Goal: Task Accomplishment & Management: Manage account settings

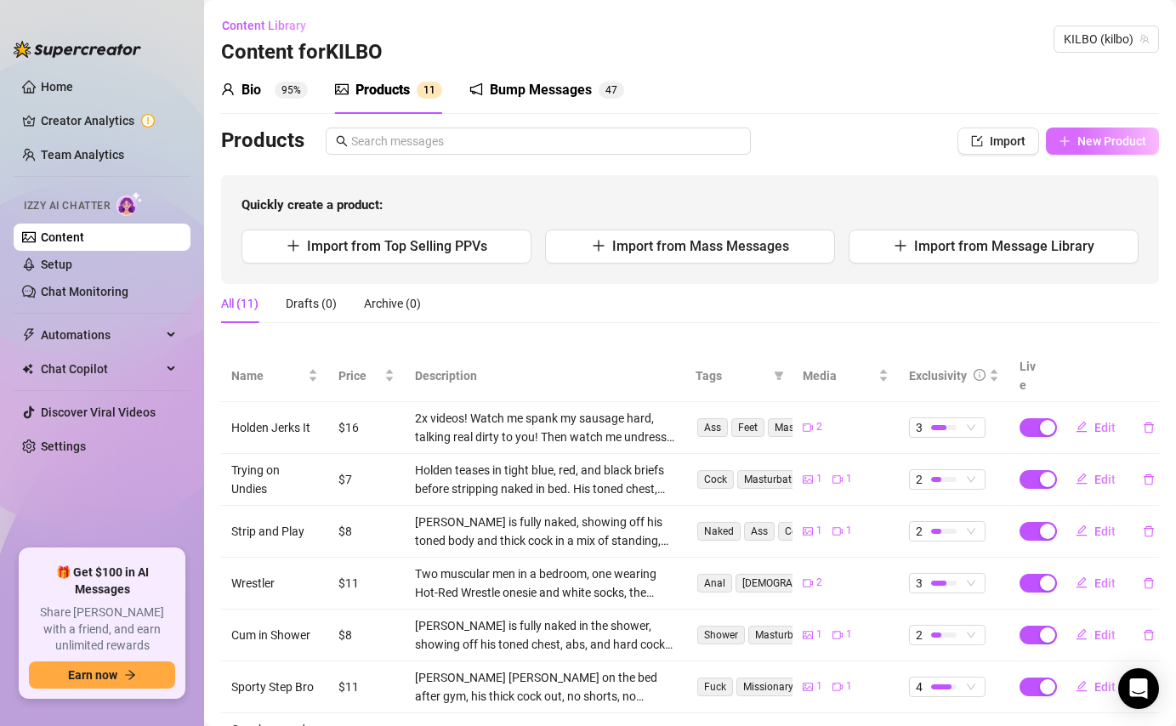
click at [1114, 139] on span "New Product" at bounding box center [1112, 141] width 69 height 14
type textarea "Type your message here..."
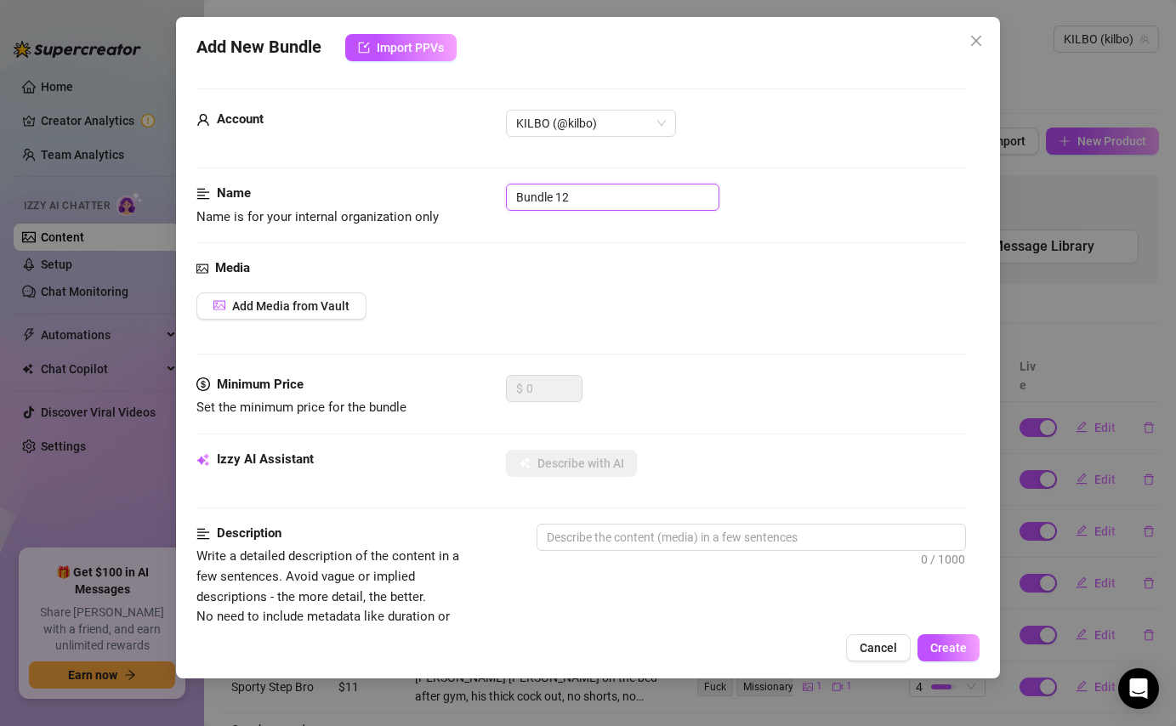
drag, startPoint x: 607, startPoint y: 200, endPoint x: 494, endPoint y: 197, distance: 112.3
click at [494, 197] on div "Name Name is for your internal organization only Bundle 12" at bounding box center [581, 205] width 769 height 43
type input "S"
type input "Fan Video"
click at [891, 653] on span "Cancel" at bounding box center [878, 648] width 37 height 14
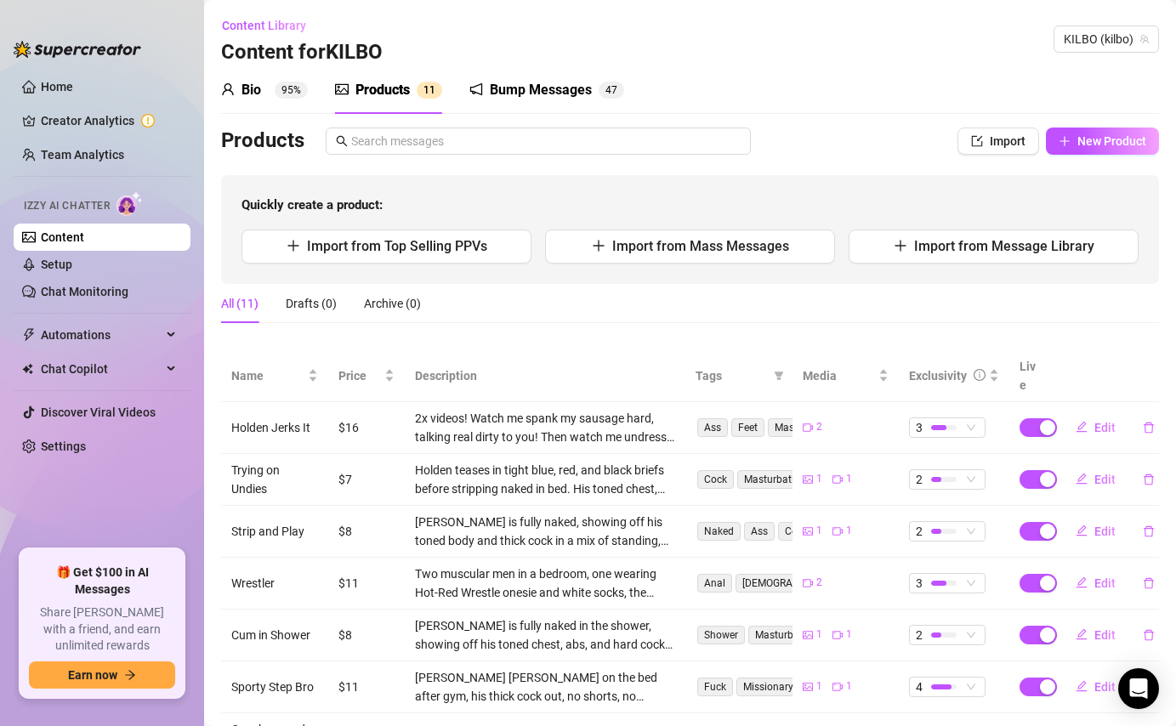
click at [504, 88] on div "Bump Messages" at bounding box center [541, 90] width 102 height 20
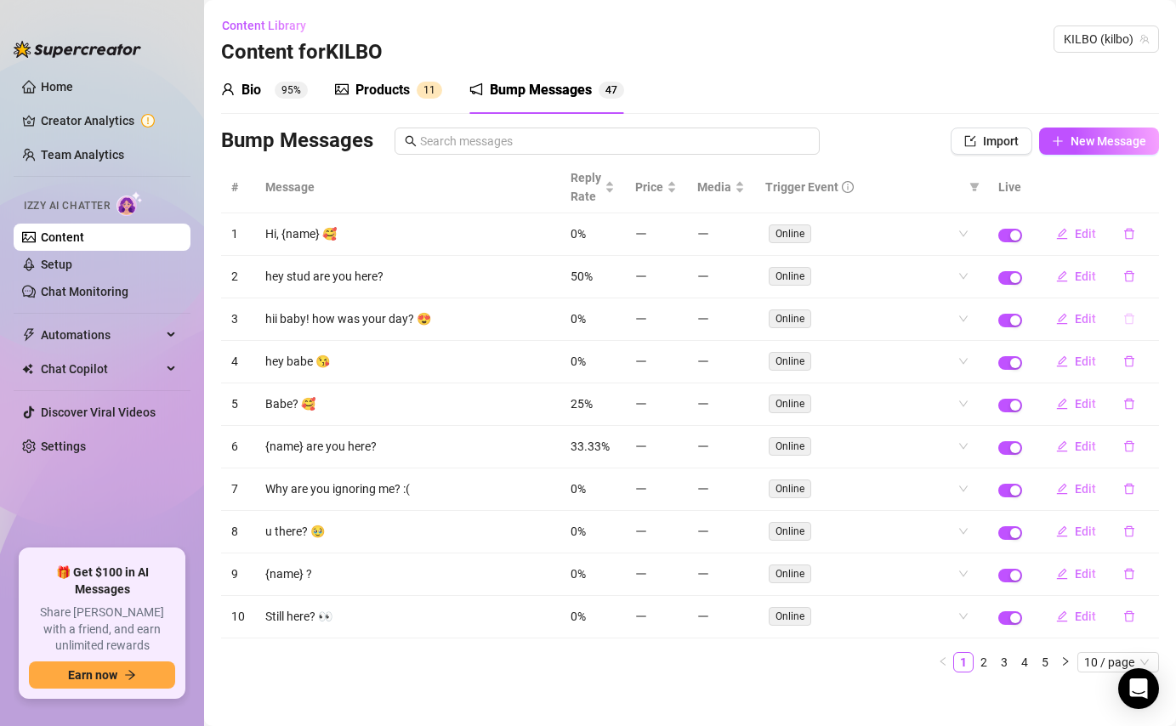
click at [1128, 316] on icon "delete" at bounding box center [1130, 319] width 10 height 11
click at [1148, 274] on span "Yes" at bounding box center [1147, 275] width 20 height 14
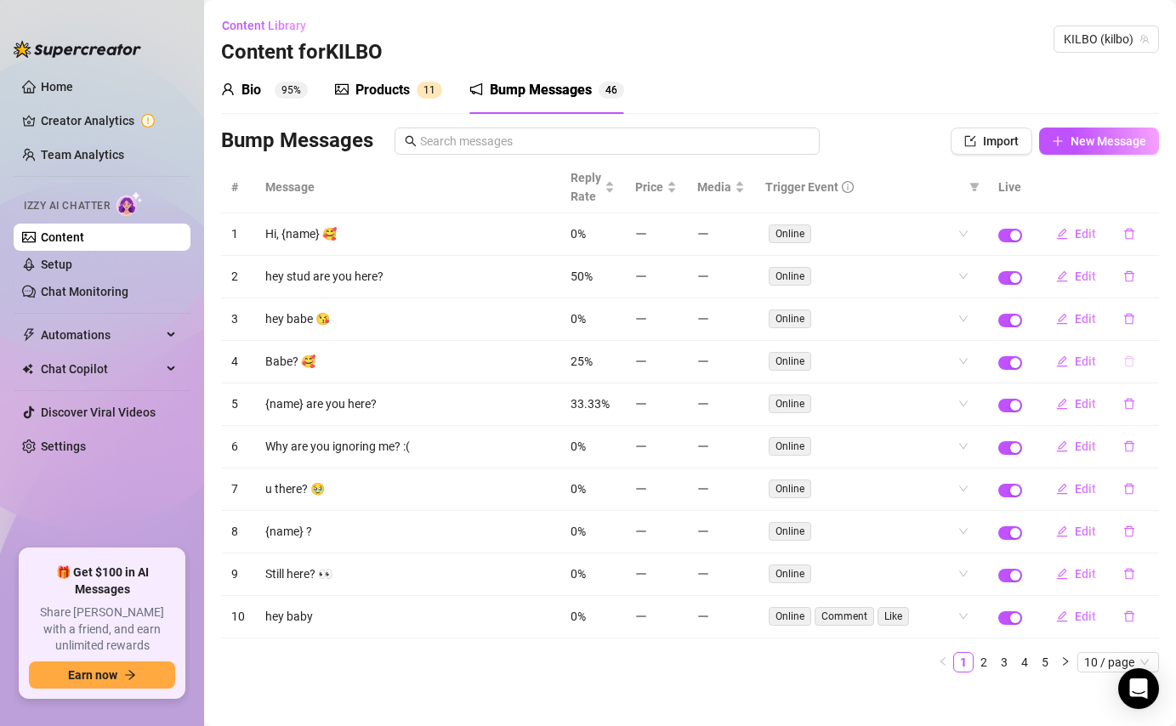
click at [1126, 365] on icon "delete" at bounding box center [1130, 362] width 12 height 12
click at [1148, 317] on span "Yes" at bounding box center [1147, 317] width 20 height 14
click at [1084, 317] on span "Edit" at bounding box center [1085, 319] width 21 height 14
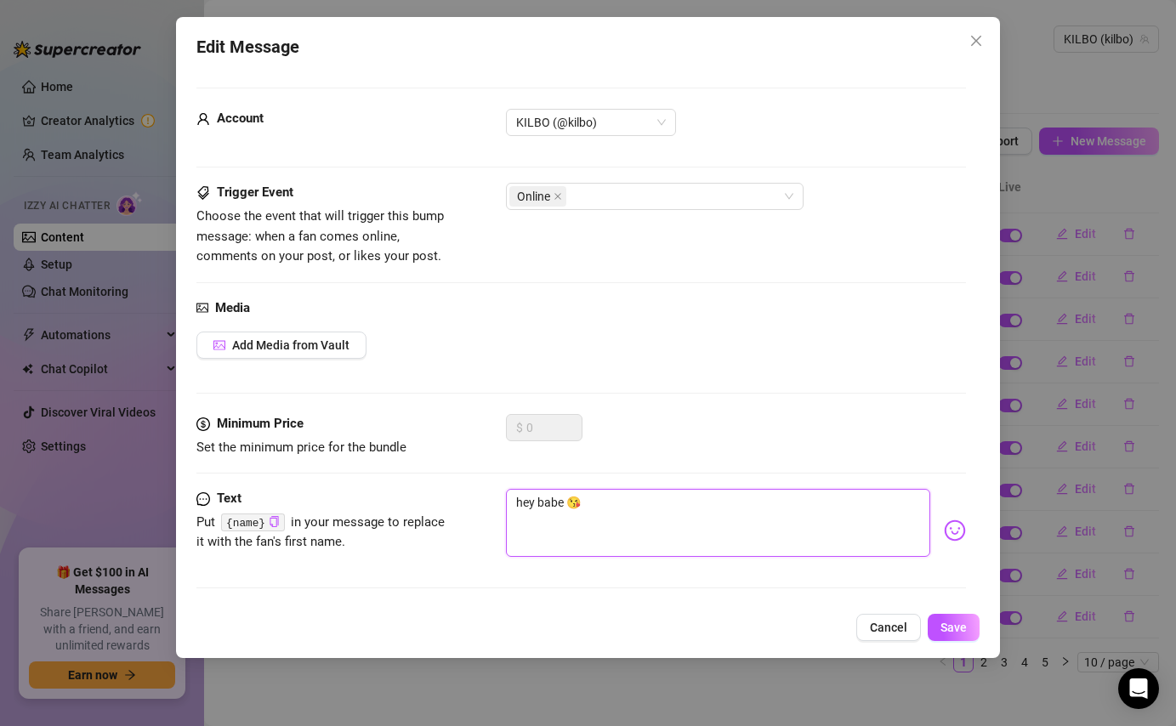
click at [564, 508] on textarea "hey babe 😘" at bounding box center [718, 523] width 424 height 68
type textarea "hey bab 😘"
type textarea "hey ba 😘"
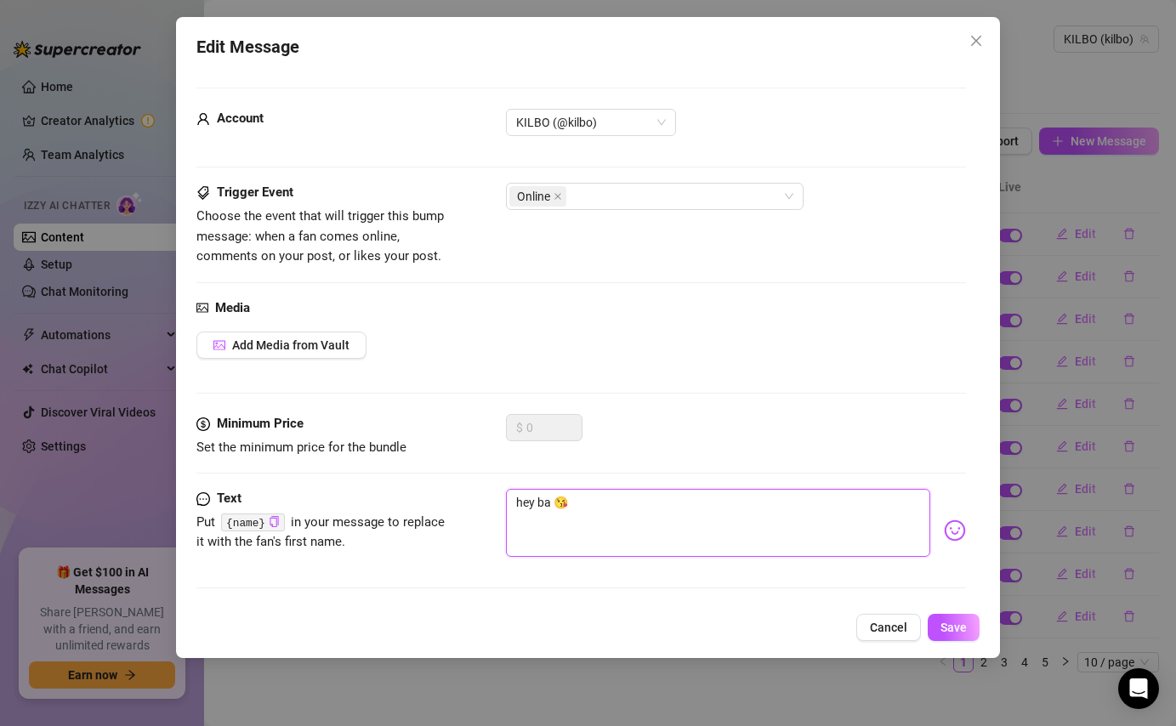
type textarea "hey b 😘"
type textarea "hey 😘"
type textarea "hey s 😘"
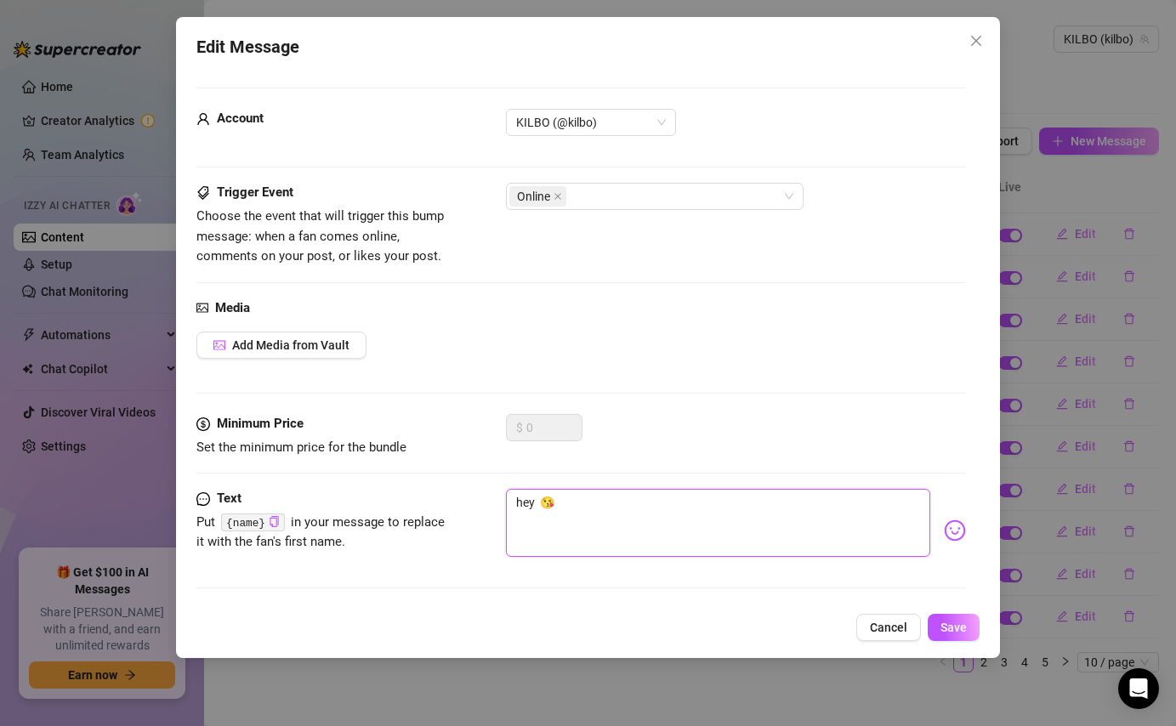
type textarea "hey s 😘"
type textarea "hey st 😘"
type textarea "hey stu 😘"
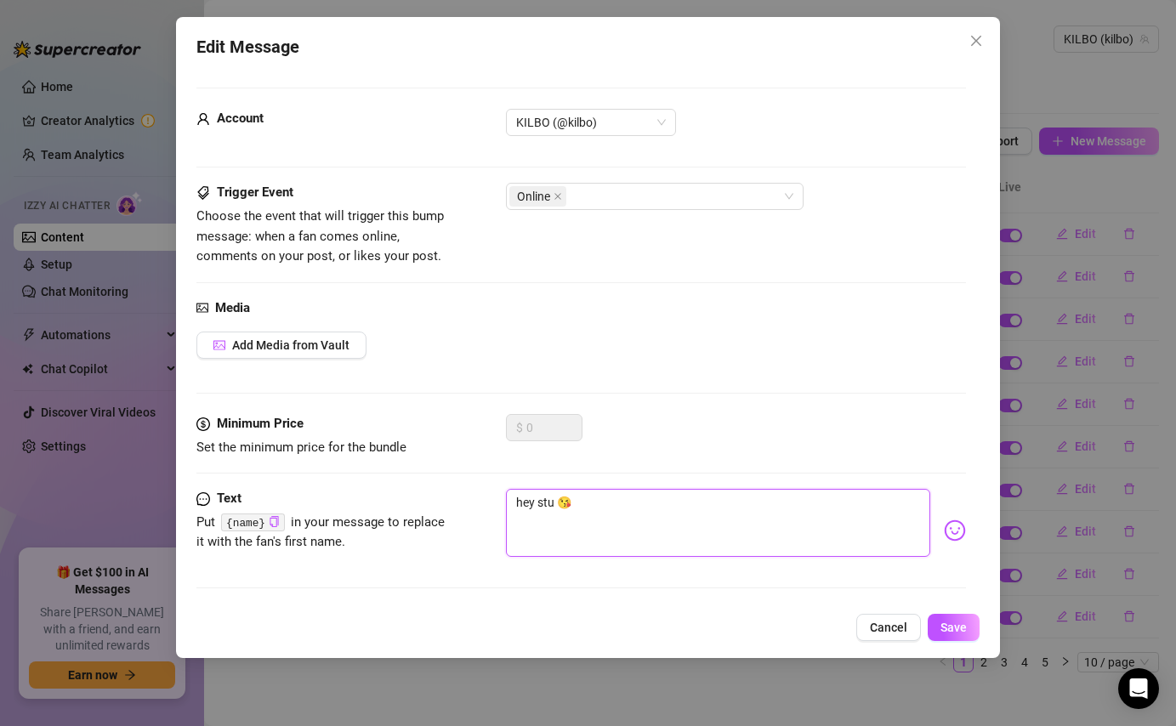
type textarea "hey stud 😘"
click at [949, 620] on button "Save" at bounding box center [954, 627] width 52 height 27
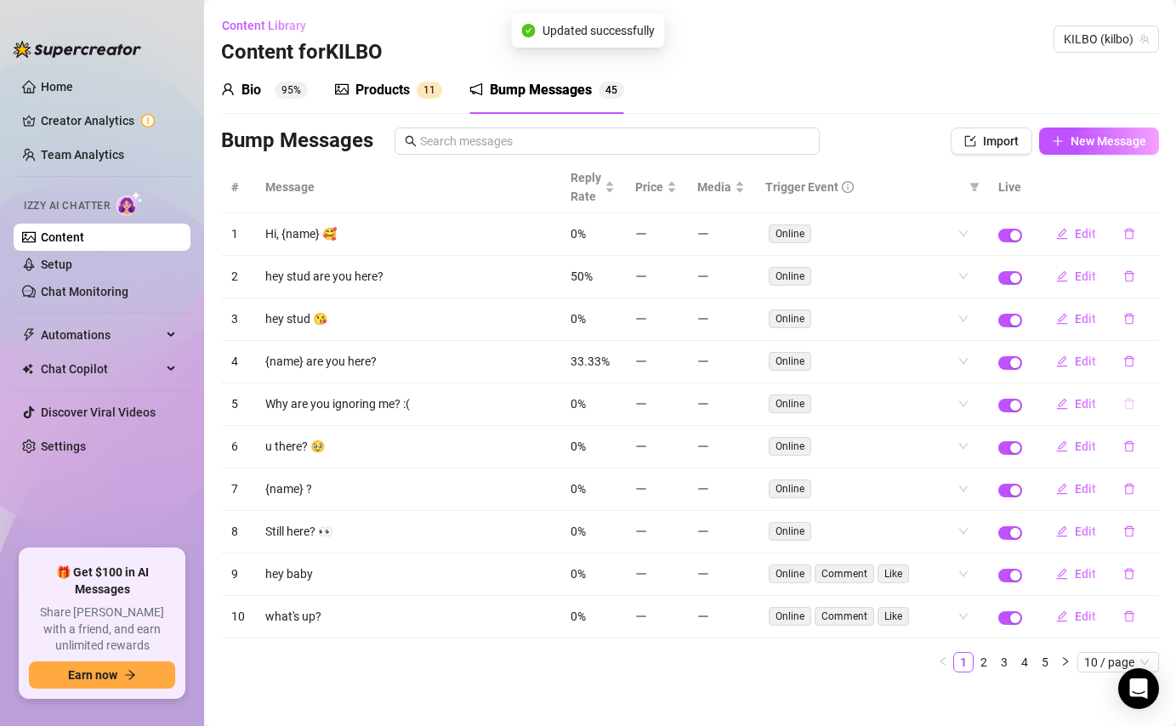
click at [1134, 405] on icon "delete" at bounding box center [1130, 404] width 12 height 12
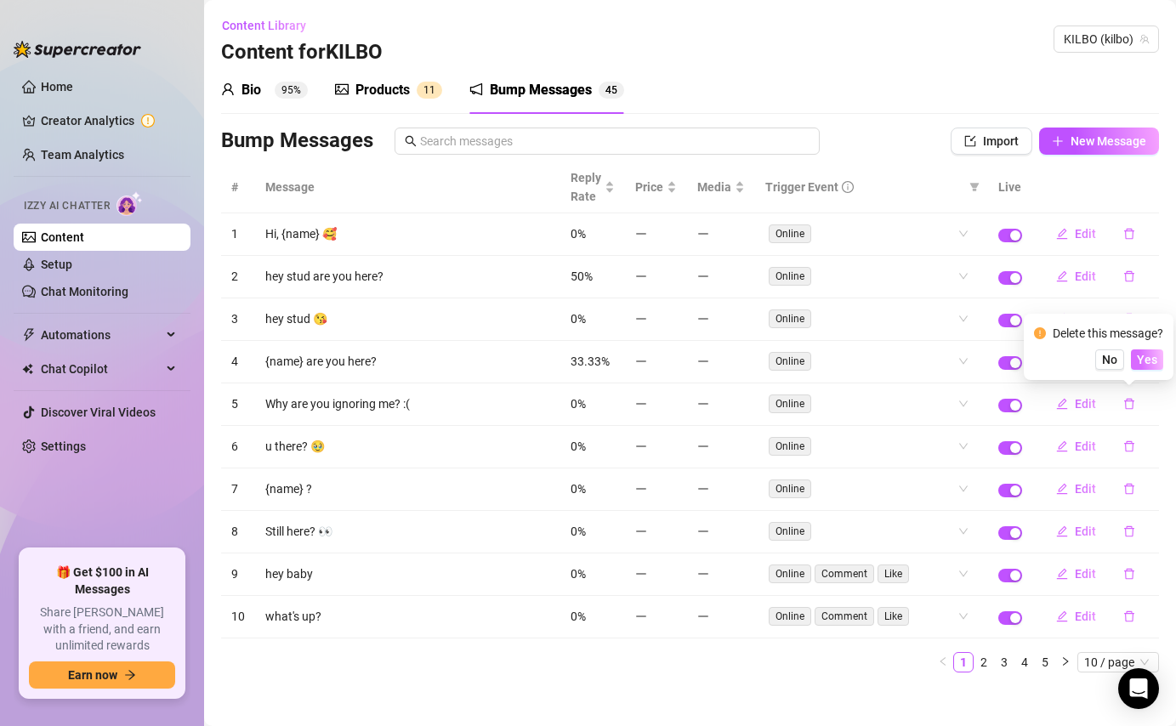
click at [1148, 360] on span "Yes" at bounding box center [1147, 360] width 20 height 14
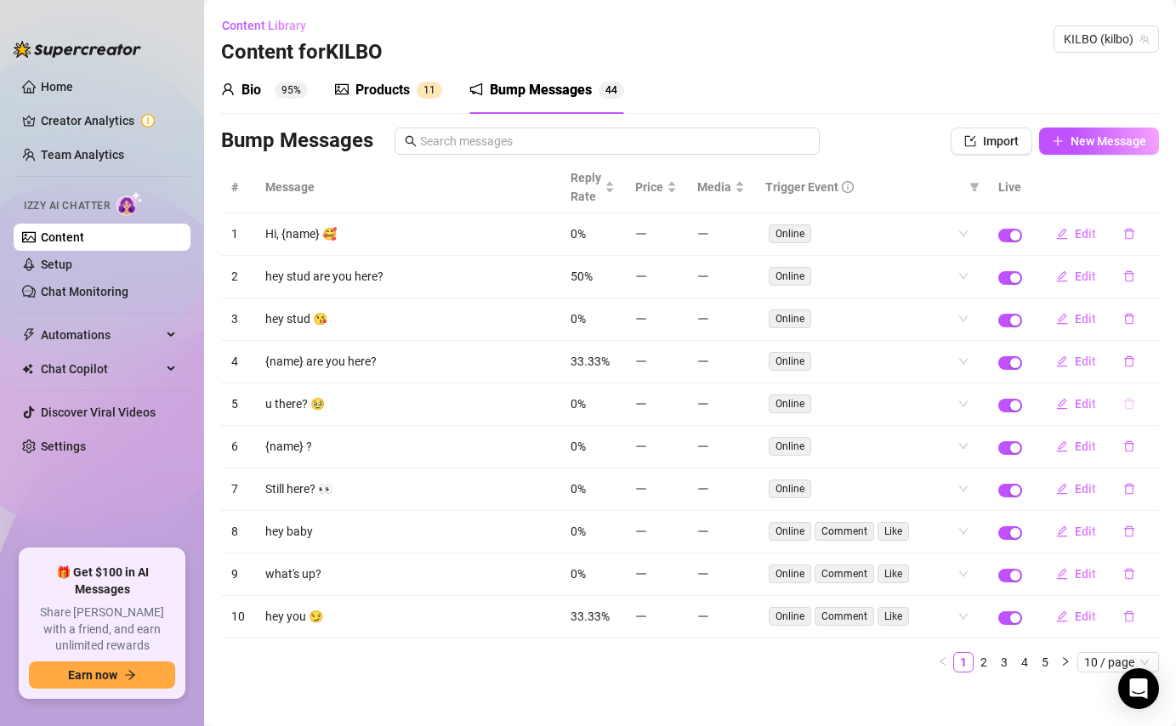
click at [1133, 407] on icon "delete" at bounding box center [1130, 404] width 10 height 11
click at [1150, 356] on span "Yes" at bounding box center [1147, 360] width 20 height 14
click at [1087, 449] on span "Edit" at bounding box center [1085, 447] width 21 height 14
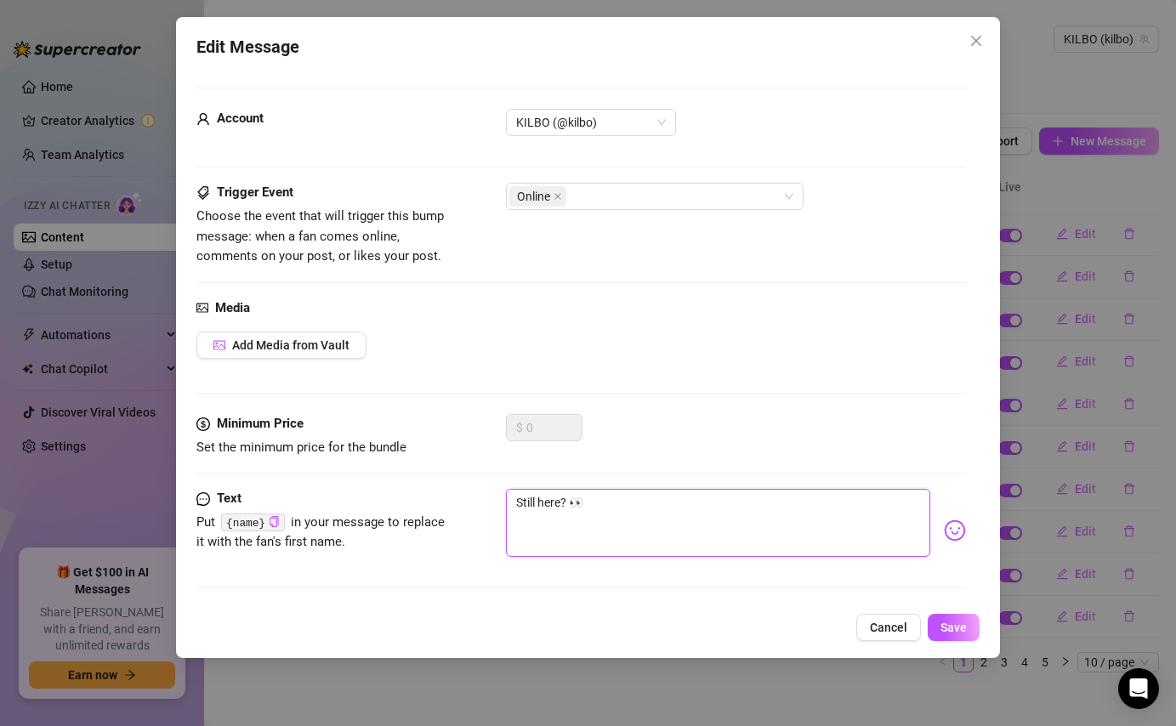
drag, startPoint x: 563, startPoint y: 510, endPoint x: 542, endPoint y: 508, distance: 21.3
click at [542, 508] on textarea "Still here? 👀" at bounding box center [718, 523] width 424 height 68
type textarea "Still o? 👀"
type textarea "Still on? 👀"
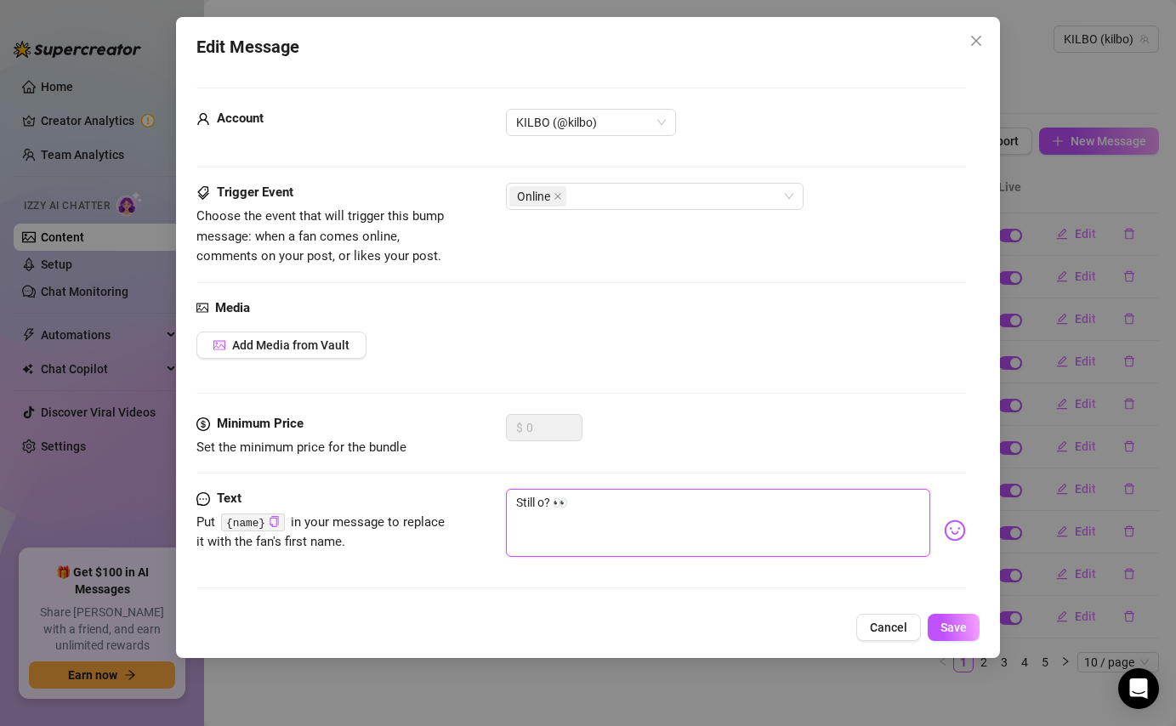
type textarea "Still on? 👀"
type textarea "Still onl? 👀"
type textarea "Still onli? 👀"
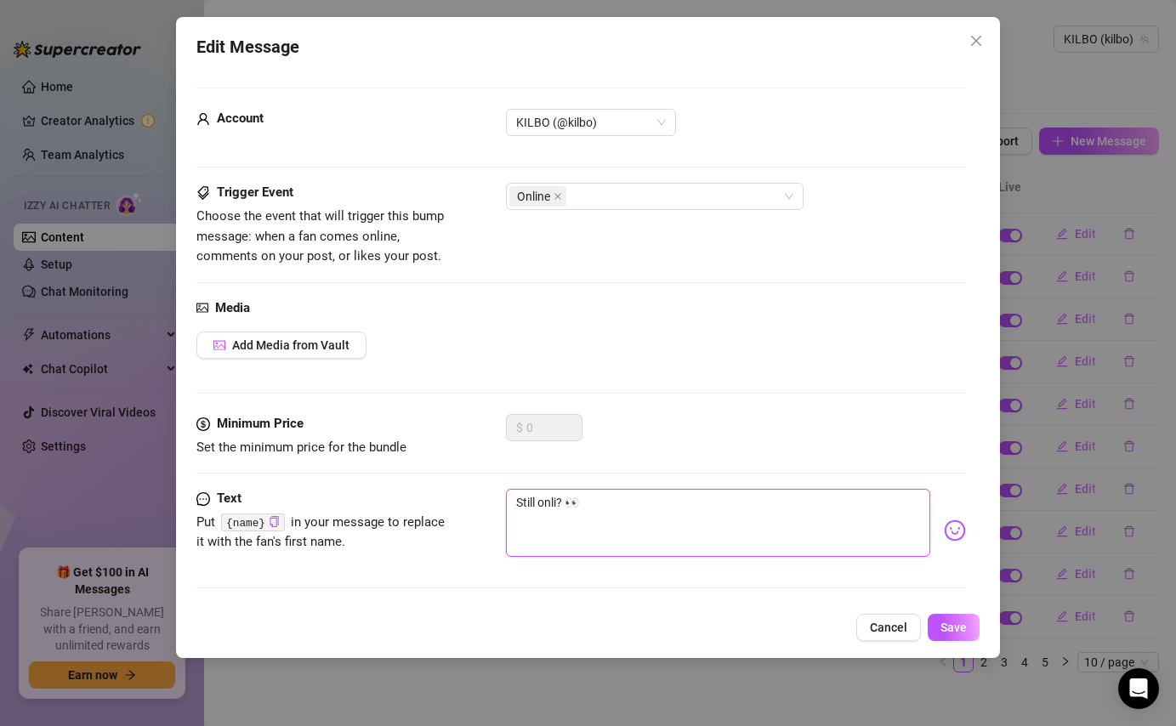
type textarea "Still onlin? 👀"
type textarea "Still onlinw? 👀"
type textarea "Still onlin? 👀"
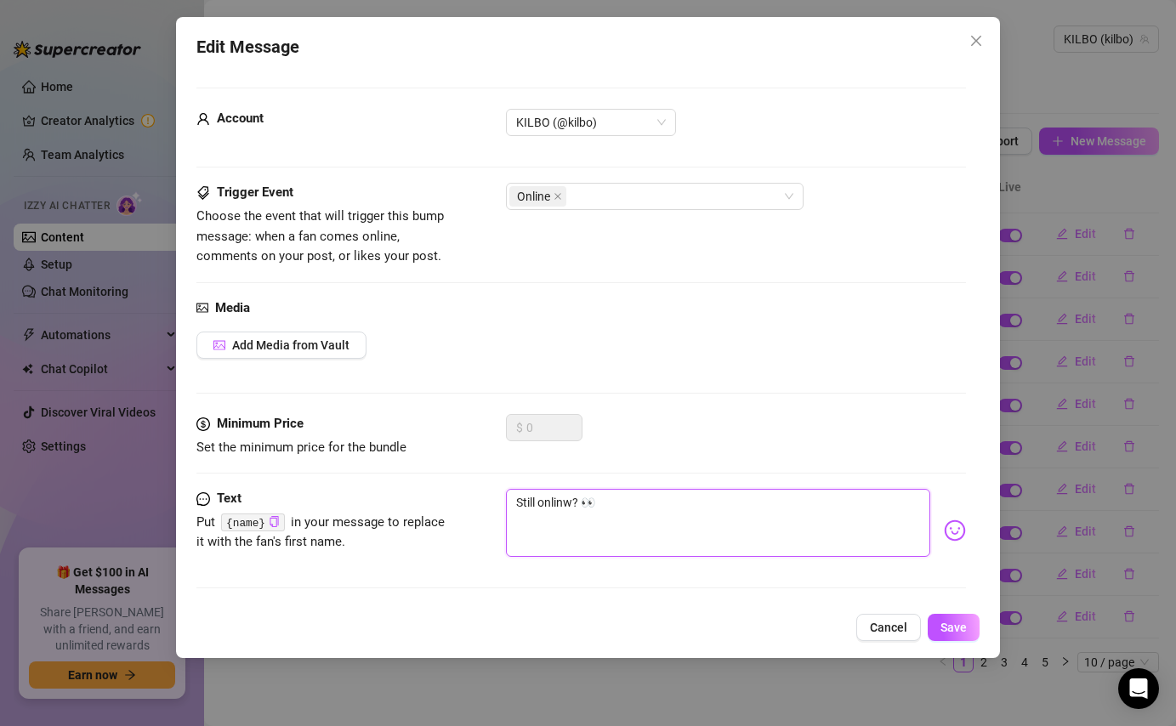
type textarea "Still onlin? 👀"
type textarea "Still online? 👀"
click at [961, 624] on span "Save" at bounding box center [954, 628] width 26 height 14
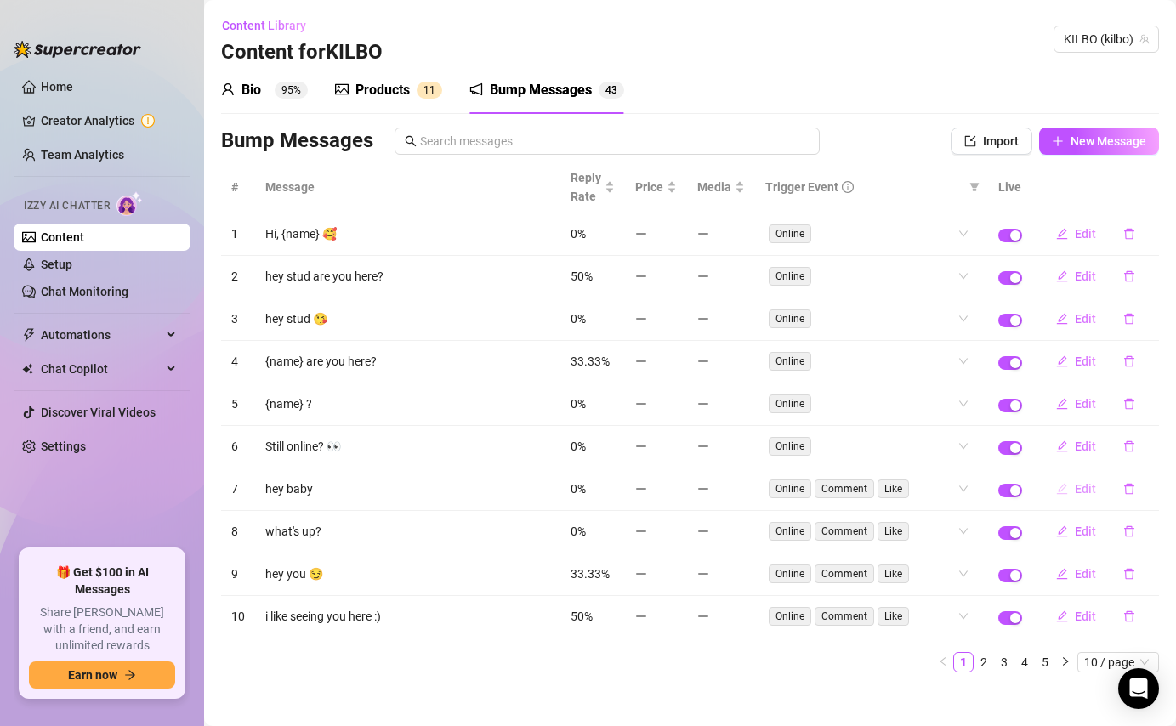
click at [1095, 492] on span "Edit" at bounding box center [1085, 489] width 21 height 14
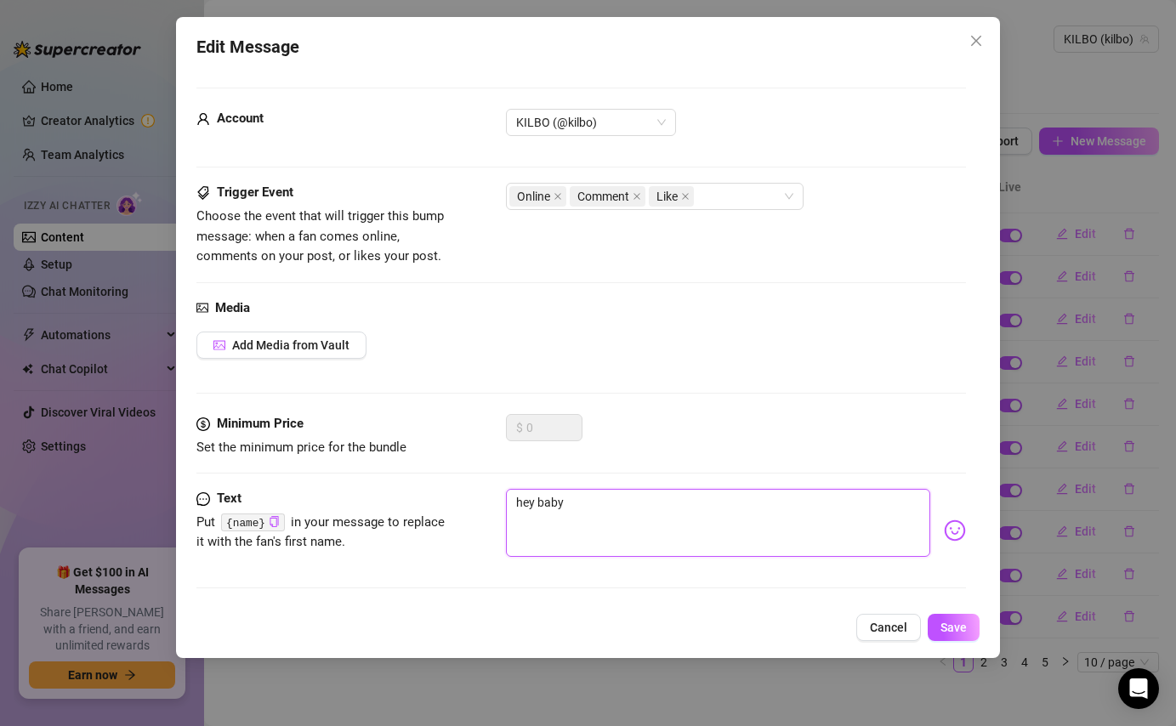
click at [590, 515] on textarea "hey baby" at bounding box center [718, 523] width 424 height 68
type textarea "hey bab"
type textarea "hey ba"
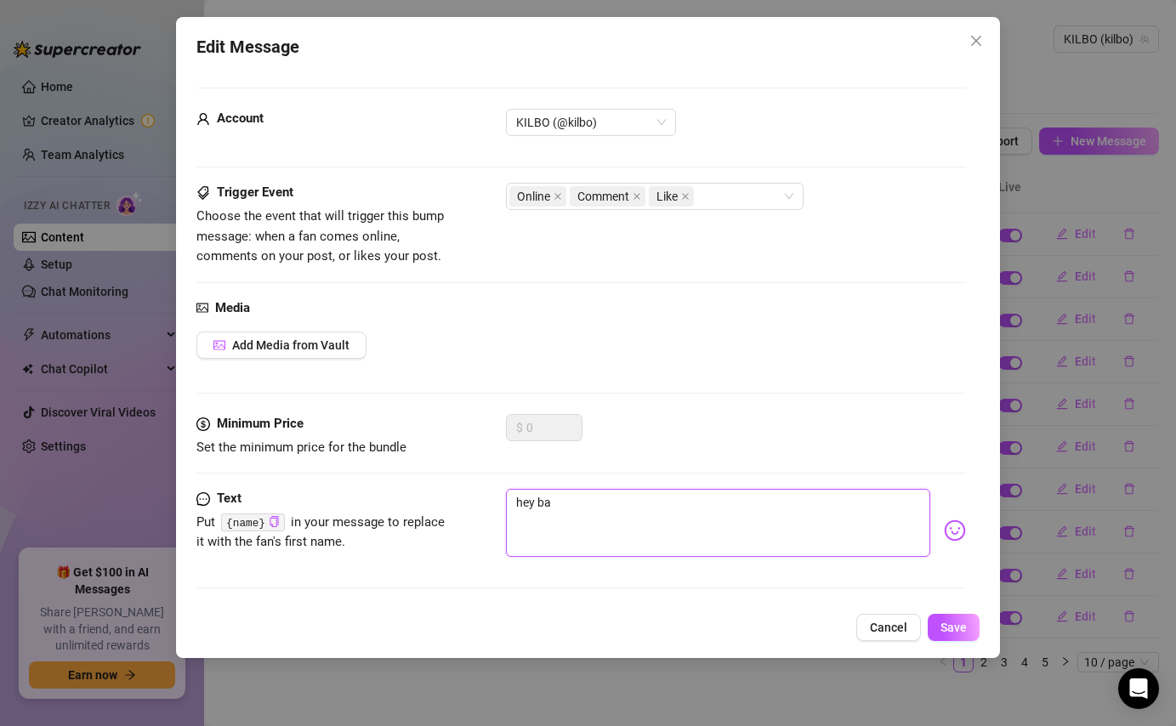
type textarea "hey b"
type textarea "hey"
type textarea "hey s"
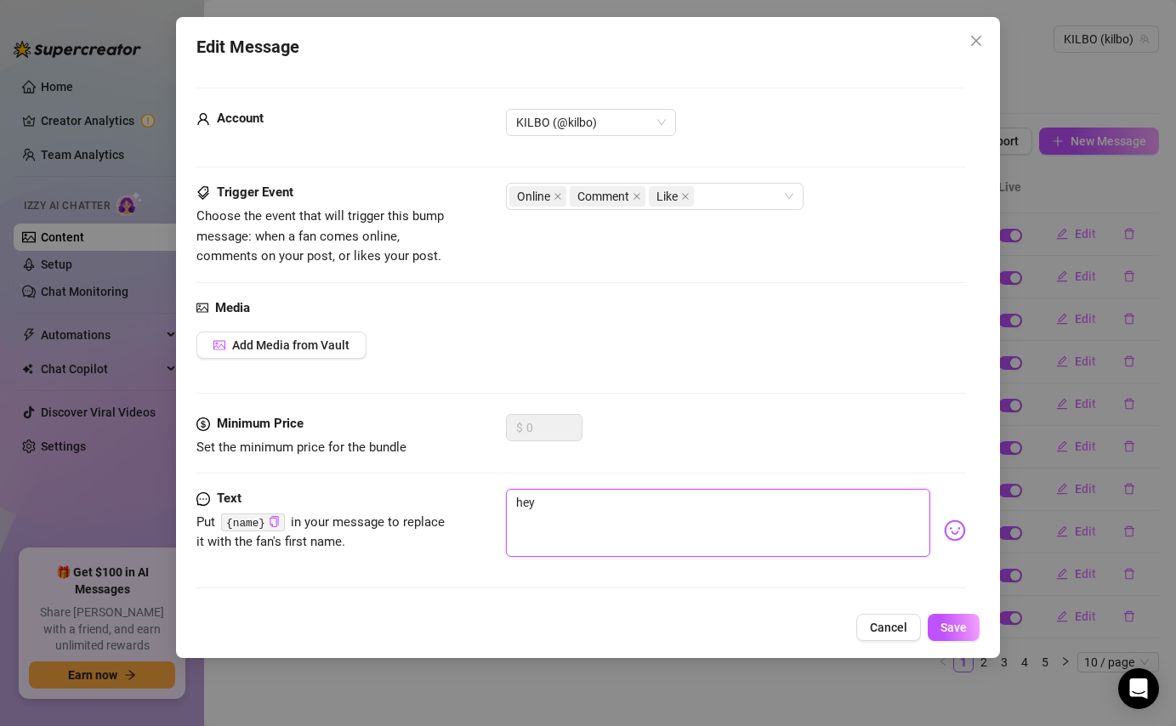
type textarea "hey s"
type textarea "hey st"
type textarea "hey stu"
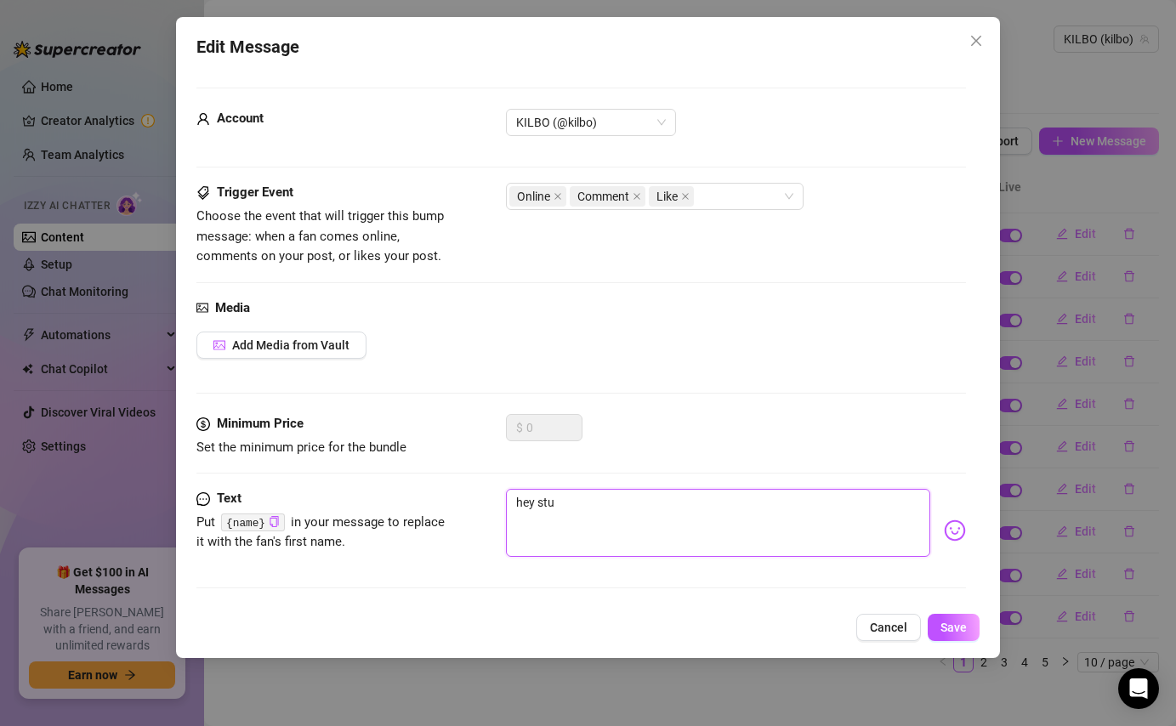
type textarea "hey stud"
type textarea "hey stu"
type textarea "hey st"
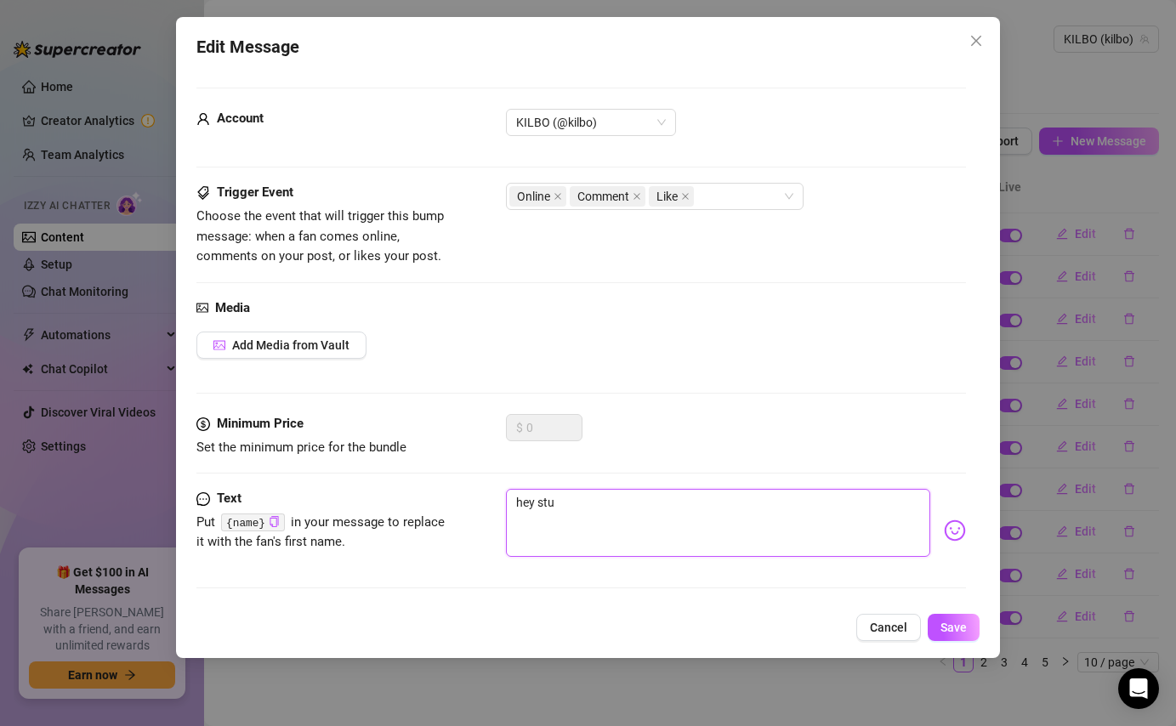
type textarea "hey st"
type textarea "hey s"
click at [557, 197] on icon "close" at bounding box center [558, 197] width 7 height 7
type textarea "hey s"
click at [907, 629] on span "Cancel" at bounding box center [888, 628] width 37 height 14
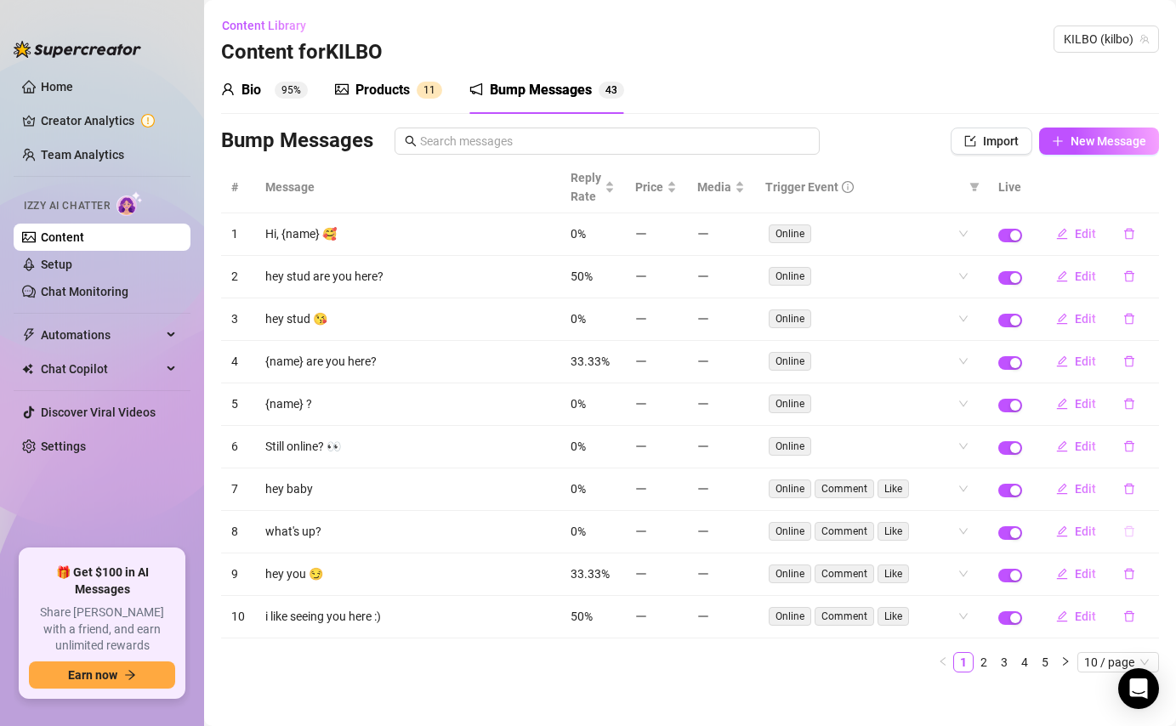
click at [1128, 529] on icon "delete" at bounding box center [1130, 532] width 12 height 12
click at [1059, 533] on icon "edit" at bounding box center [1063, 532] width 12 height 12
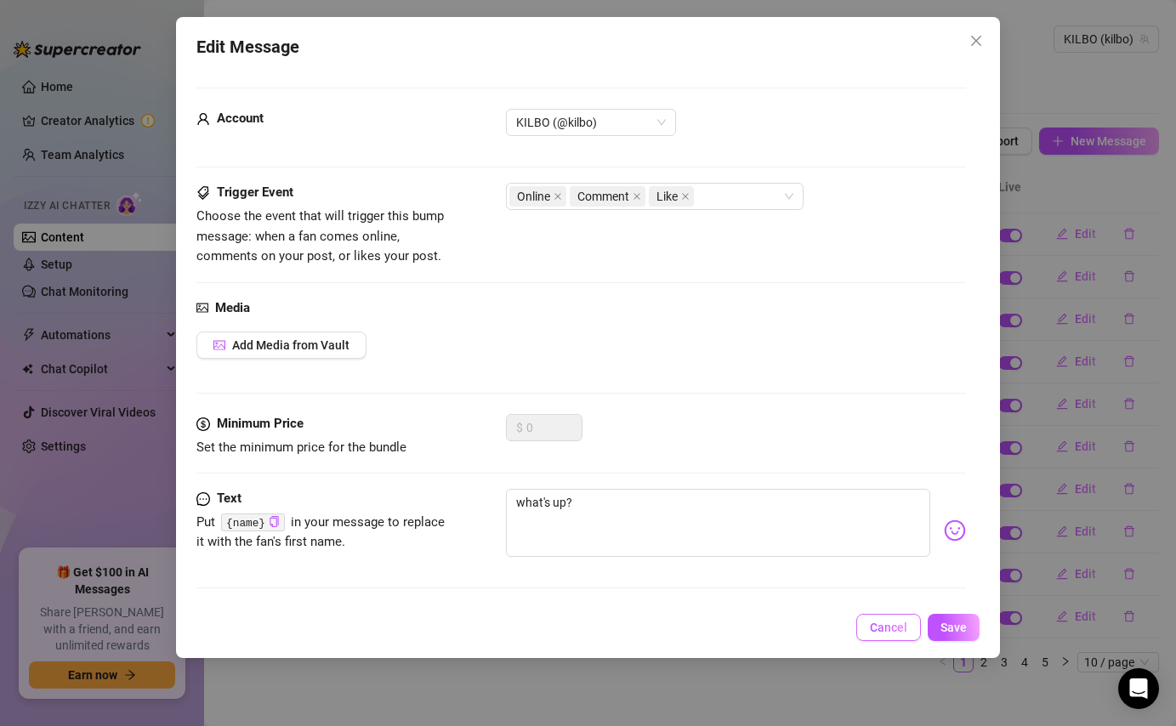
click at [893, 627] on span "Cancel" at bounding box center [888, 628] width 37 height 14
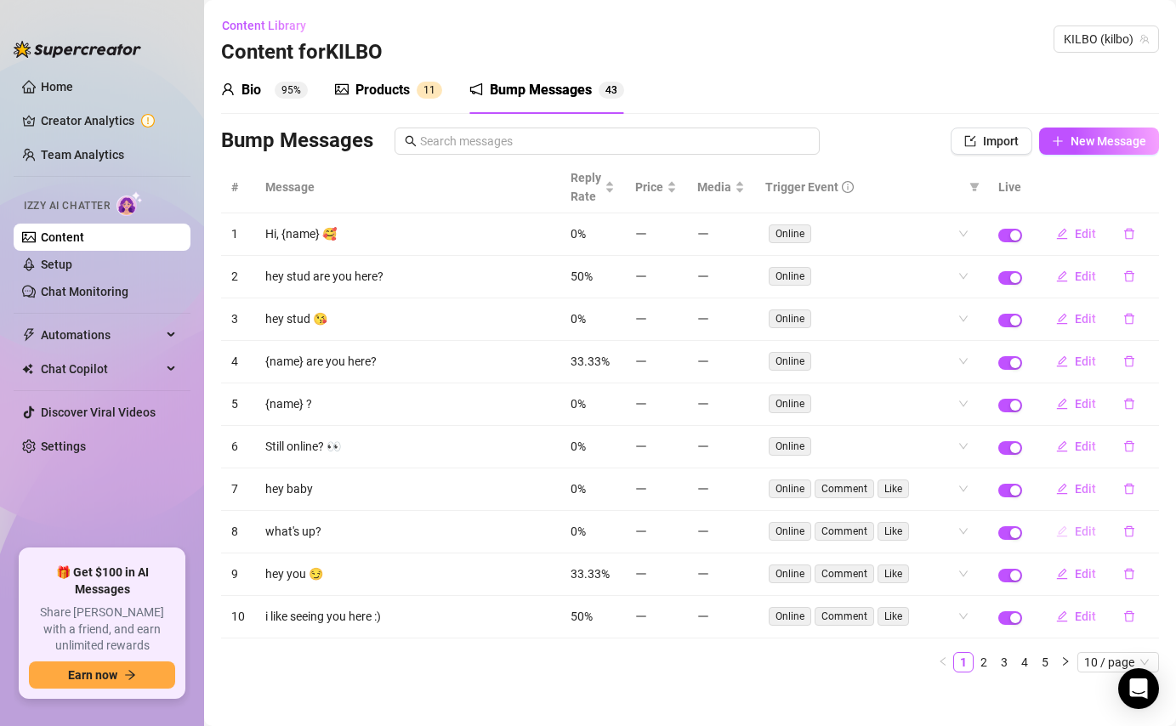
click at [1085, 532] on span "Edit" at bounding box center [1085, 532] width 21 height 14
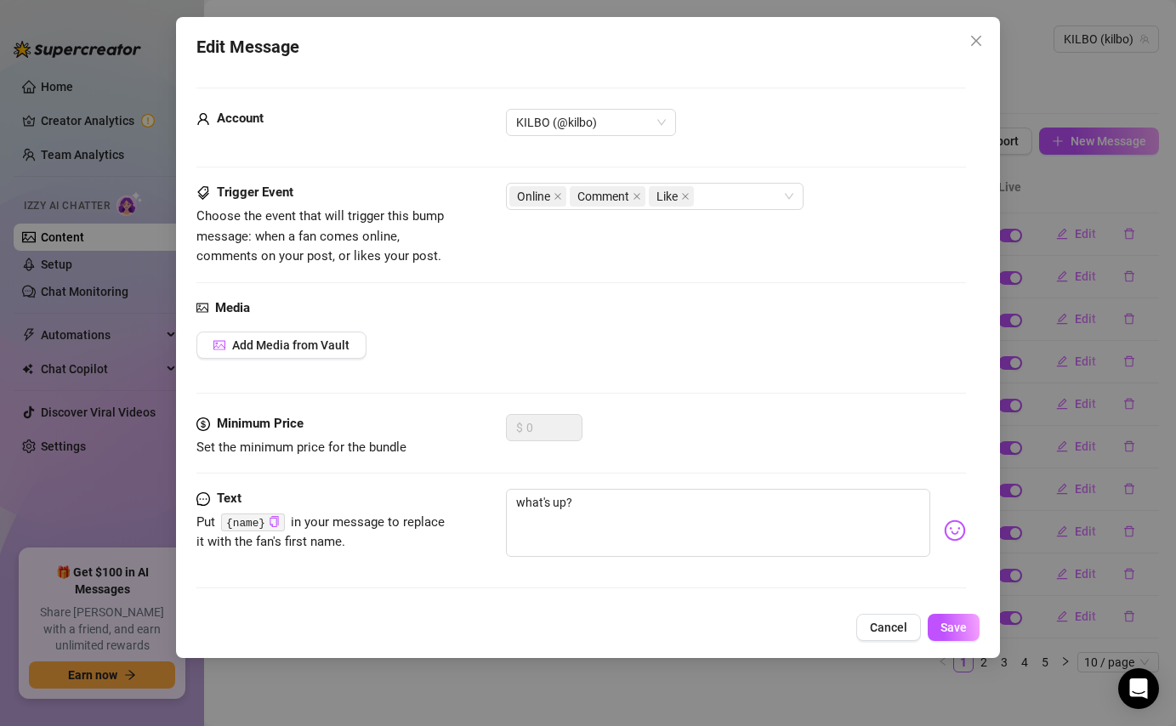
click at [258, 521] on code "{name}" at bounding box center [253, 523] width 64 height 18
click at [277, 524] on icon "copy" at bounding box center [274, 521] width 11 height 11
click at [567, 500] on textarea "what's up?" at bounding box center [718, 523] width 424 height 68
type textarea "what's up ?"
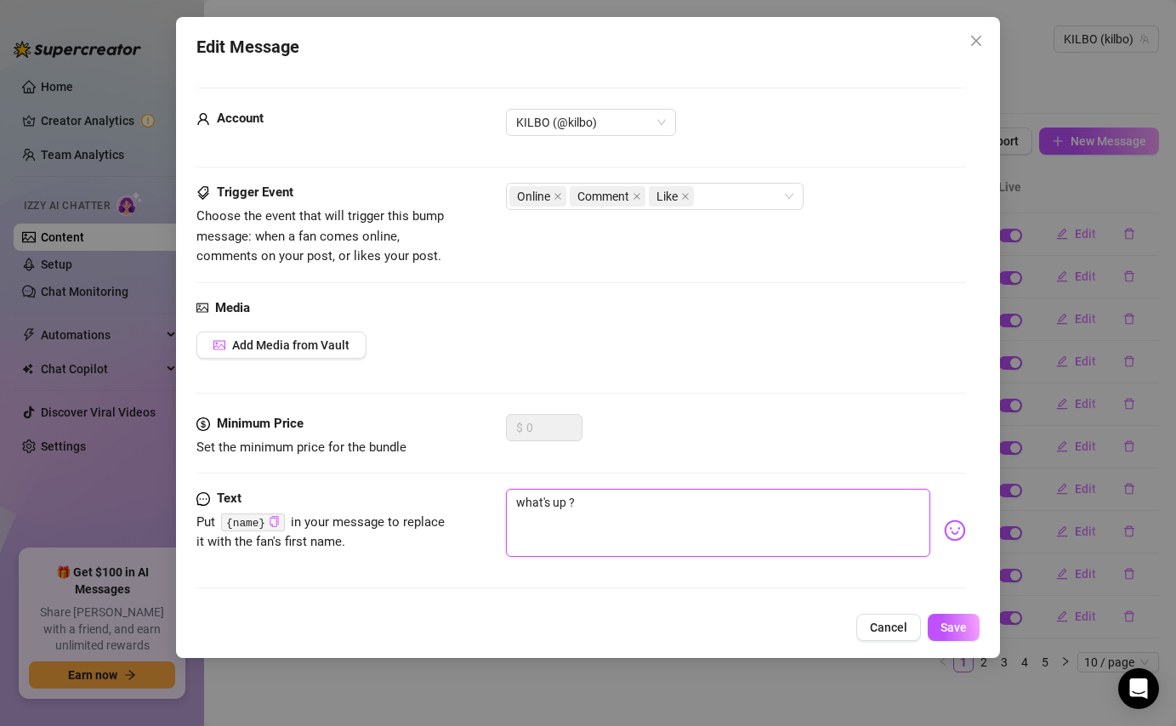
paste textarea "{name}"
type textarea "what's up {name}?"
drag, startPoint x: 630, startPoint y: 497, endPoint x: 510, endPoint y: 485, distance: 120.5
click at [510, 485] on form "Account KILBO (@kilbo) Trigger Event Choose the event that will trigger this bu…" at bounding box center [581, 346] width 769 height 516
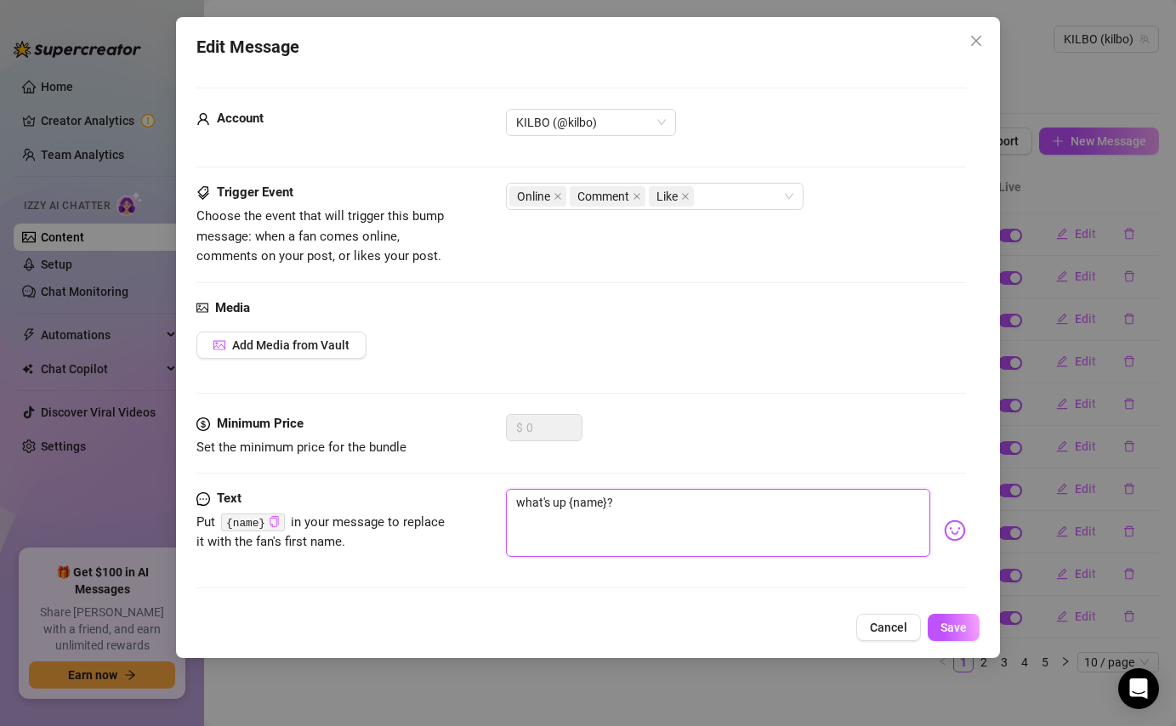
type textarea "Type your message here..."
click at [894, 629] on span "Cancel" at bounding box center [888, 628] width 37 height 14
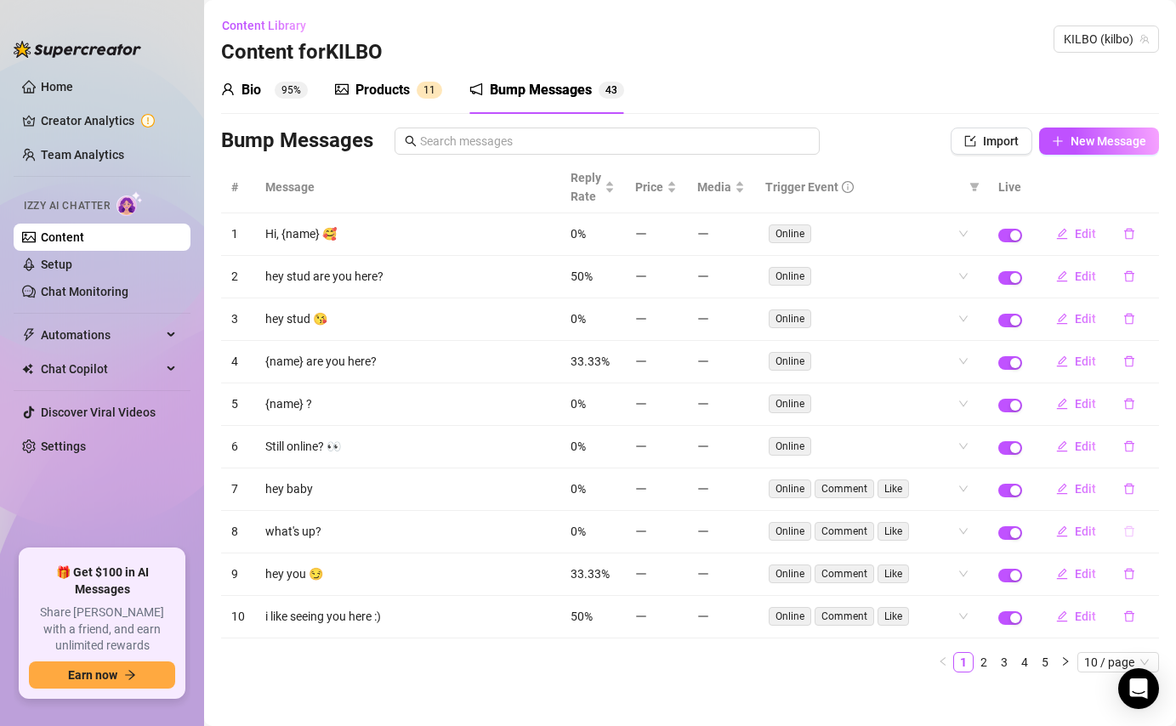
click at [1135, 534] on icon "delete" at bounding box center [1130, 532] width 12 height 12
click at [1158, 481] on span "Yes" at bounding box center [1147, 488] width 20 height 14
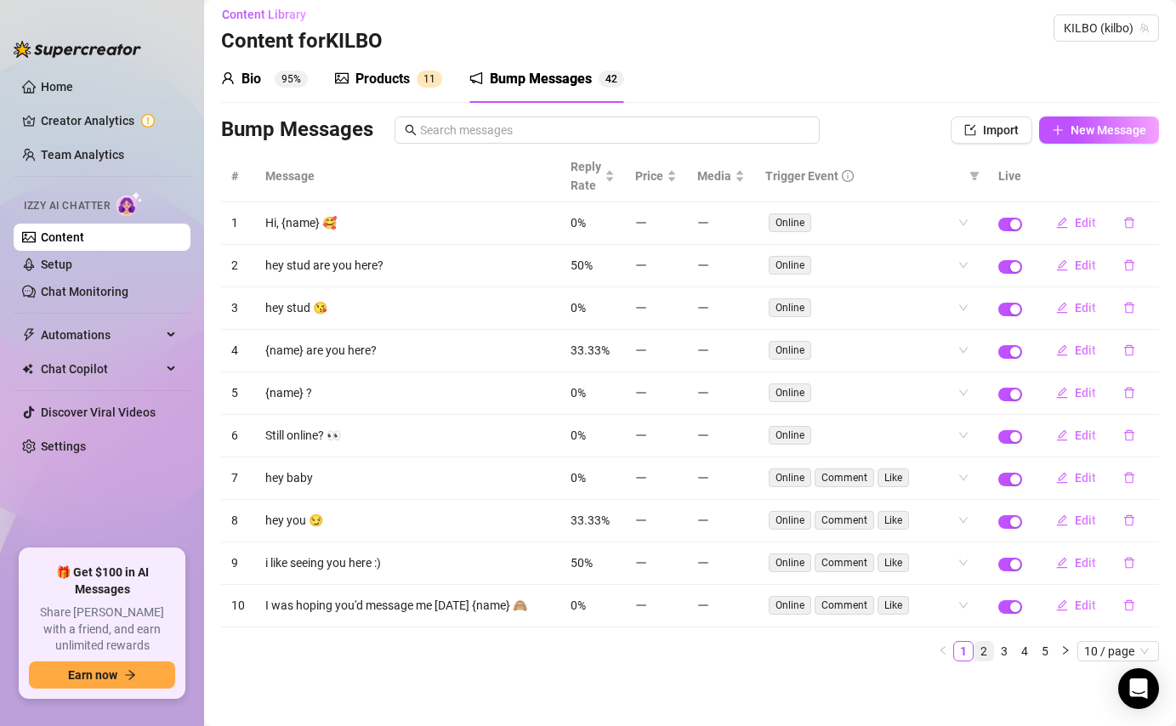
click at [986, 652] on link "2" at bounding box center [984, 651] width 19 height 19
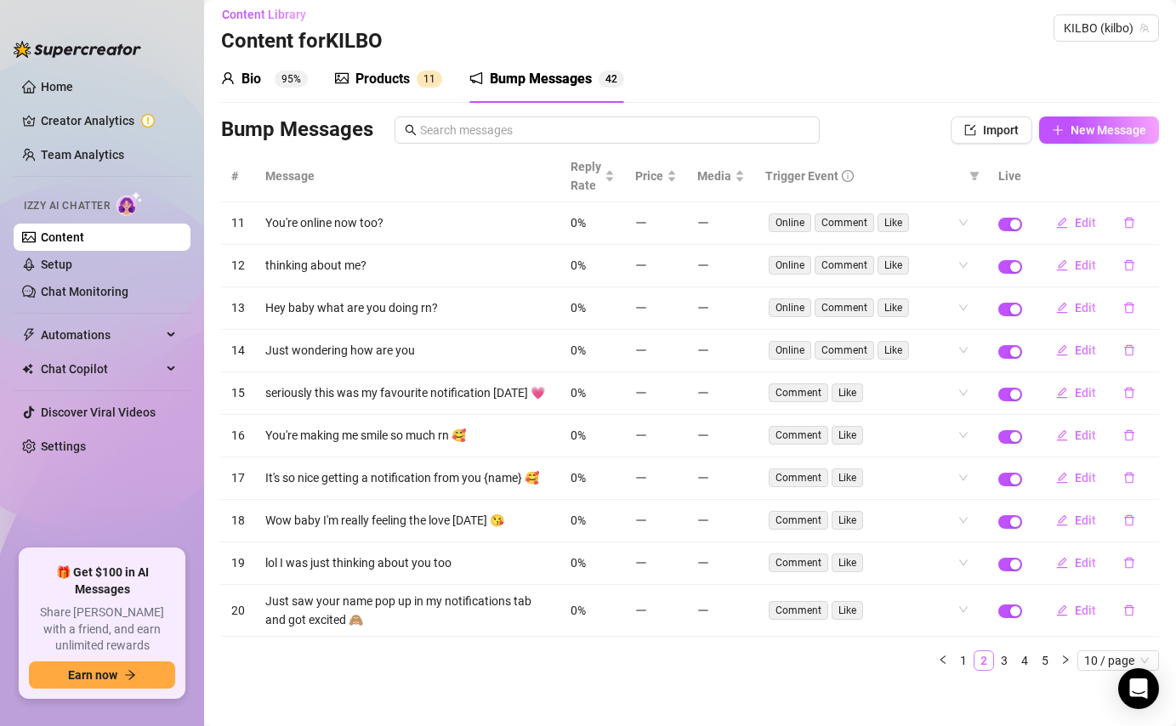
click at [985, 664] on link "2" at bounding box center [984, 661] width 19 height 19
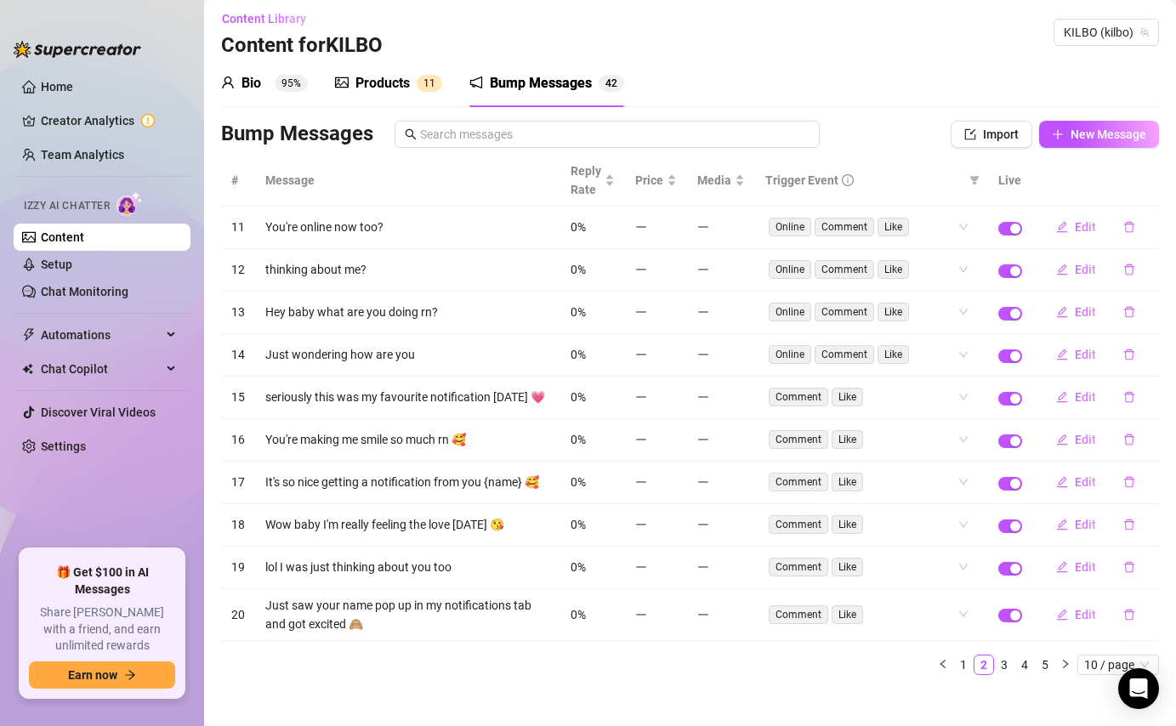
scroll to position [20, 0]
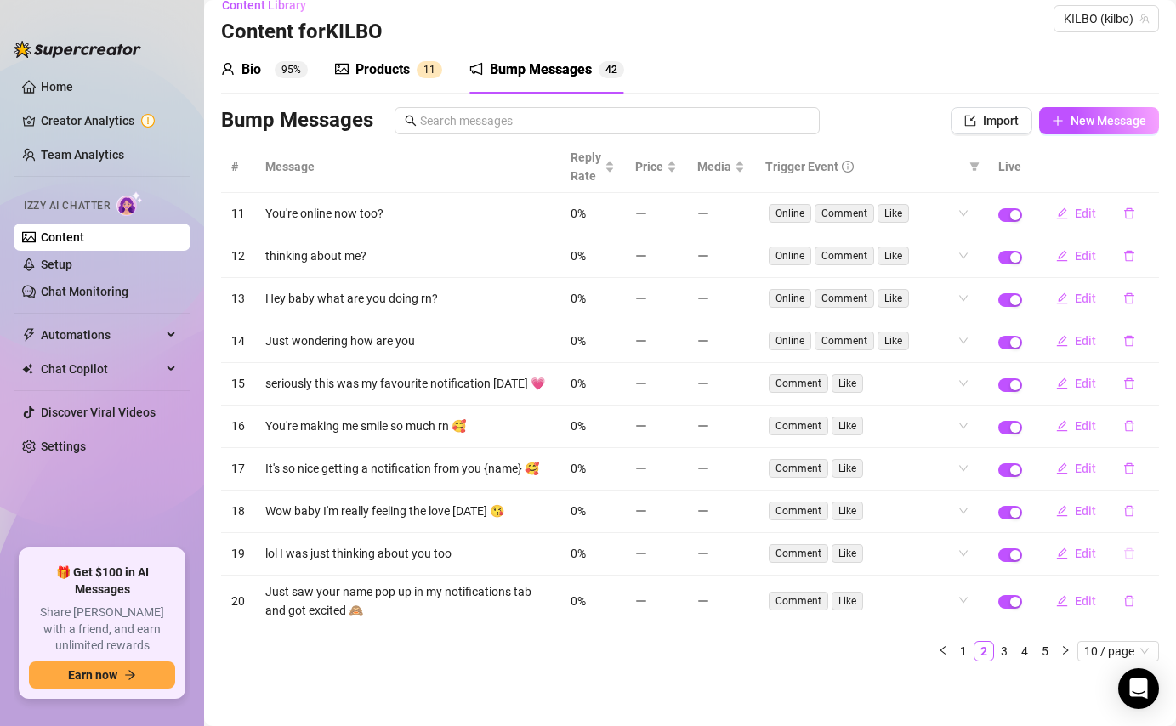
click at [1121, 556] on button "button" at bounding box center [1129, 553] width 39 height 27
click at [1140, 507] on button "Yes" at bounding box center [1147, 509] width 32 height 20
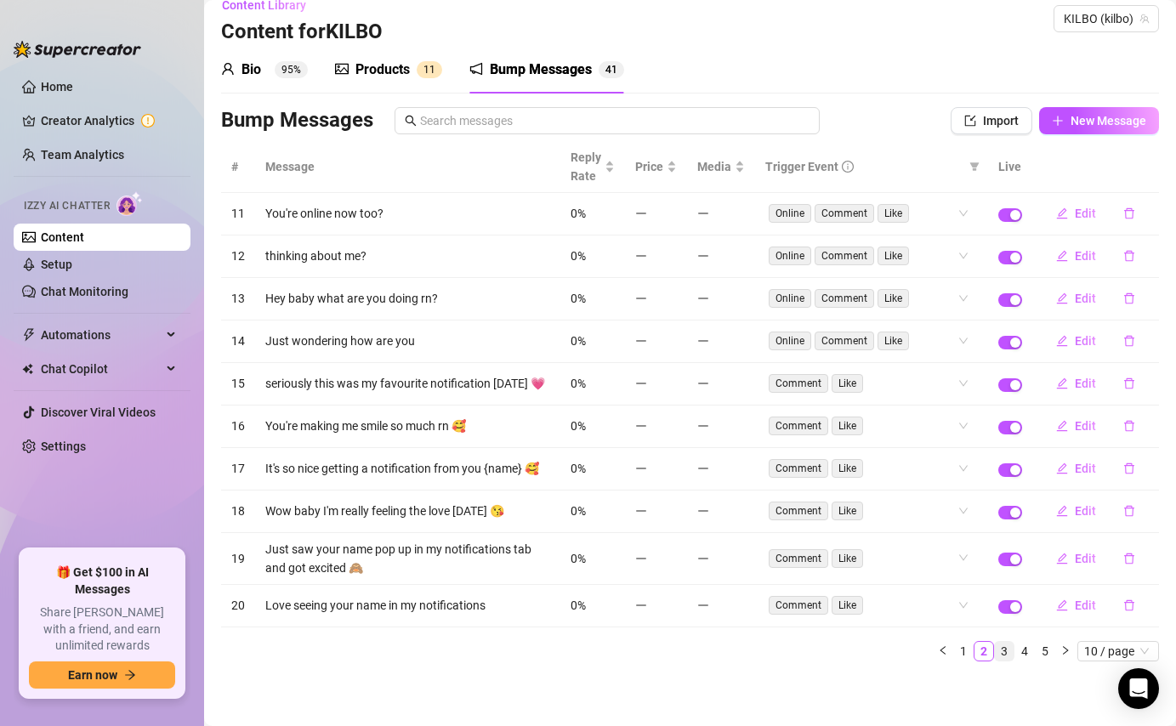
click at [1008, 649] on link "3" at bounding box center [1004, 651] width 19 height 19
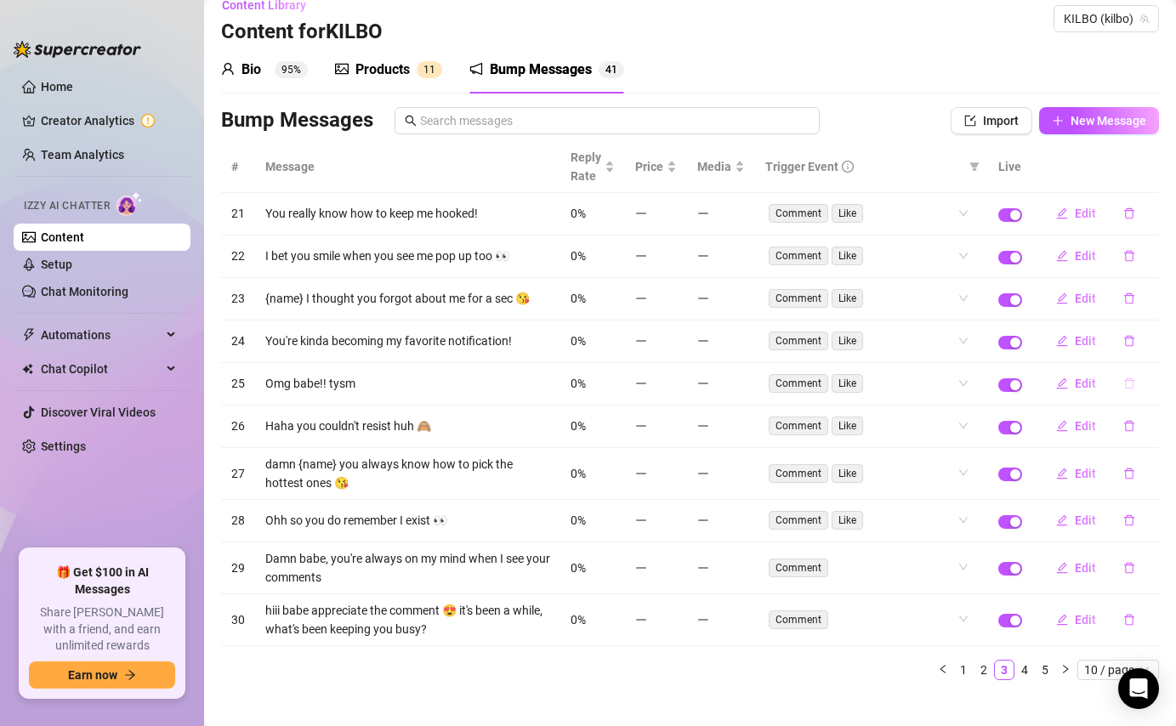
click at [1123, 388] on button "button" at bounding box center [1129, 383] width 39 height 27
click at [1148, 339] on span "Yes" at bounding box center [1147, 340] width 20 height 14
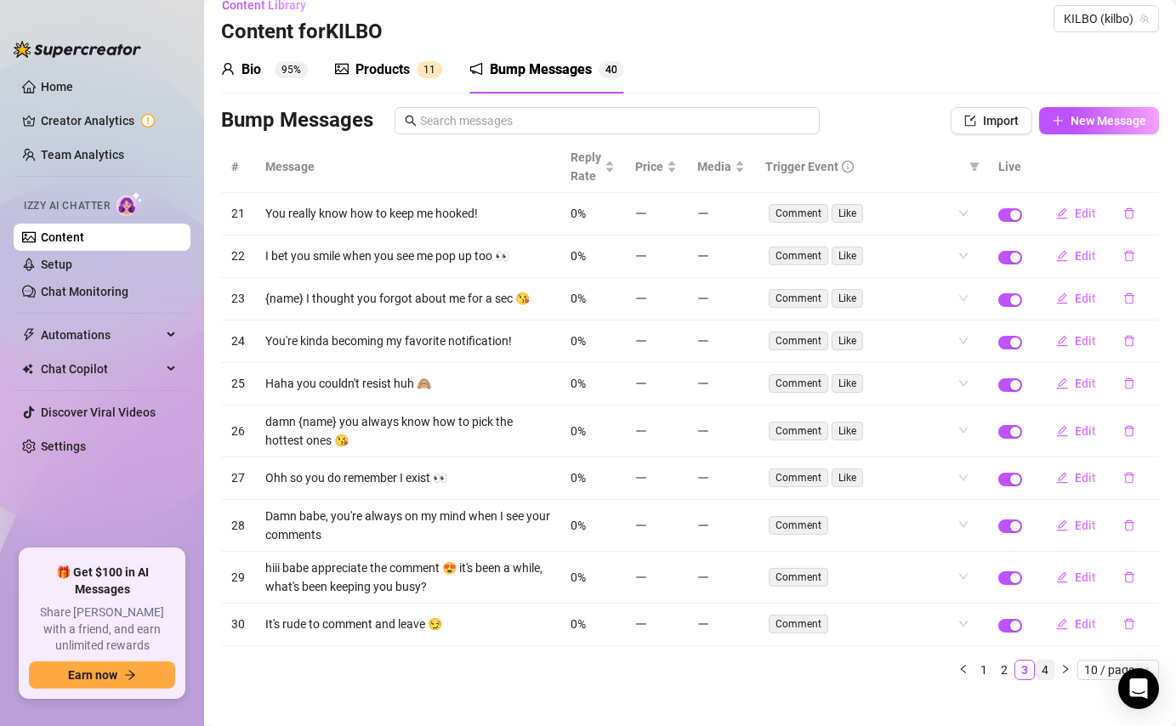
click at [1047, 673] on link "4" at bounding box center [1045, 670] width 19 height 19
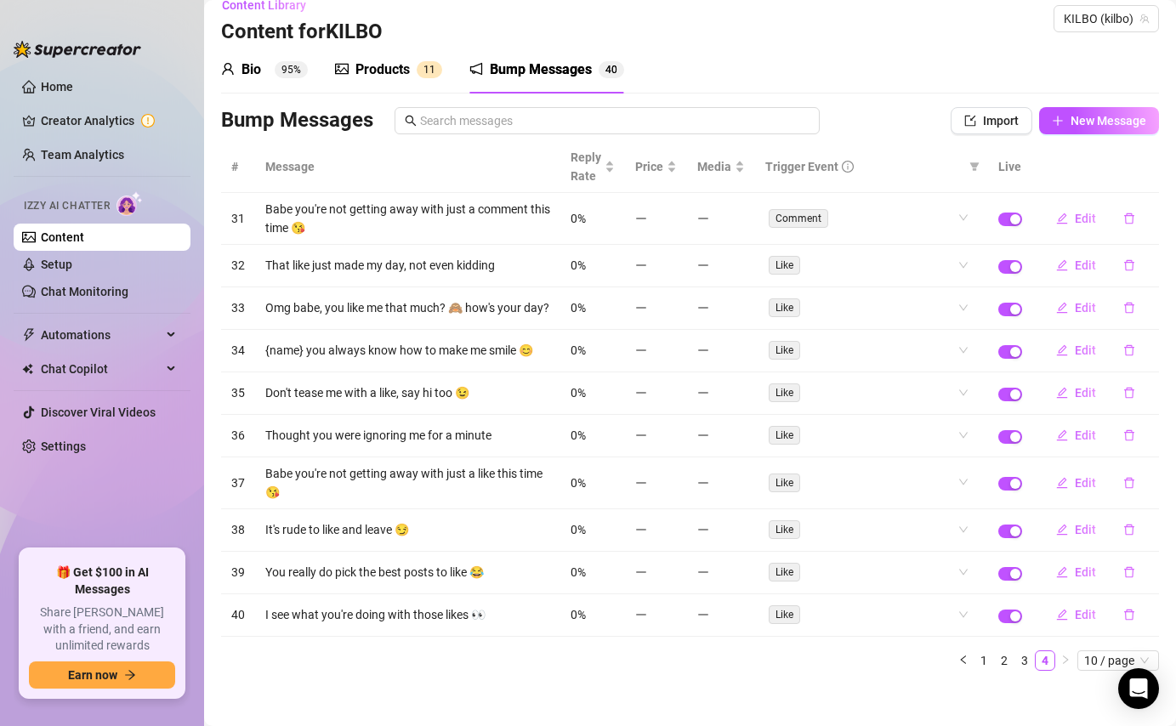
click at [379, 71] on div "Products" at bounding box center [383, 70] width 54 height 20
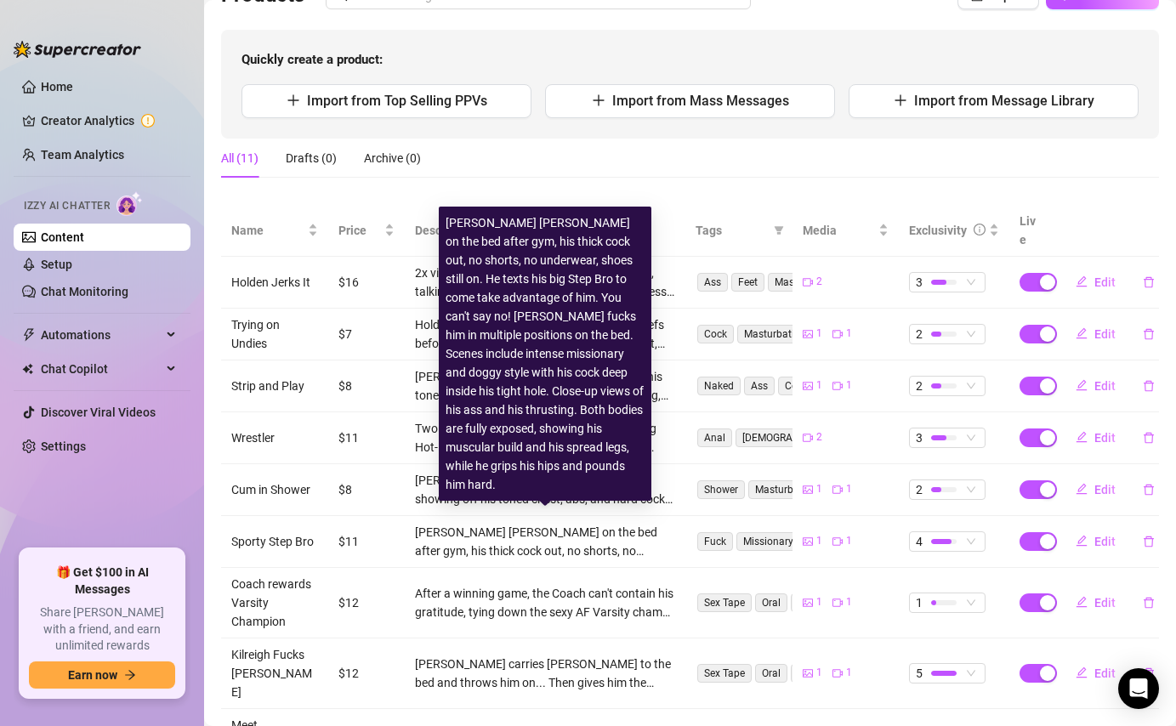
scroll to position [107, 0]
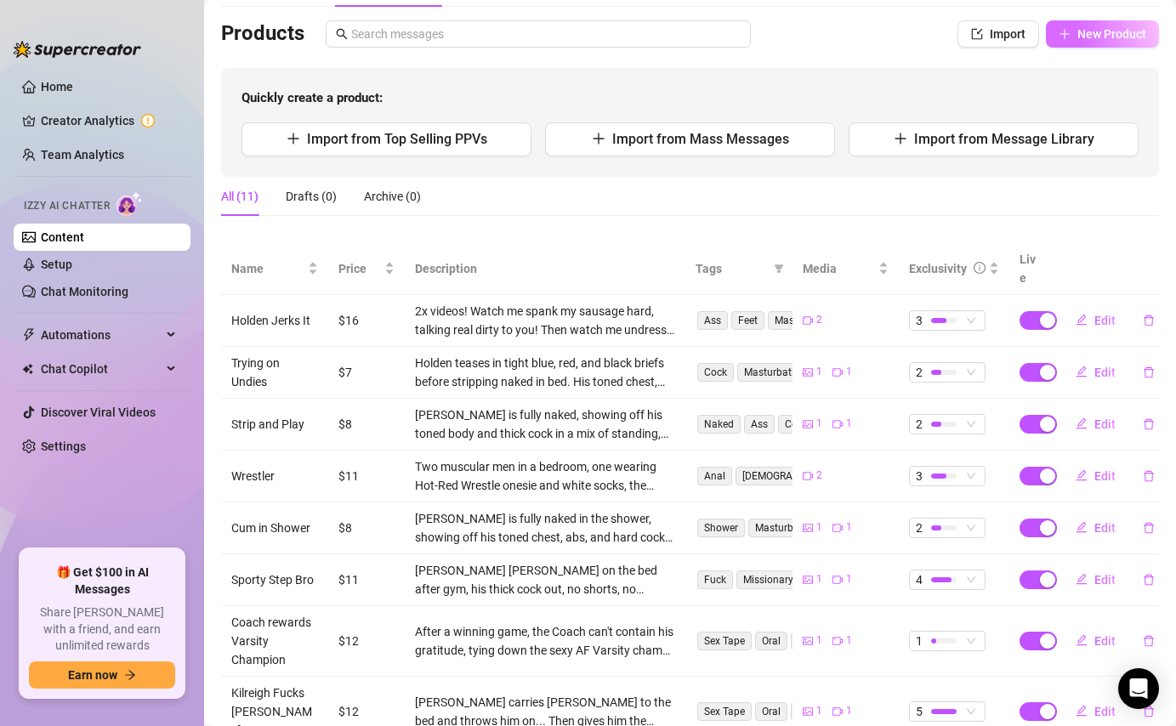
click at [1081, 31] on span "New Product" at bounding box center [1112, 34] width 69 height 14
type textarea "Type your message here..."
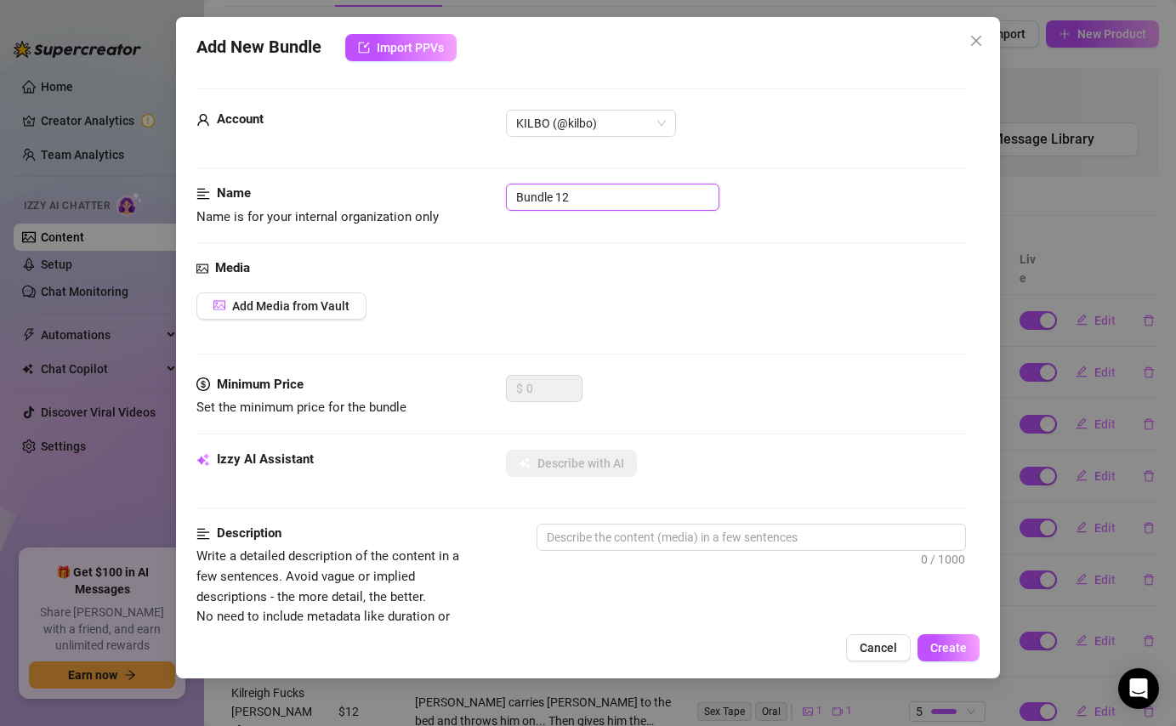
drag, startPoint x: 590, startPoint y: 202, endPoint x: 472, endPoint y: 197, distance: 117.5
click at [472, 197] on div "Name Name is for your internal organization only Bundle 12" at bounding box center [581, 205] width 769 height 43
drag, startPoint x: 615, startPoint y: 197, endPoint x: 503, endPoint y: 197, distance: 112.3
click at [503, 197] on div "Name Name is for your internal organization only SUPER BUNDLE" at bounding box center [581, 205] width 769 height 43
type input "K"
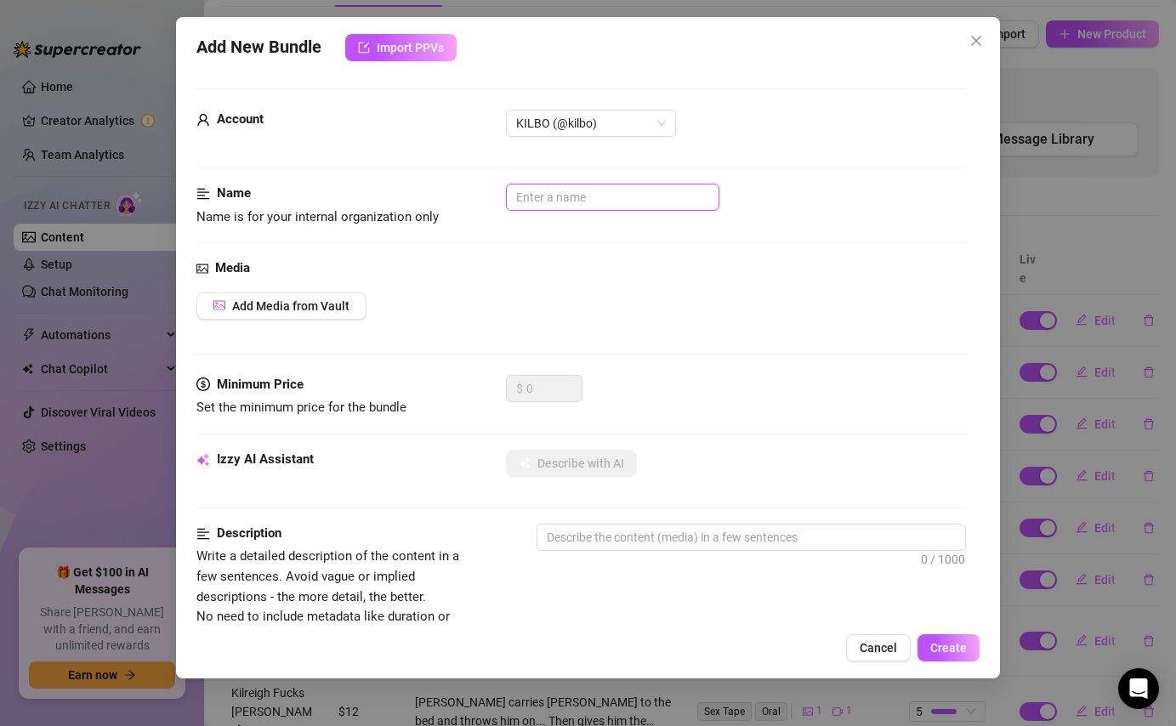
click at [538, 197] on input "text" at bounding box center [613, 197] width 214 height 27
type input "BUNDLE:"
click at [317, 300] on span "Add Media from Vault" at bounding box center [290, 306] width 117 height 14
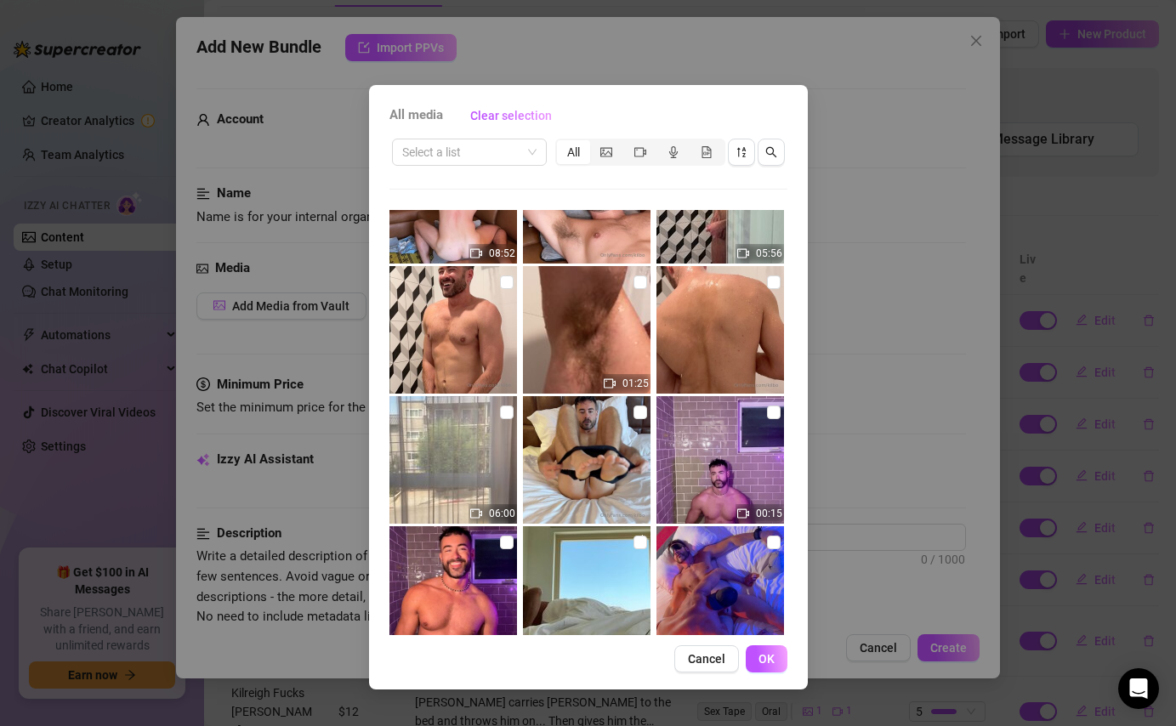
scroll to position [202, 0]
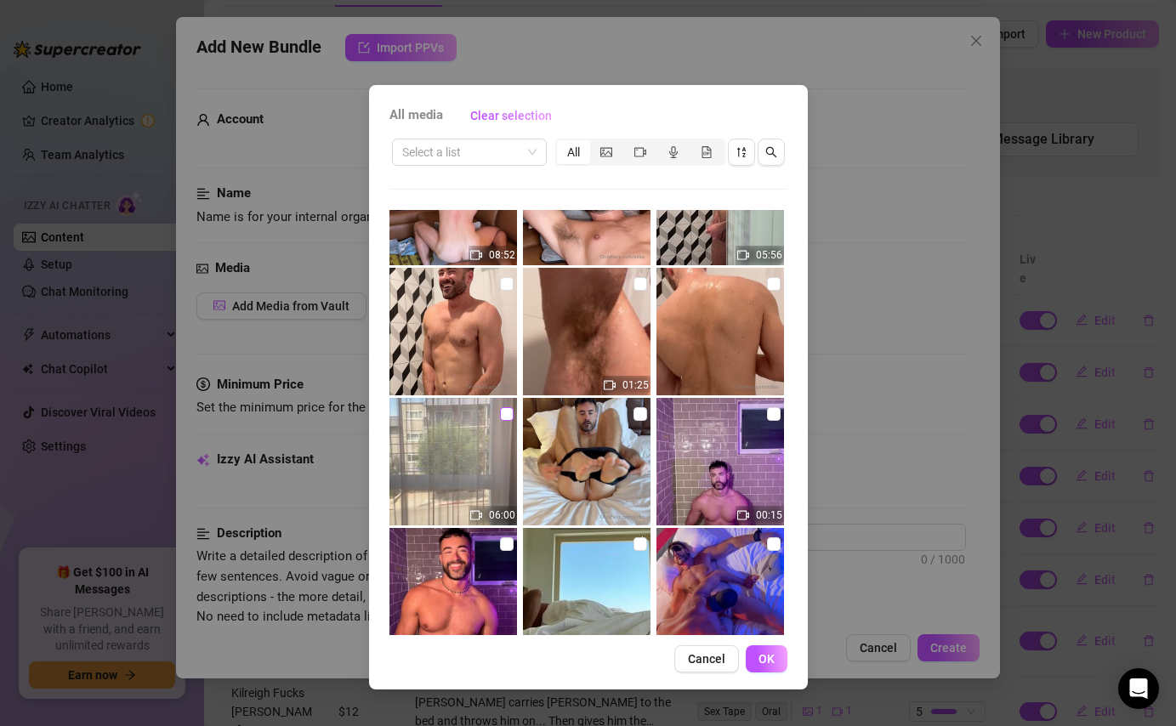
click at [508, 413] on input "checkbox" at bounding box center [507, 414] width 14 height 14
checkbox input "true"
click at [636, 286] on input "checkbox" at bounding box center [641, 284] width 14 height 14
checkbox input "true"
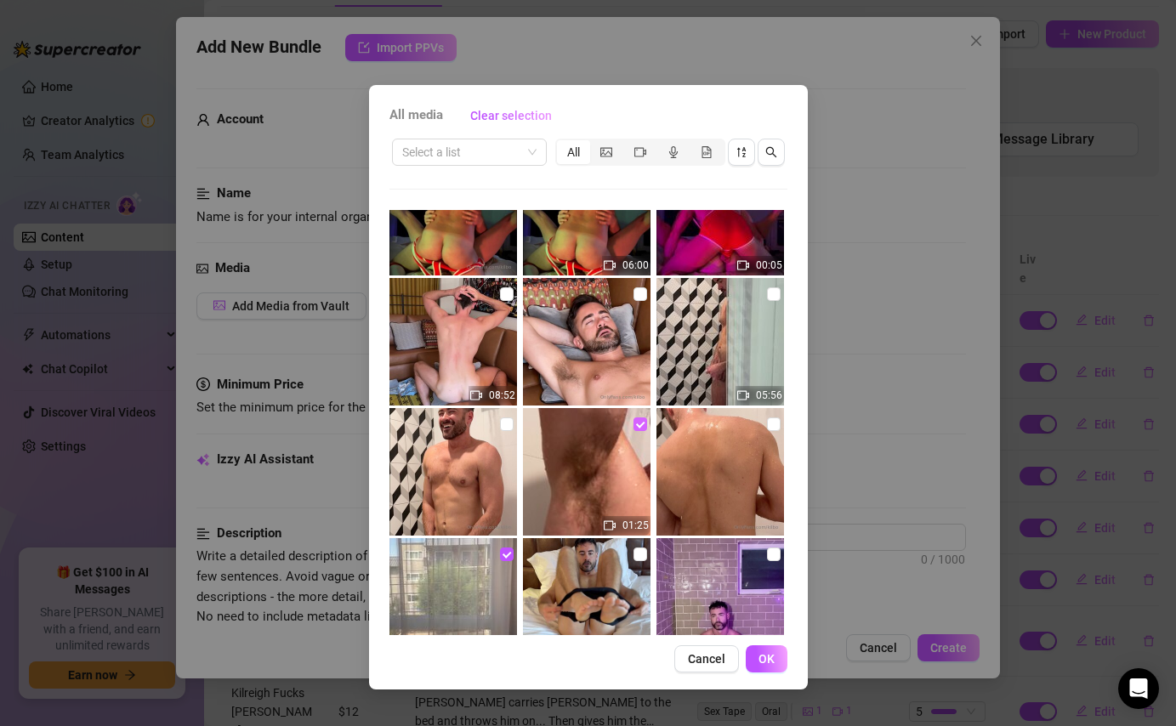
scroll to position [32, 0]
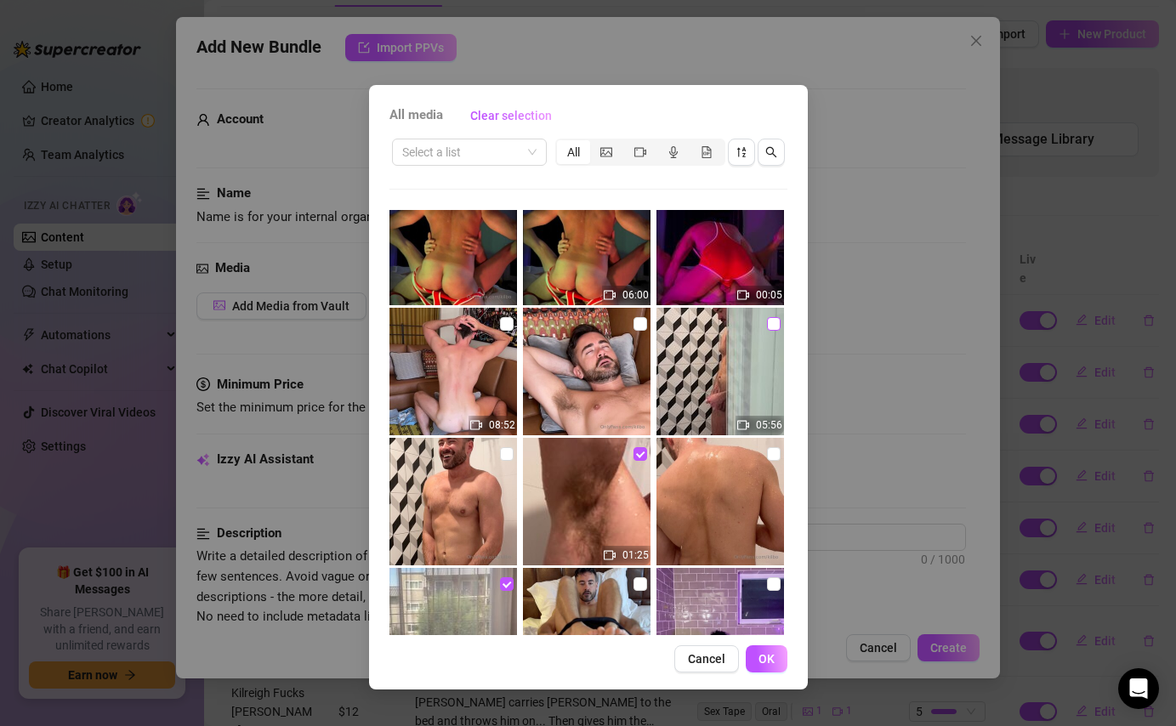
click at [772, 324] on input "checkbox" at bounding box center [774, 324] width 14 height 14
checkbox input "true"
click at [503, 324] on input "checkbox" at bounding box center [507, 324] width 14 height 14
checkbox input "true"
click at [506, 455] on input "checkbox" at bounding box center [507, 454] width 14 height 14
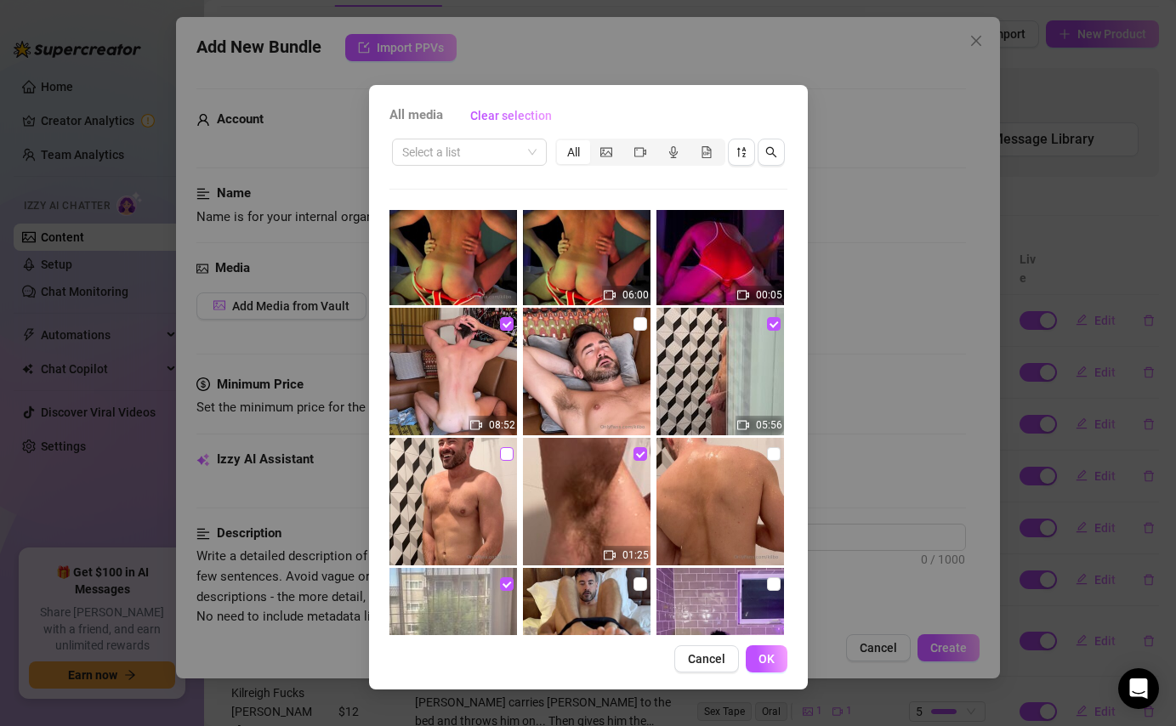
checkbox input "true"
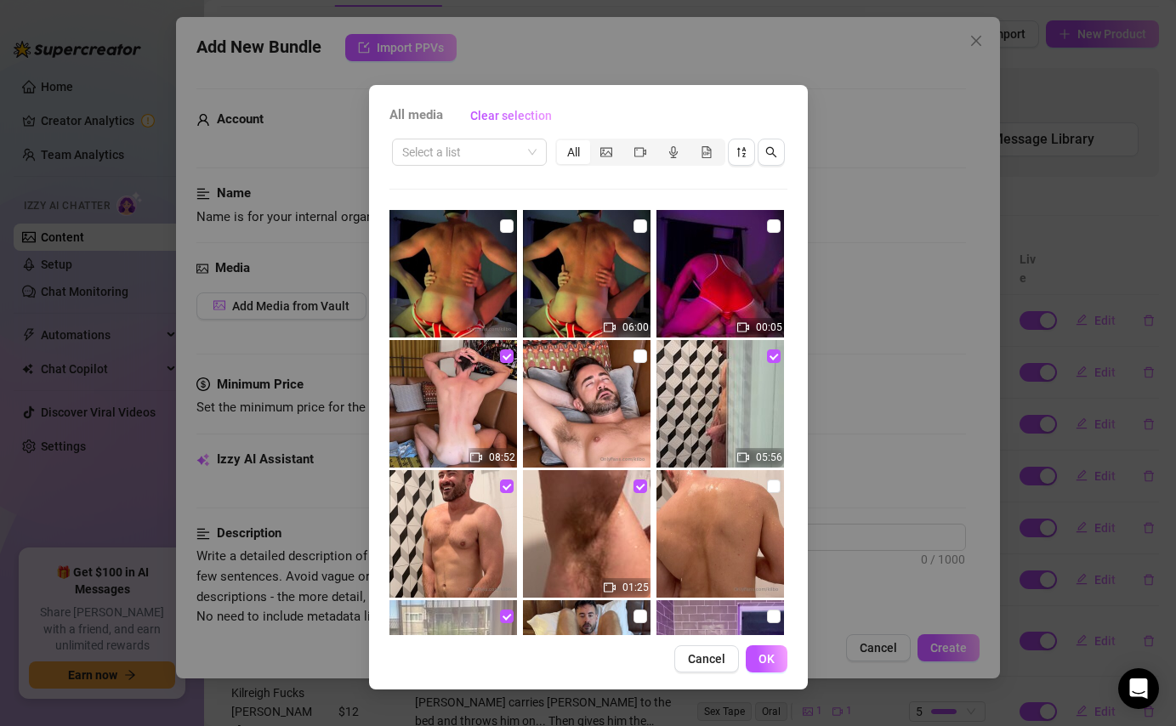
scroll to position [99, 0]
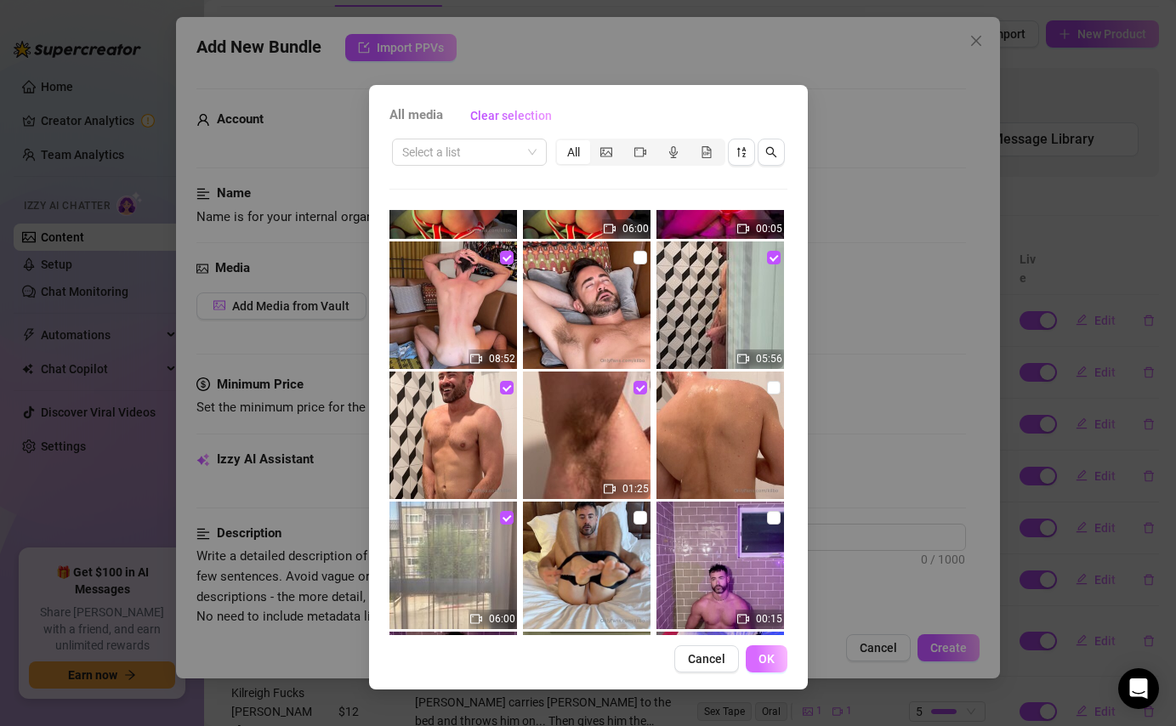
click at [765, 659] on span "OK" at bounding box center [767, 659] width 16 height 14
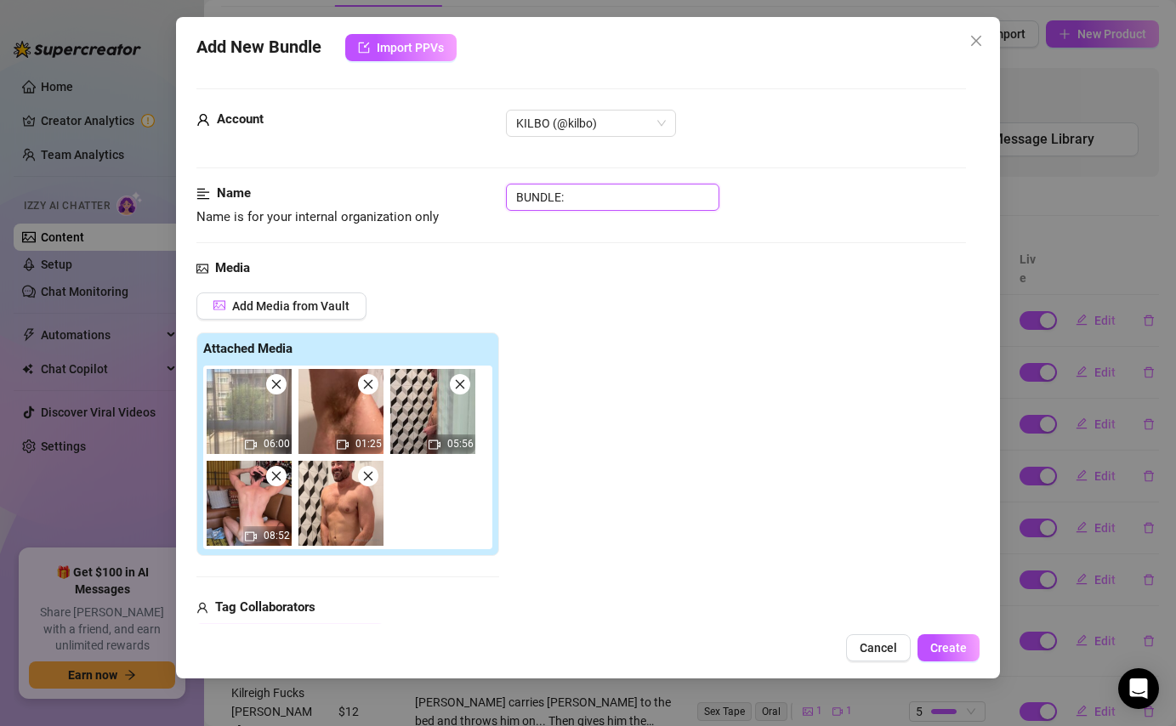
click at [602, 195] on input "BUNDLE:" at bounding box center [613, 197] width 214 height 27
type input "B"
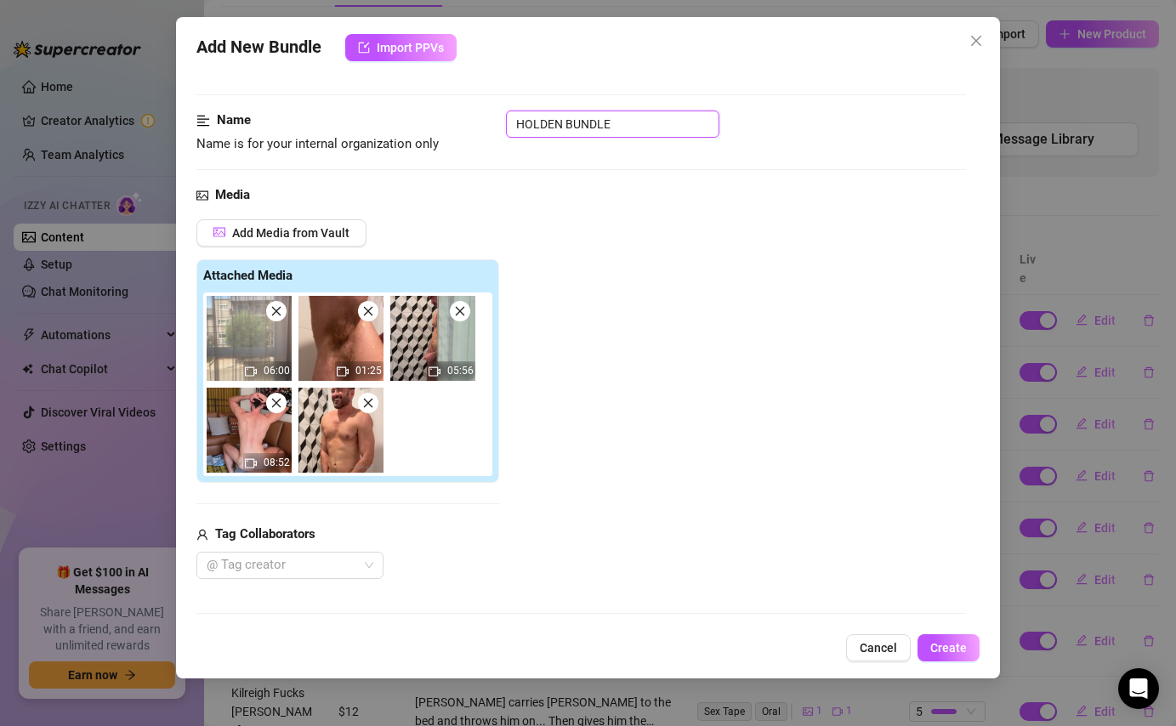
scroll to position [171, 0]
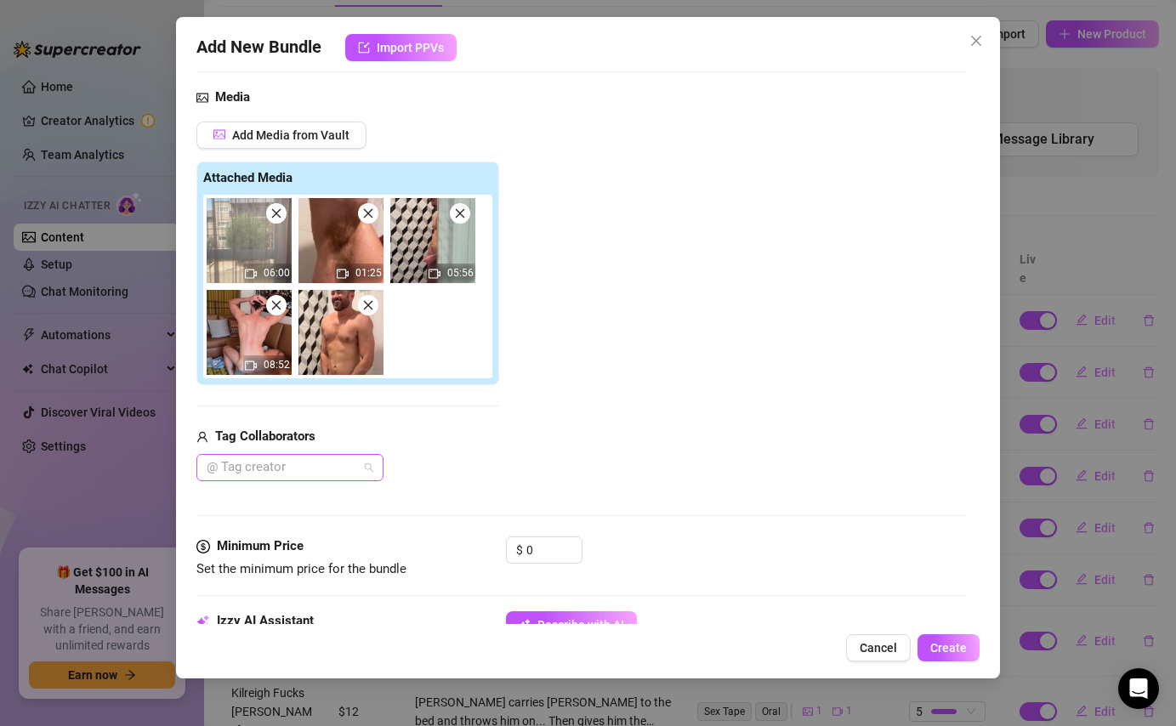
click at [339, 467] on div at bounding box center [281, 468] width 162 height 24
type input "HOLDEN BUNDLE"
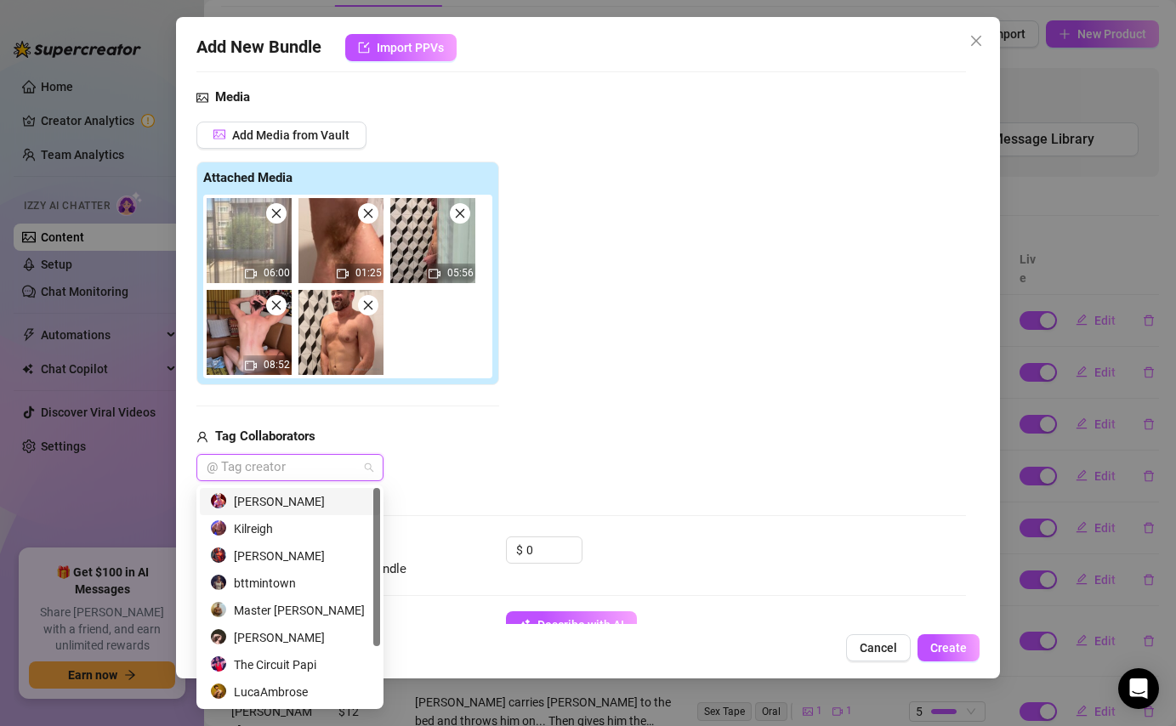
click at [302, 501] on div "[PERSON_NAME]" at bounding box center [290, 502] width 160 height 19
click at [541, 546] on input "0" at bounding box center [554, 551] width 55 height 26
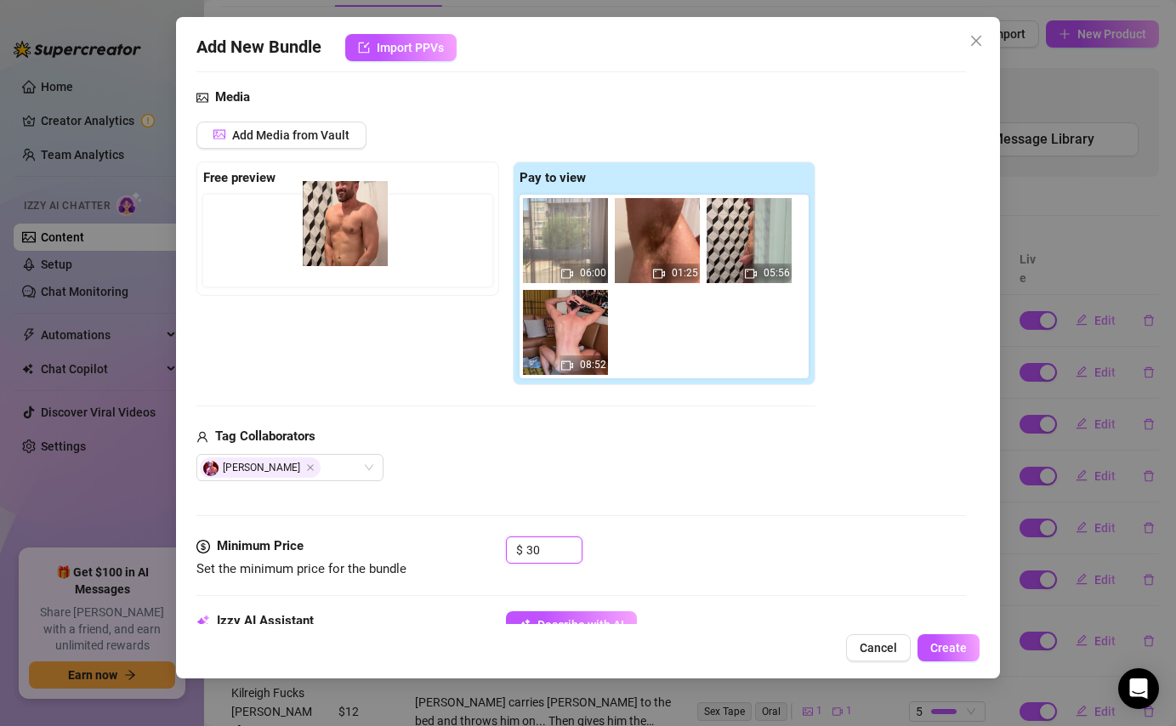
drag, startPoint x: 646, startPoint y: 332, endPoint x: 316, endPoint y: 229, distance: 345.7
click at [316, 229] on div "Free preview Pay to view 06:00 01:25 05:56 08:52" at bounding box center [506, 274] width 619 height 225
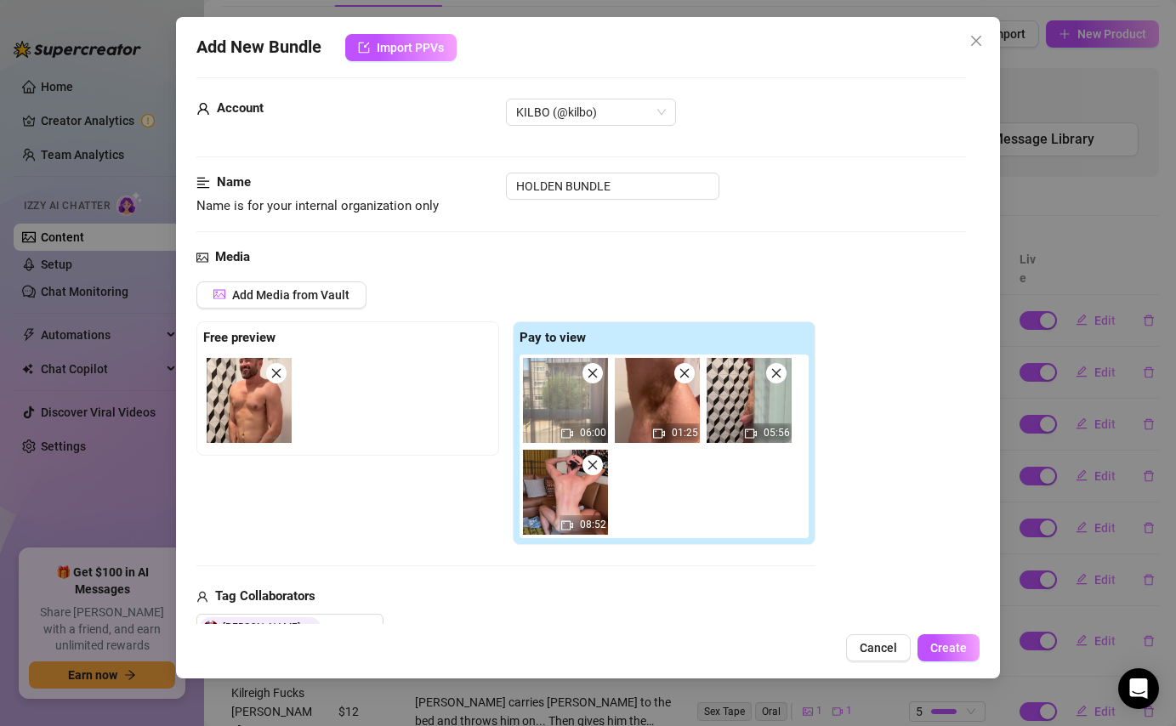
scroll to position [2, 0]
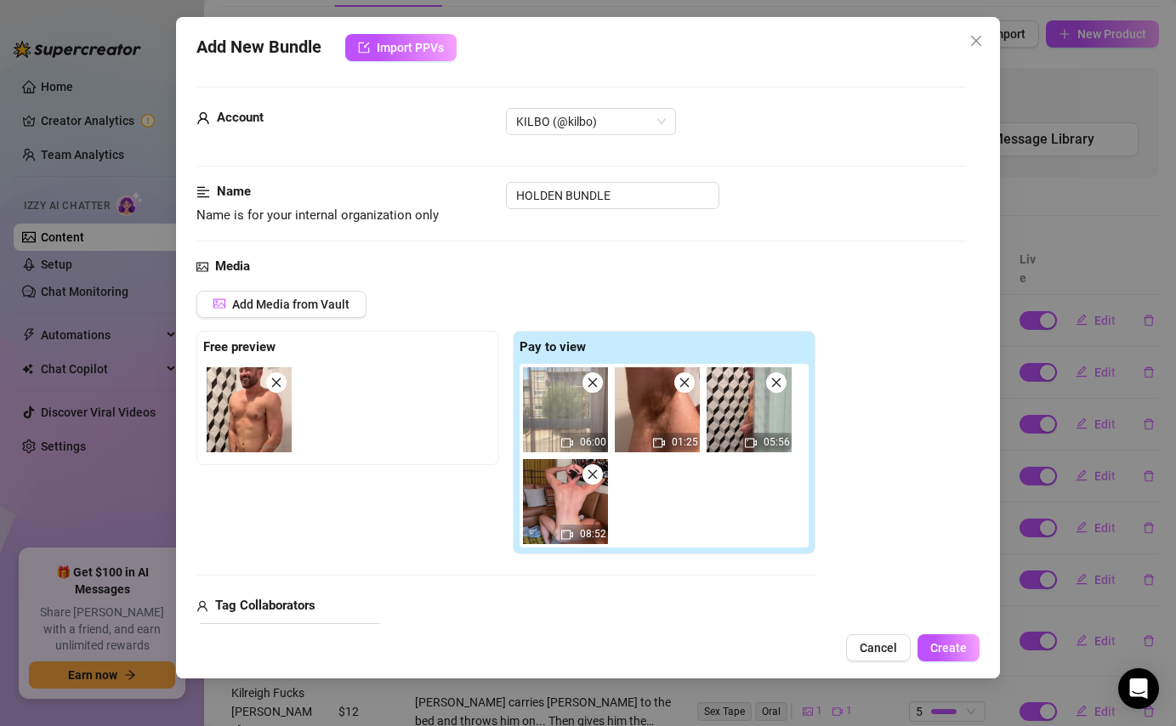
type input "30"
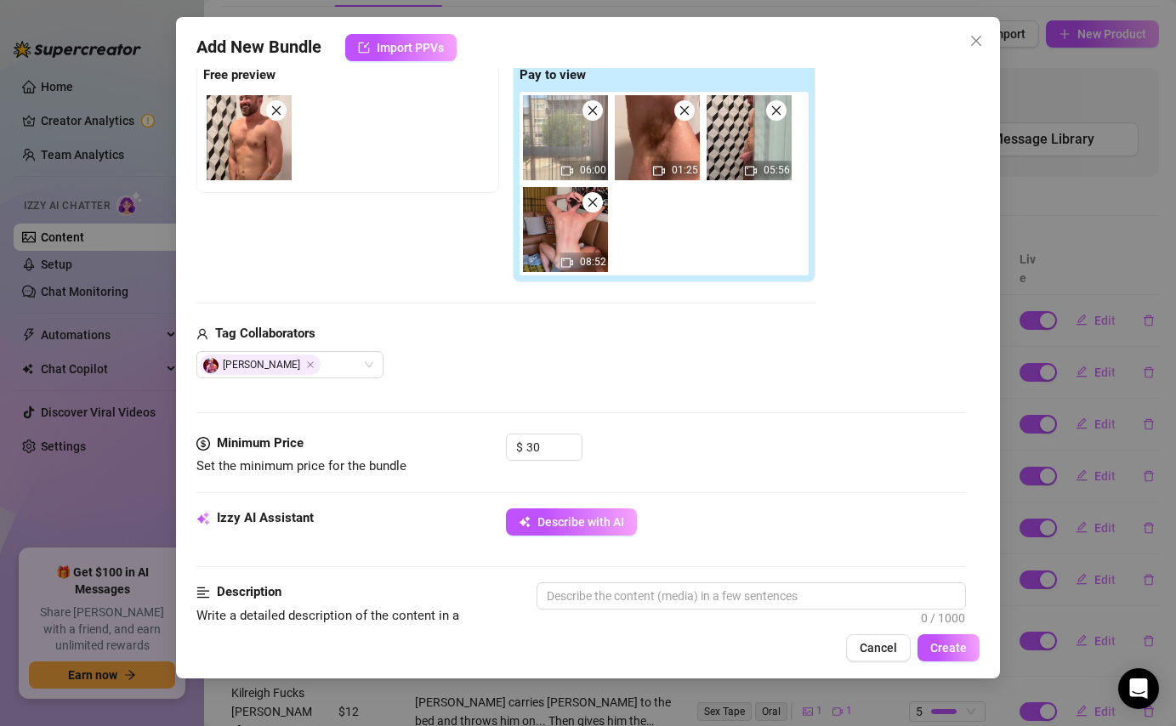
scroll to position [122, 0]
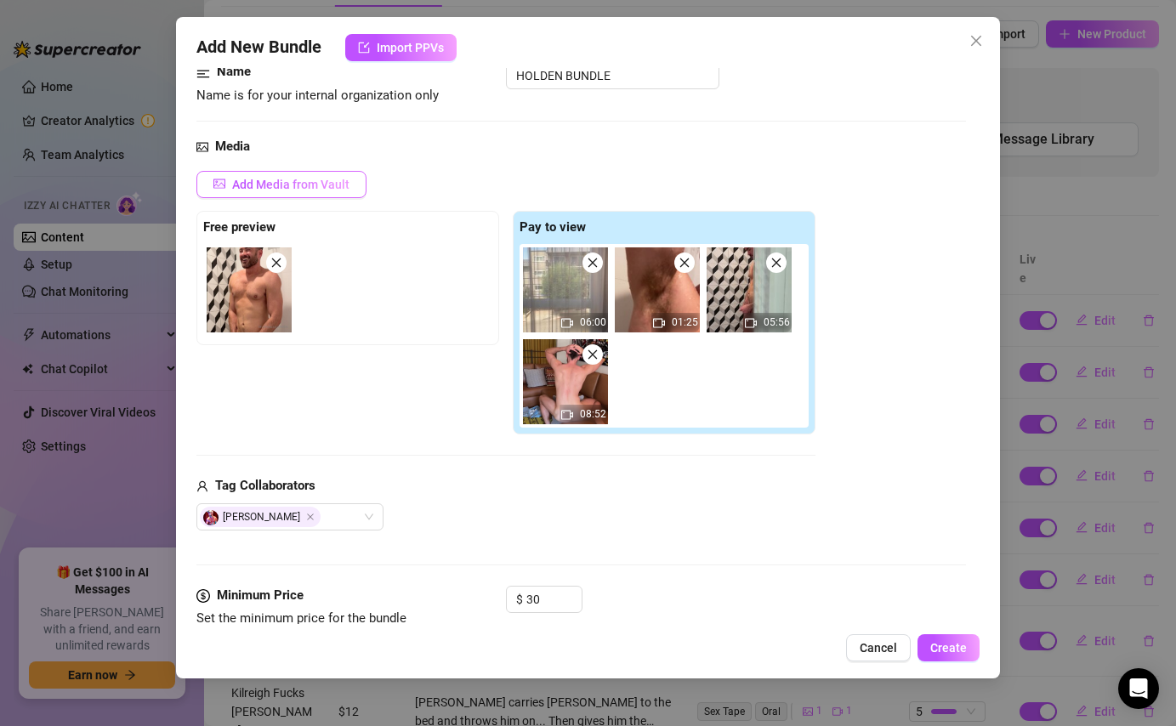
click at [335, 184] on span "Add Media from Vault" at bounding box center [290, 185] width 117 height 14
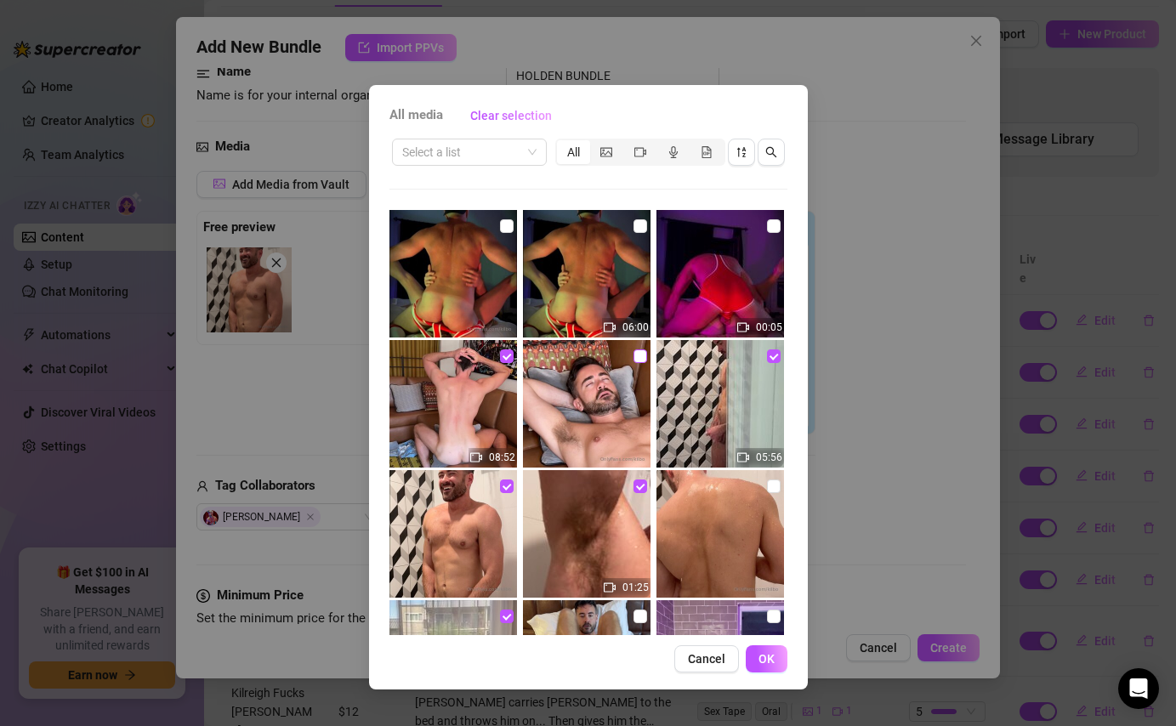
click at [640, 356] on input "checkbox" at bounding box center [641, 357] width 14 height 14
checkbox input "true"
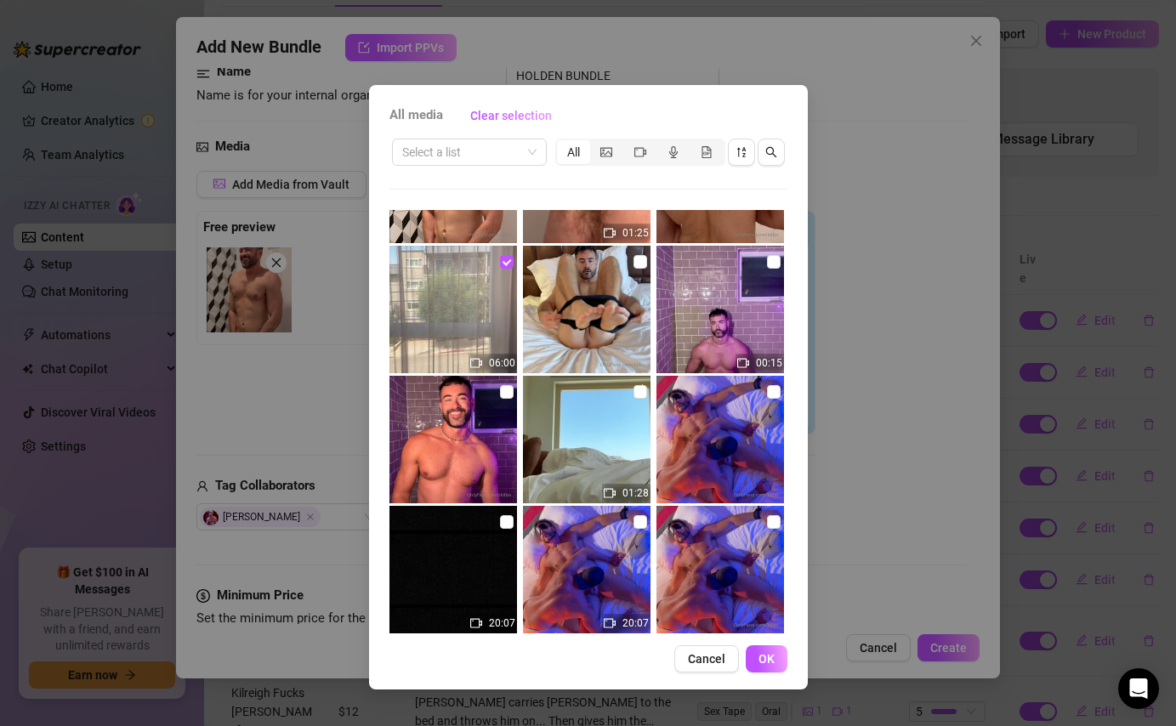
scroll to position [378, 0]
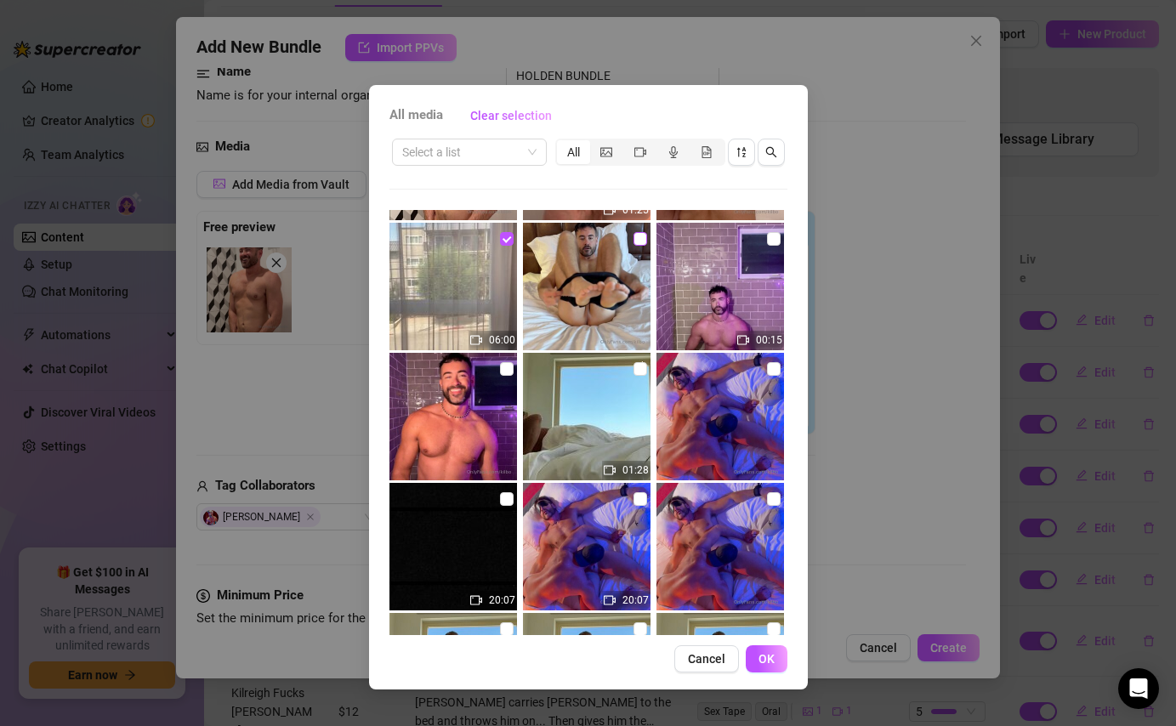
click at [641, 241] on input "checkbox" at bounding box center [641, 239] width 14 height 14
checkbox input "true"
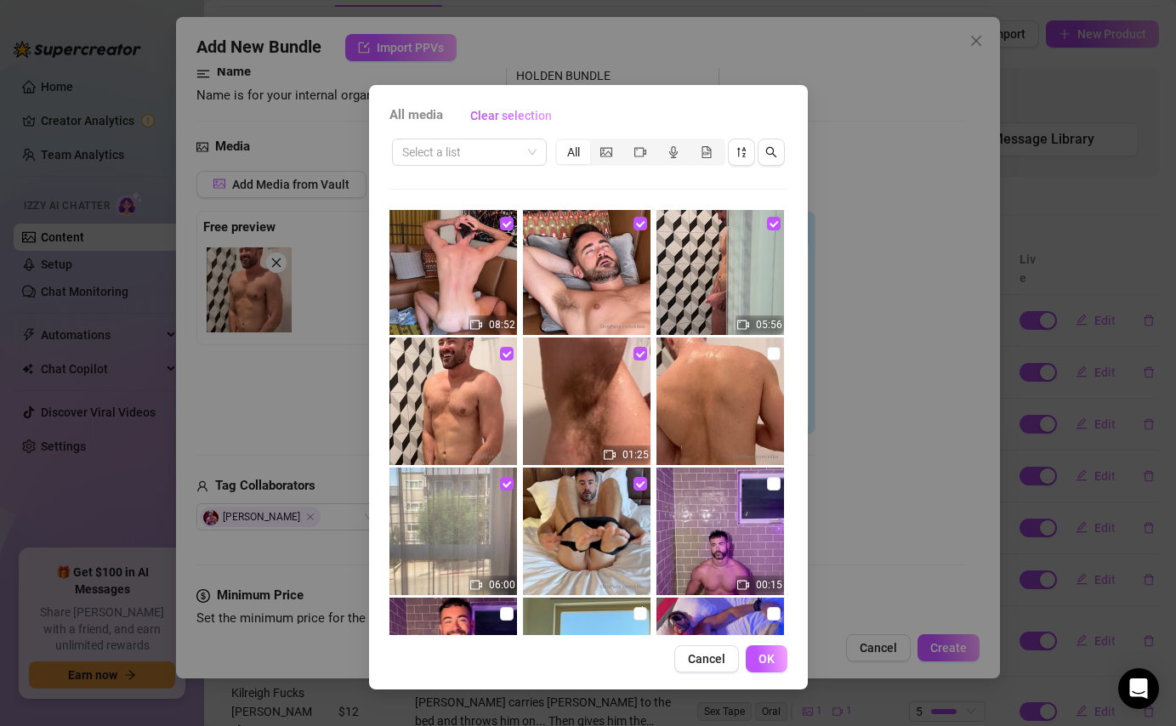
scroll to position [235, 0]
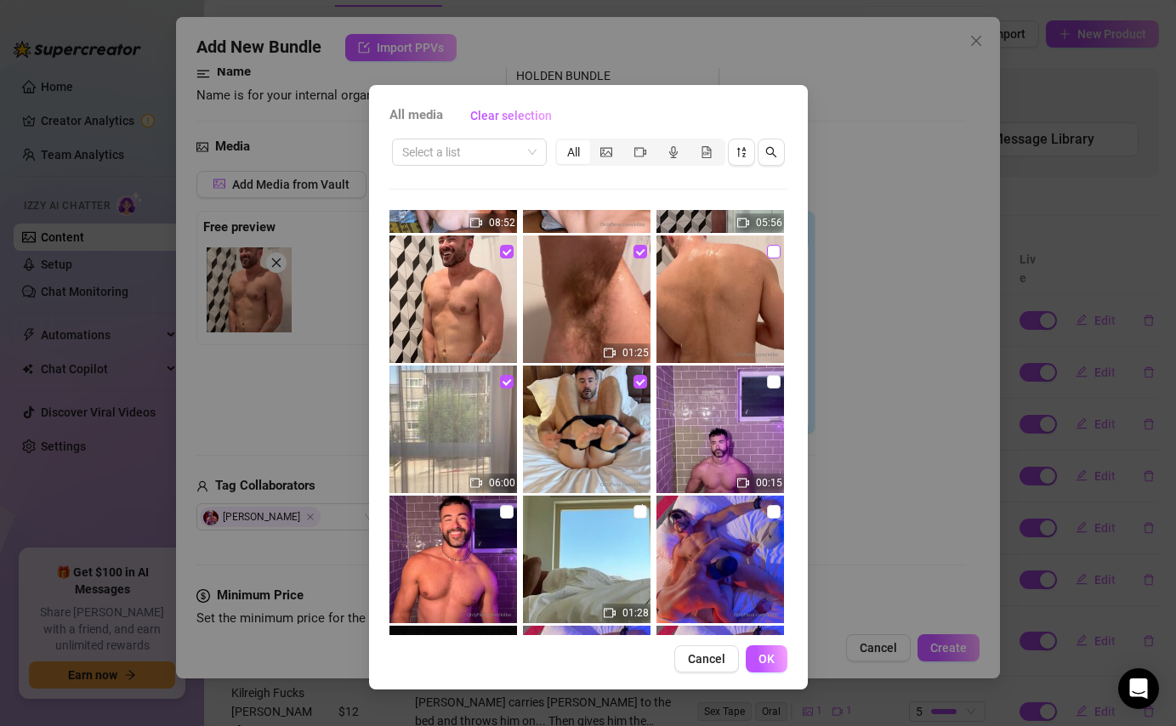
click at [772, 253] on input "checkbox" at bounding box center [774, 252] width 14 height 14
checkbox input "true"
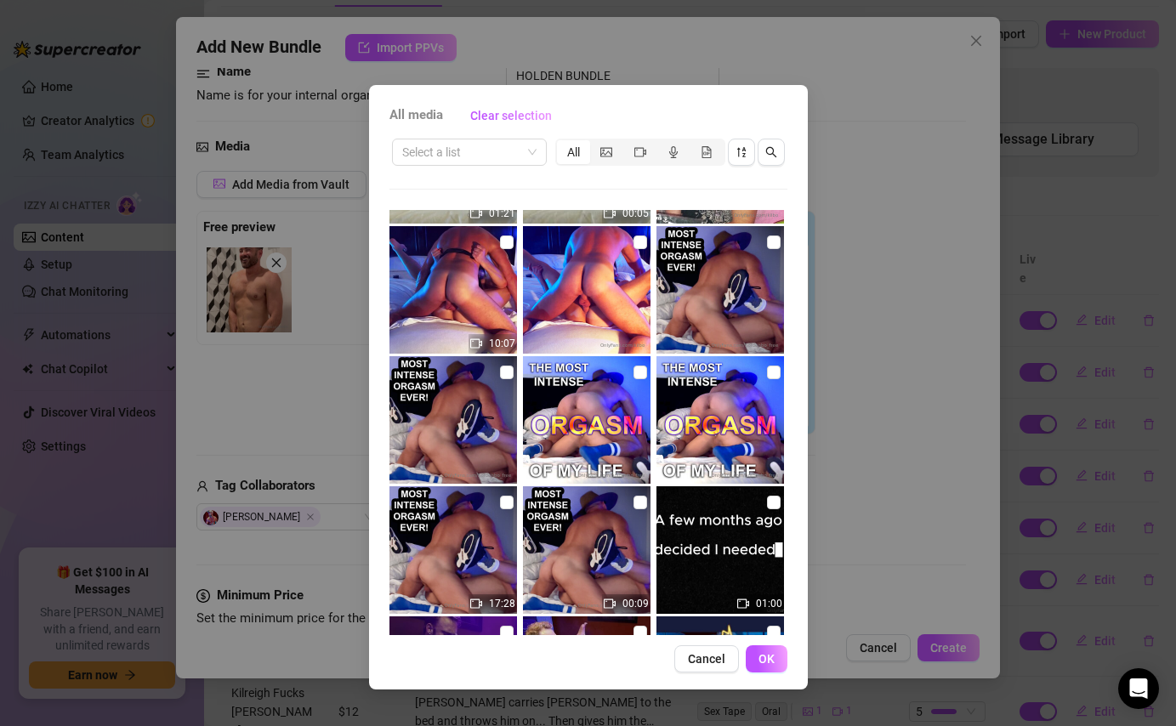
scroll to position [1388, 0]
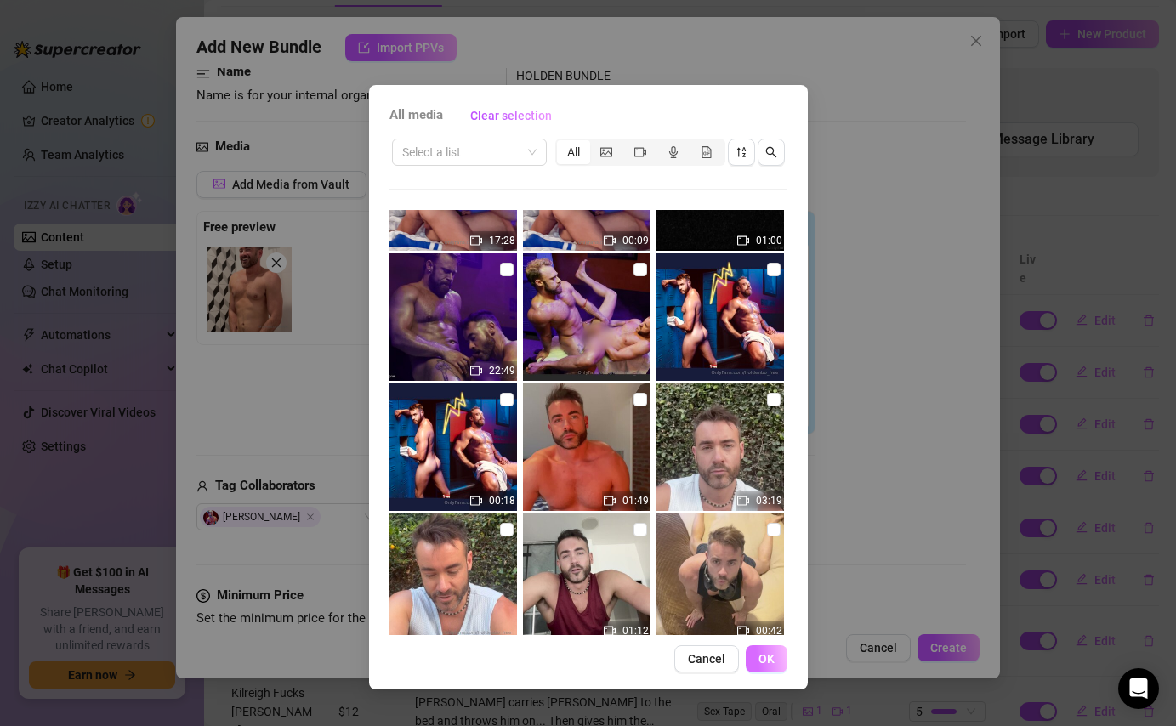
click at [768, 663] on span "OK" at bounding box center [767, 659] width 16 height 14
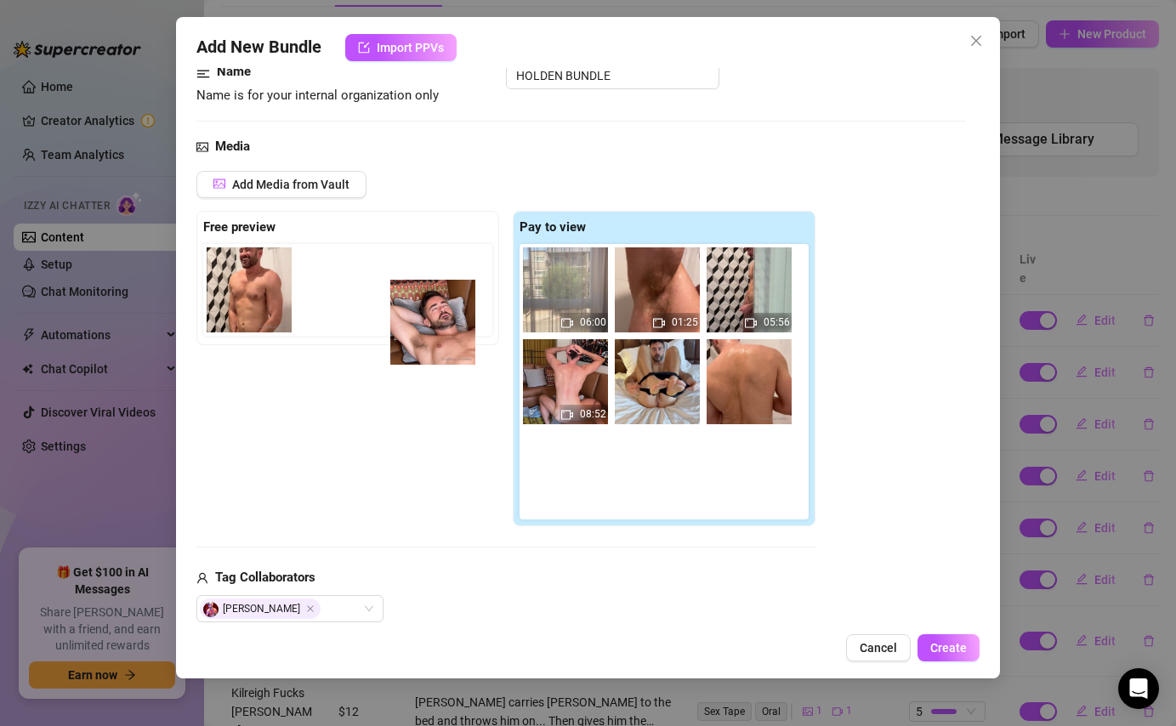
drag, startPoint x: 659, startPoint y: 390, endPoint x: 396, endPoint y: 309, distance: 275.0
click at [396, 309] on div "Free preview Pay to view 06:00 01:25 05:56 08:52" at bounding box center [506, 369] width 619 height 316
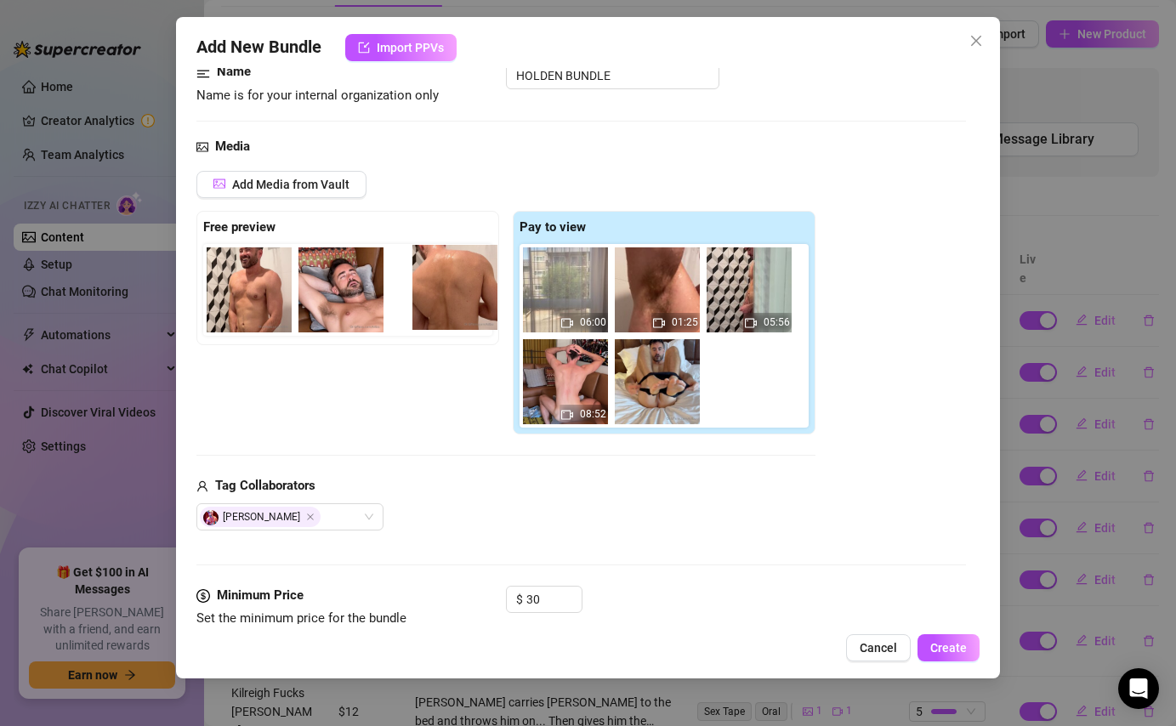
drag, startPoint x: 743, startPoint y: 385, endPoint x: 433, endPoint y: 292, distance: 323.5
click at [433, 293] on div "Free preview Pay to view 06:00 01:25 05:56 08:52" at bounding box center [506, 323] width 619 height 225
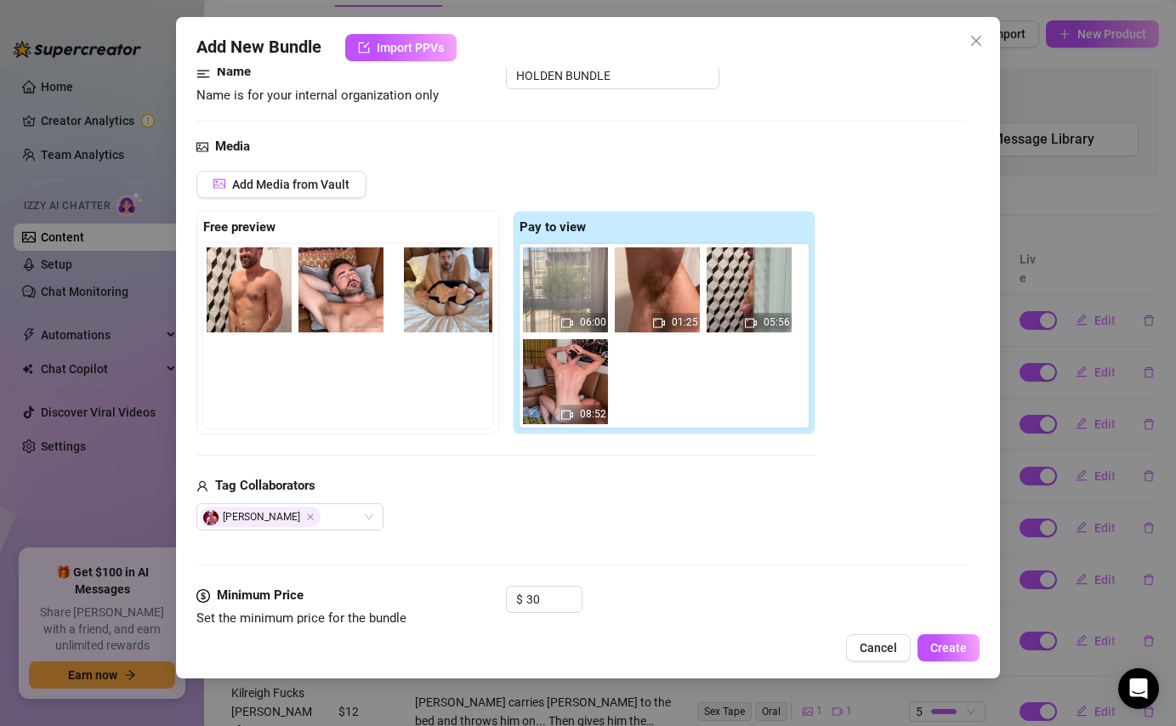
scroll to position [0, 29]
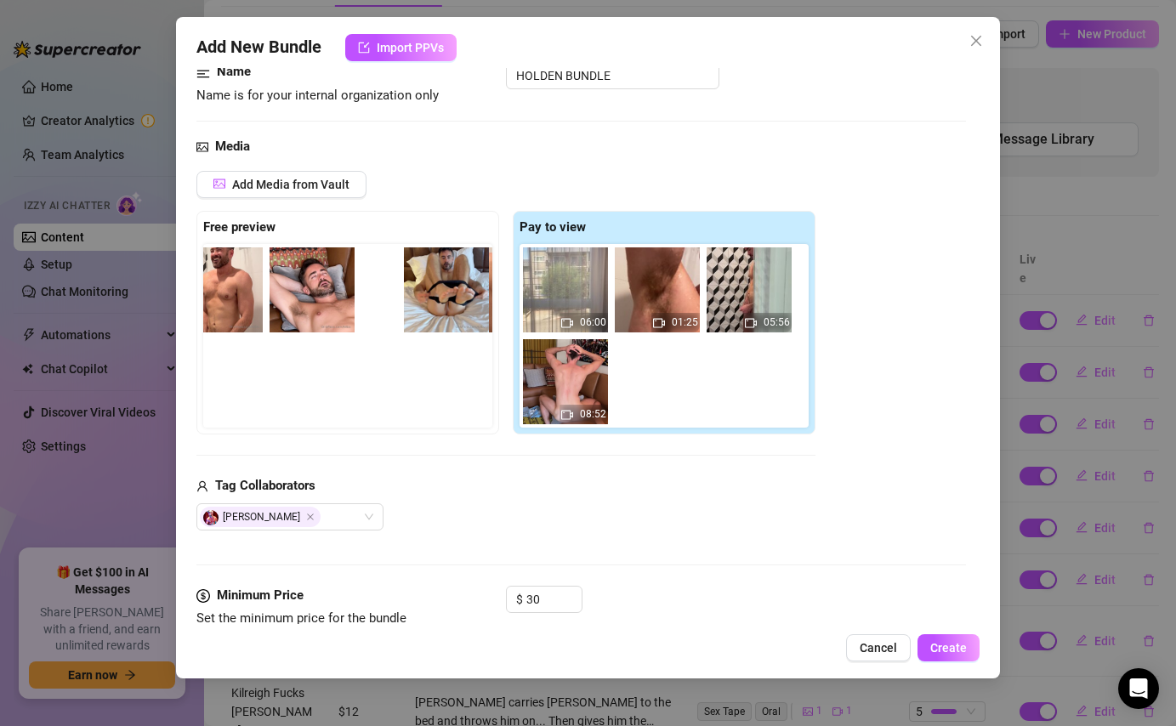
drag, startPoint x: 669, startPoint y: 393, endPoint x: 385, endPoint y: 282, distance: 304.4
click at [384, 282] on div "Free preview Pay to view 06:00 01:25 05:56 08:52" at bounding box center [506, 323] width 619 height 225
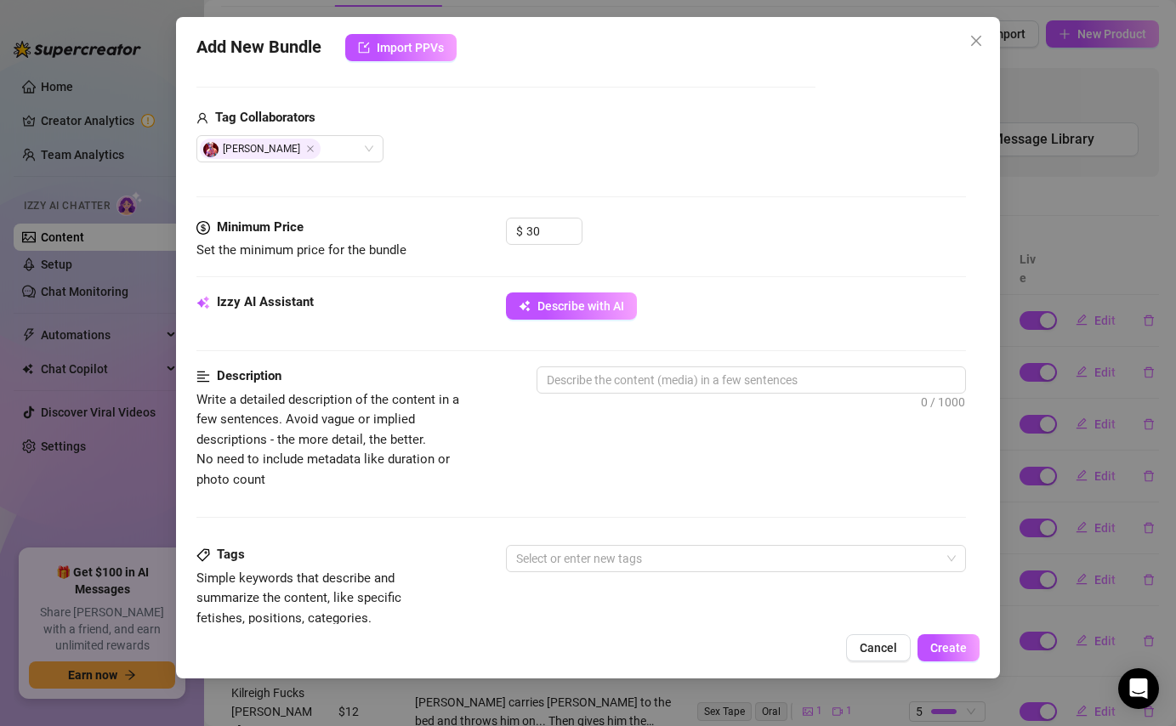
scroll to position [507, 0]
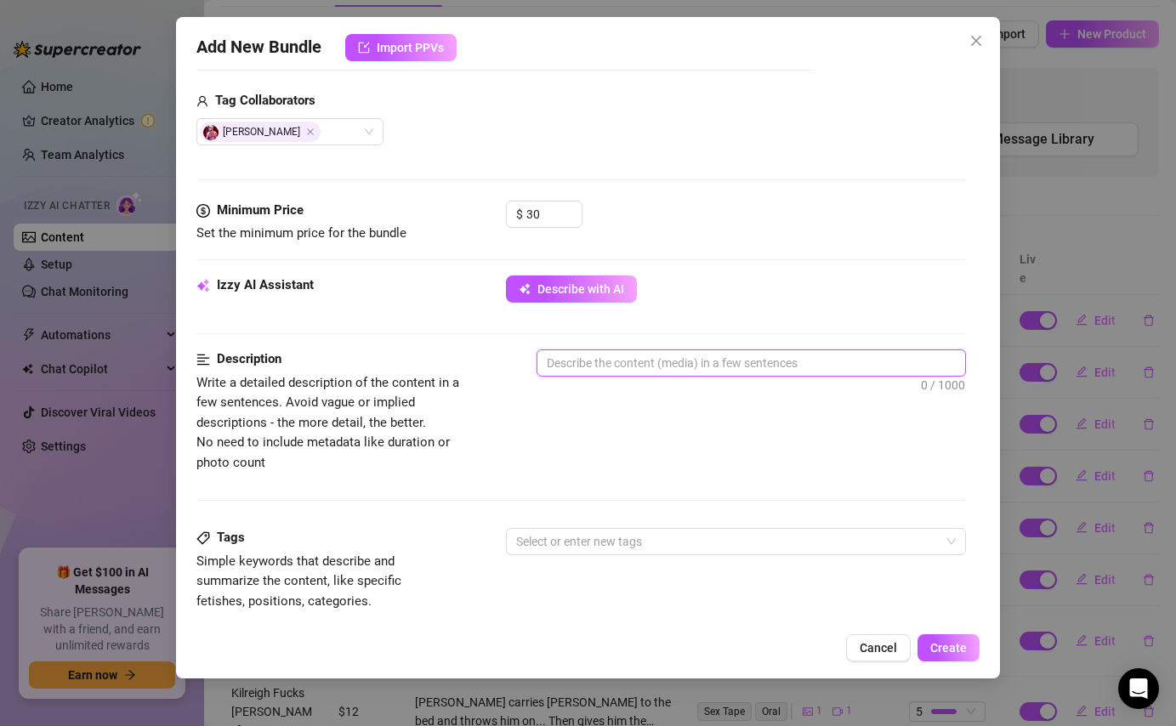
click at [601, 363] on textarea at bounding box center [751, 363] width 427 height 26
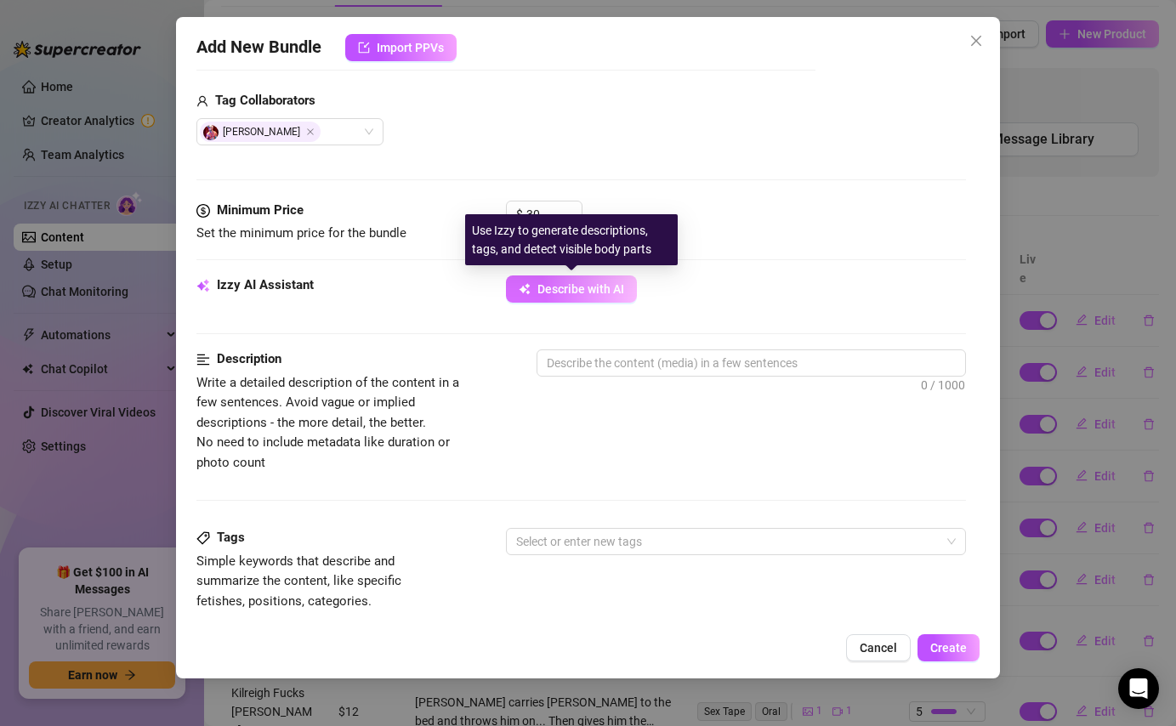
click at [583, 283] on span "Describe with AI" at bounding box center [581, 289] width 87 height 14
type textarea "Holden"
type textarea "Holden shows"
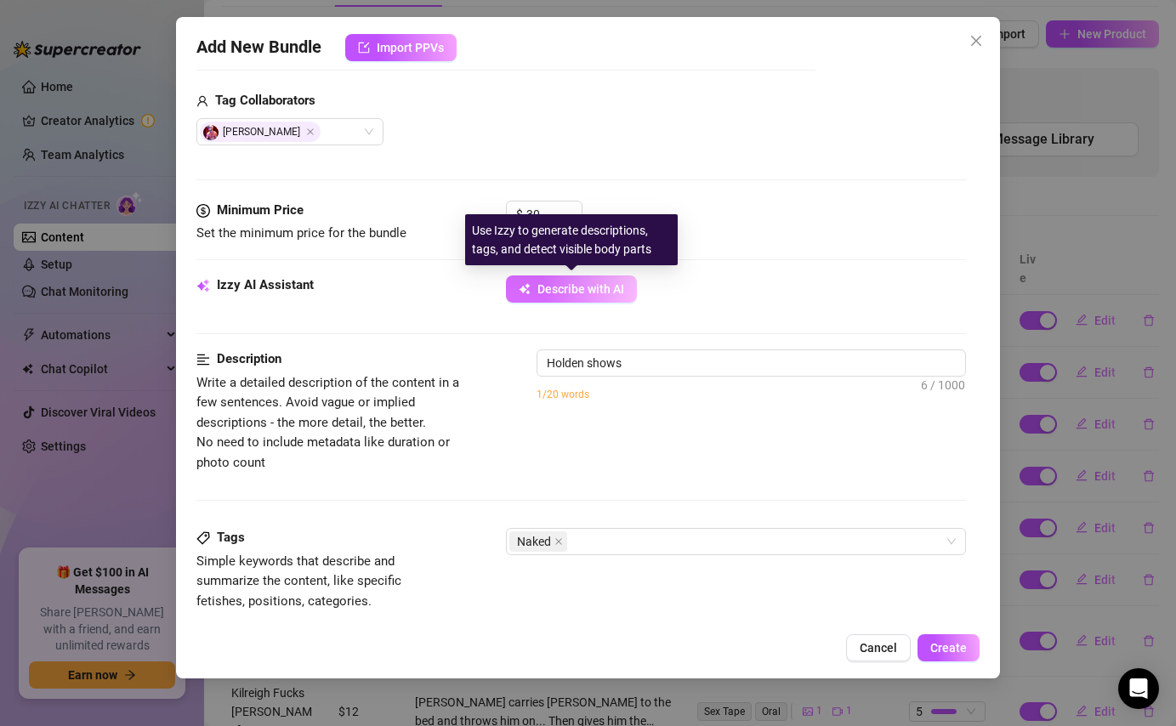
type textarea "Holden shows off"
type textarea "Holden shows off his"
type textarea "Holden shows off his ripped,"
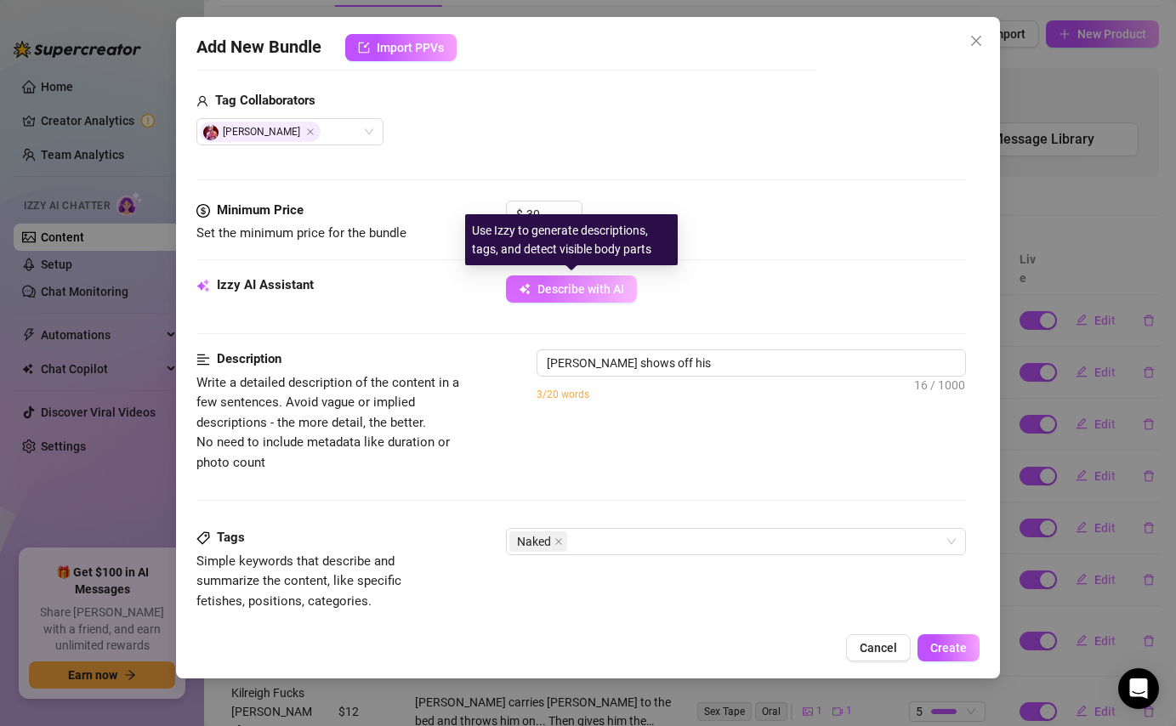
type textarea "Holden shows off his ripped,"
type textarea "Holden shows off his ripped, hairy"
type textarea "Holden shows off his ripped, hairy chest"
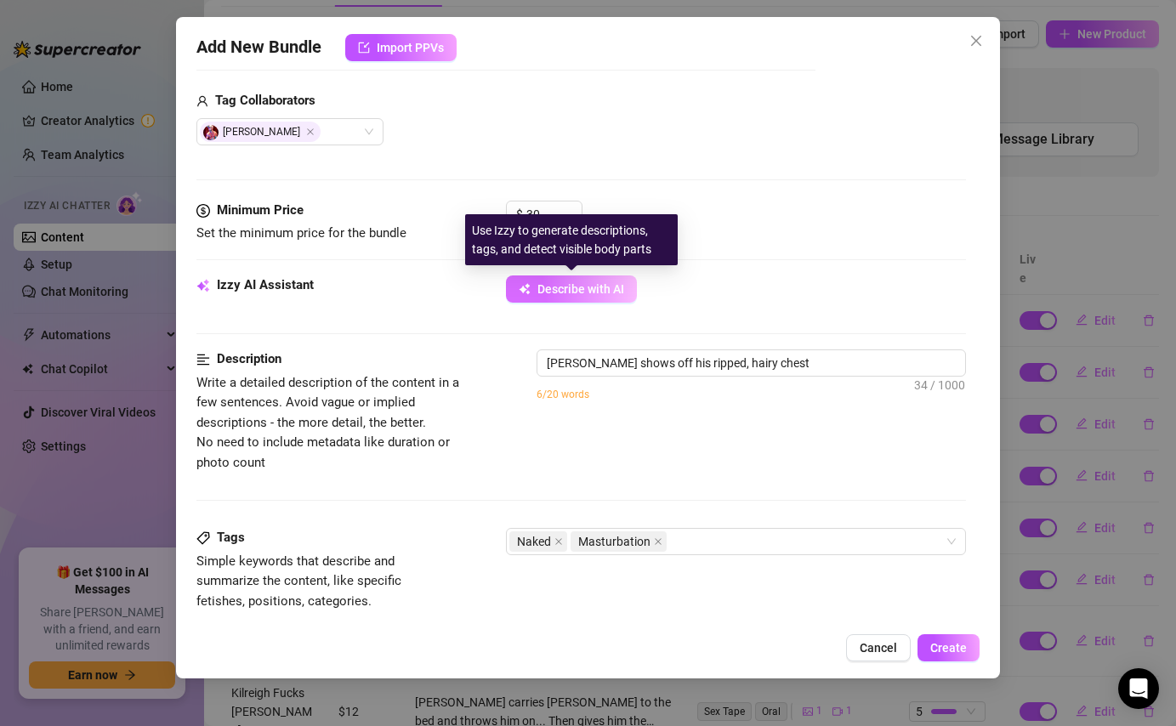
type textarea "Holden shows off his ripped, hairy chest and"
type textarea "Holden shows off his ripped, hairy chest and toned"
type textarea "Holden shows off his ripped, hairy chest and toned abs"
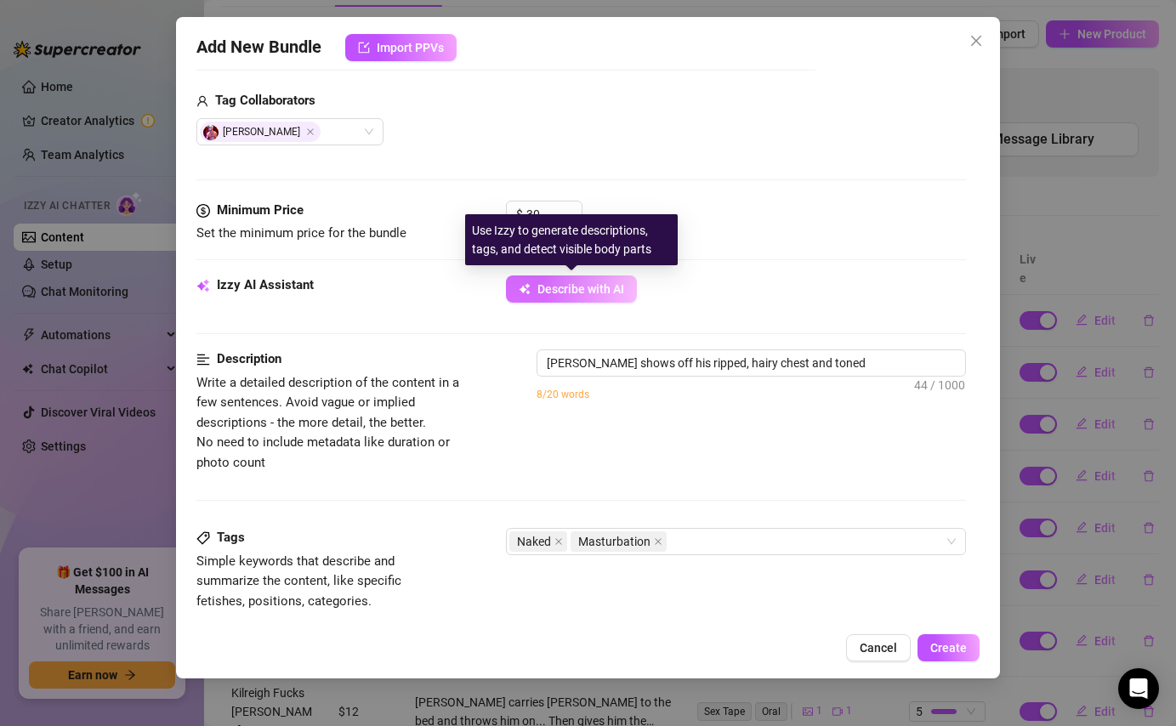
type textarea "Holden shows off his ripped, hairy chest and toned abs"
type textarea "Holden shows off his ripped, hairy chest and toned abs in"
type textarea "Holden shows off his ripped, hairy chest and toned abs in the"
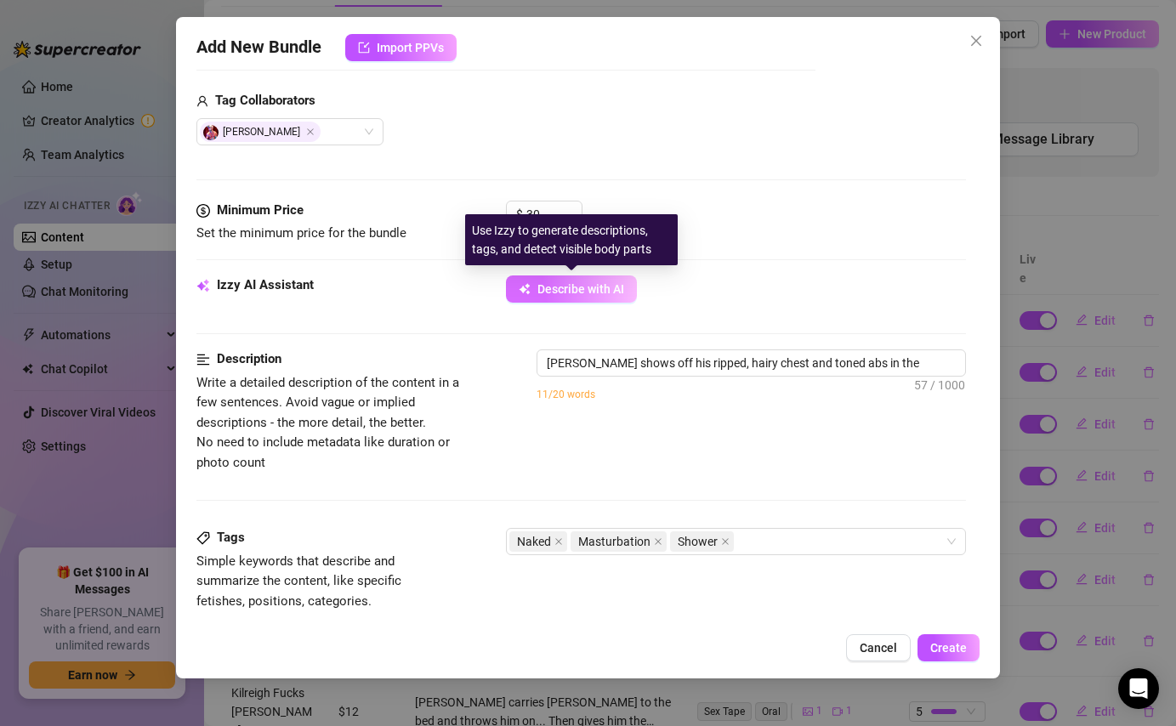
type textarea "Holden shows off his ripped, hairy chest and toned abs in the shower,"
type textarea "Holden shows off his ripped, hairy chest and toned abs in the shower, stroking"
type textarea "Holden shows off his ripped, hairy chest and toned abs in the shower, stroking …"
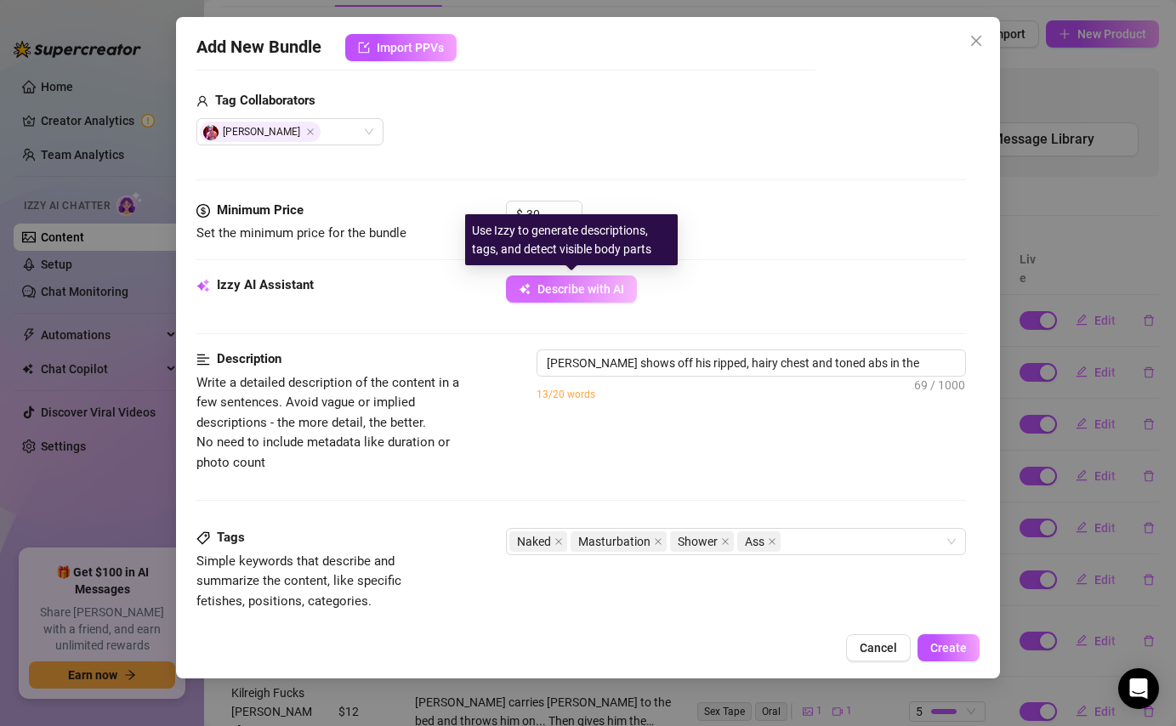
type textarea "Holden shows off his ripped, hairy chest and toned abs in the shower, stroking …"
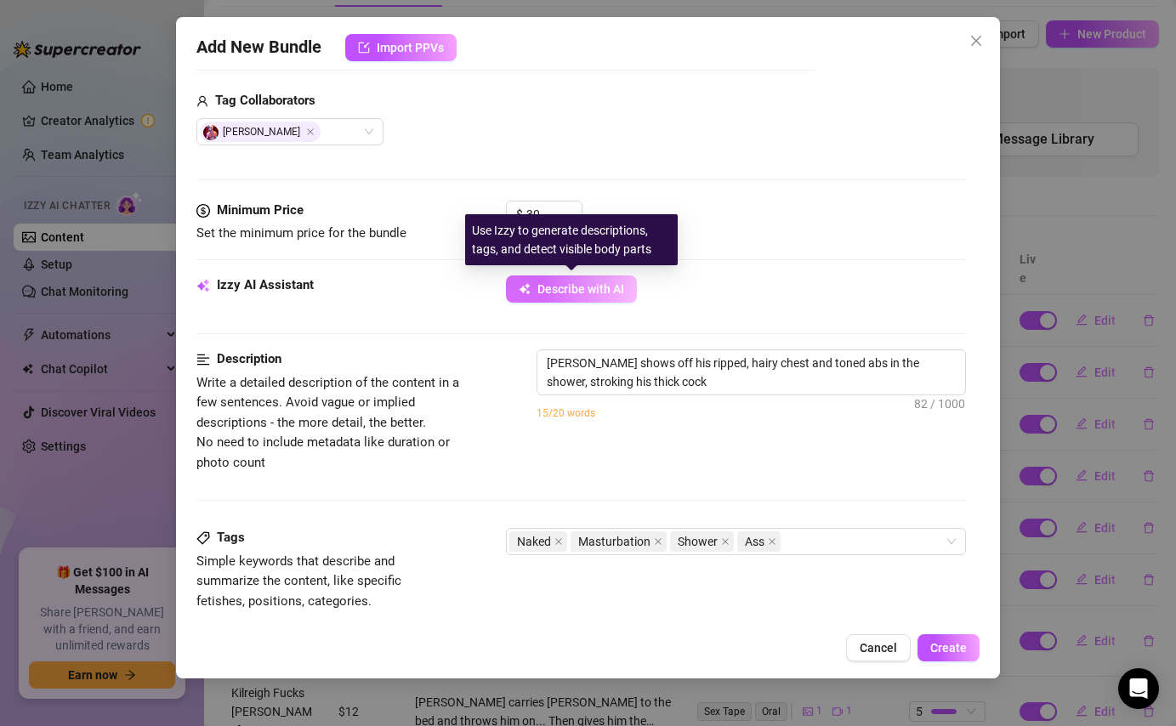
type textarea "Holden shows off his ripped, hairy chest and toned abs in the shower, stroking …"
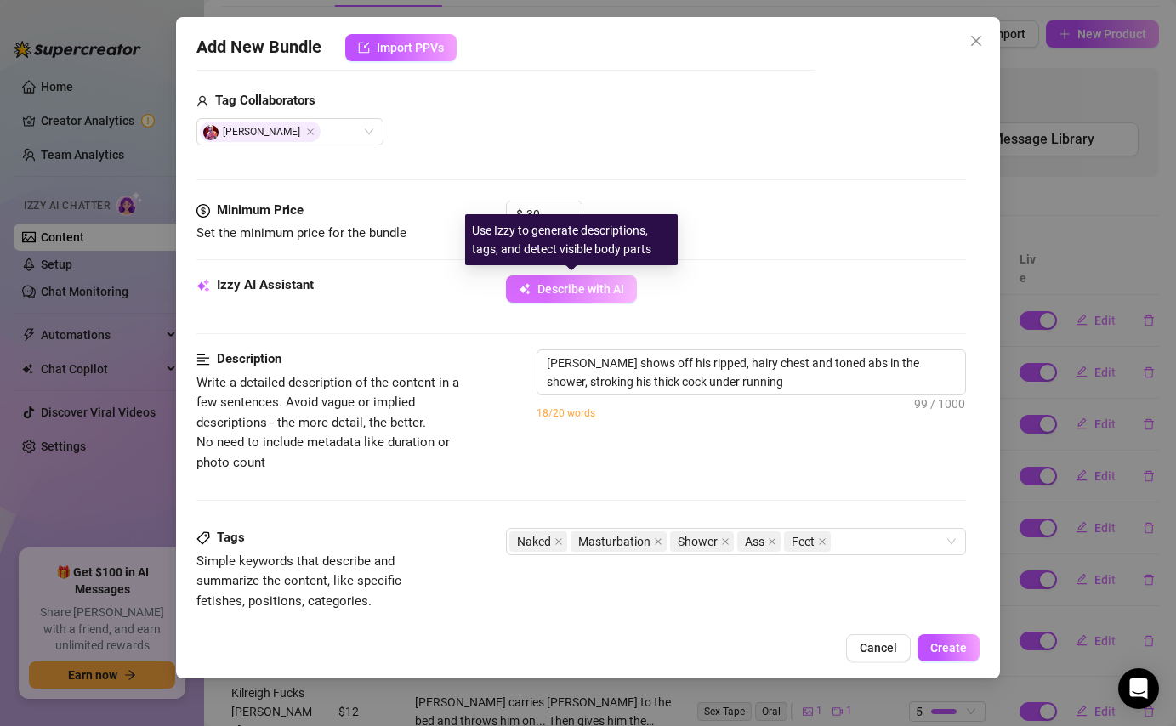
type textarea "Holden shows off his ripped, hairy chest and toned abs in the shower, stroking …"
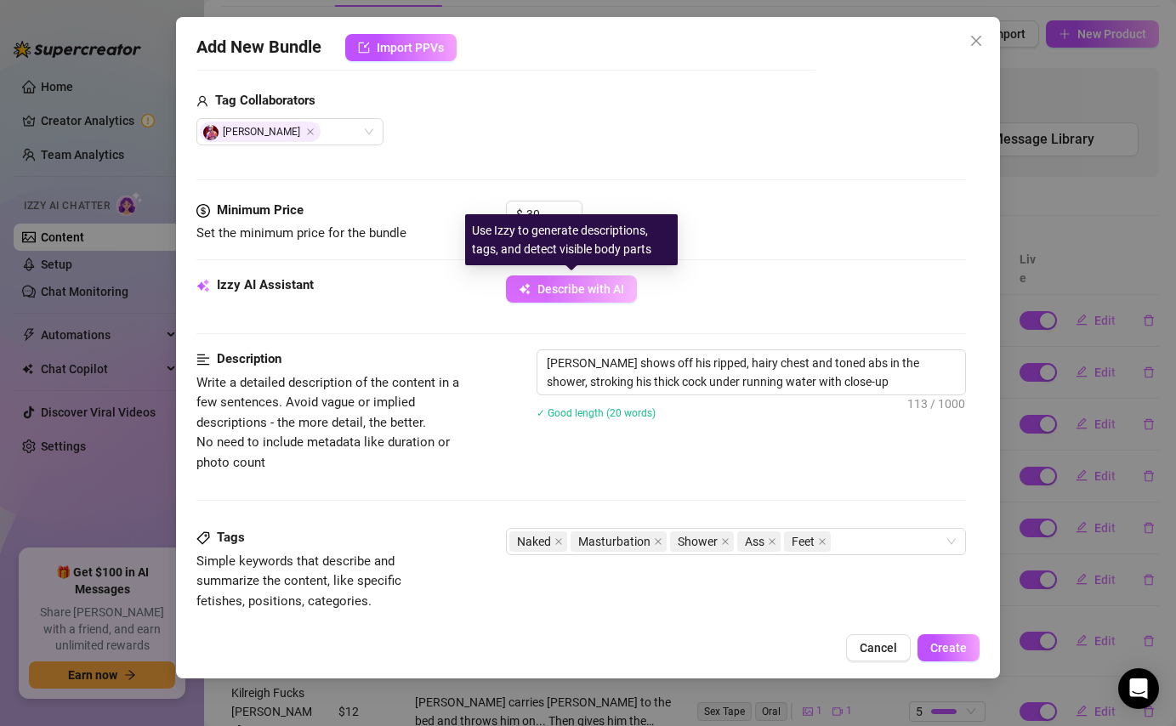
type textarea "Holden shows off his ripped, hairy chest and toned abs in the shower, stroking …"
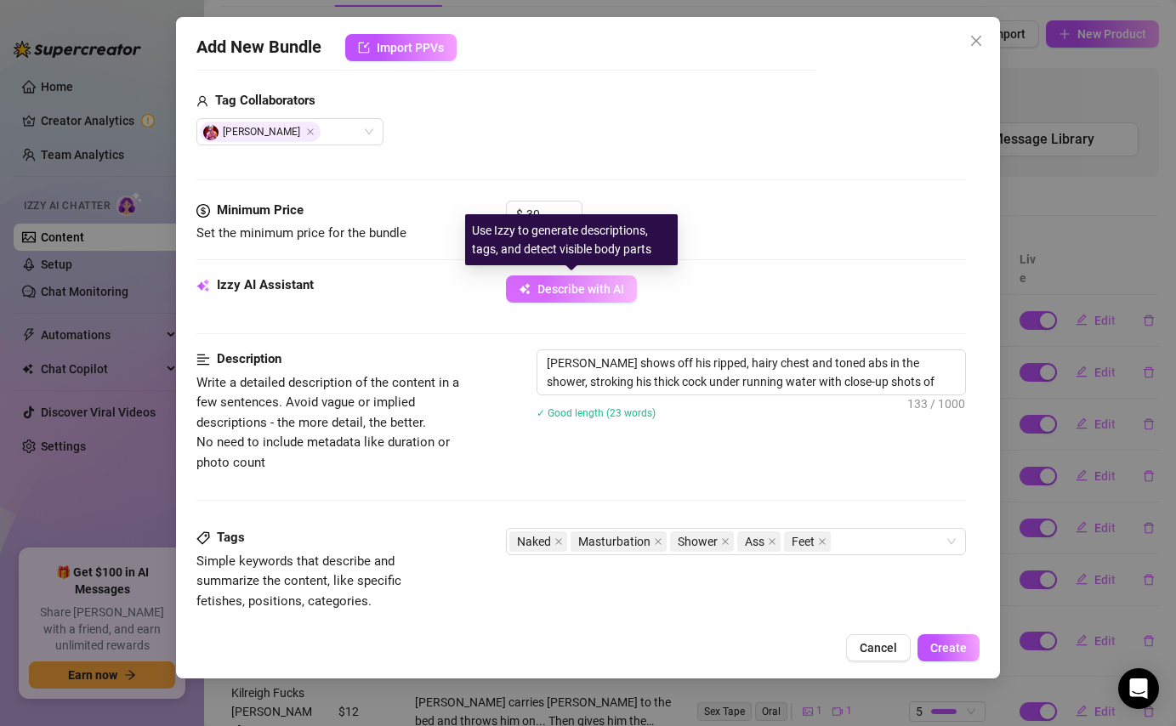
type textarea "Holden shows off his ripped, hairy chest and toned abs in the shower, stroking …"
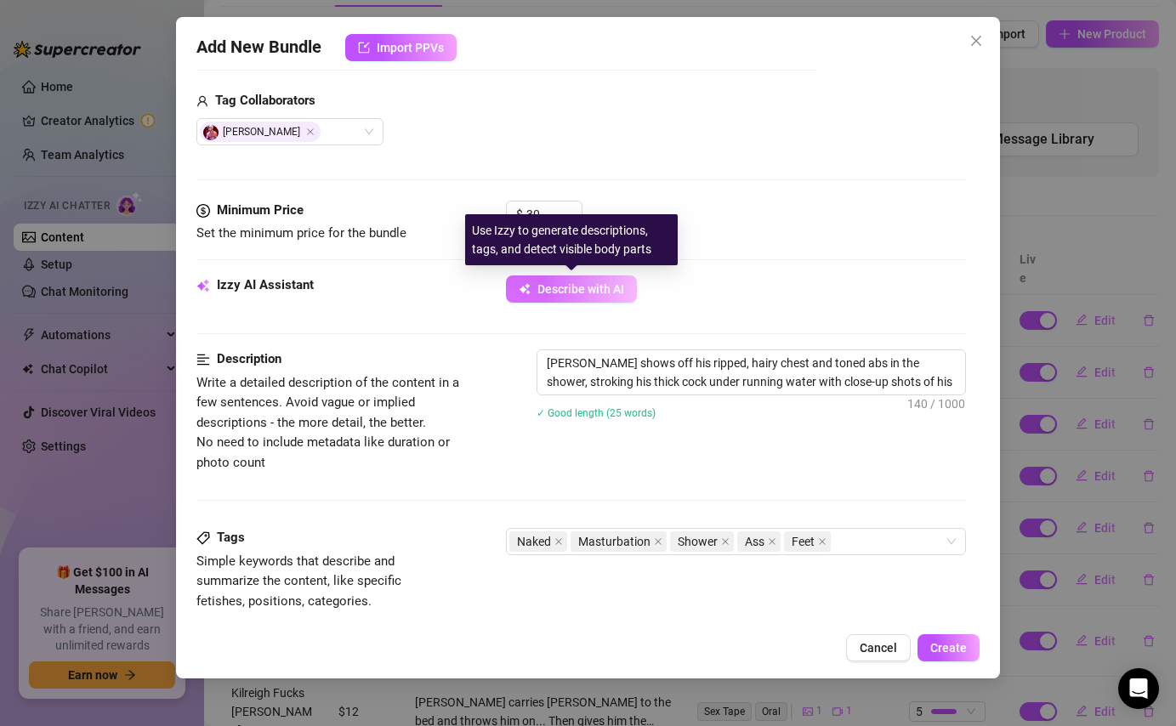
type textarea "Holden shows off his ripped, hairy chest and toned abs in the shower, stroking …"
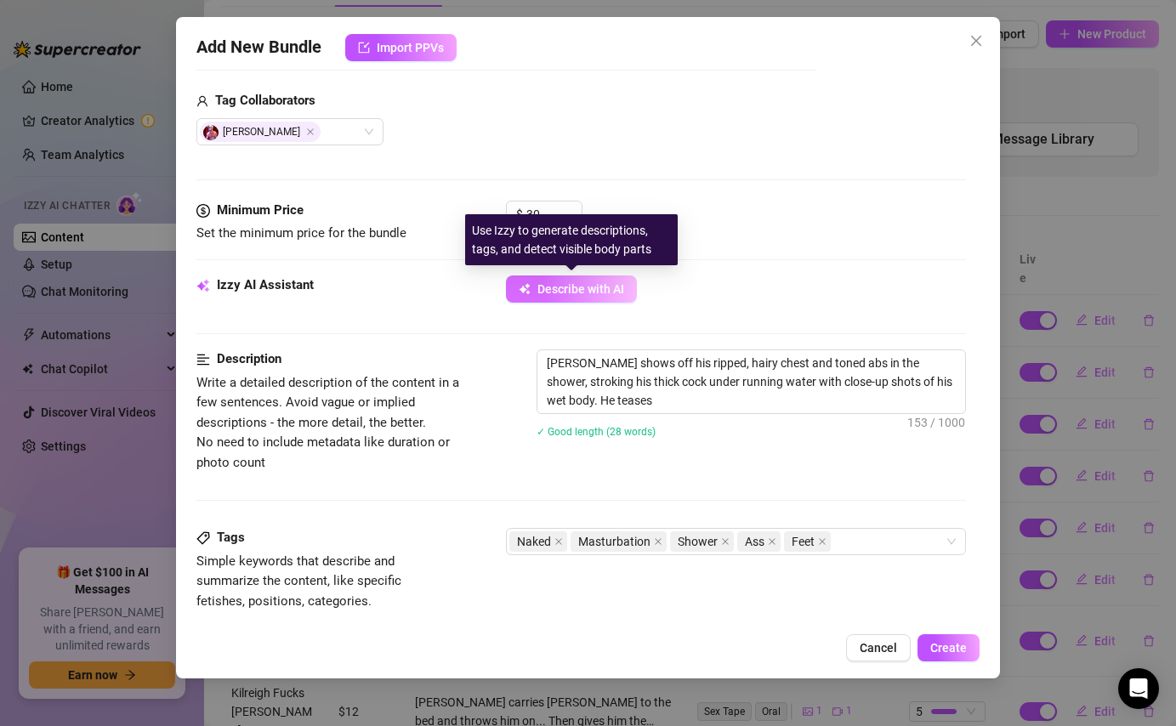
type textarea "Holden shows off his ripped, hairy chest and toned abs in the shower, stroking …"
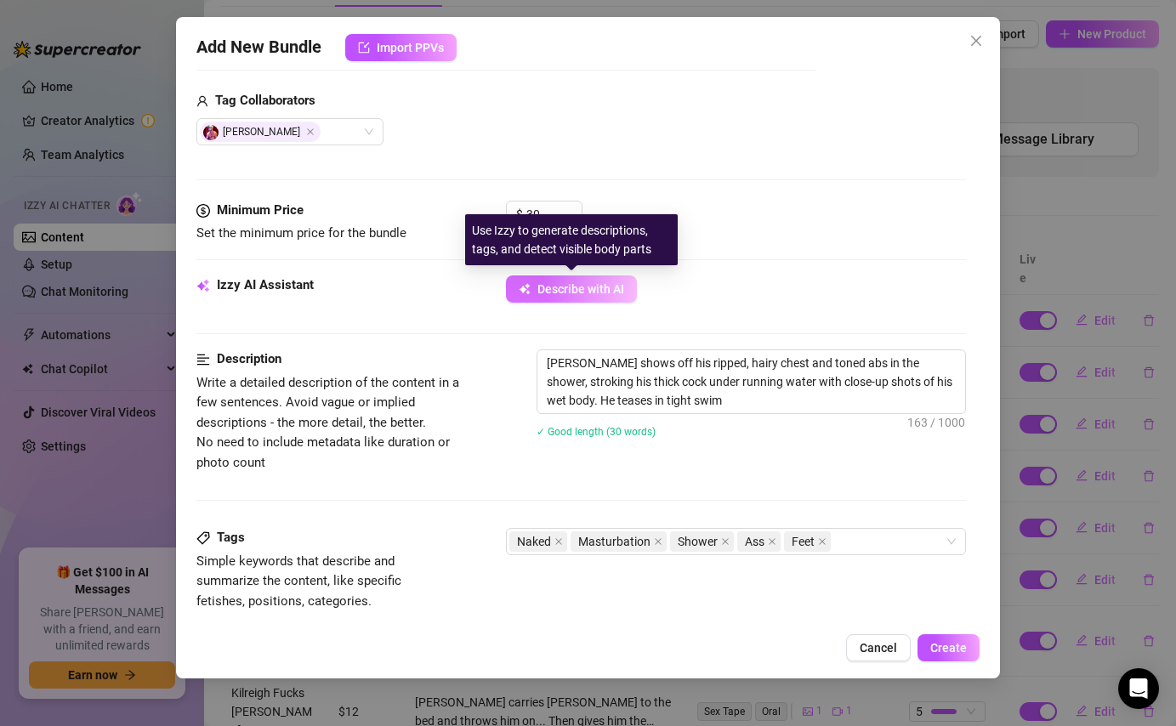
type textarea "Holden shows off his ripped, hairy chest and toned abs in the shower, stroking …"
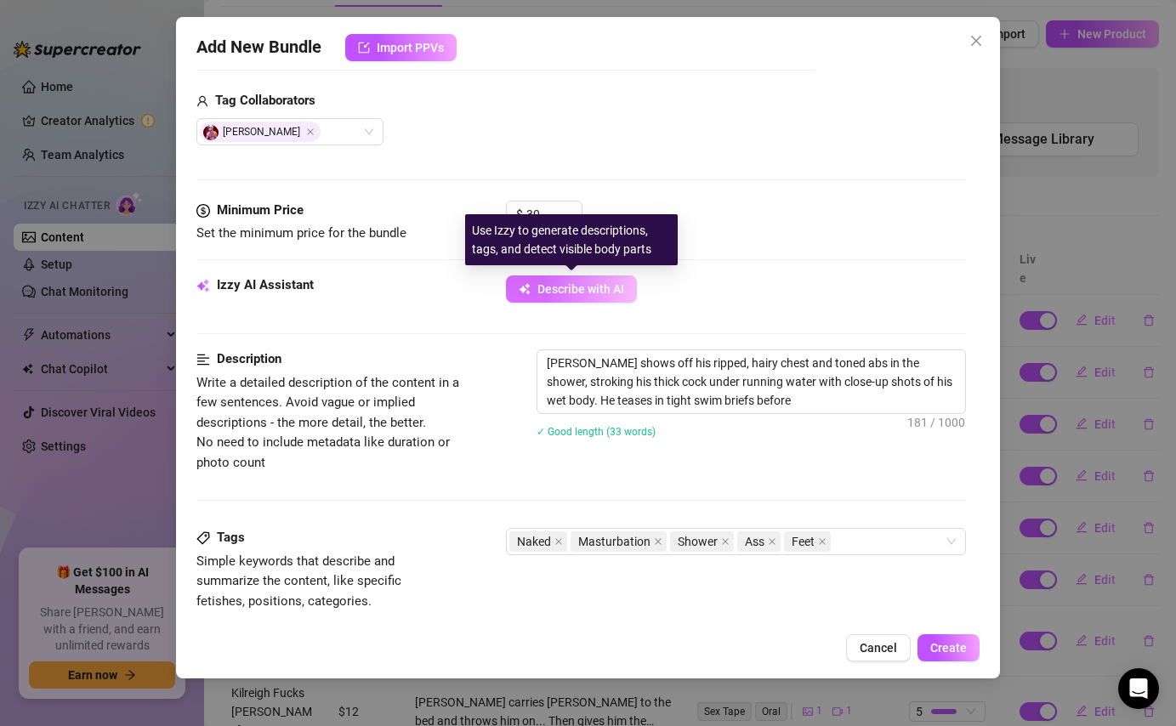
type textarea "Holden shows off his ripped, hairy chest and toned abs in the shower, stroking …"
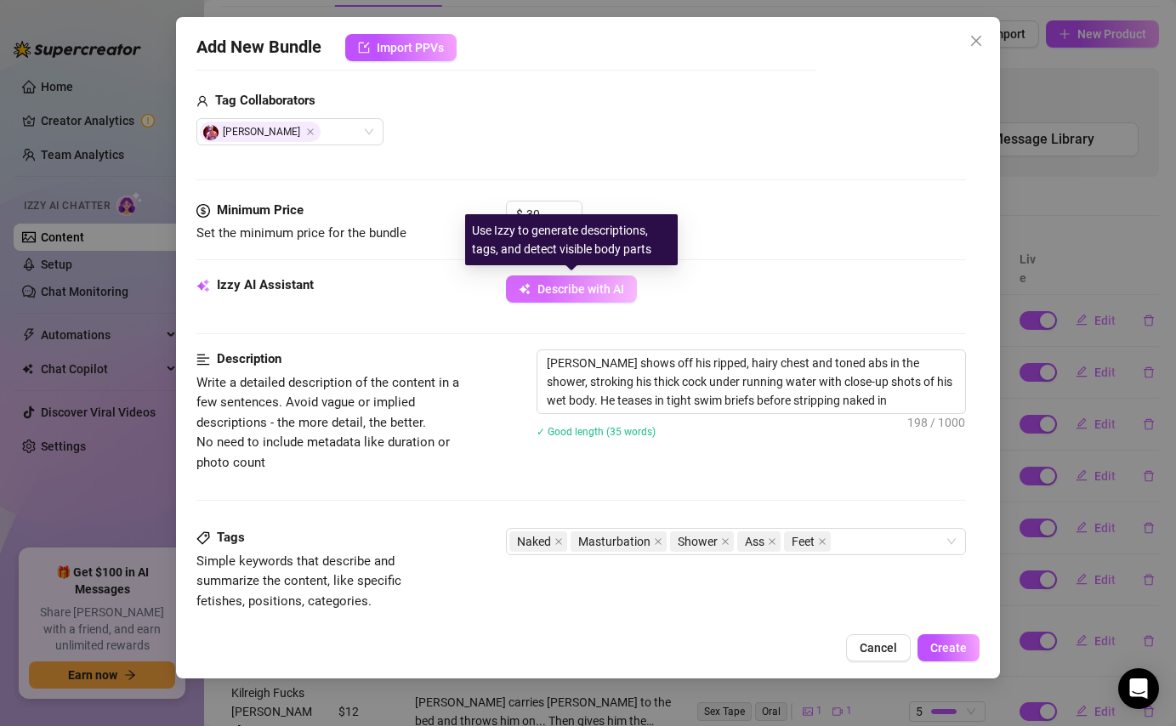
type textarea "Holden shows off his ripped, hairy chest and toned abs in the shower, stroking …"
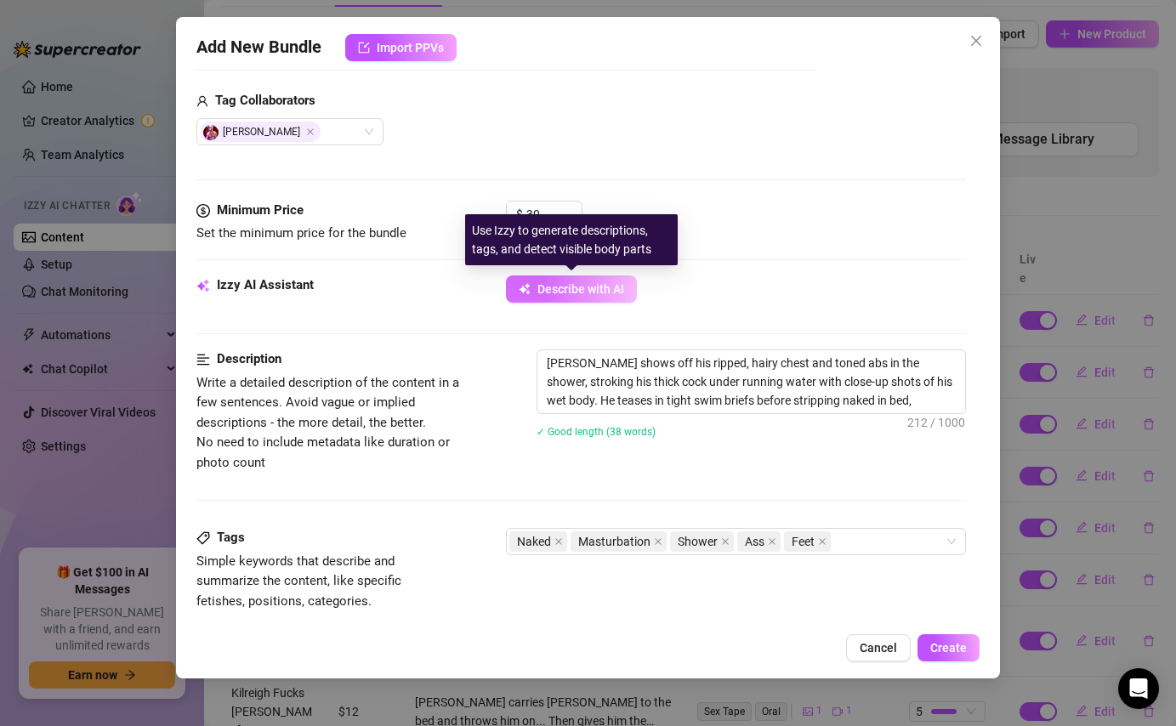
type textarea "Holden shows off his ripped, hairy chest and toned abs in the shower, stroking …"
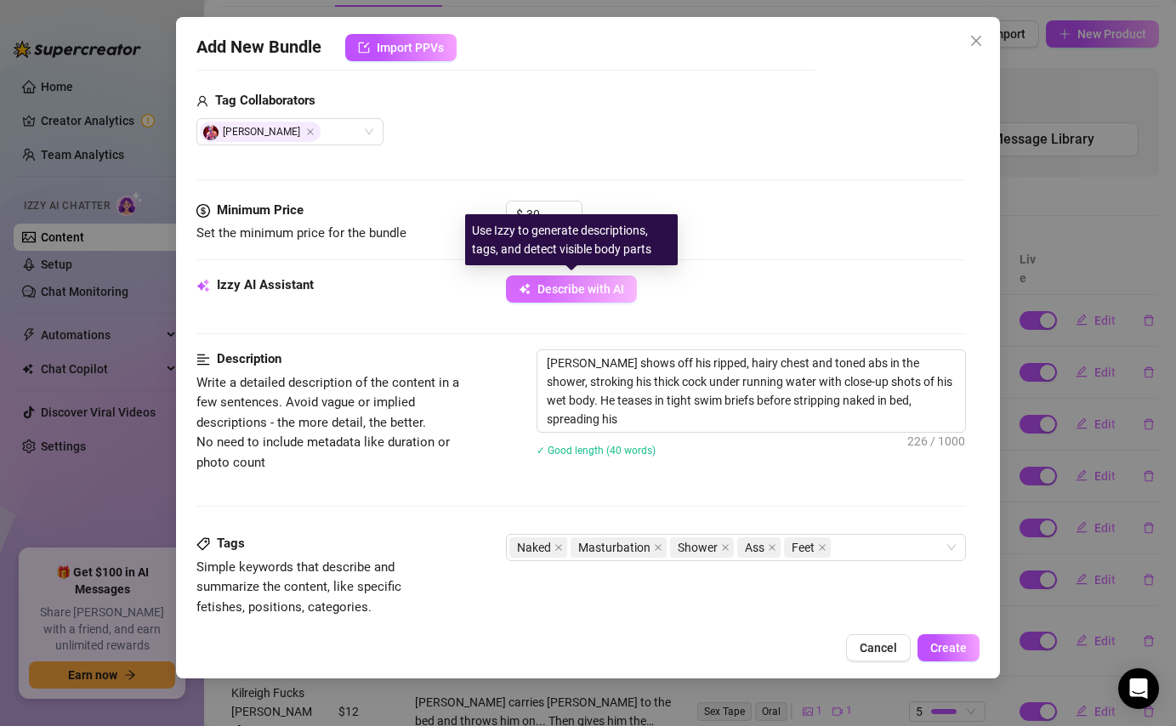
type textarea "Holden shows off his ripped, hairy chest and toned abs in the shower, stroking …"
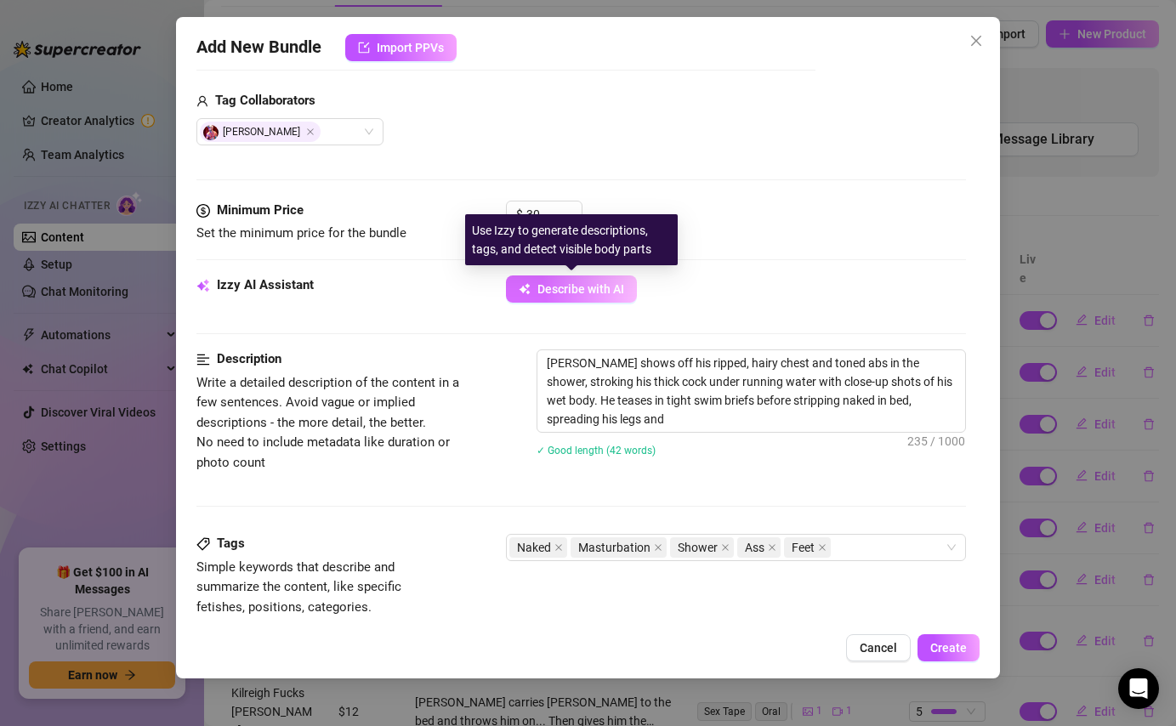
type textarea "Holden shows off his ripped, hairy chest and toned abs in the shower, stroking …"
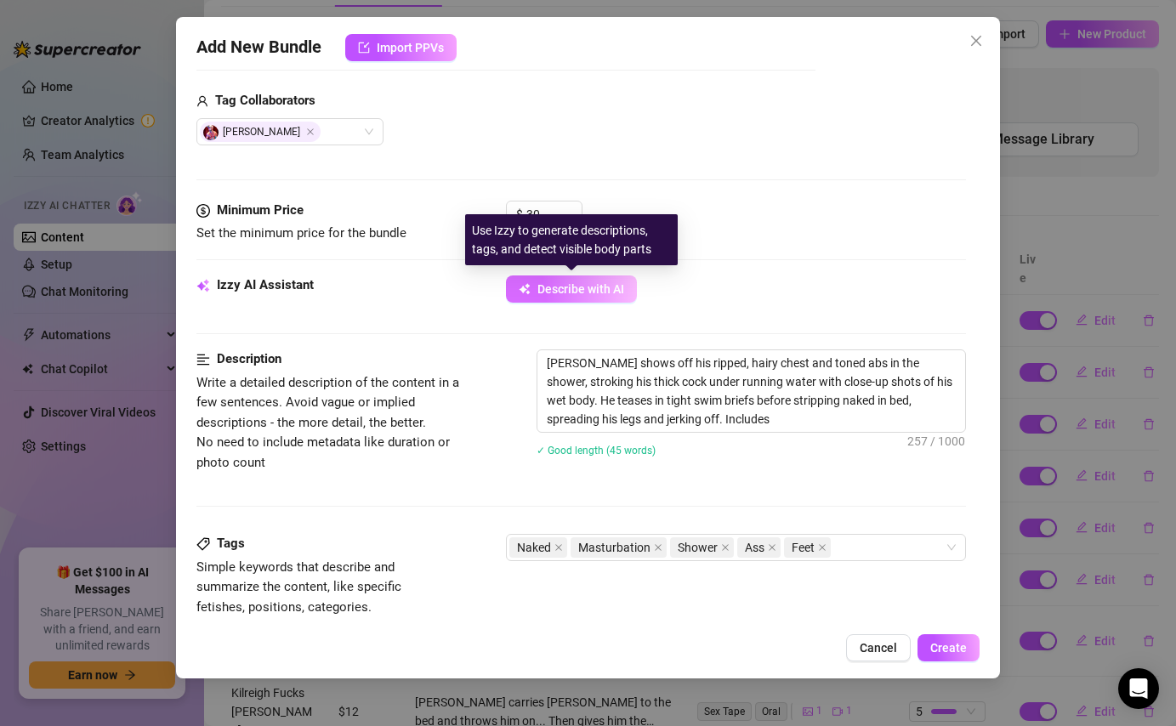
type textarea "Holden shows off his ripped, hairy chest and toned abs in the shower, stroking …"
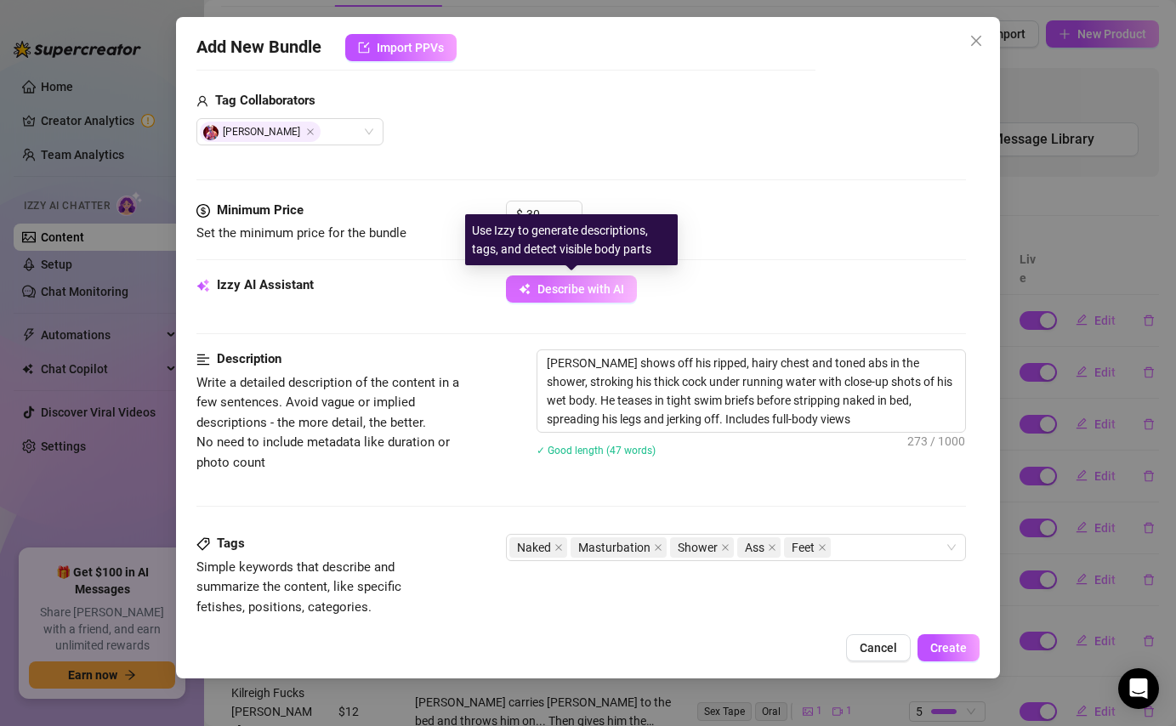
type textarea "Holden shows off his ripped, hairy chest and toned abs in the shower, stroking …"
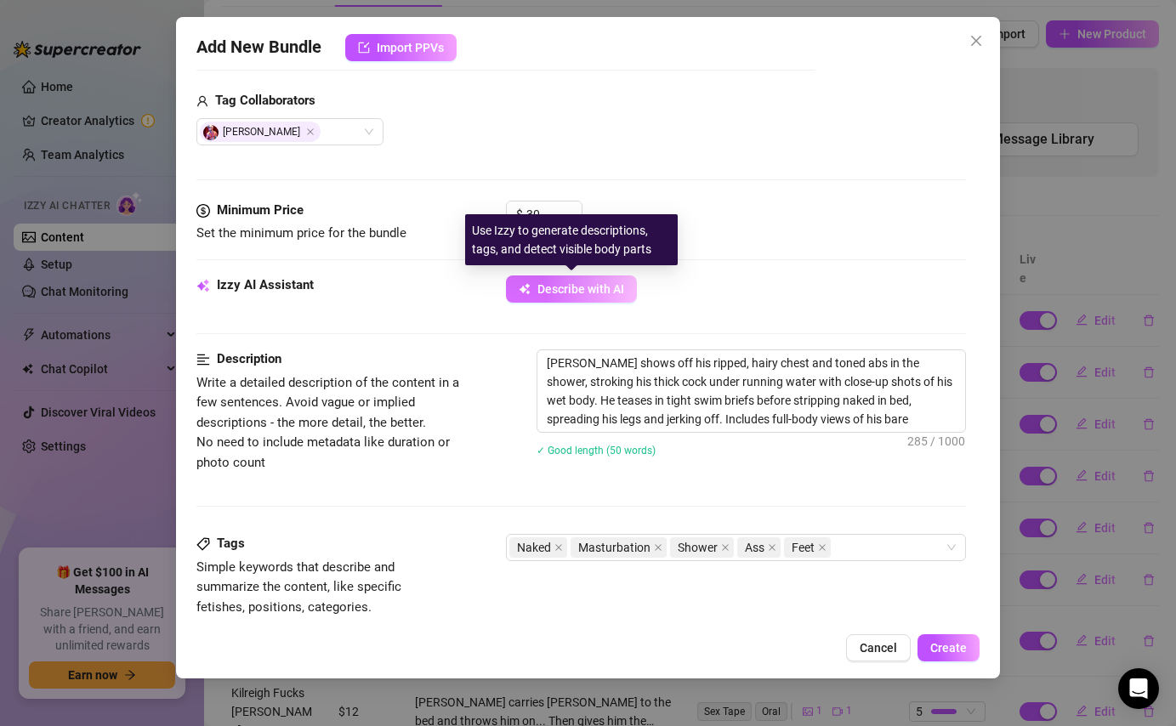
type textarea "Holden shows off his ripped, hairy chest and toned abs in the shower, stroking …"
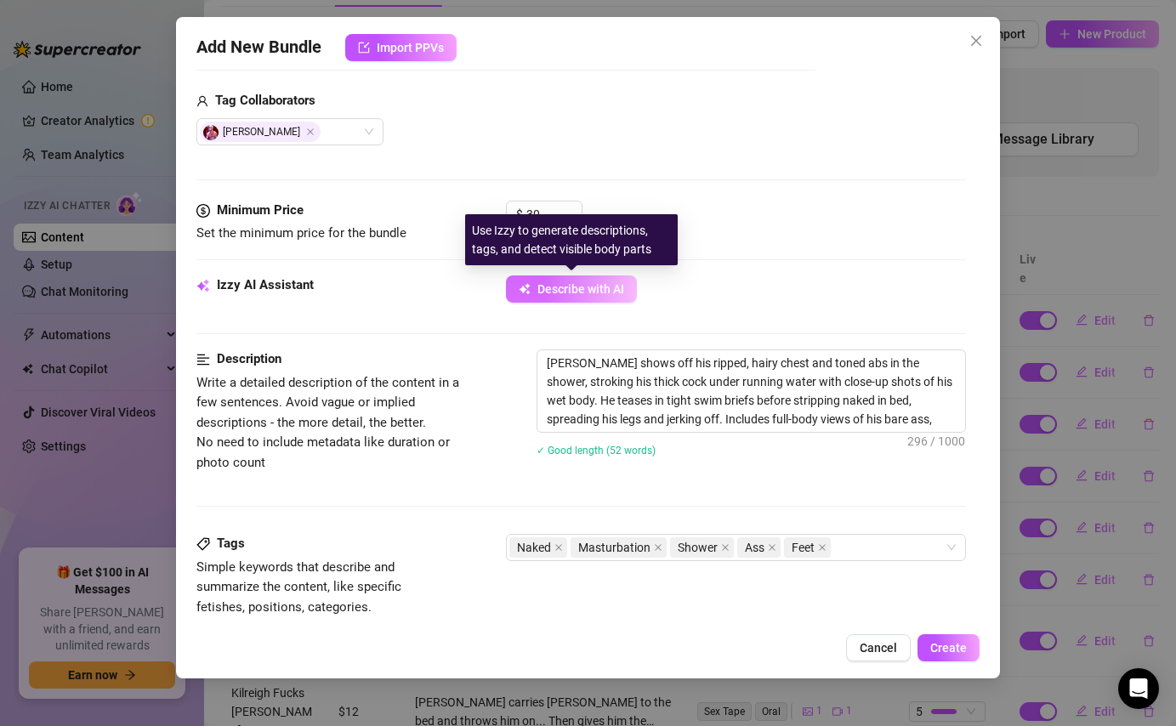
type textarea "Holden shows off his ripped, hairy chest and toned abs in the shower, stroking …"
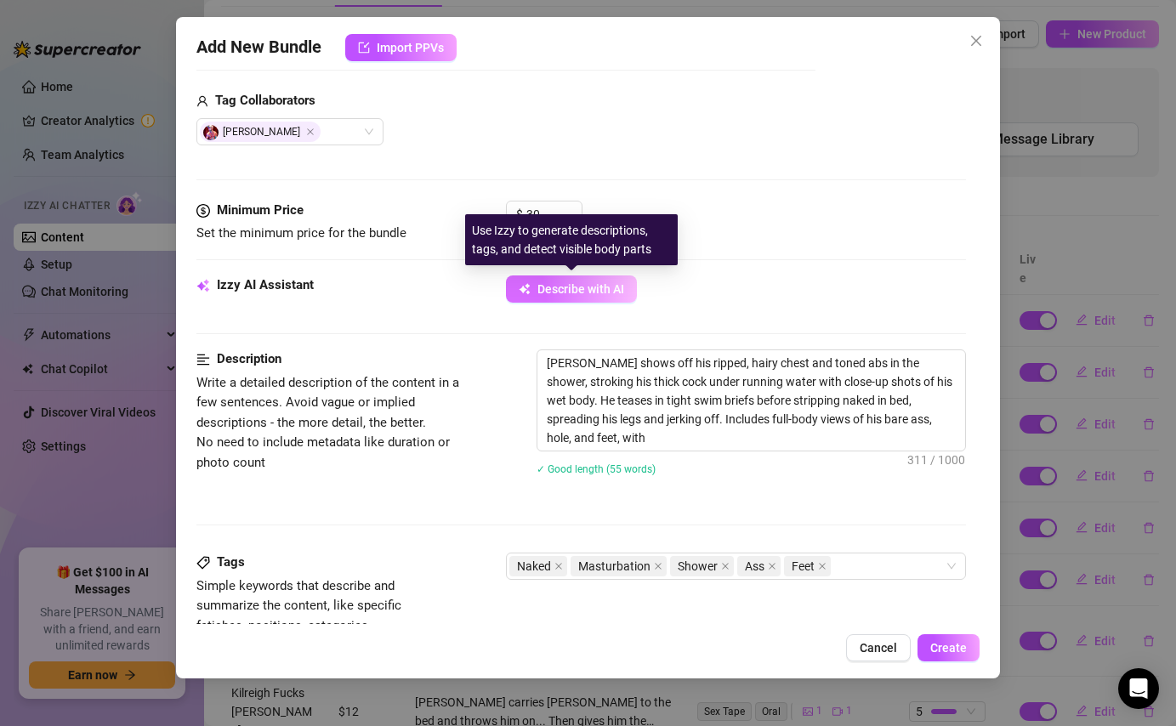
type textarea "Holden shows off his ripped, hairy chest and toned abs in the shower, stroking …"
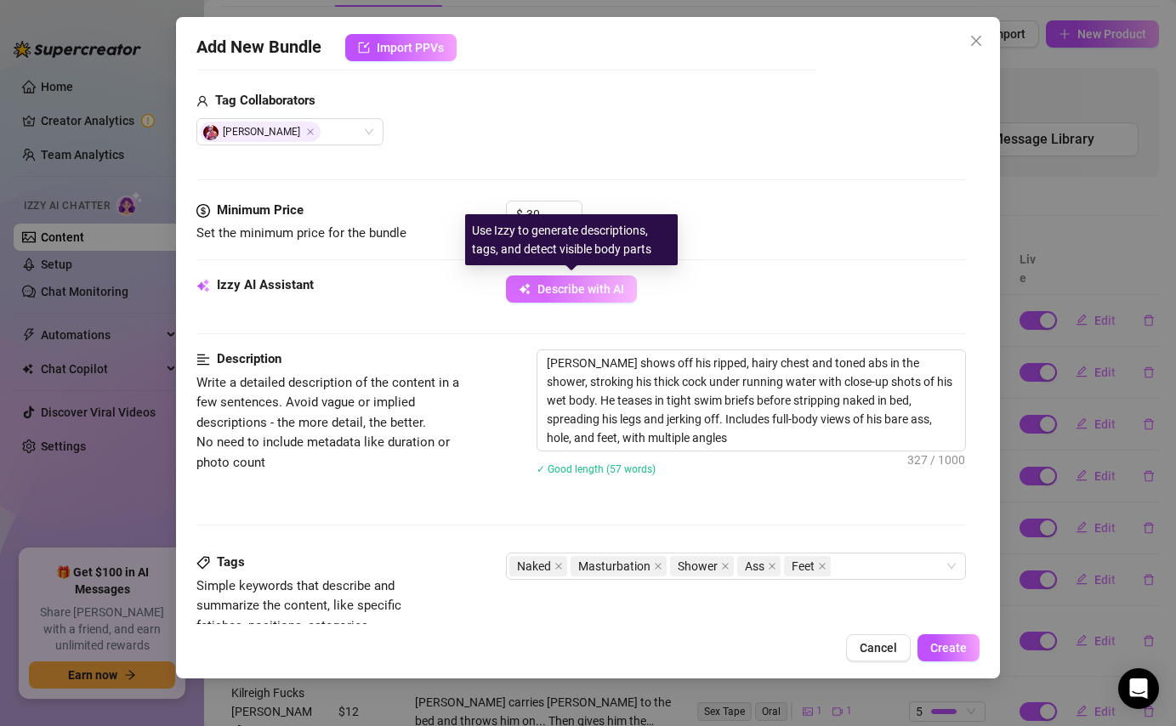
type textarea "Holden shows off his ripped, hairy chest and toned abs in the shower, stroking …"
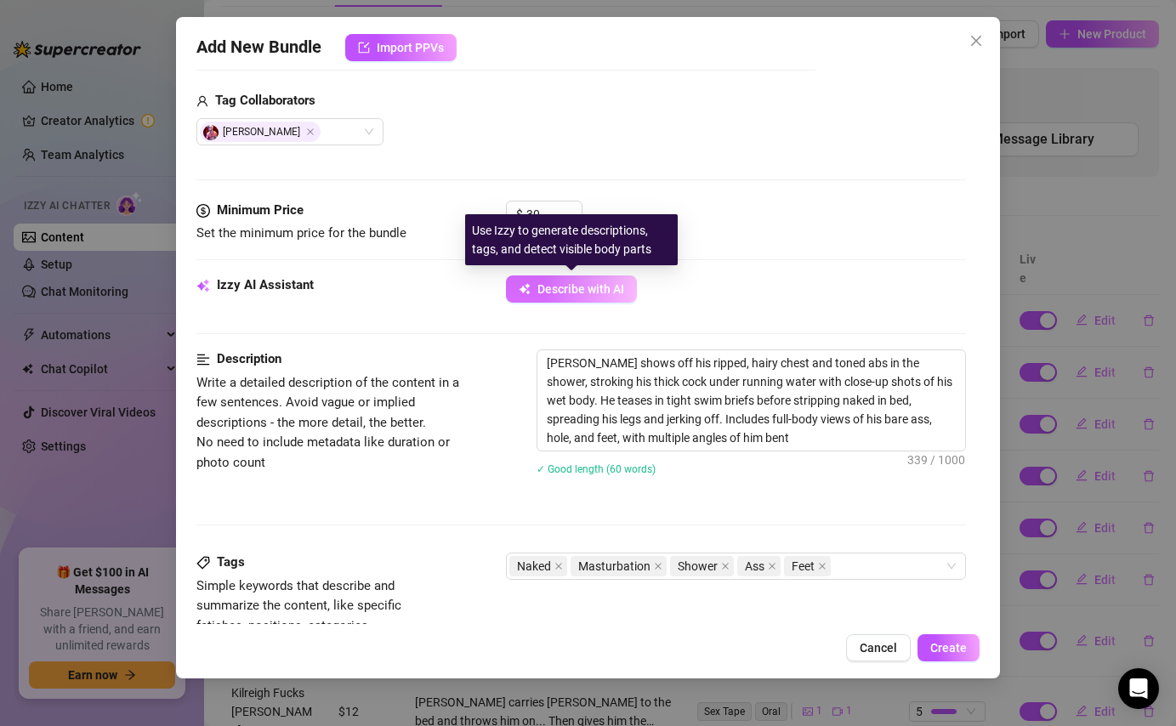
type textarea "Holden shows off his ripped, hairy chest and toned abs in the shower, stroking …"
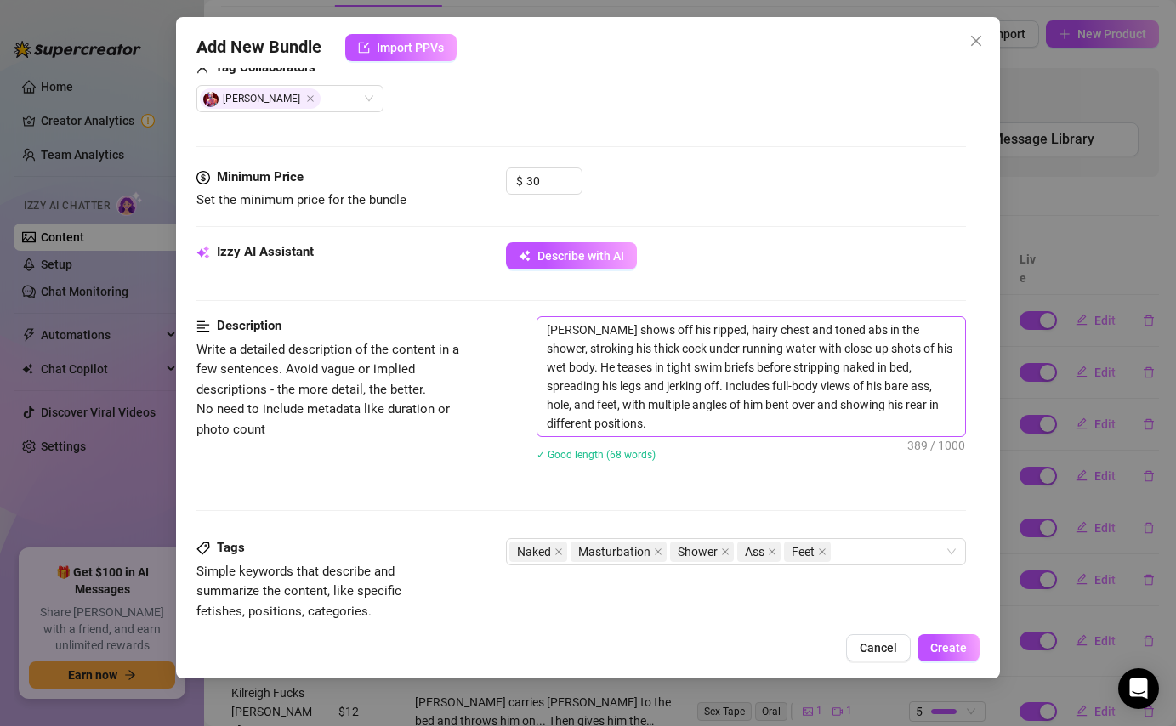
scroll to position [541, 0]
click at [661, 422] on textarea "Holden shows off his ripped, hairy chest and toned abs in the shower, stroking …" at bounding box center [751, 375] width 427 height 119
click at [553, 331] on textarea "Holden shows off his ripped, hairy chest and toned abs in the shower, stroking …" at bounding box center [751, 375] width 427 height 119
click at [544, 330] on textarea "Holden shows off his ripped, hairy chest and toned abs in the shower, stroking …" at bounding box center [751, 375] width 427 height 119
click at [642, 325] on textarea "SUPER BUNDLE: HOLDEN SOLO - Holden shows off his ripped, hairy chest and toned …" at bounding box center [751, 375] width 427 height 119
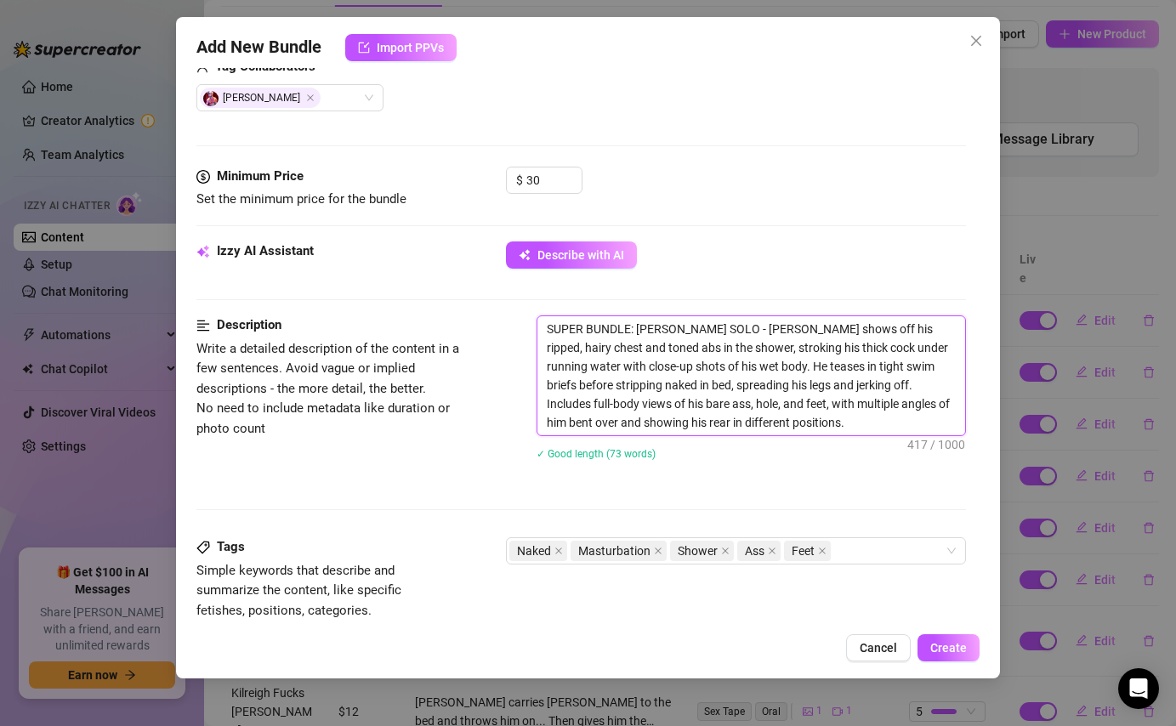
click at [640, 325] on textarea "SUPER BUNDLE: HOLDEN SOLO - Holden shows off his ripped, hairy chest and toned …" at bounding box center [751, 375] width 427 height 119
click at [798, 421] on textarea "SUPER BUNDLE: 4x HOLDEN SOLO - Holden shows off his ripped, hairy chest and ton…" at bounding box center [751, 375] width 427 height 119
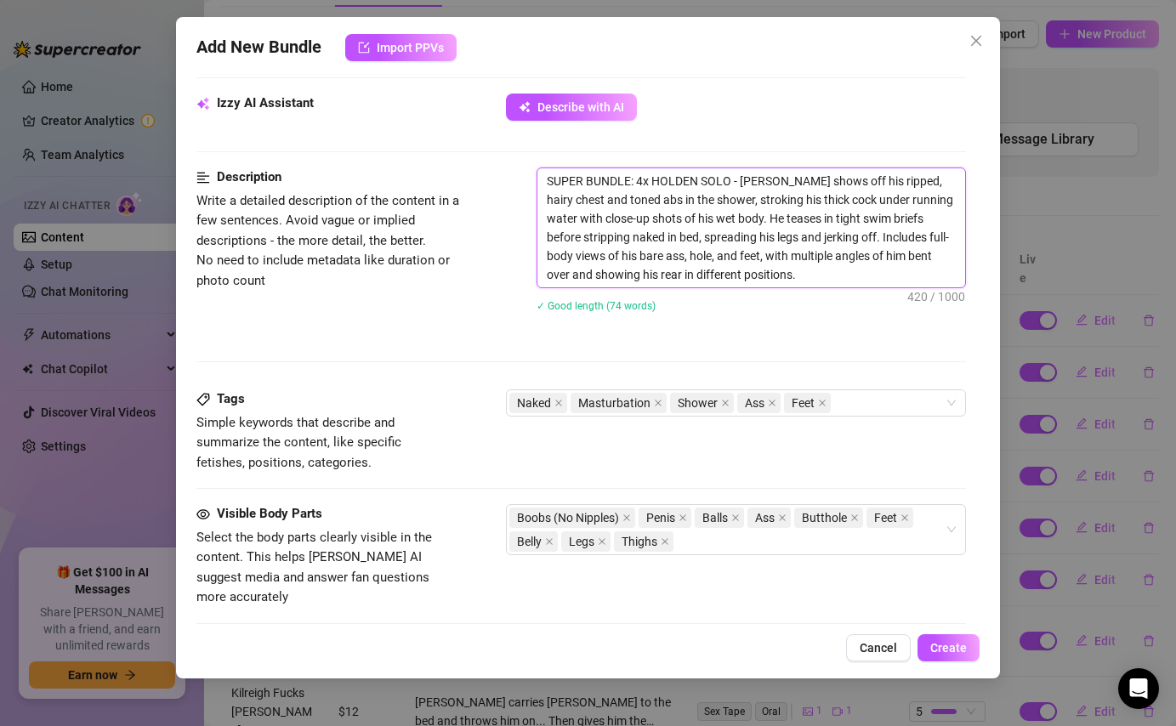
scroll to position [859, 0]
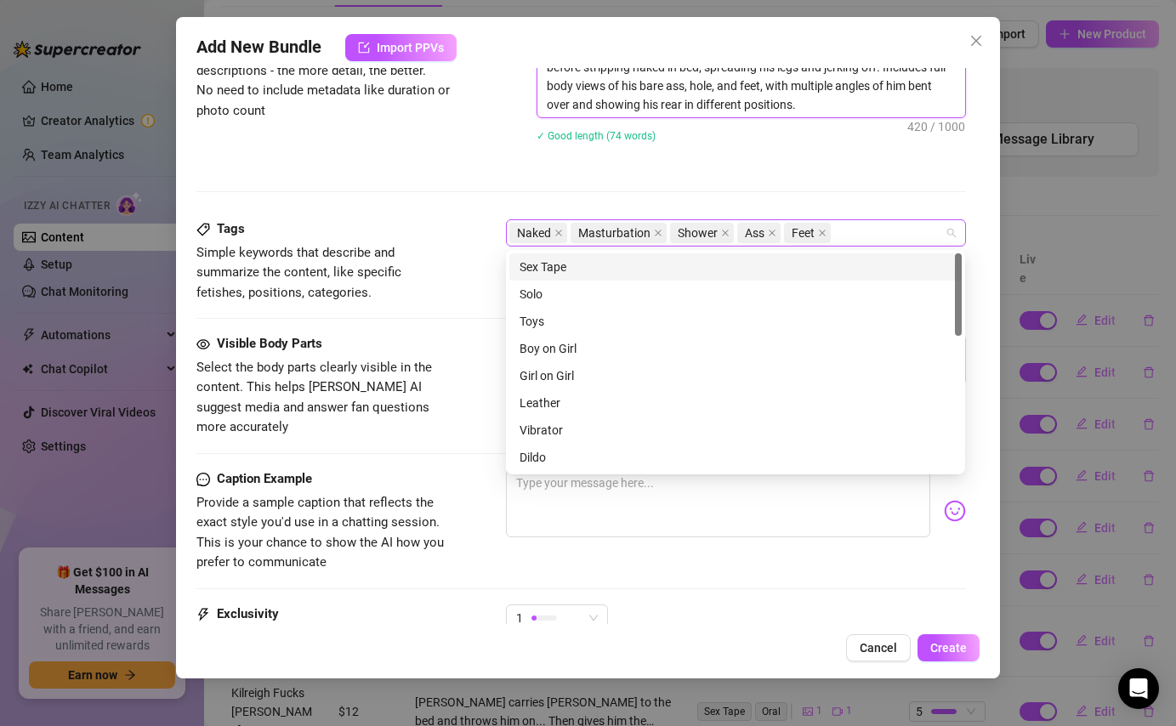
click at [856, 236] on div "Naked Masturbation Shower Ass Feet" at bounding box center [727, 233] width 435 height 24
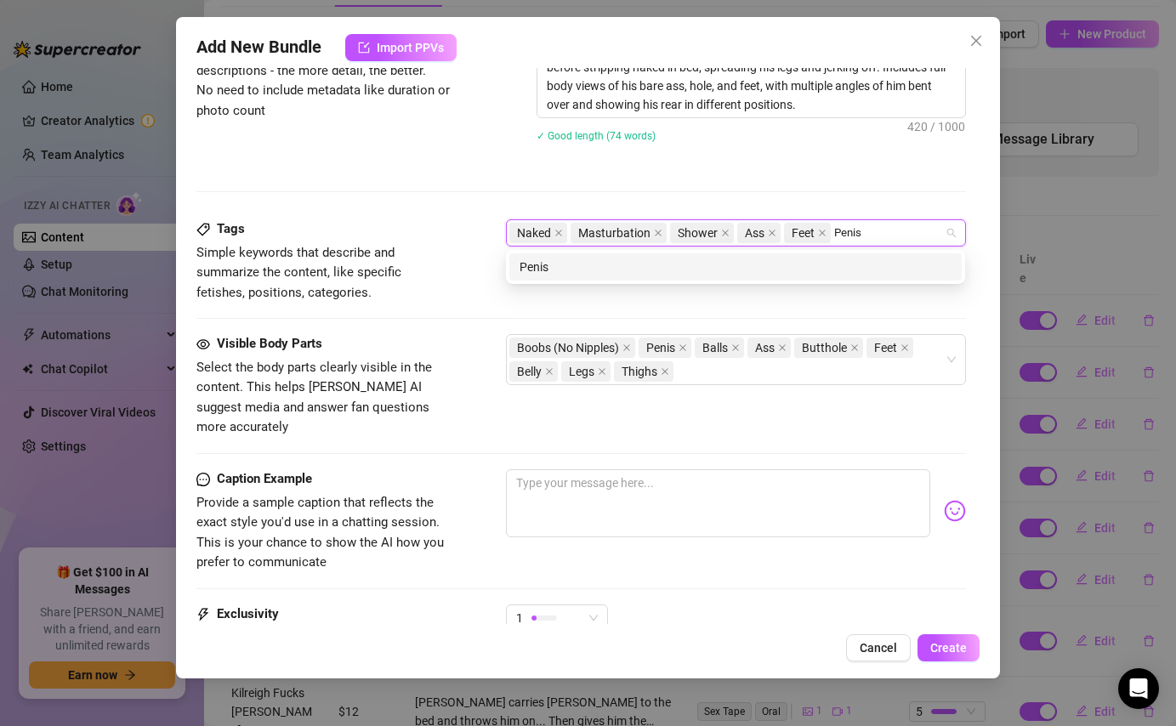
click at [672, 267] on div "Penis" at bounding box center [736, 267] width 432 height 19
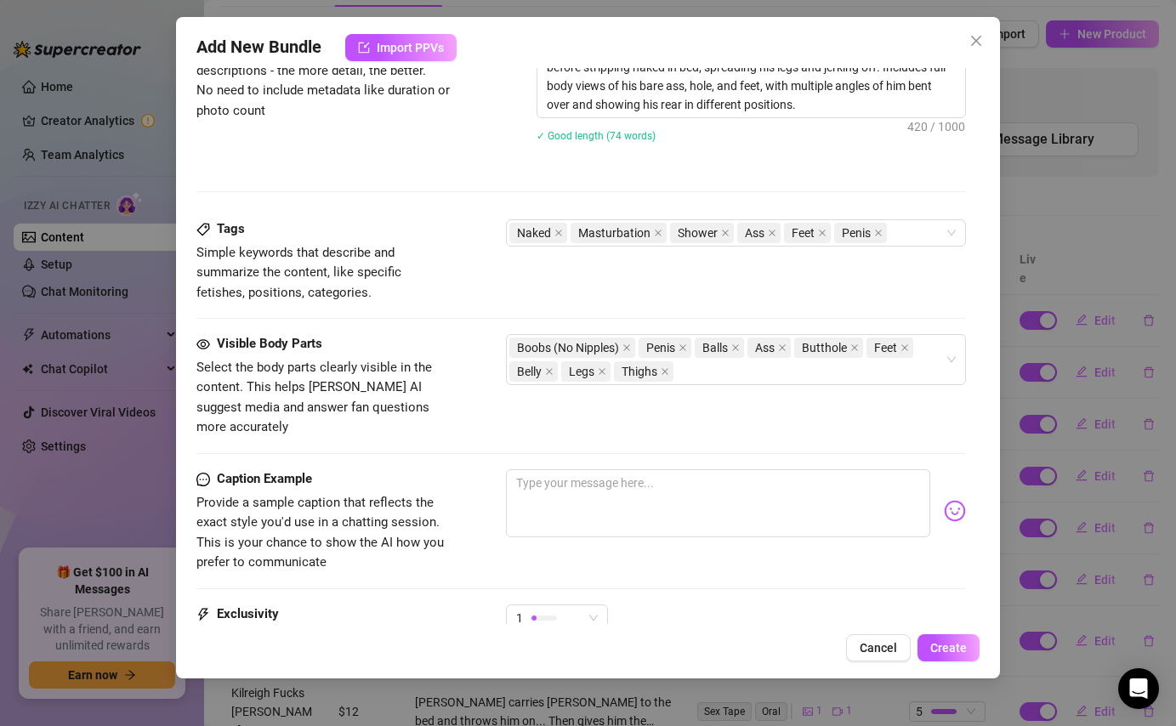
click at [498, 256] on div "Tags Simple keywords that describe and summarize the content, like specific fet…" at bounding box center [581, 260] width 769 height 83
click at [920, 231] on div "Naked Masturbation Shower Ass Feet Penis" at bounding box center [727, 233] width 435 height 24
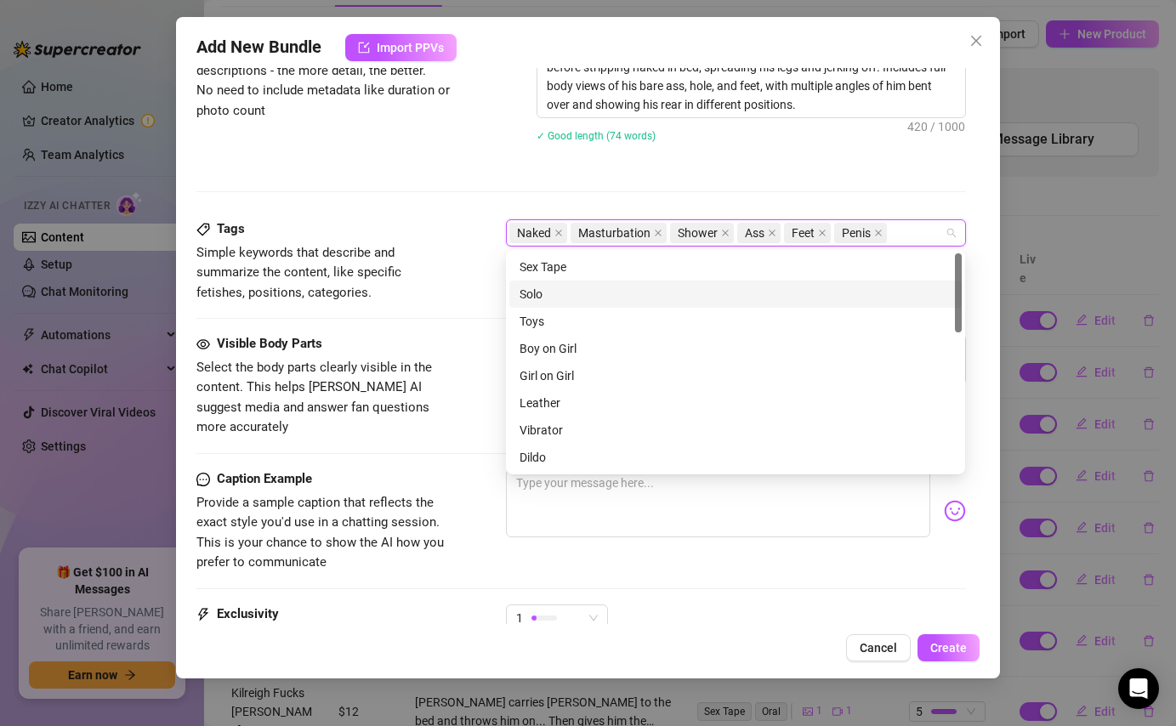
click at [633, 288] on div "Solo" at bounding box center [736, 294] width 432 height 19
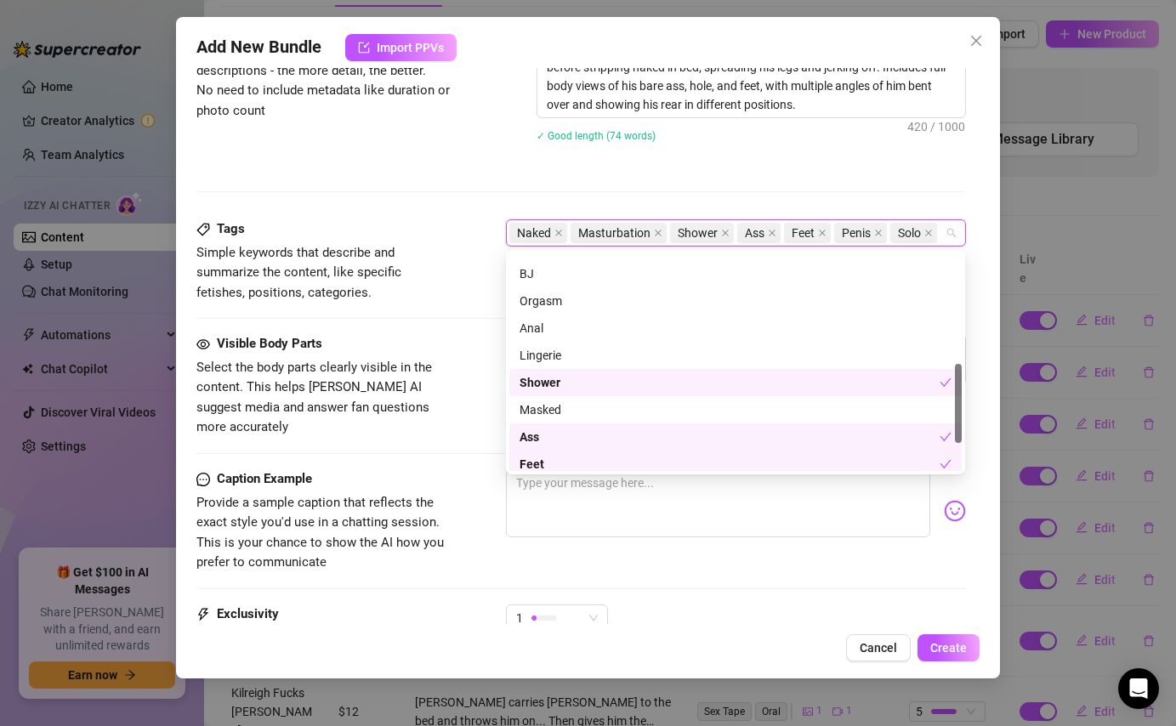
scroll to position [305, 0]
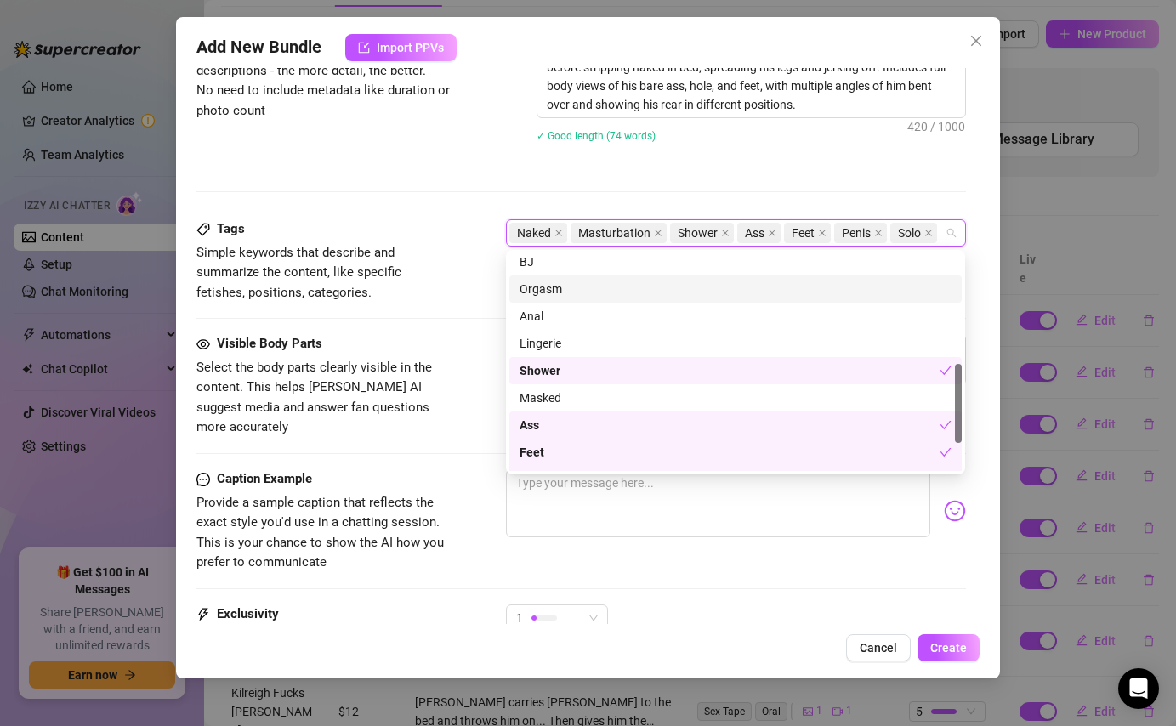
click at [641, 291] on div "Orgasm" at bounding box center [736, 289] width 432 height 19
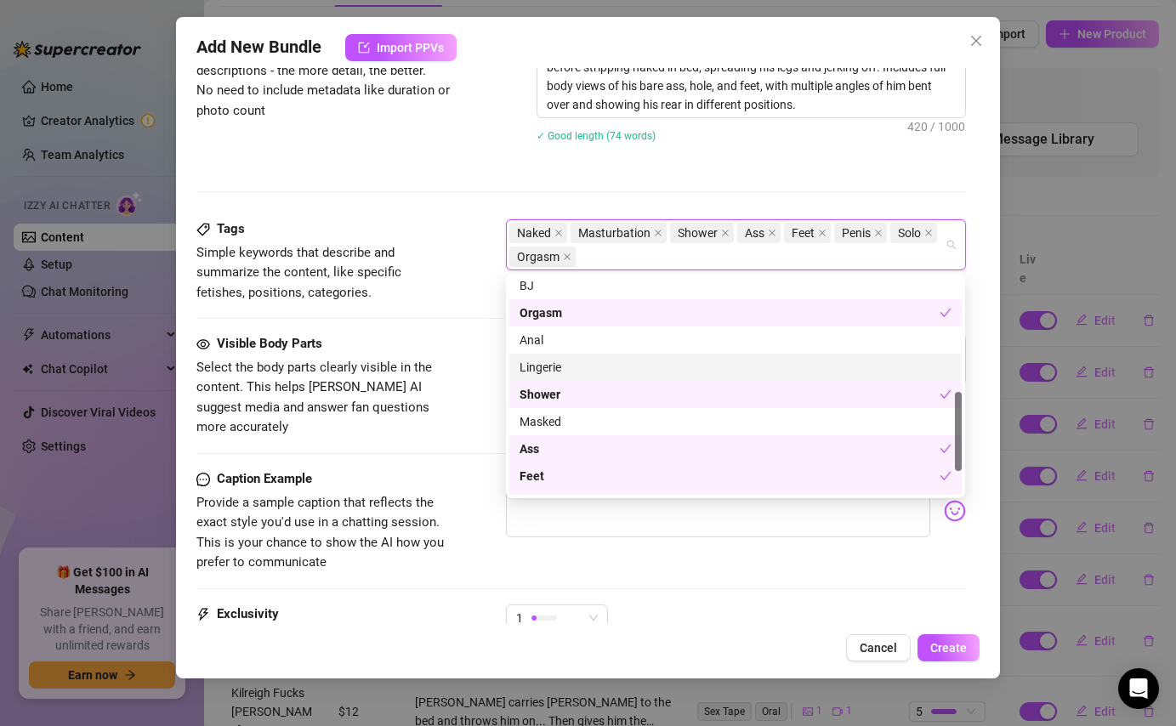
scroll to position [381, 0]
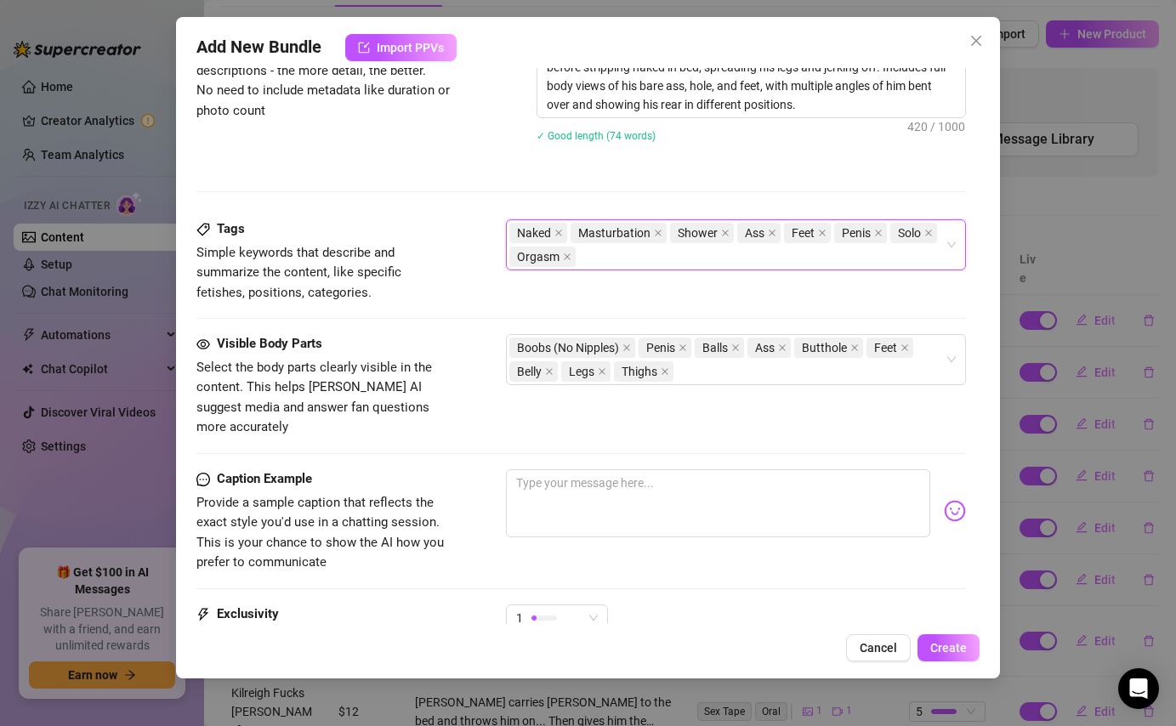
click at [470, 296] on div "Tags Simple keywords that describe and summarize the content, like specific fet…" at bounding box center [581, 260] width 769 height 83
click at [629, 349] on icon "close" at bounding box center [627, 348] width 7 height 7
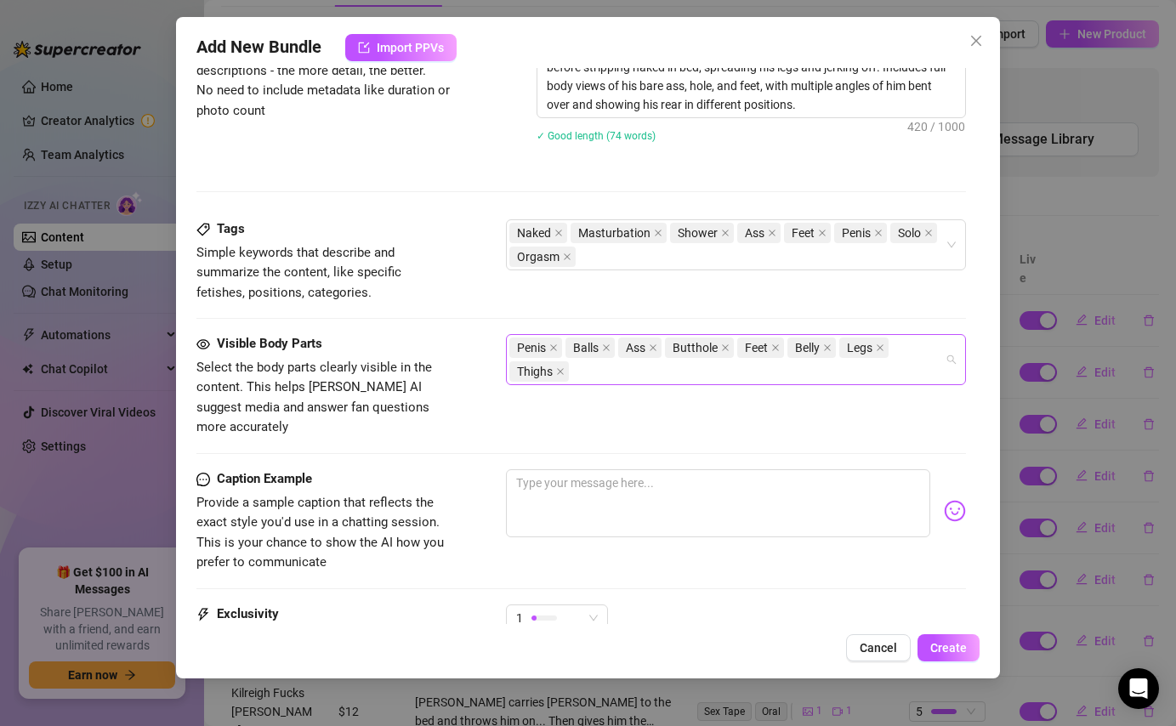
click at [686, 375] on div "Penis Balls Ass Butthole Feet Belly Legs Thighs" at bounding box center [727, 360] width 435 height 48
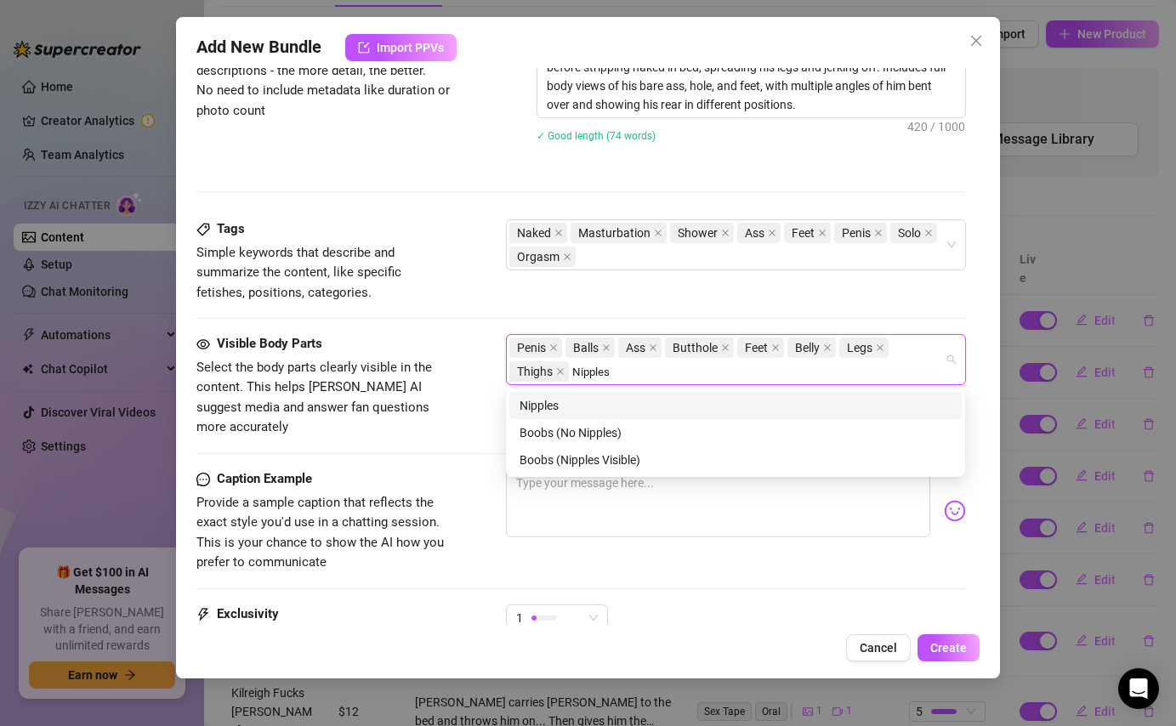
click at [637, 404] on div "Nipples" at bounding box center [736, 405] width 432 height 19
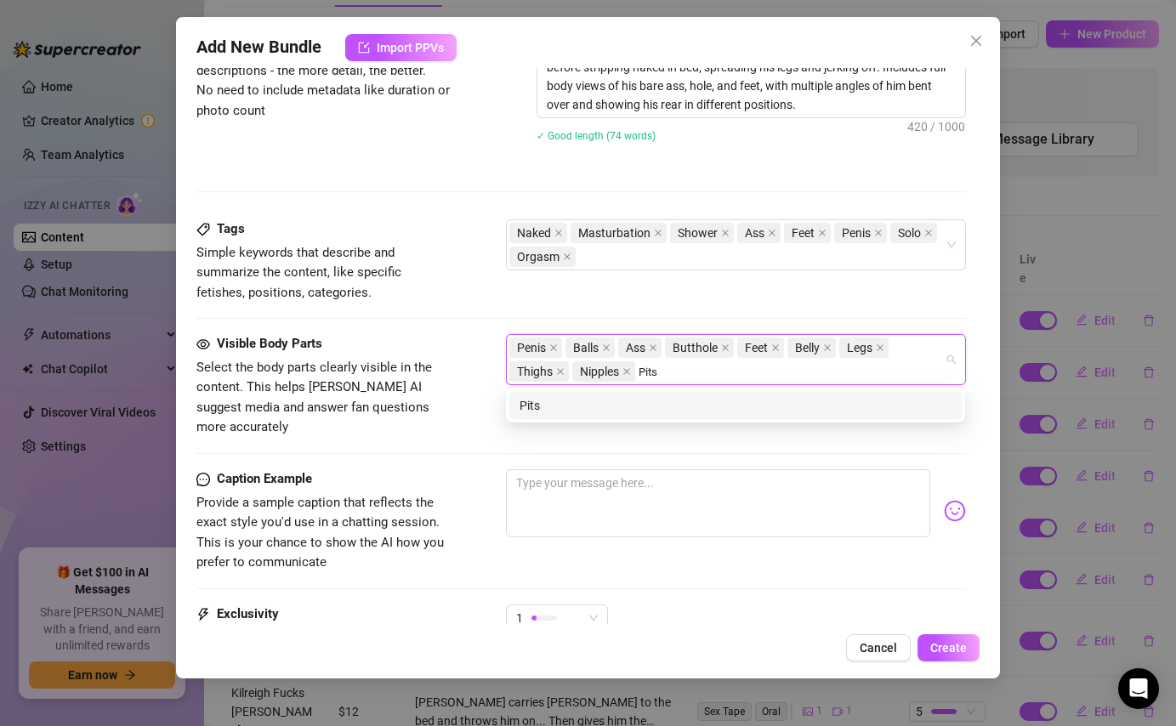
click at [626, 412] on div "Pits" at bounding box center [736, 405] width 432 height 19
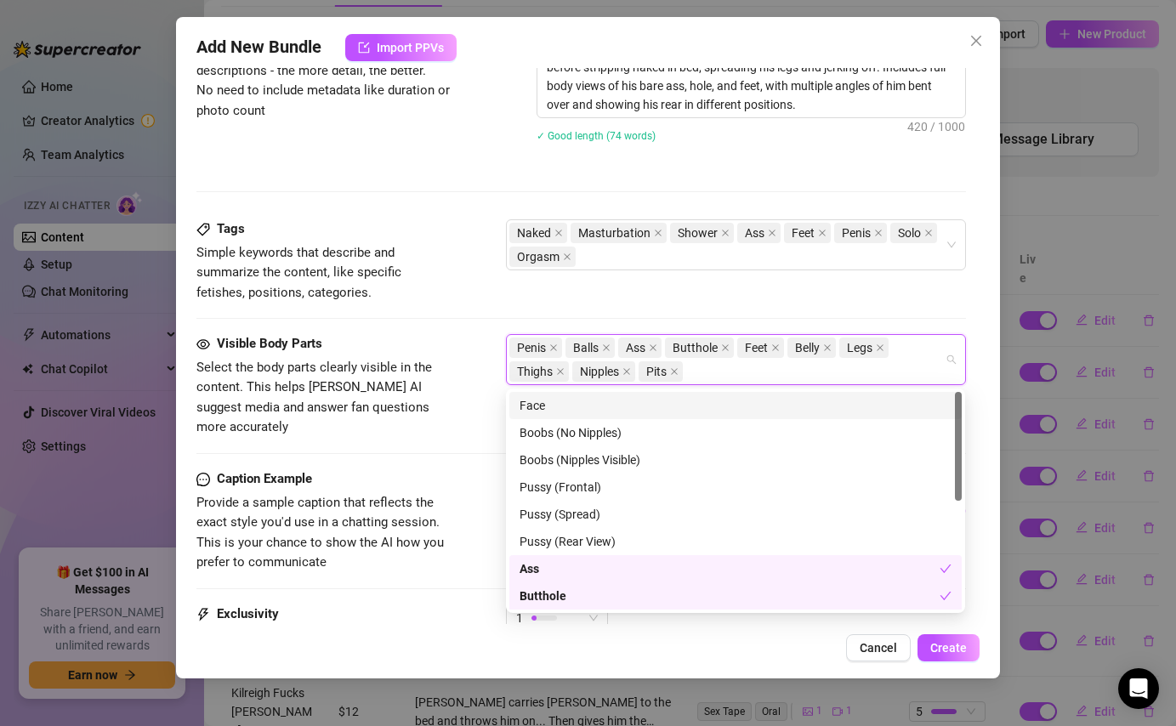
click at [539, 400] on div "Face" at bounding box center [736, 405] width 432 height 19
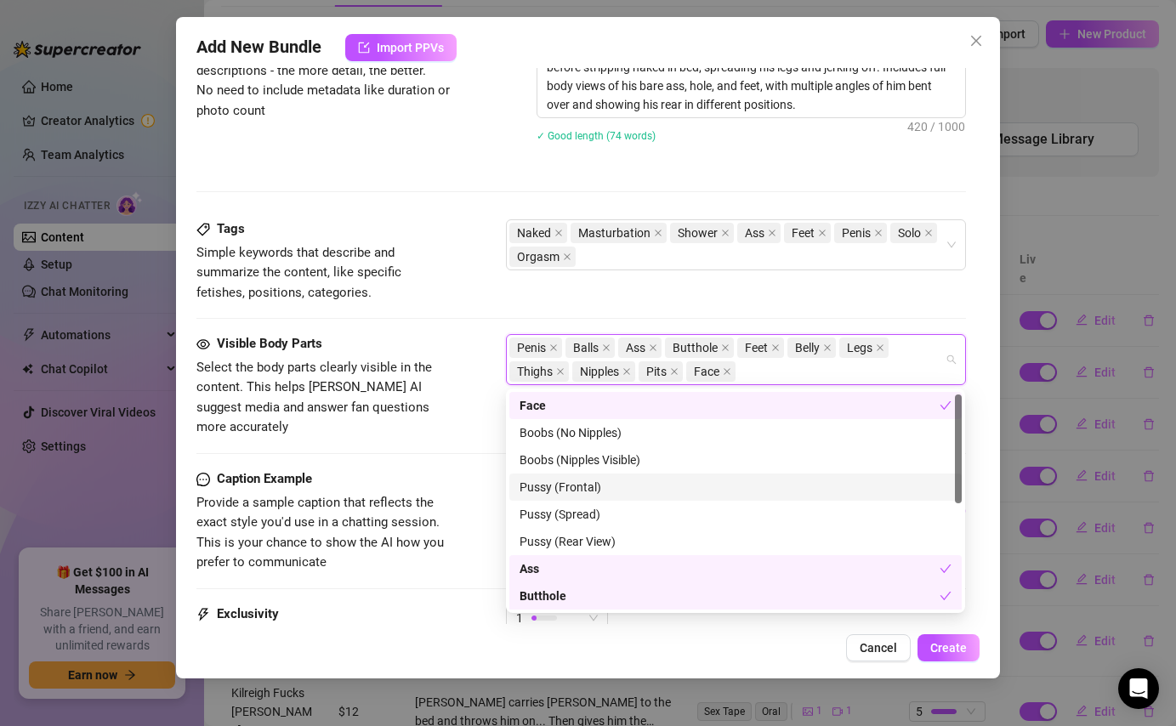
scroll to position [218, 0]
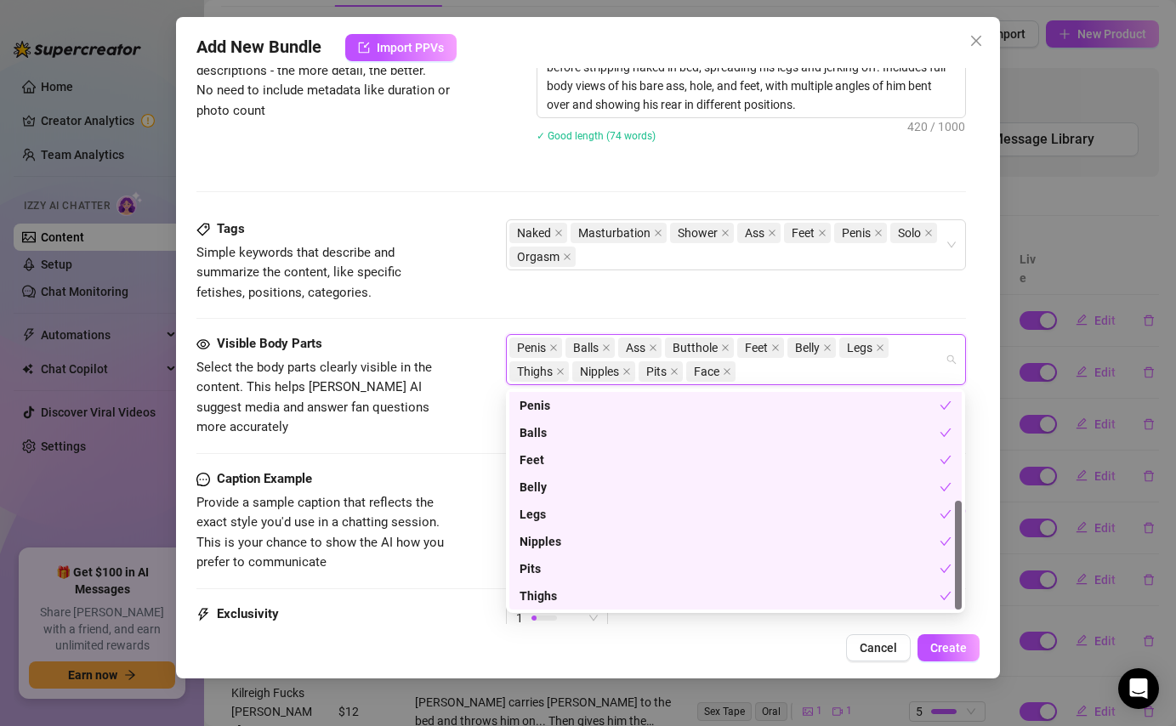
click at [444, 320] on div "Tags Simple keywords that describe and summarize the content, like specific fet…" at bounding box center [581, 276] width 769 height 115
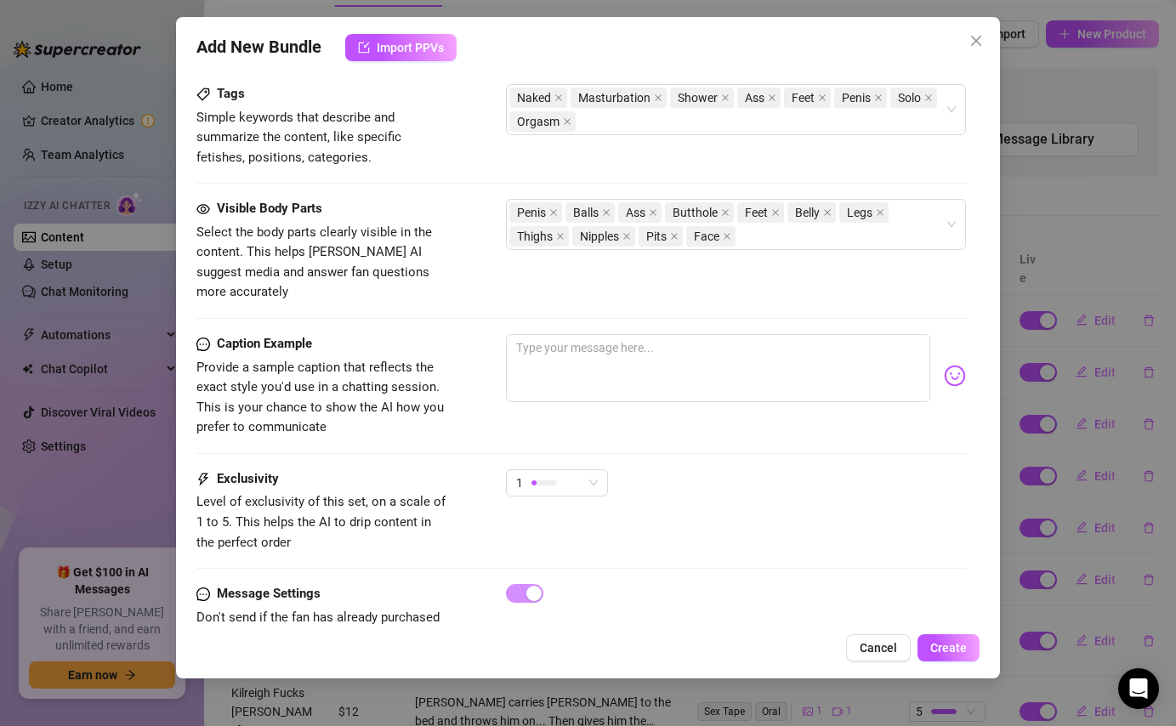
scroll to position [1008, 0]
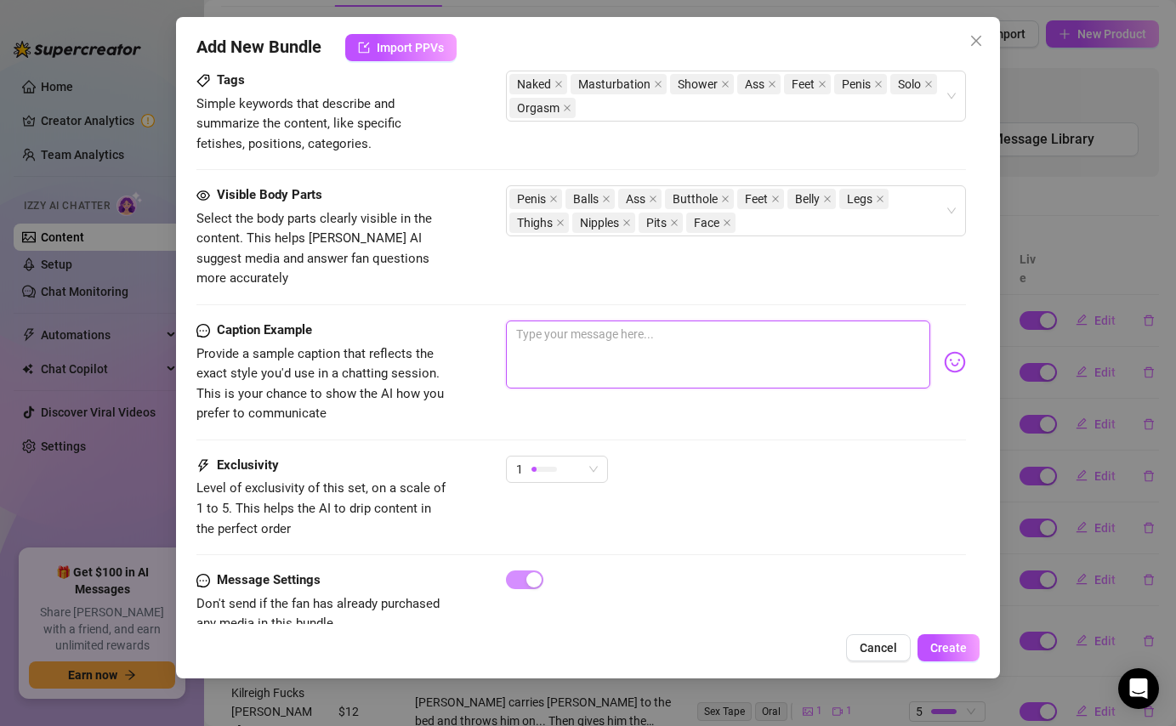
click at [568, 322] on textarea at bounding box center [718, 355] width 424 height 68
drag, startPoint x: 674, startPoint y: 324, endPoint x: 500, endPoint y: 319, distance: 173.6
click at [499, 321] on div "Caption Example Provide a sample caption that reflects the exact style you'd us…" at bounding box center [581, 373] width 769 height 104
click at [616, 321] on textarea "4x Videos: Holden naked, showing hole, waving cock around," at bounding box center [718, 355] width 424 height 68
click at [618, 335] on textarea "4x Videos: Holden stripping, walking around naked, showing hole, waving cock ar…" at bounding box center [718, 355] width 424 height 68
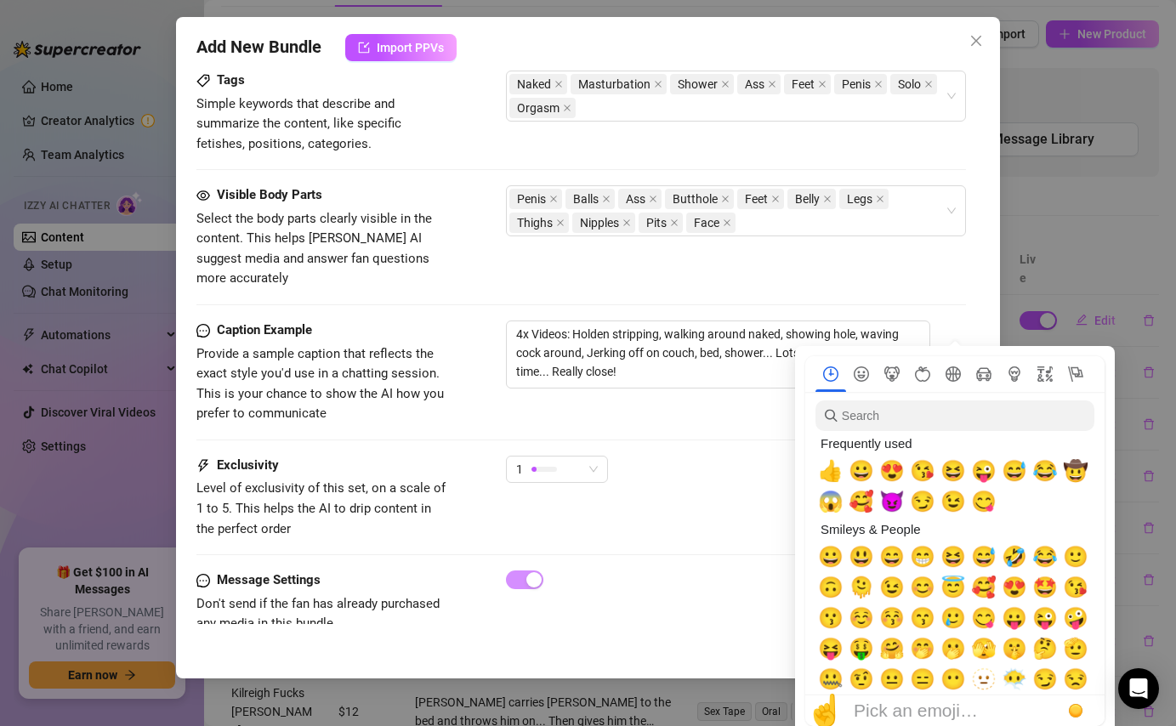
click at [961, 351] on img at bounding box center [955, 362] width 22 height 22
click at [954, 504] on span "😉" at bounding box center [954, 502] width 26 height 24
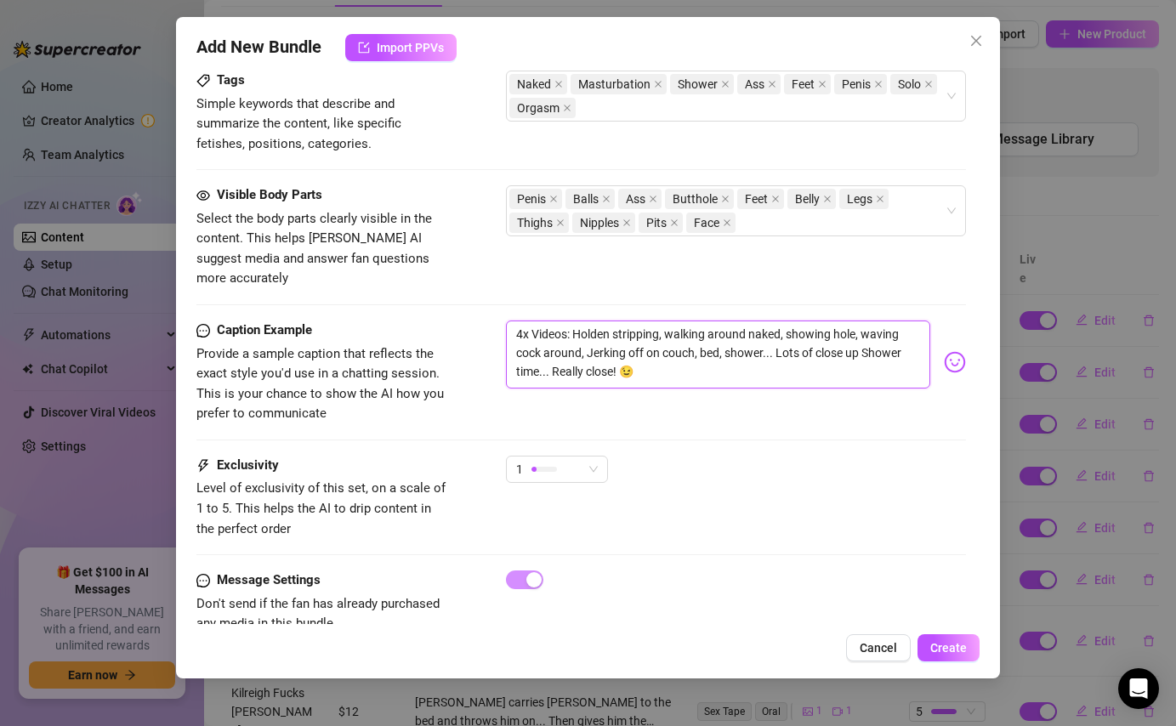
click at [692, 356] on textarea "4x Videos: Holden stripping, walking around naked, showing hole, waving cock ar…" at bounding box center [718, 355] width 424 height 68
click at [598, 456] on div "1" at bounding box center [557, 469] width 102 height 27
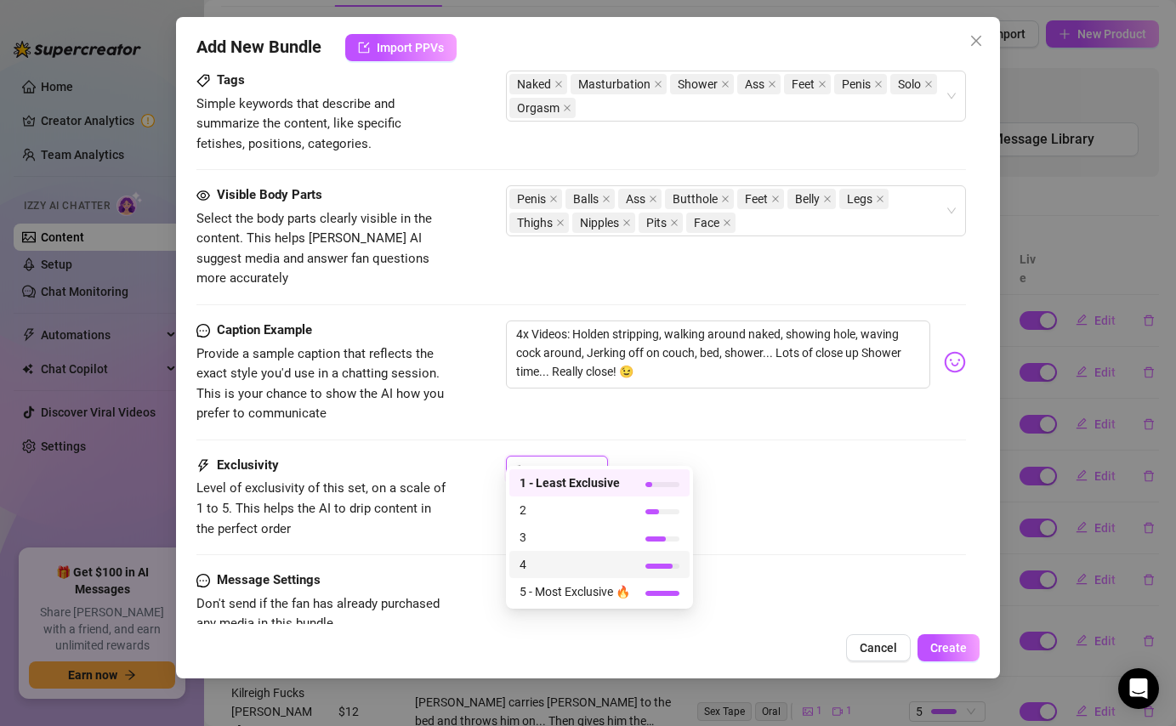
click at [601, 569] on span "4" at bounding box center [575, 564] width 111 height 19
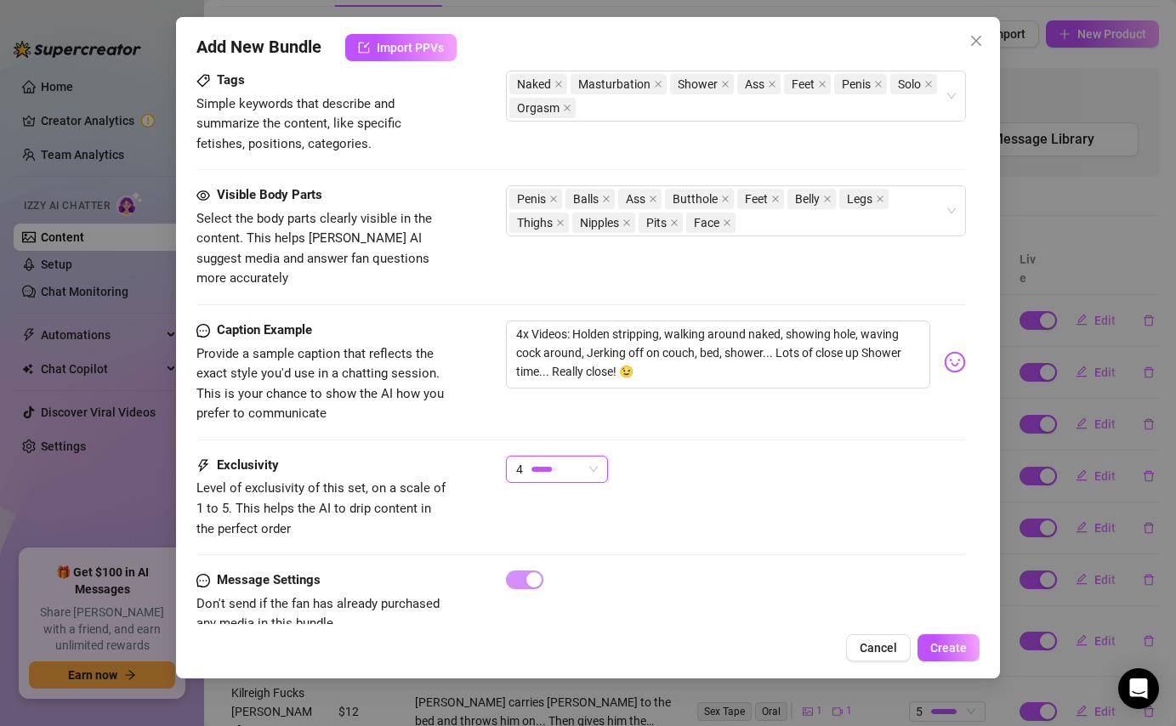
click at [647, 460] on div "4 4" at bounding box center [735, 477] width 459 height 43
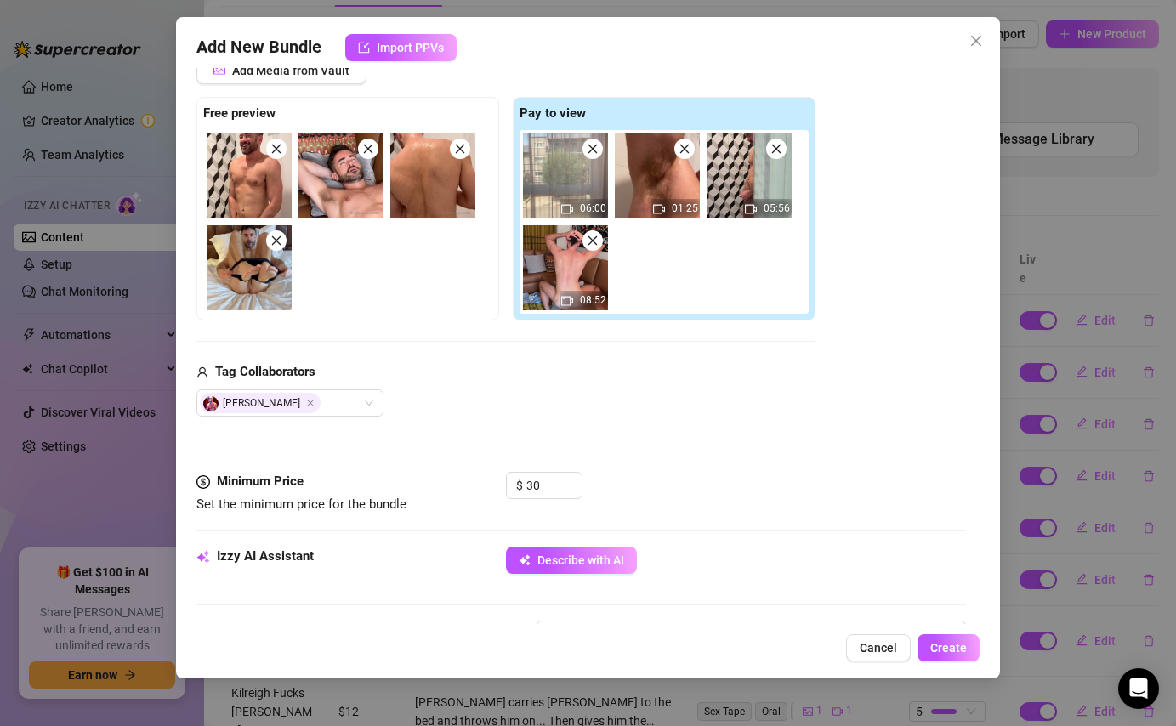
scroll to position [228, 0]
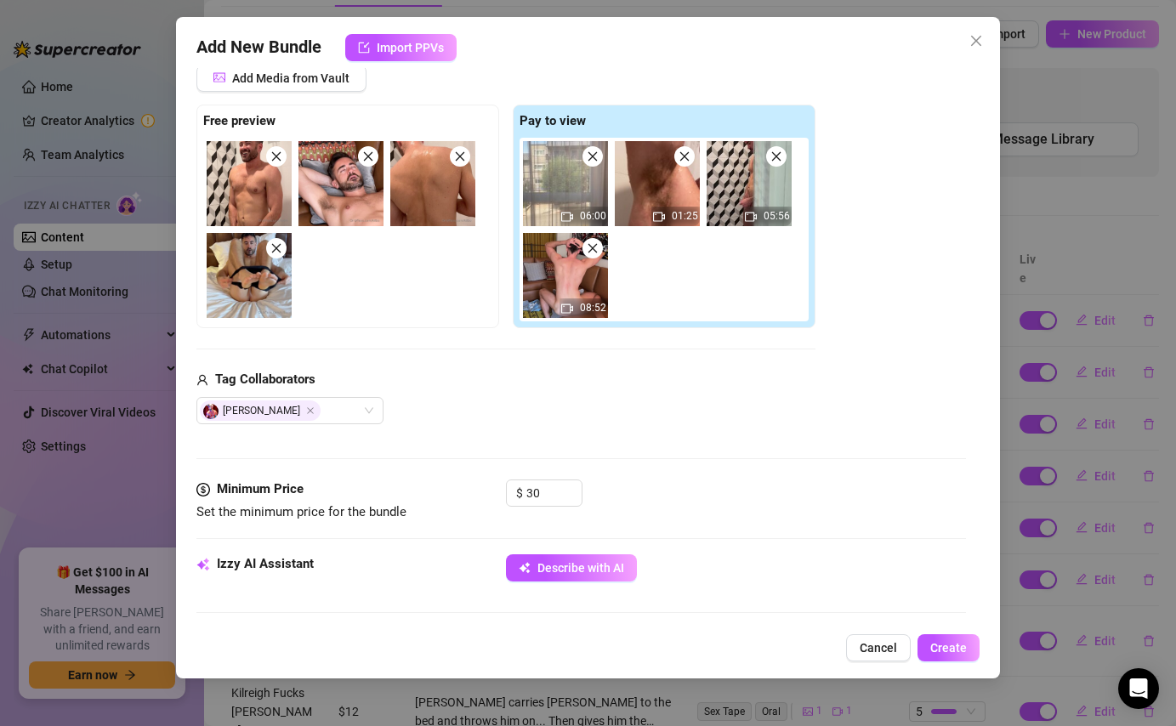
click at [273, 149] on span at bounding box center [276, 156] width 20 height 20
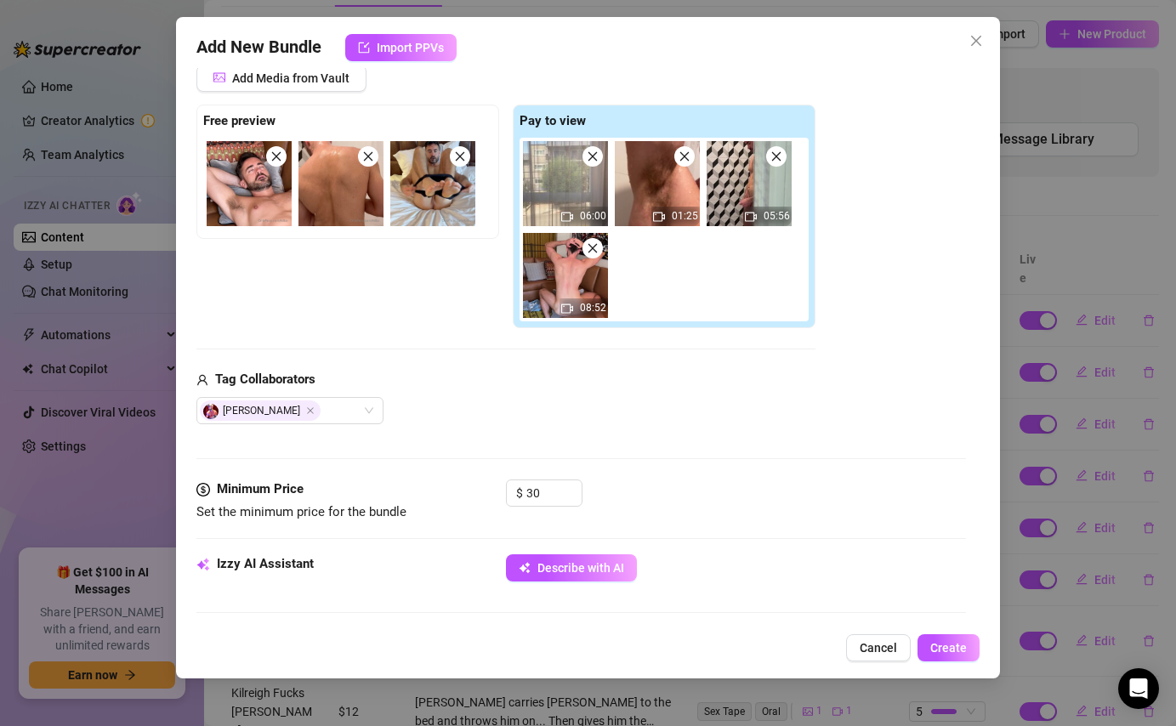
click at [273, 149] on span at bounding box center [276, 156] width 20 height 20
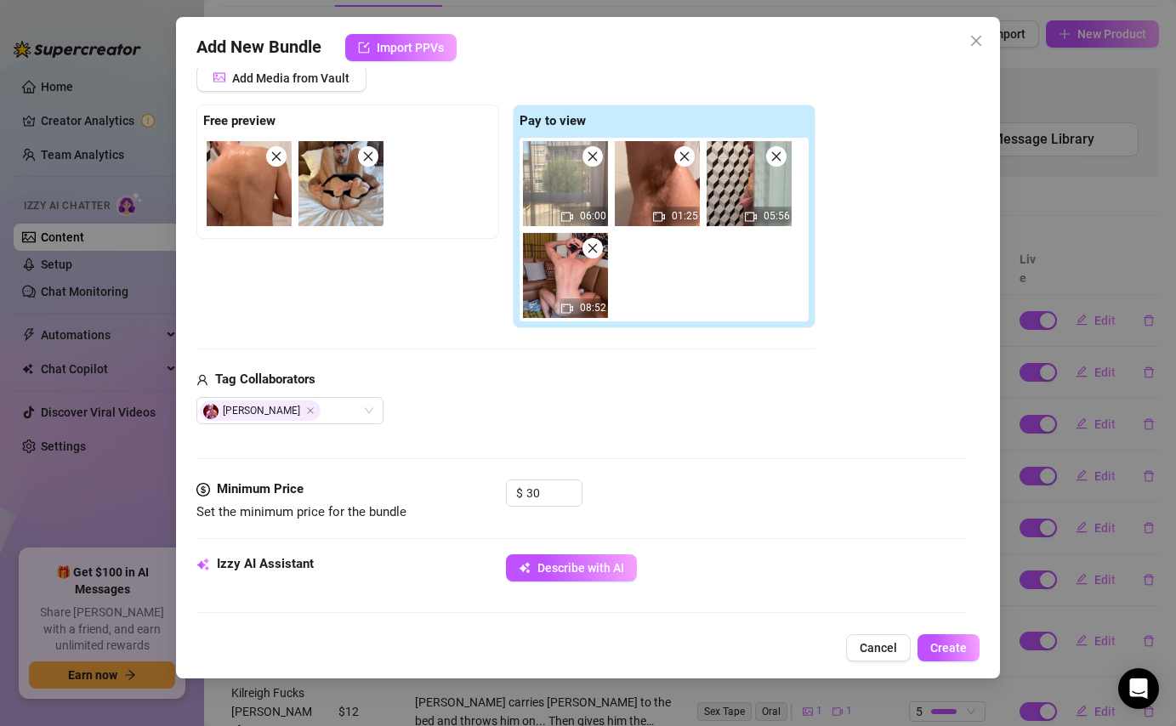
click at [273, 149] on span at bounding box center [276, 156] width 20 height 20
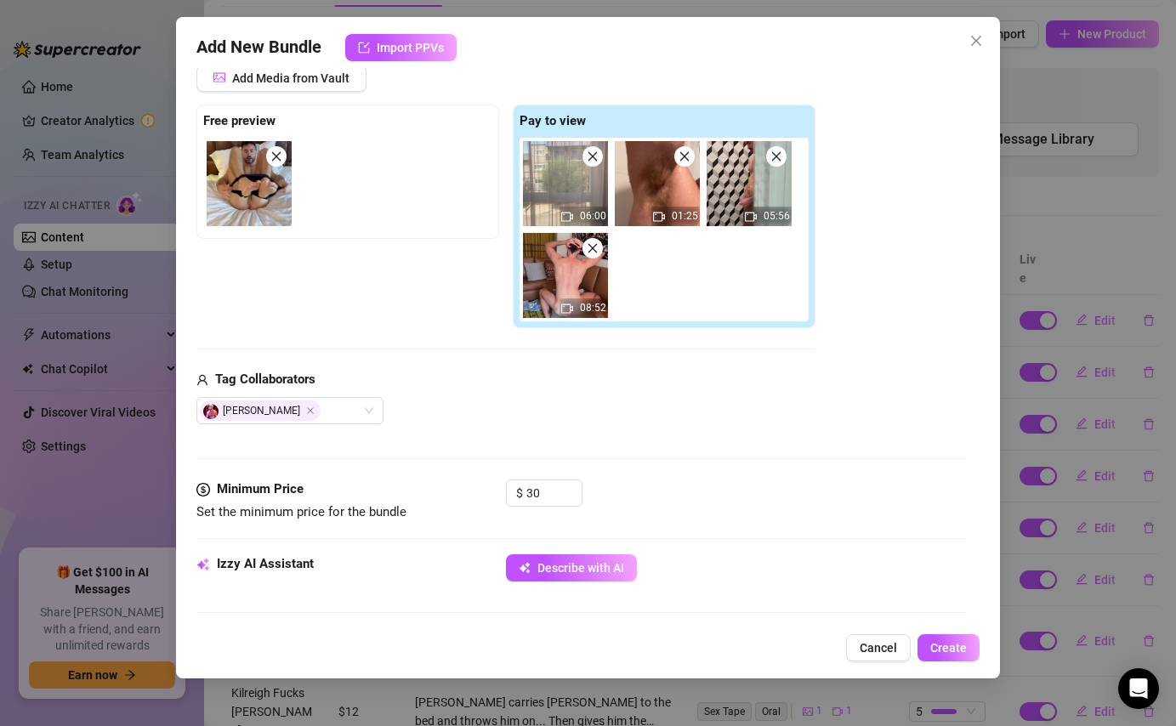
click at [273, 149] on span at bounding box center [276, 156] width 20 height 20
click at [318, 71] on span "Add Media from Vault" at bounding box center [290, 78] width 117 height 14
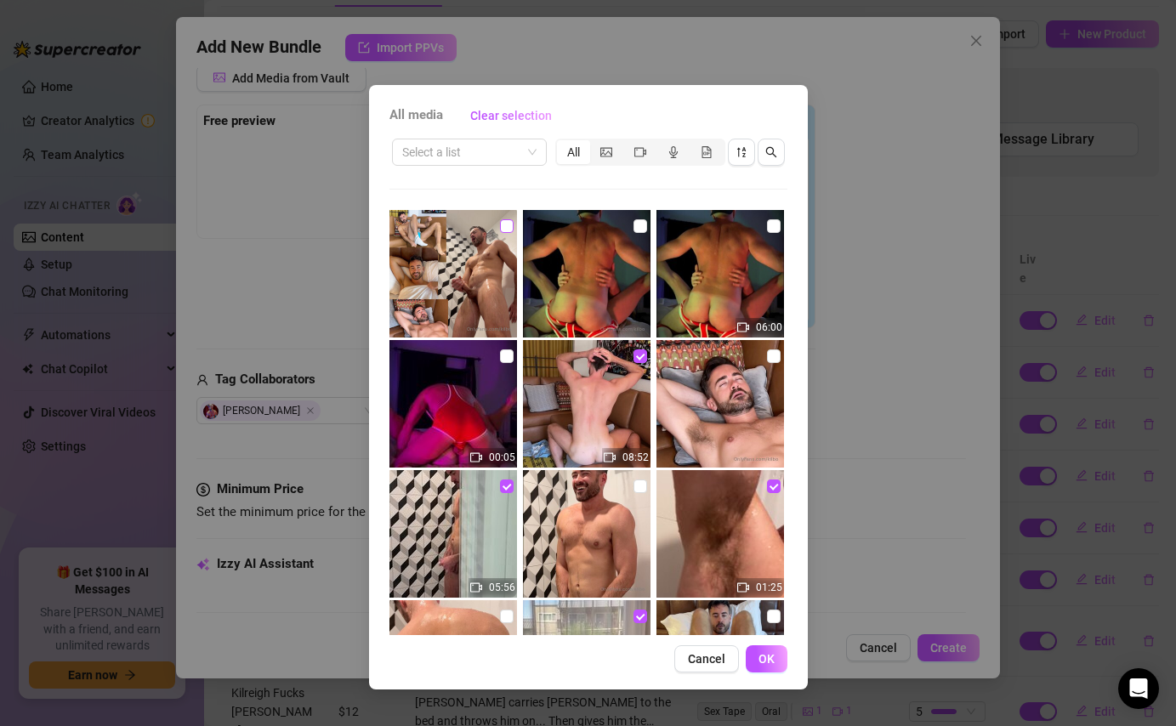
click at [510, 223] on input "checkbox" at bounding box center [507, 226] width 14 height 14
click at [774, 660] on button "OK" at bounding box center [767, 659] width 42 height 27
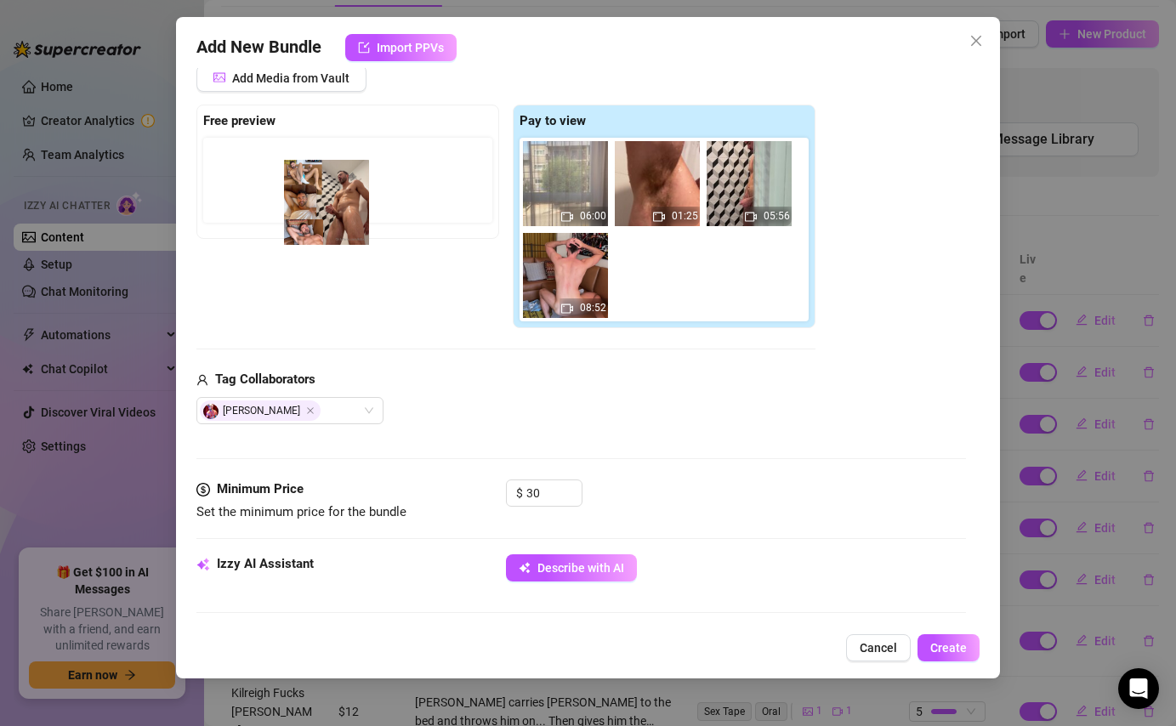
drag, startPoint x: 673, startPoint y: 285, endPoint x: 293, endPoint y: 182, distance: 393.1
click at [293, 182] on div "Free preview Pay to view 06:00 01:25 05:56 08:52" at bounding box center [506, 217] width 619 height 225
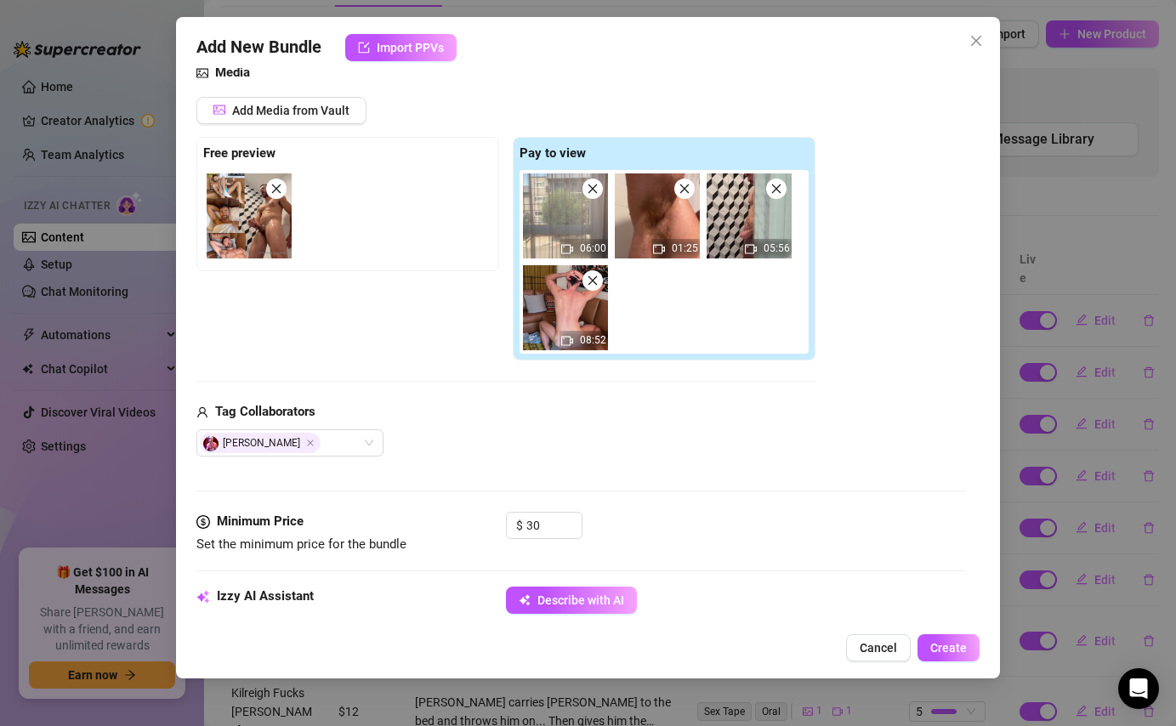
scroll to position [0, 0]
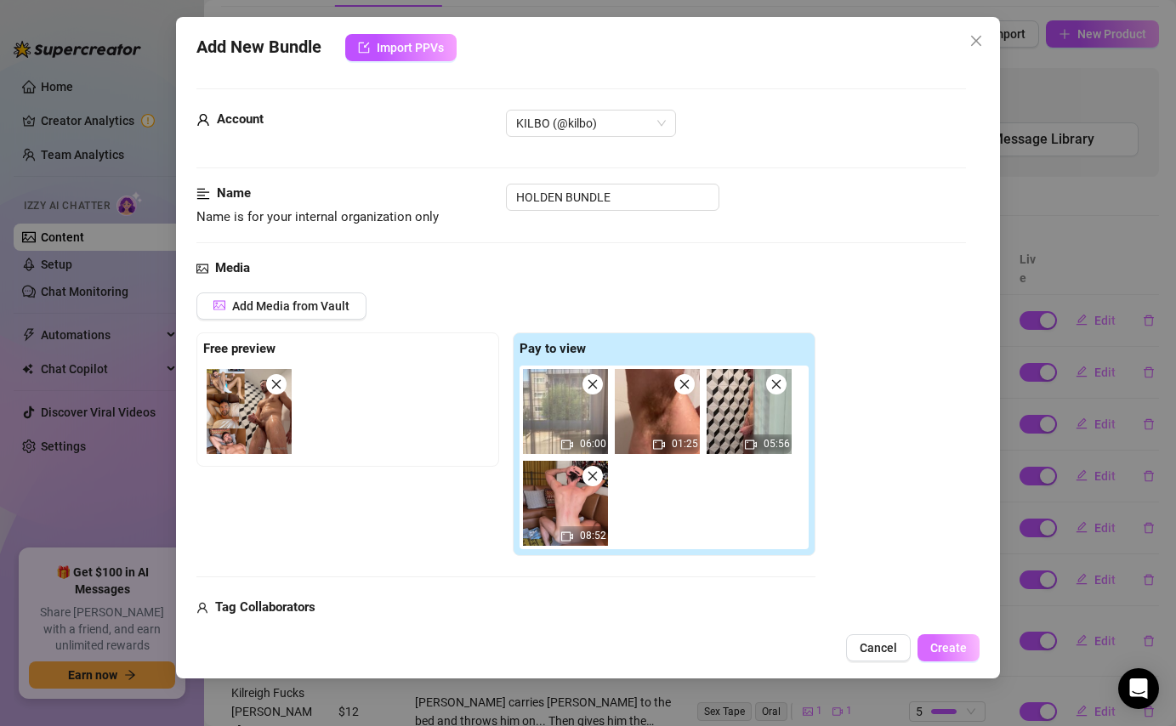
click at [958, 650] on span "Create" at bounding box center [949, 648] width 37 height 14
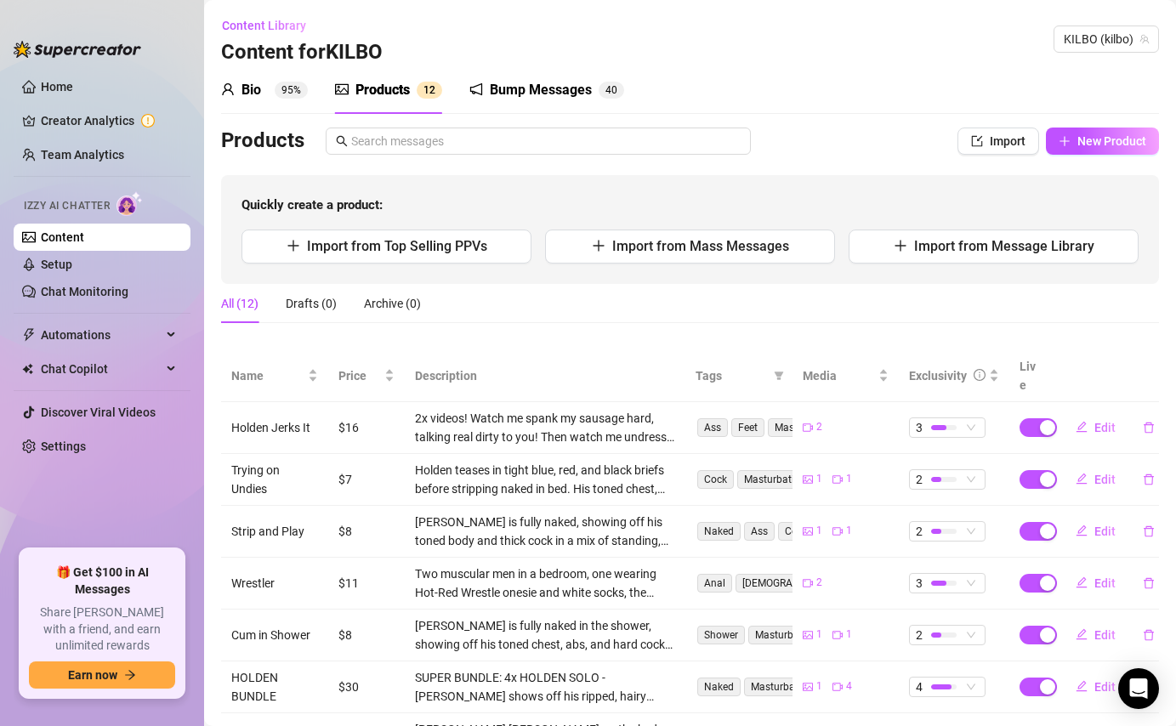
click at [410, 95] on div "Products" at bounding box center [383, 90] width 54 height 20
click at [98, 339] on span "Automations" at bounding box center [101, 335] width 121 height 27
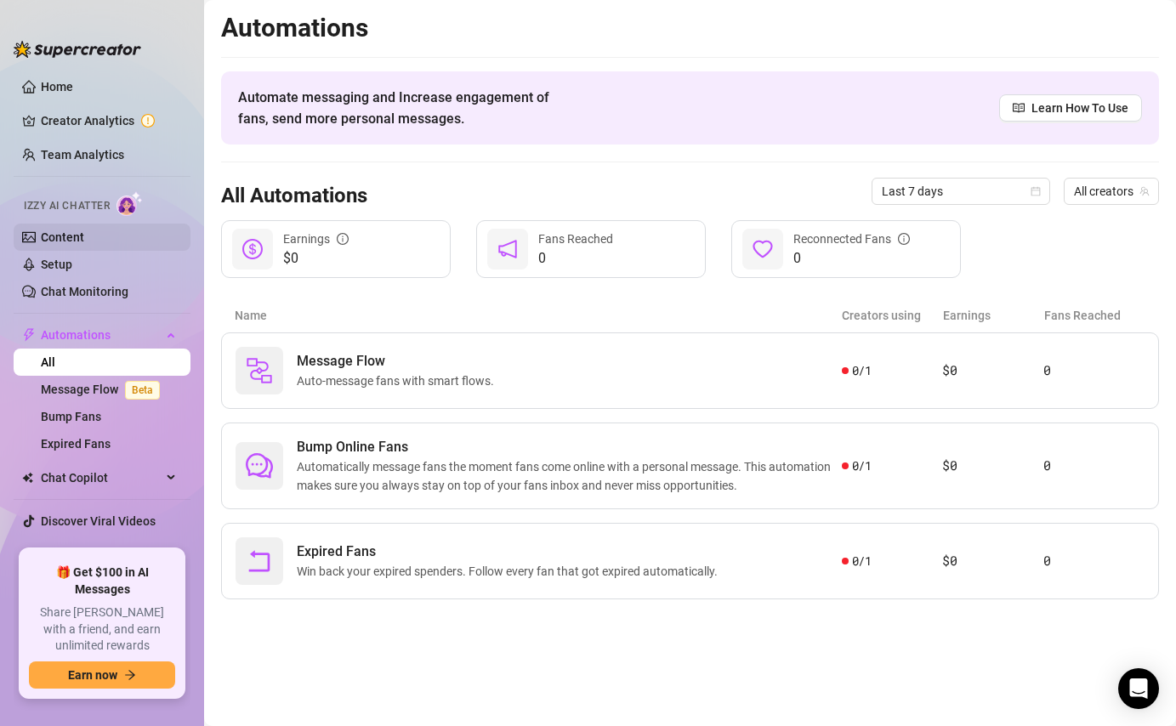
click at [71, 240] on link "Content" at bounding box center [62, 238] width 43 height 14
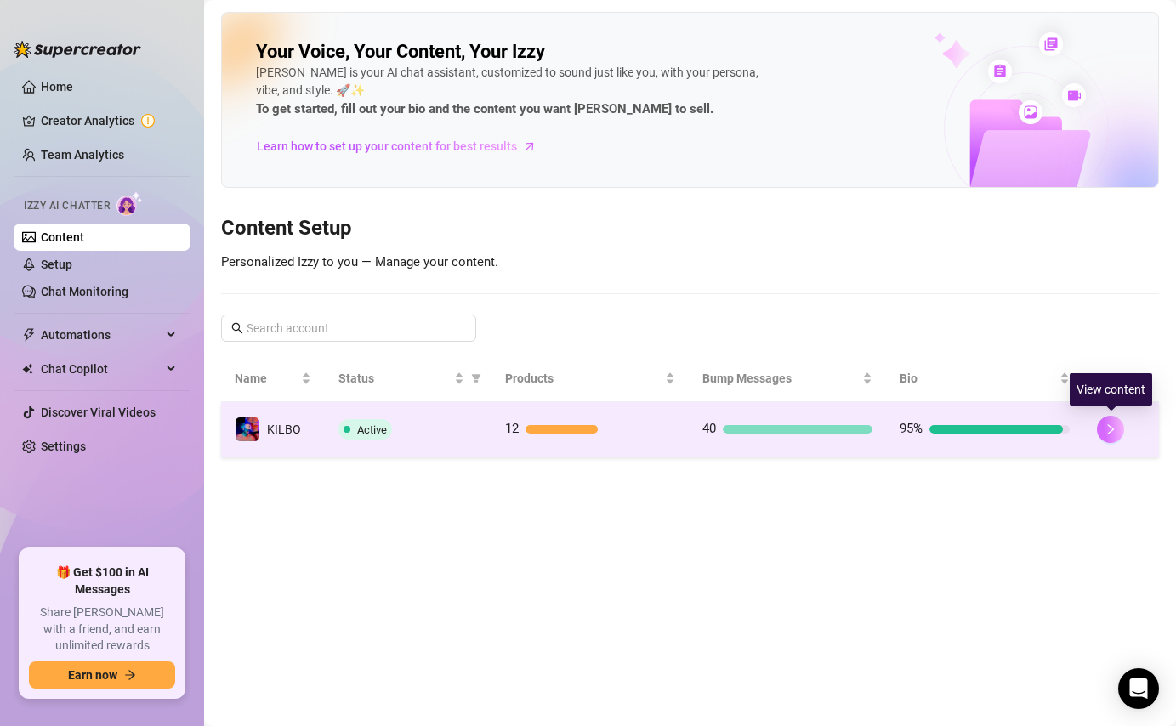
click at [1114, 436] on button "button" at bounding box center [1110, 429] width 27 height 27
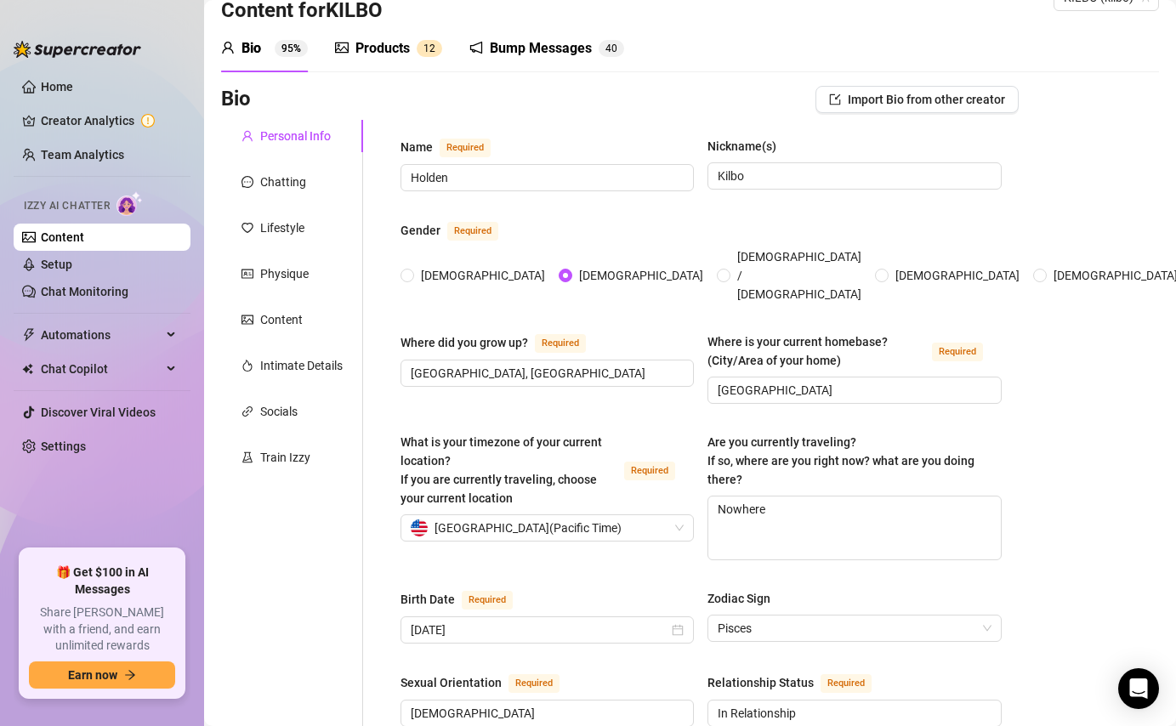
scroll to position [45, 0]
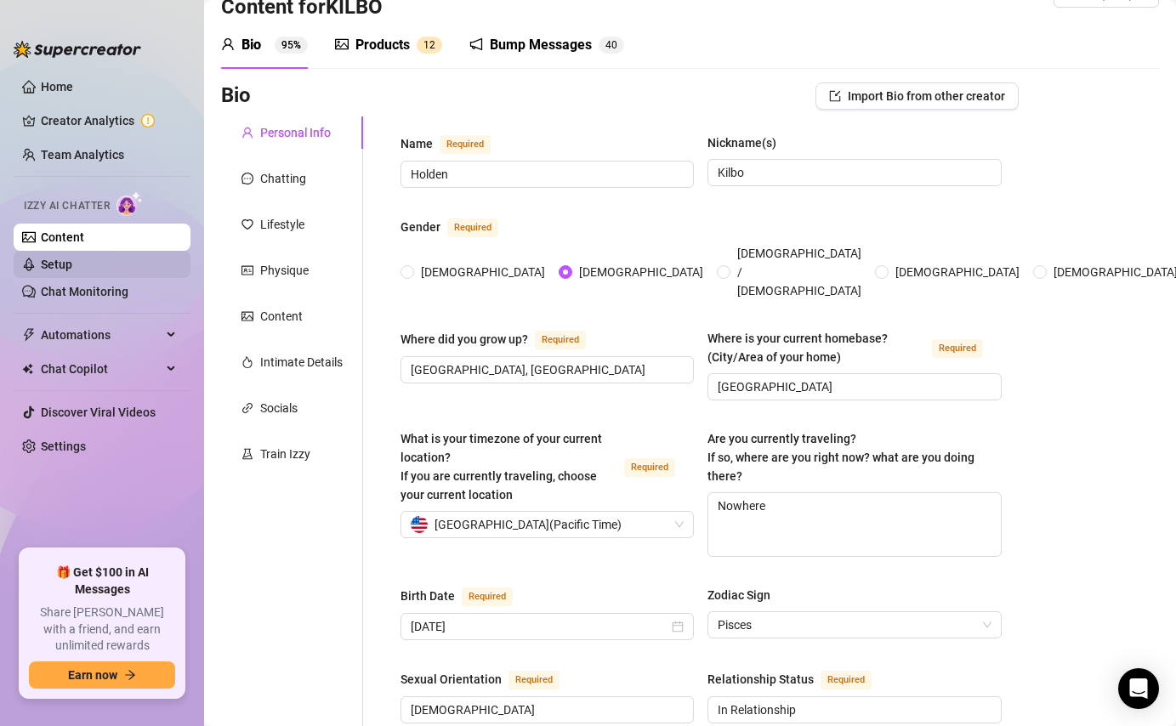
click at [72, 269] on link "Setup" at bounding box center [56, 265] width 31 height 14
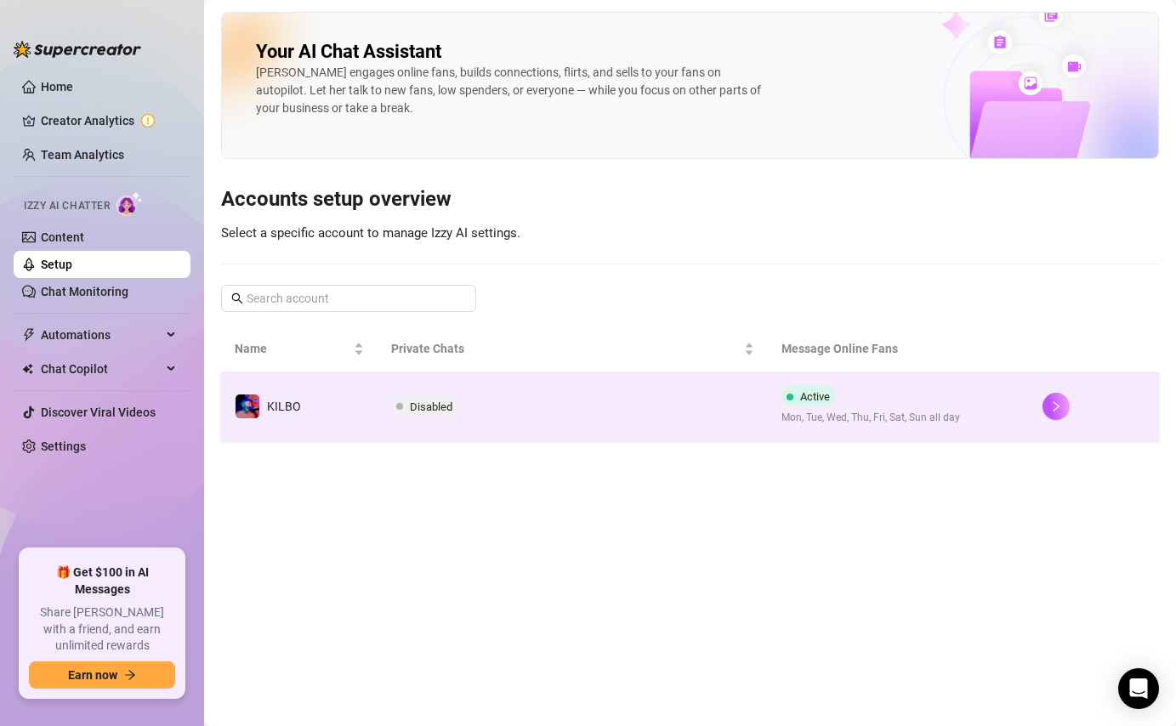
click at [430, 411] on span "Disabled" at bounding box center [431, 407] width 43 height 13
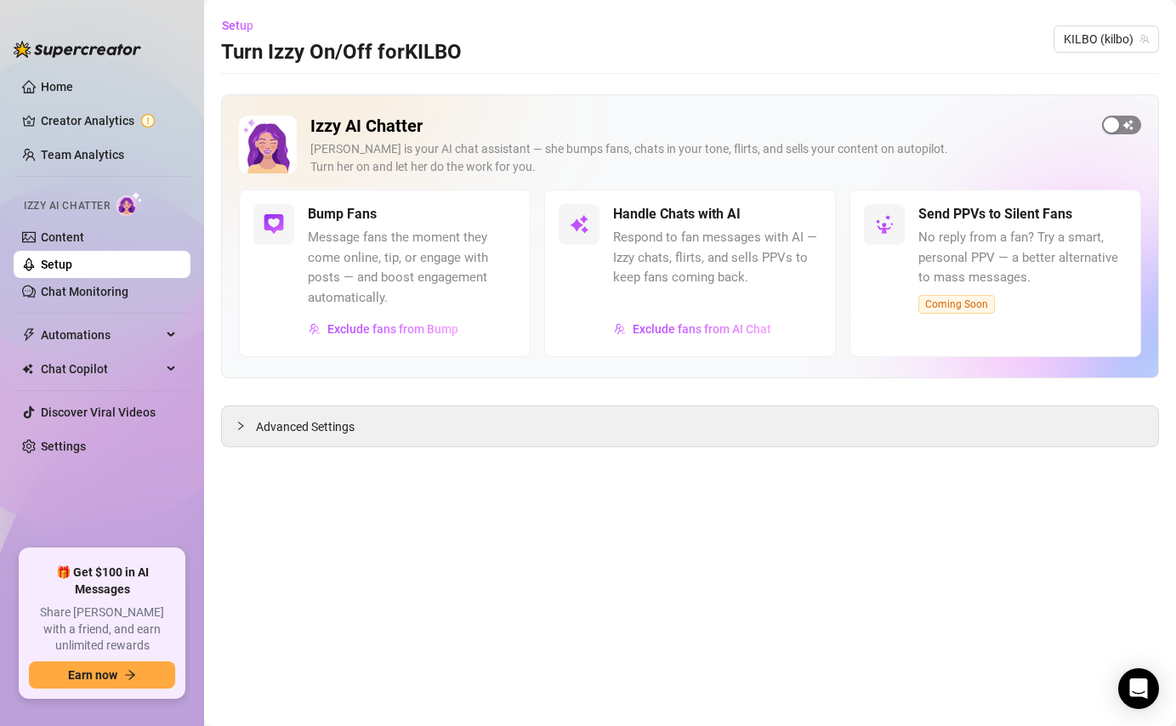
click at [1116, 121] on div "button" at bounding box center [1111, 124] width 15 height 15
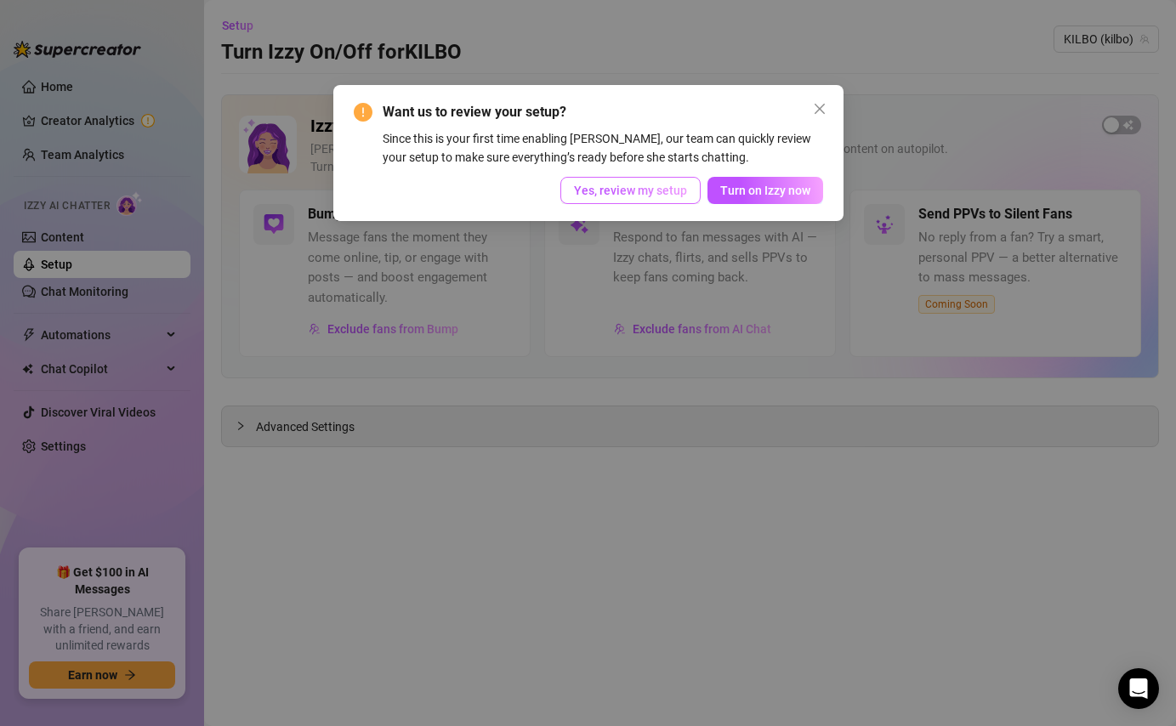
click at [667, 194] on span "Yes, review my setup" at bounding box center [630, 191] width 113 height 14
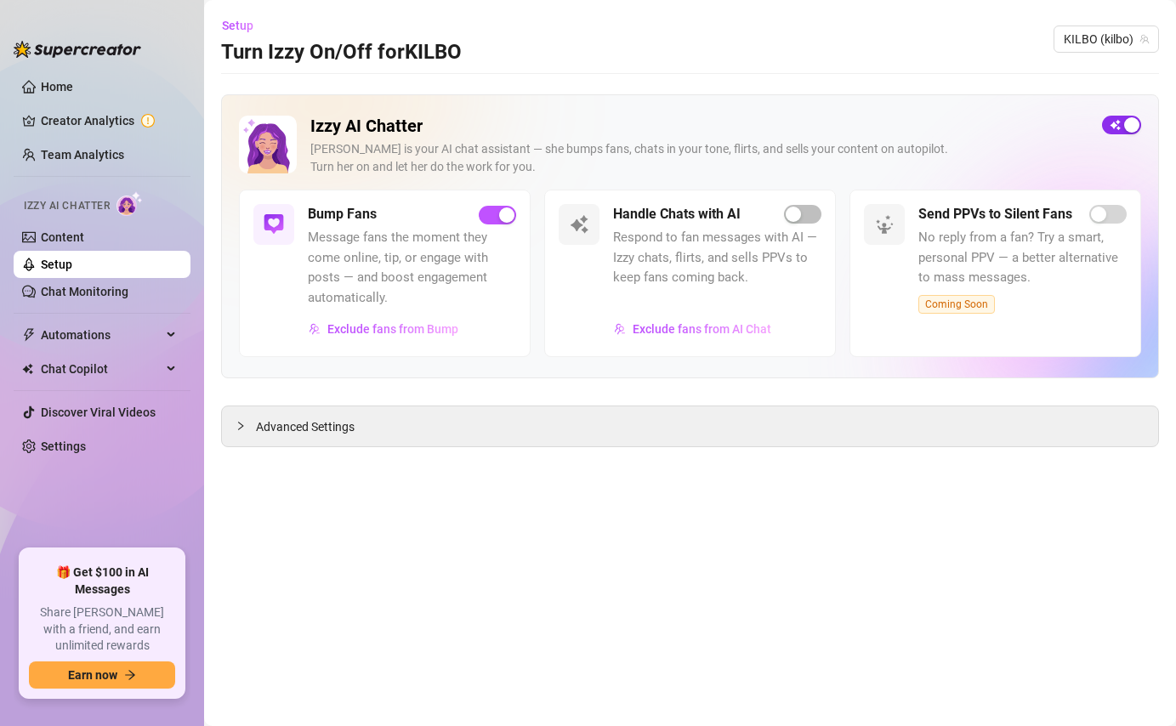
click at [1125, 120] on div "button" at bounding box center [1132, 124] width 15 height 15
click at [1136, 128] on div "button" at bounding box center [1132, 124] width 15 height 15
click at [800, 214] on div "button" at bounding box center [793, 214] width 15 height 15
click at [815, 214] on div "Want us to review your setup? Since this is your first time enabling Izzy, our …" at bounding box center [588, 153] width 510 height 136
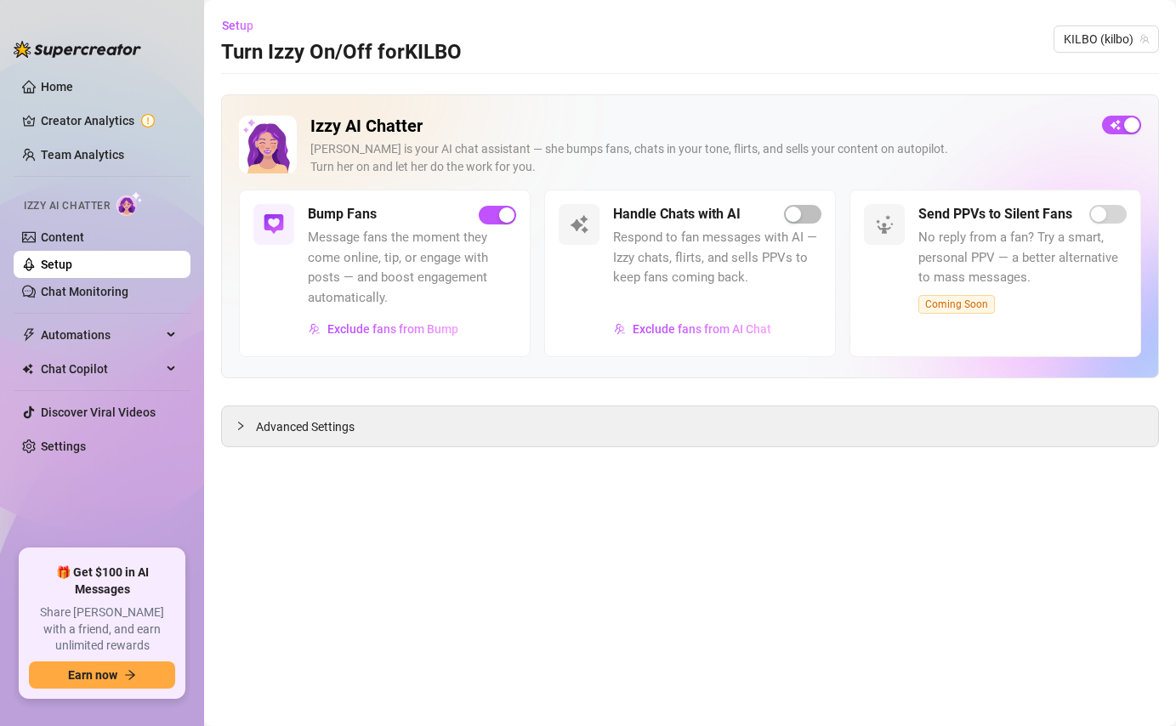
click at [328, 422] on div "Want us to review your setup? Since this is your first time enabling Izzy, our …" at bounding box center [588, 363] width 1176 height 726
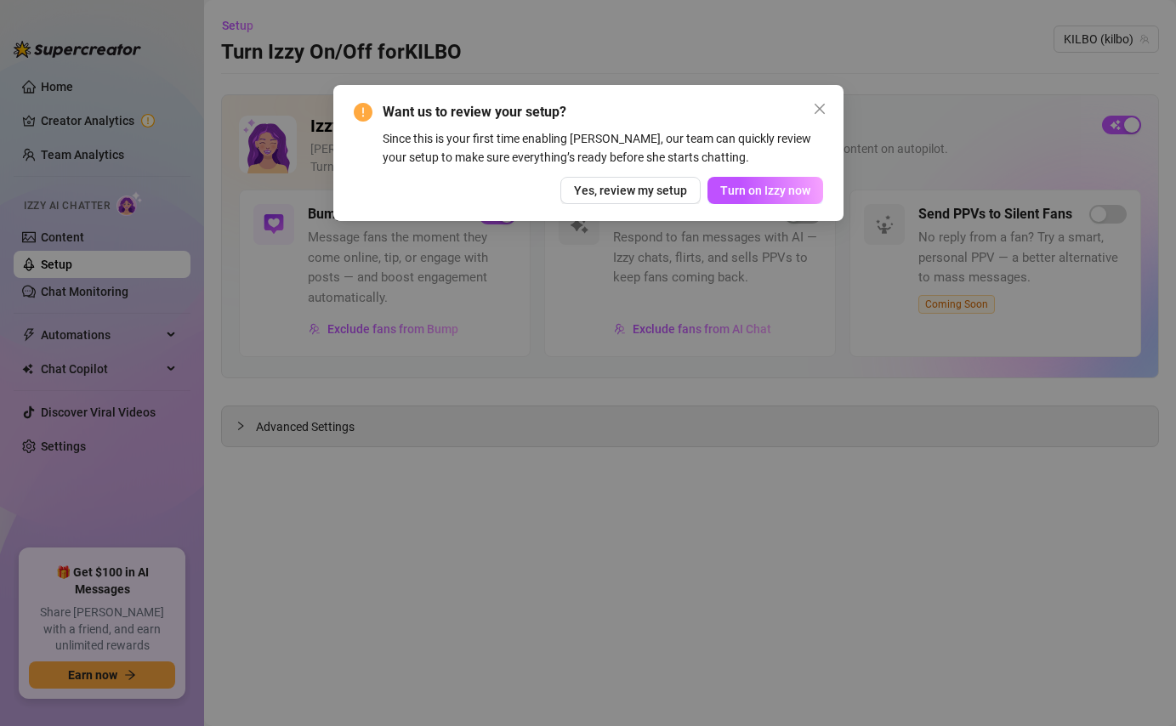
click at [759, 187] on div "Want us to review your setup? Since this is your first time enabling Izzy, our …" at bounding box center [588, 363] width 1176 height 726
click at [752, 188] on div "Want us to review your setup? Since this is your first time enabling Izzy, our …" at bounding box center [588, 363] width 1176 height 726
click at [655, 194] on div "Want us to review your setup? Since this is your first time enabling Izzy, our …" at bounding box center [588, 363] width 1176 height 726
click at [815, 107] on div "Want us to review your setup? Since this is your first time enabling Izzy, our …" at bounding box center [588, 363] width 1176 height 726
click at [659, 192] on div "Want us to review your setup? Since this is your first time enabling Izzy, our …" at bounding box center [588, 363] width 1176 height 726
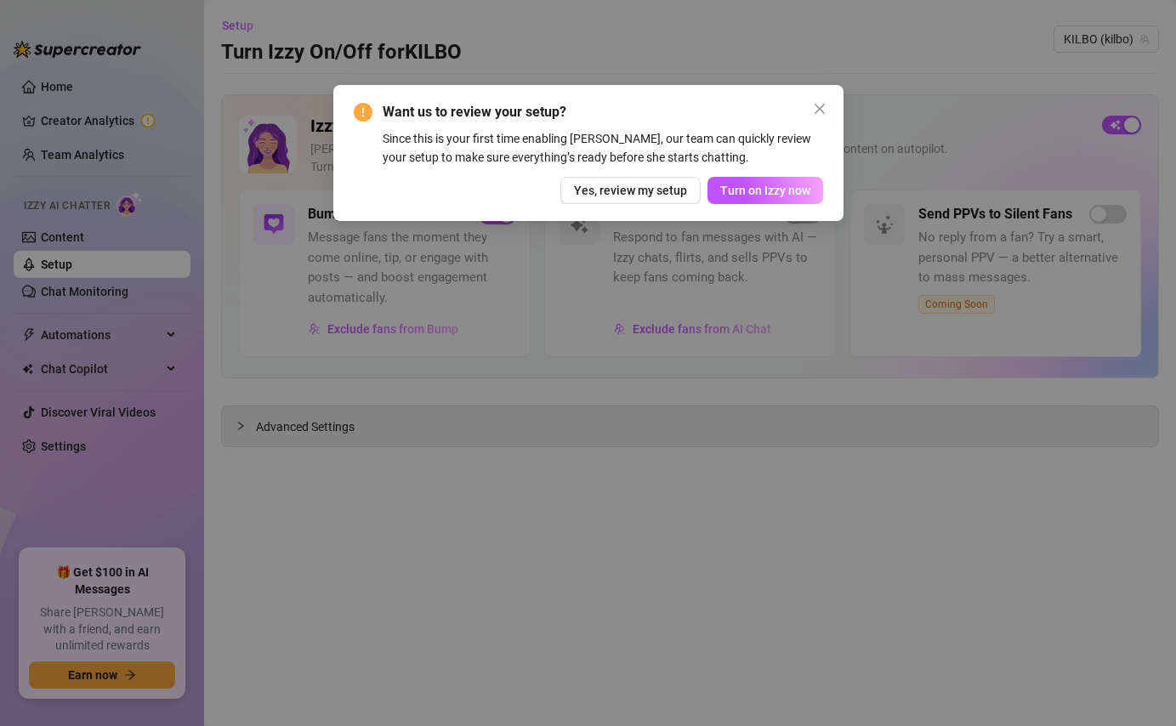
click at [645, 190] on div "Want us to review your setup? Since this is your first time enabling Izzy, our …" at bounding box center [588, 363] width 1176 height 726
click at [819, 104] on div "Want us to review your setup? Since this is your first time enabling Izzy, our …" at bounding box center [588, 363] width 1176 height 726
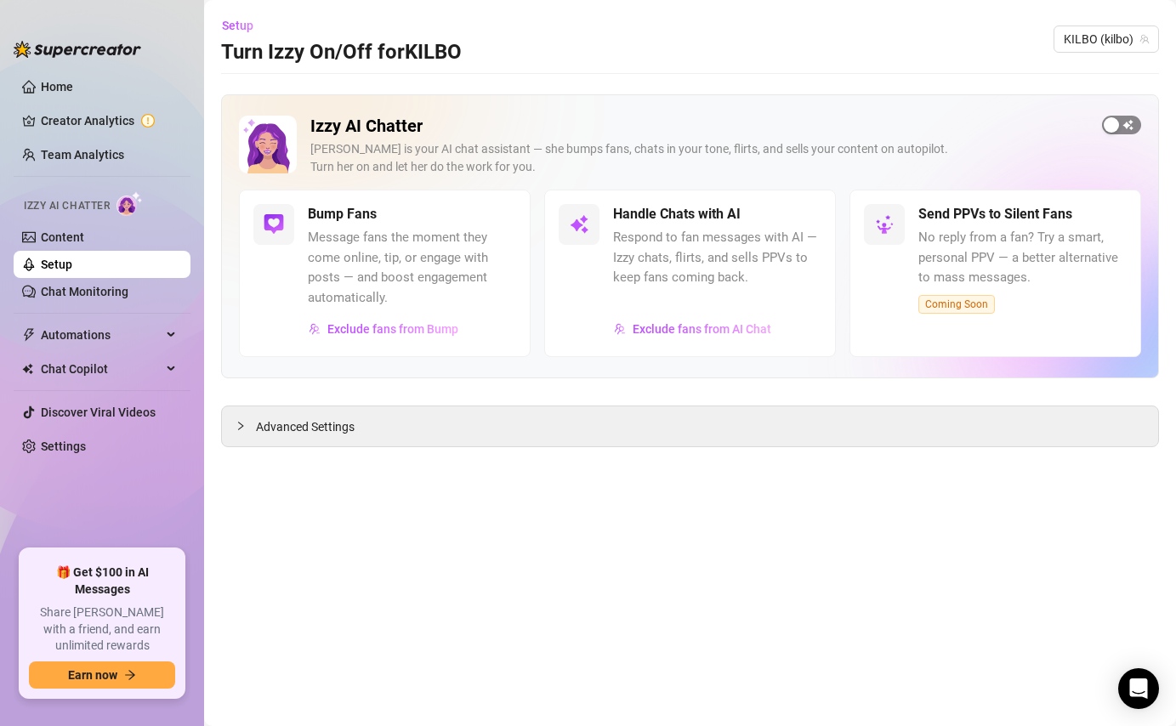
click at [1119, 123] on button "button" at bounding box center [1121, 125] width 39 height 19
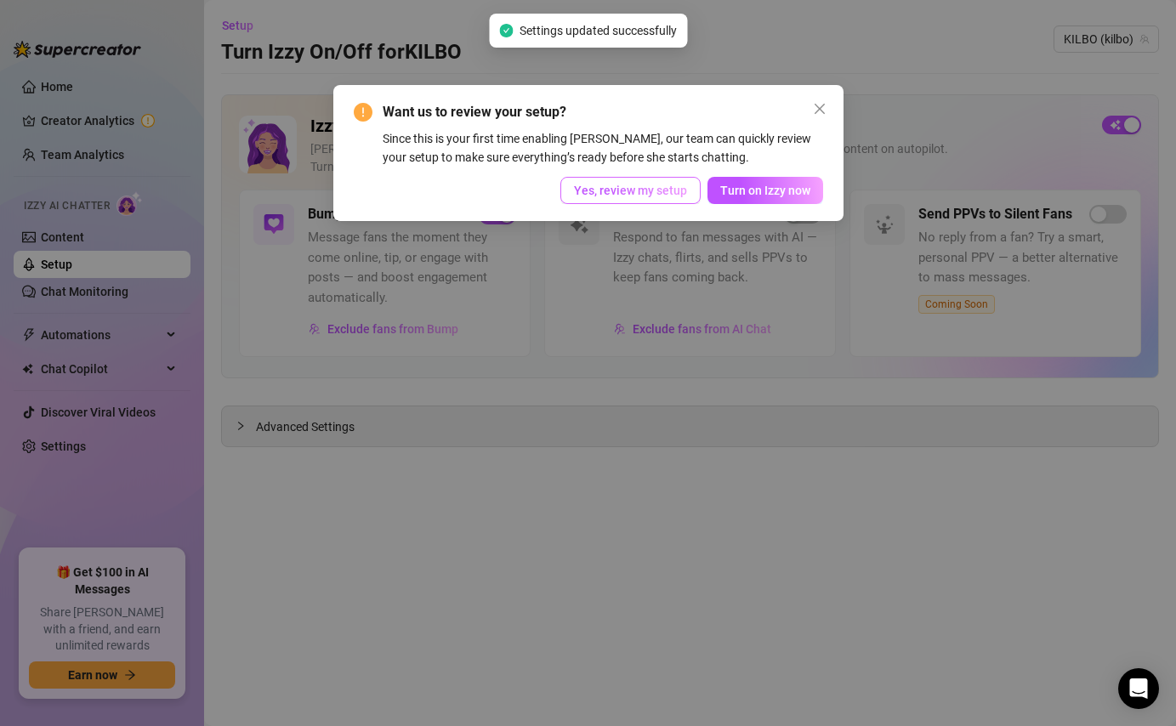
click at [672, 190] on span "Yes, review my setup" at bounding box center [630, 191] width 113 height 14
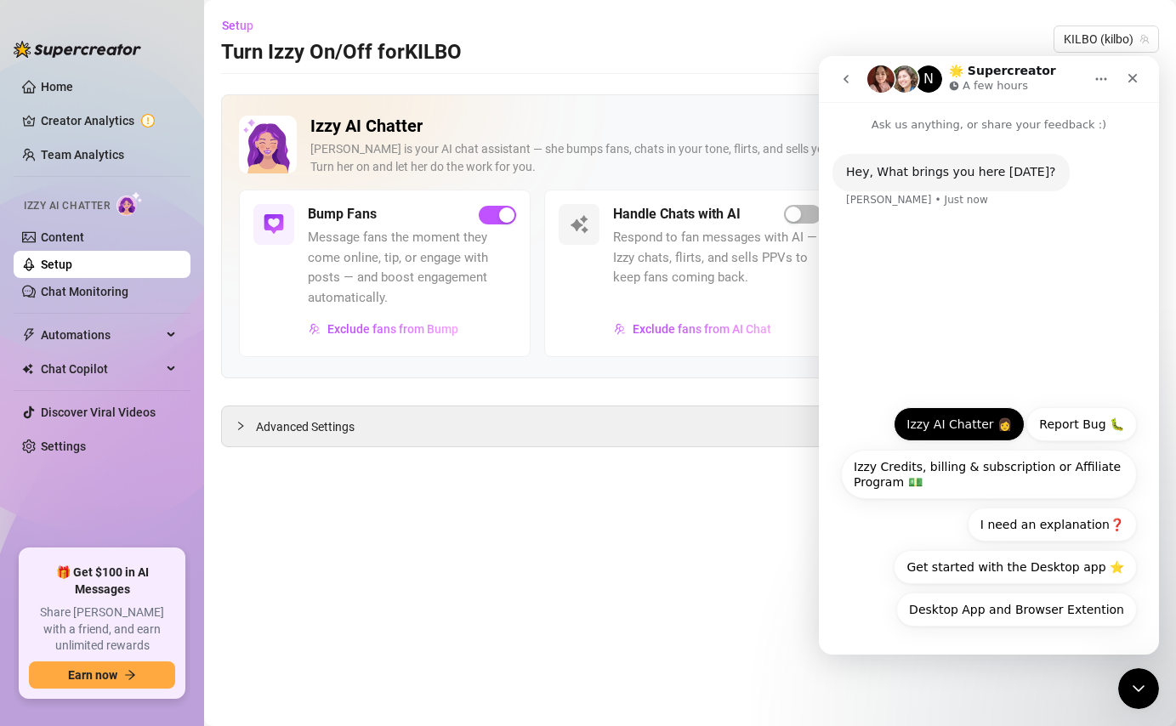
click at [985, 430] on button "Izzy AI Chatter 👩" at bounding box center [959, 424] width 131 height 34
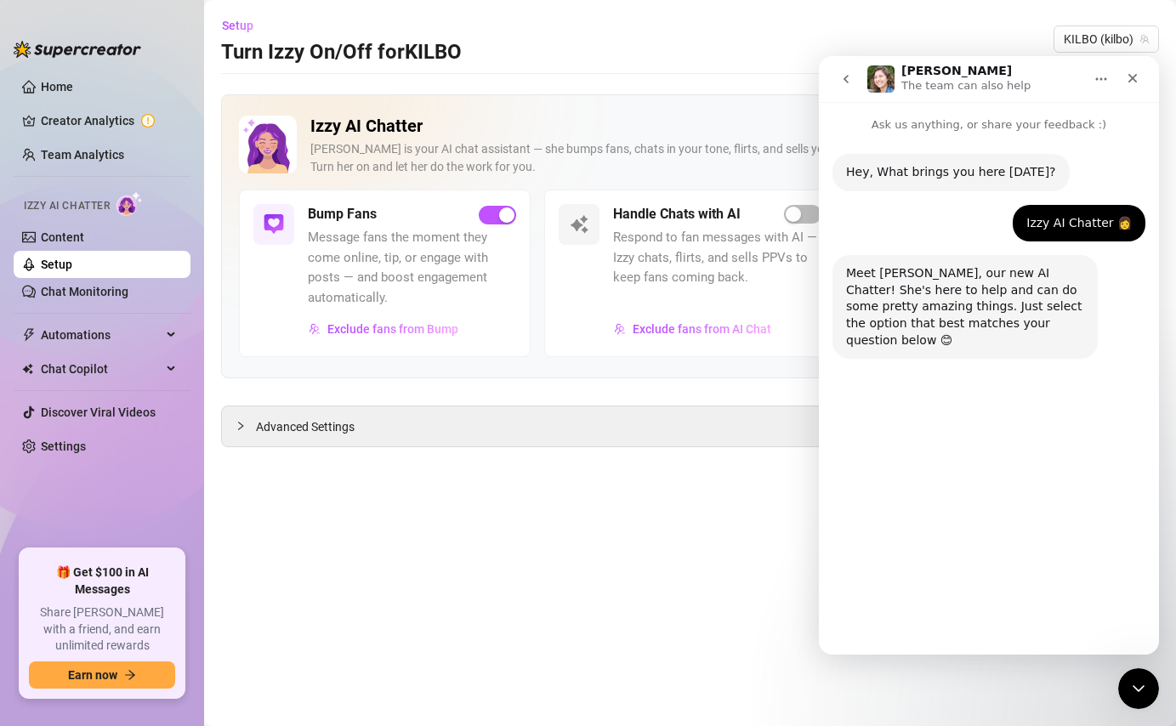
click at [1024, 601] on button "Enabling Izzy" at bounding box center [996, 610] width 104 height 34
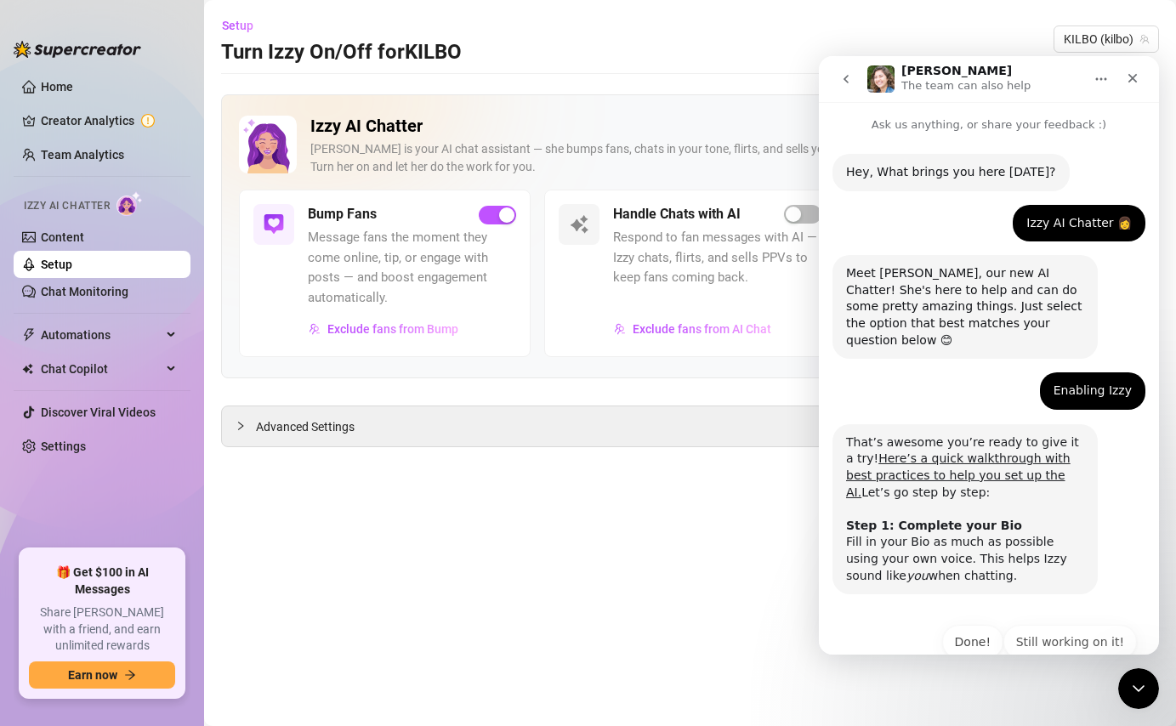
scroll to position [17, 0]
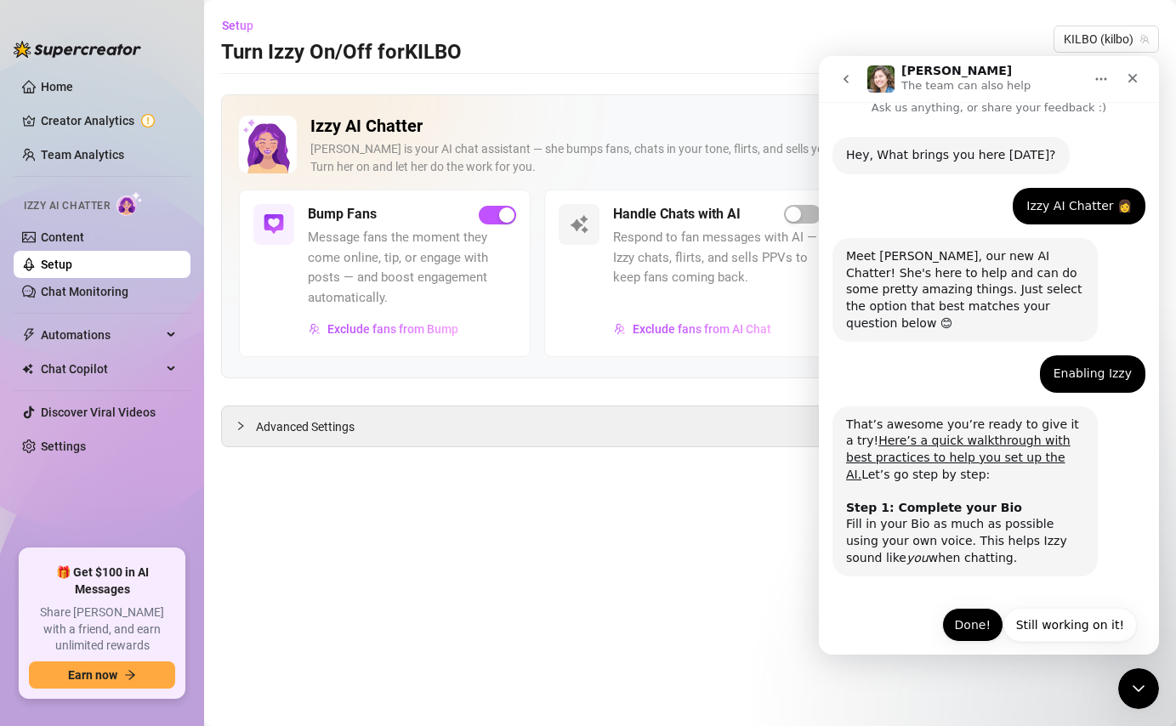
click at [993, 608] on button "Done!" at bounding box center [973, 625] width 61 height 34
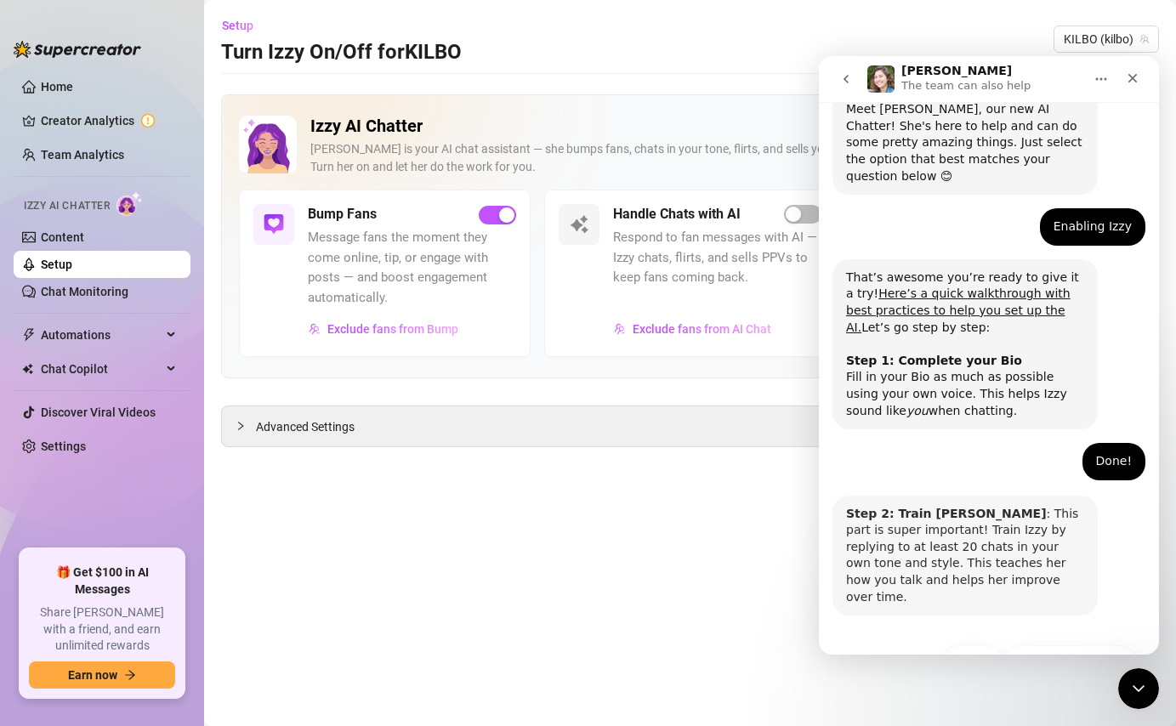
scroll to position [185, 0]
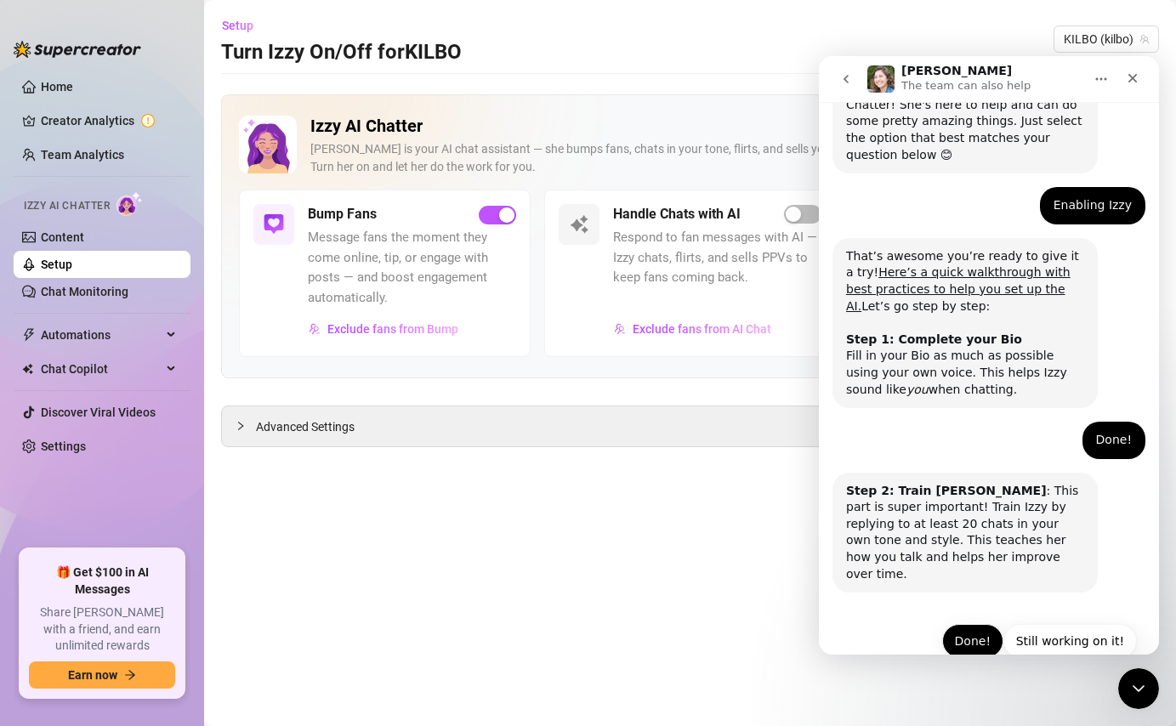
click at [985, 624] on button "Done!" at bounding box center [973, 641] width 61 height 34
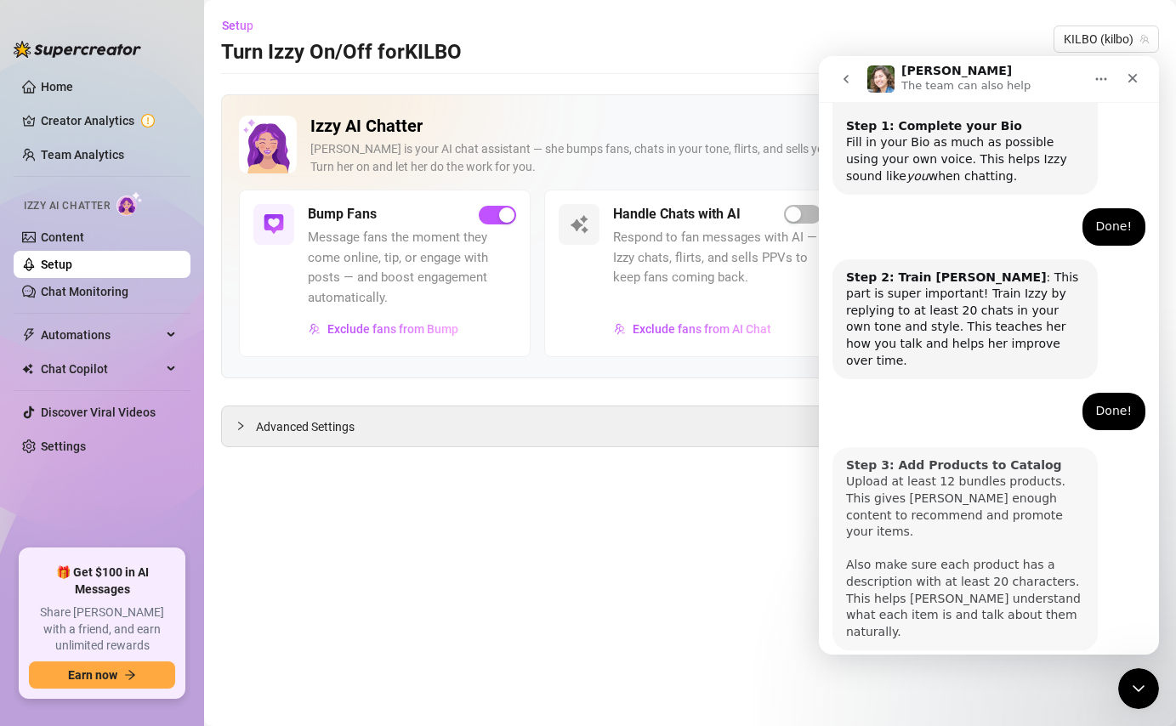
scroll to position [420, 0]
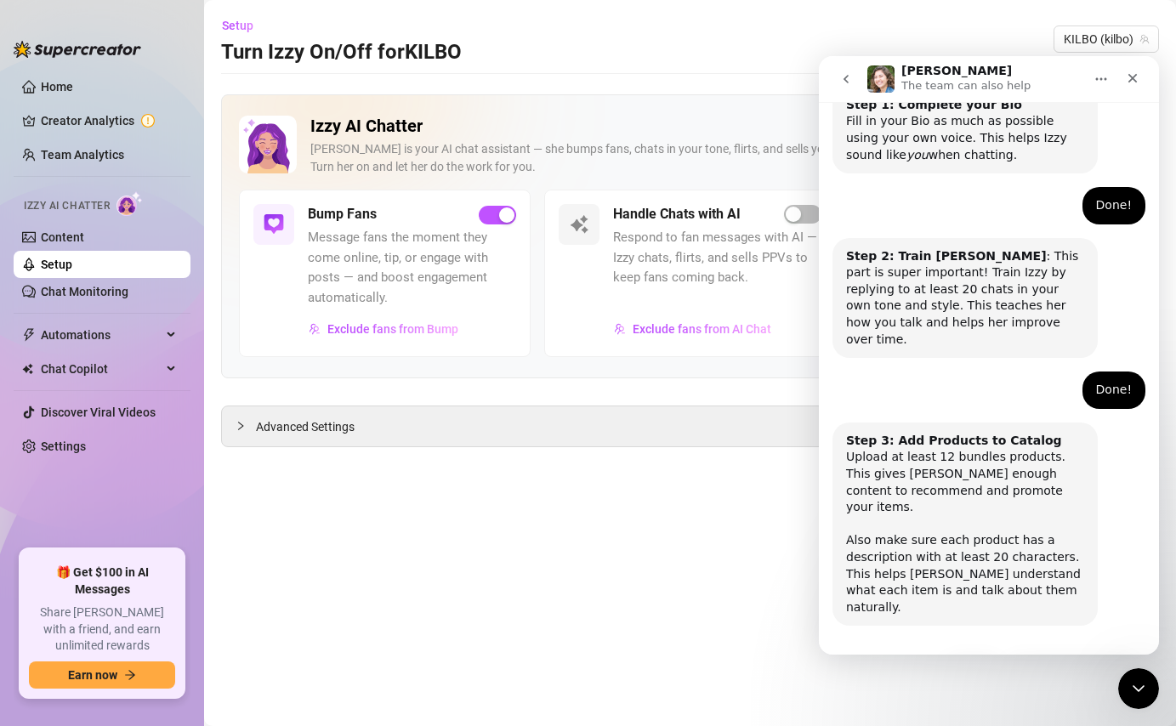
click at [984, 658] on button "Done!" at bounding box center [973, 675] width 61 height 34
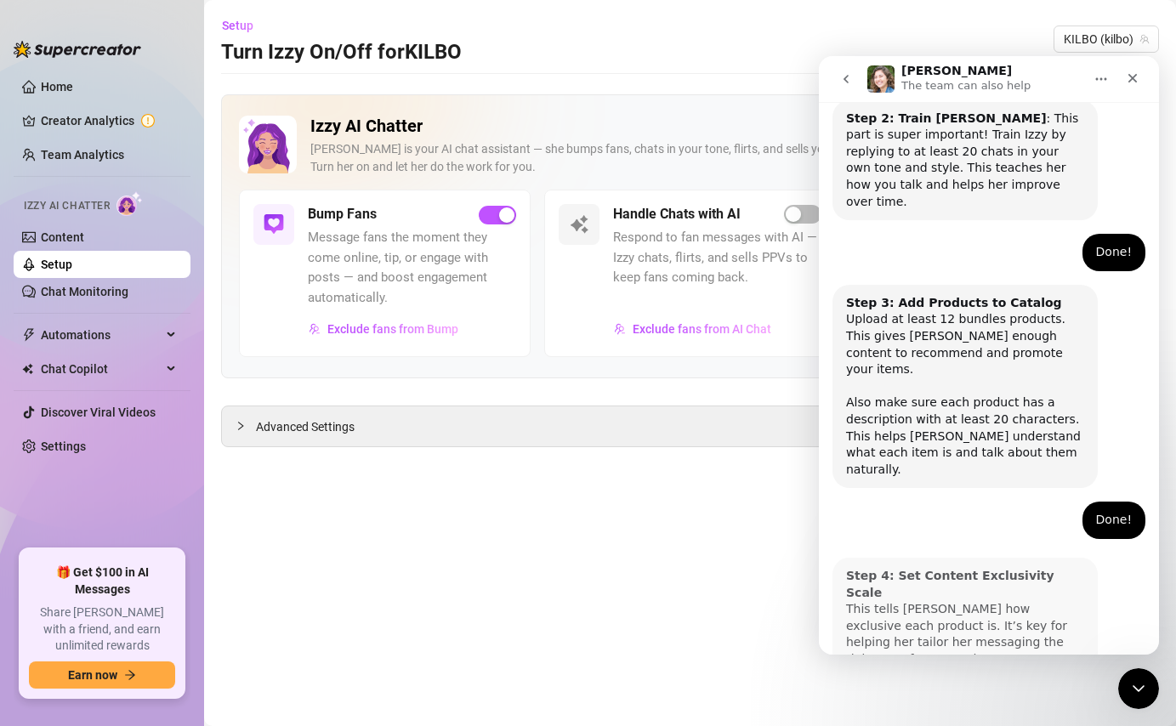
scroll to position [588, 0]
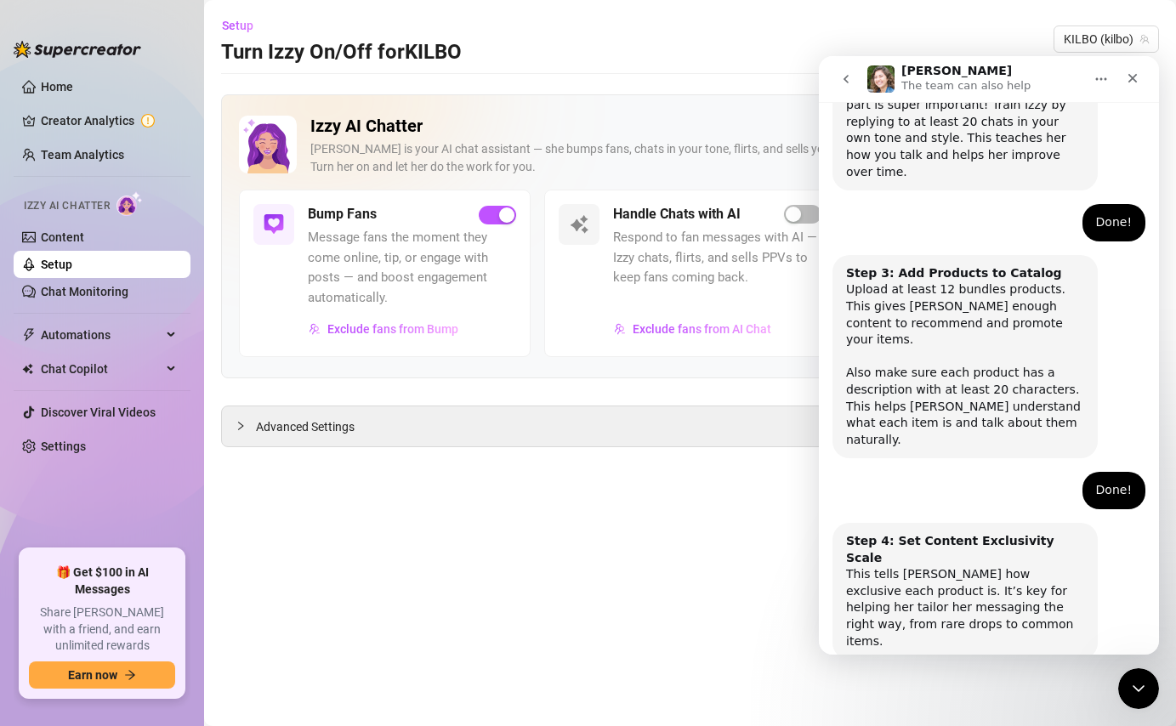
click at [988, 692] on button "Done!" at bounding box center [973, 709] width 61 height 34
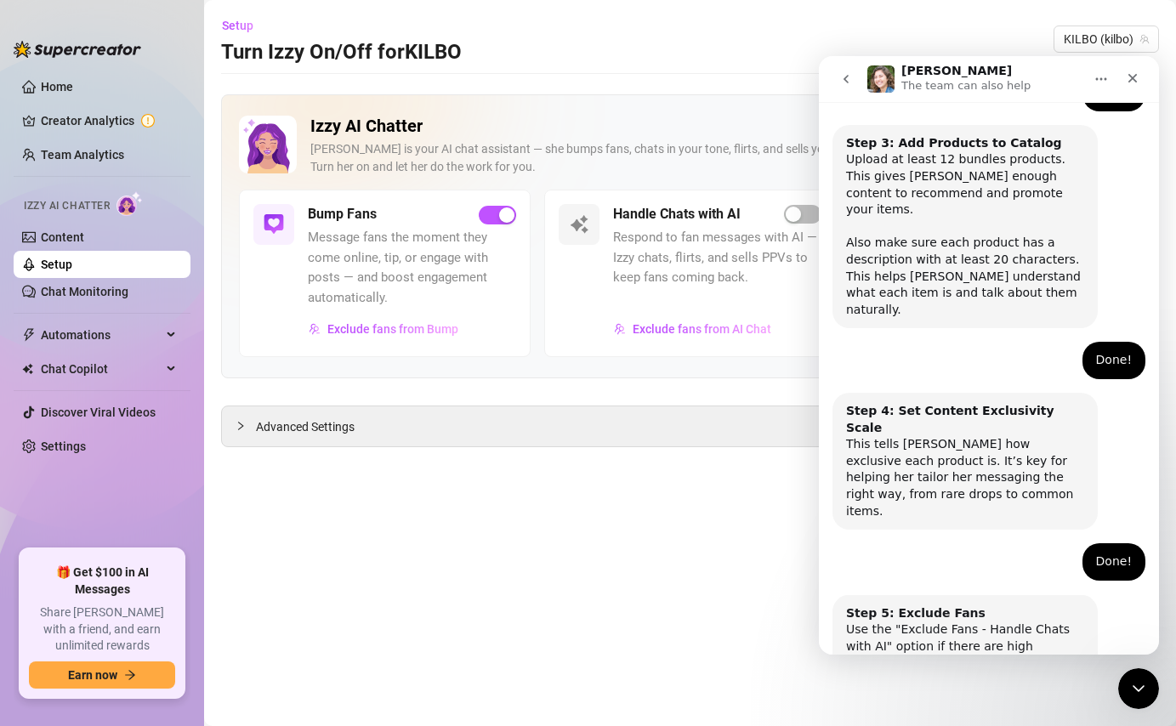
scroll to position [739, 0]
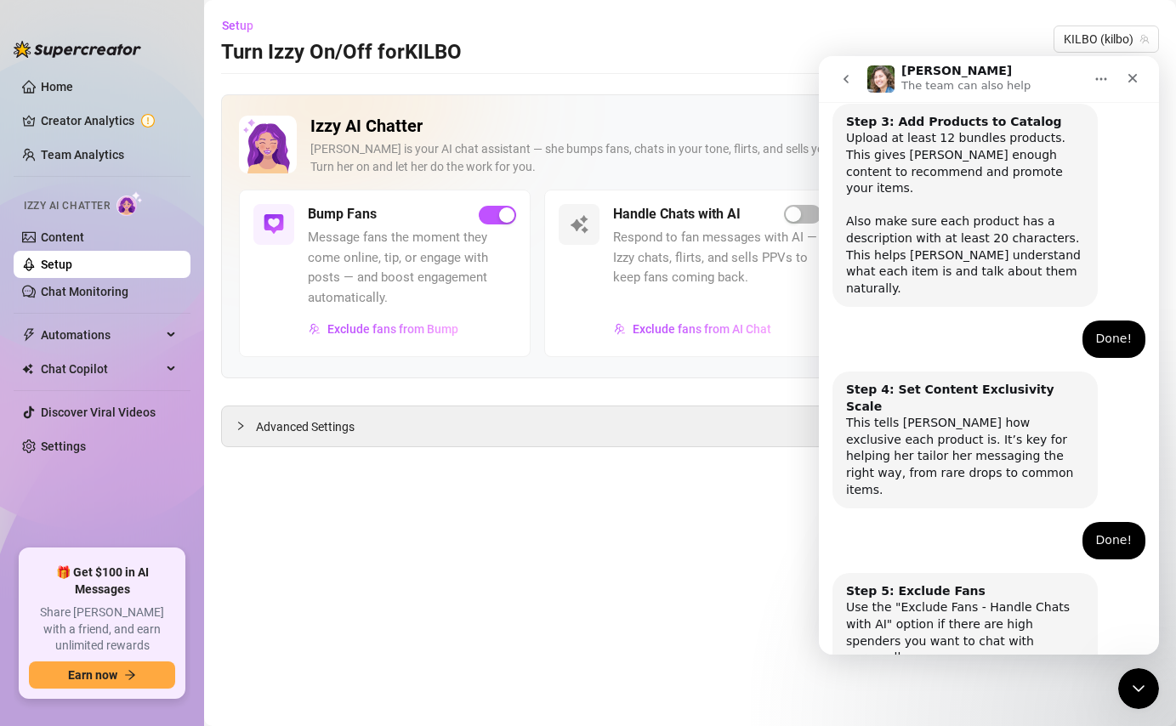
click at [983, 709] on button "Done!" at bounding box center [973, 726] width 61 height 34
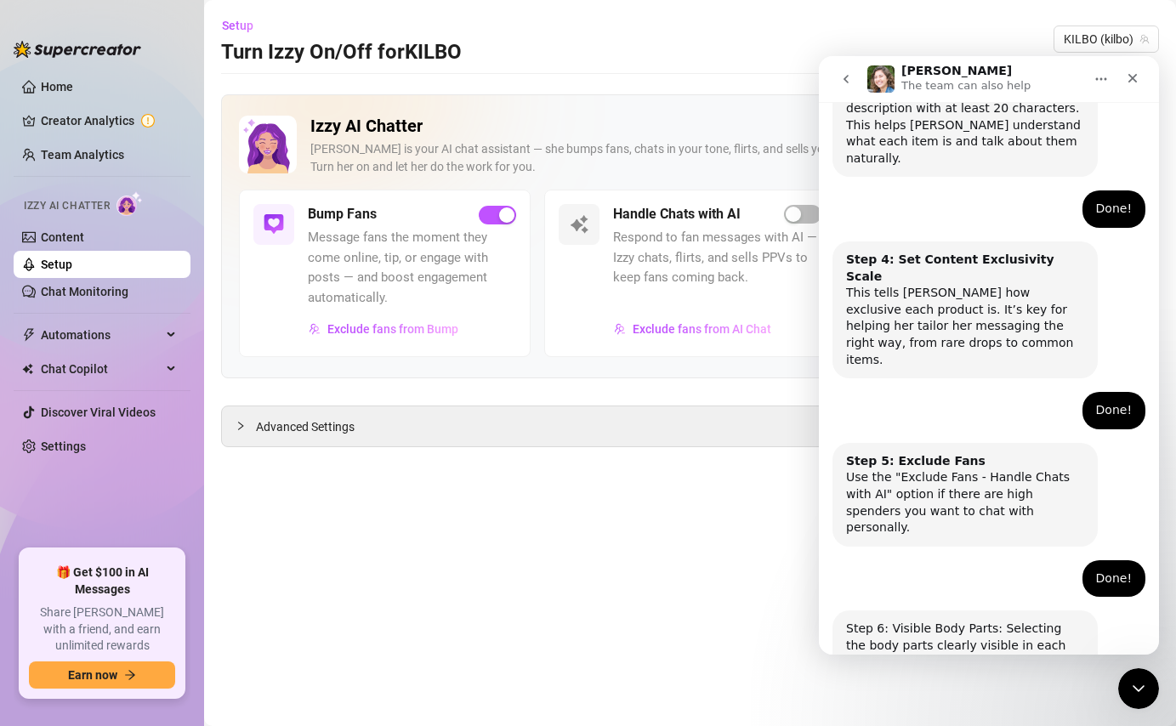
scroll to position [891, 0]
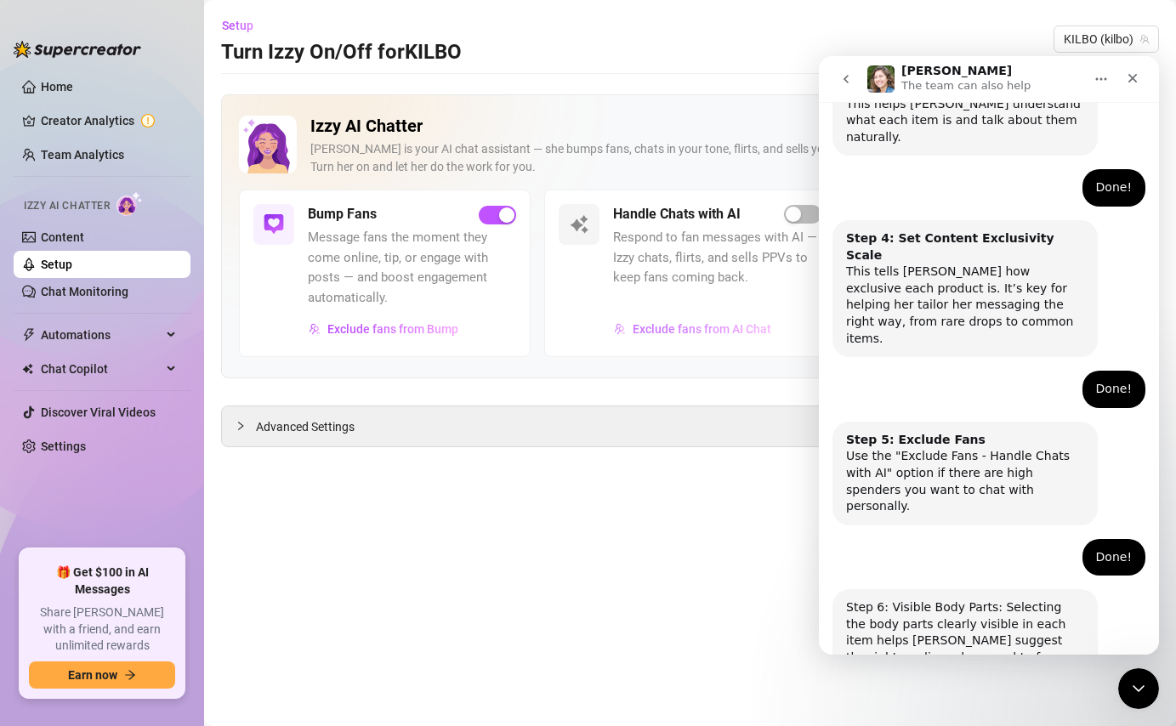
click at [747, 331] on span "Exclude fans from AI Chat" at bounding box center [702, 329] width 139 height 14
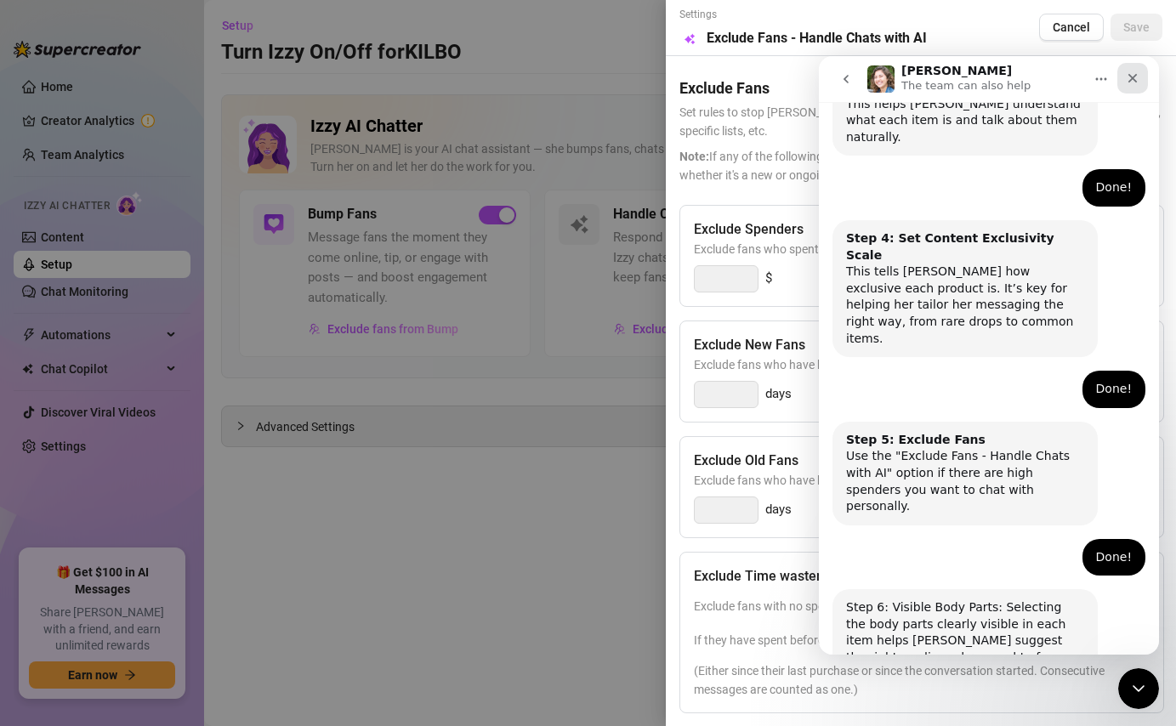
click at [1133, 75] on icon "Close" at bounding box center [1133, 78] width 14 height 14
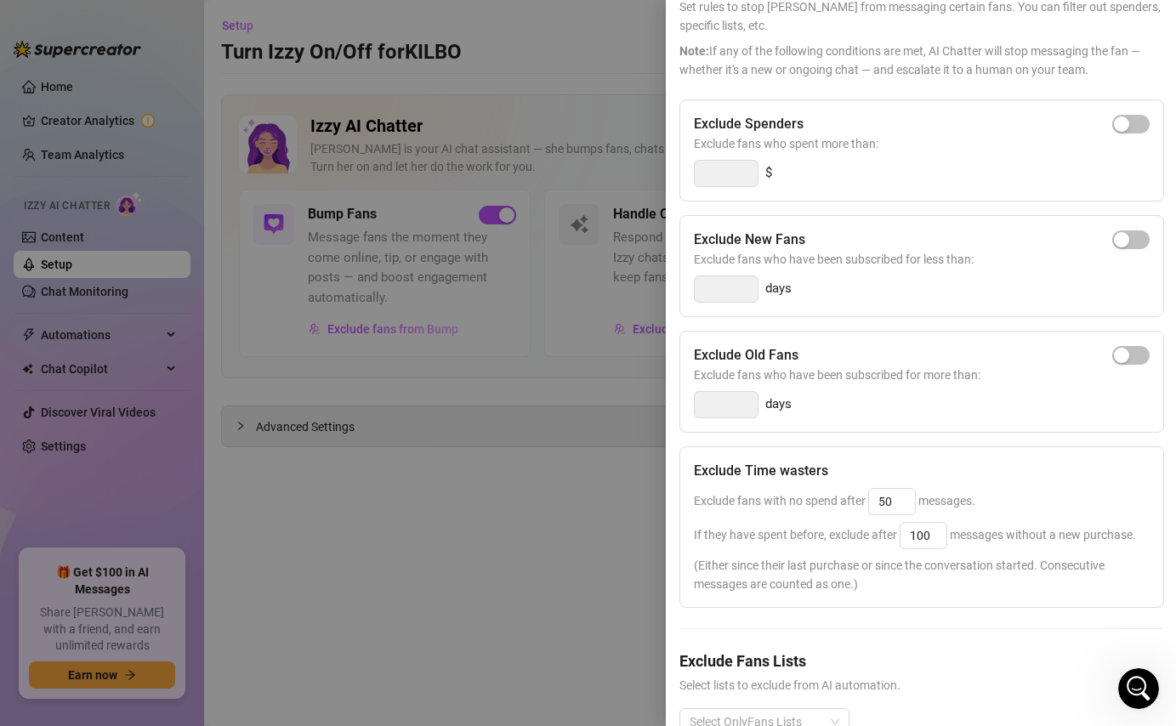
scroll to position [149, 0]
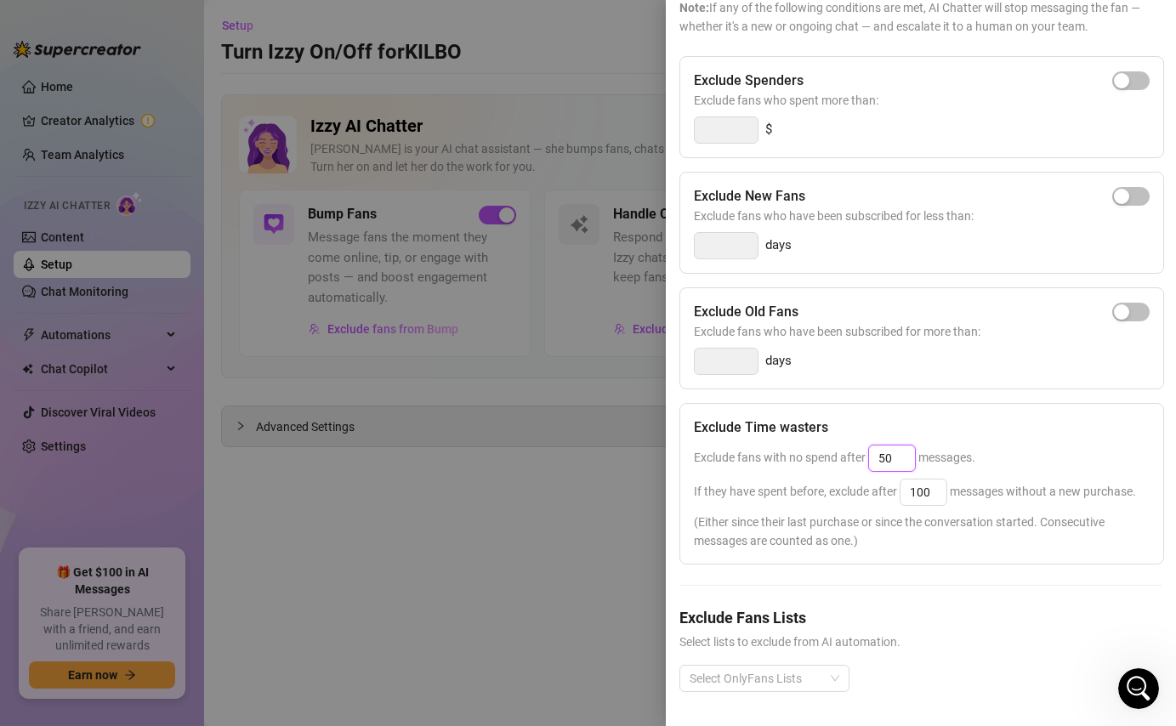
click at [899, 462] on input "50" at bounding box center [892, 459] width 46 height 26
click at [818, 672] on div at bounding box center [755, 679] width 145 height 24
click at [930, 617] on h5 "Exclude Fans Lists" at bounding box center [921, 618] width 483 height 23
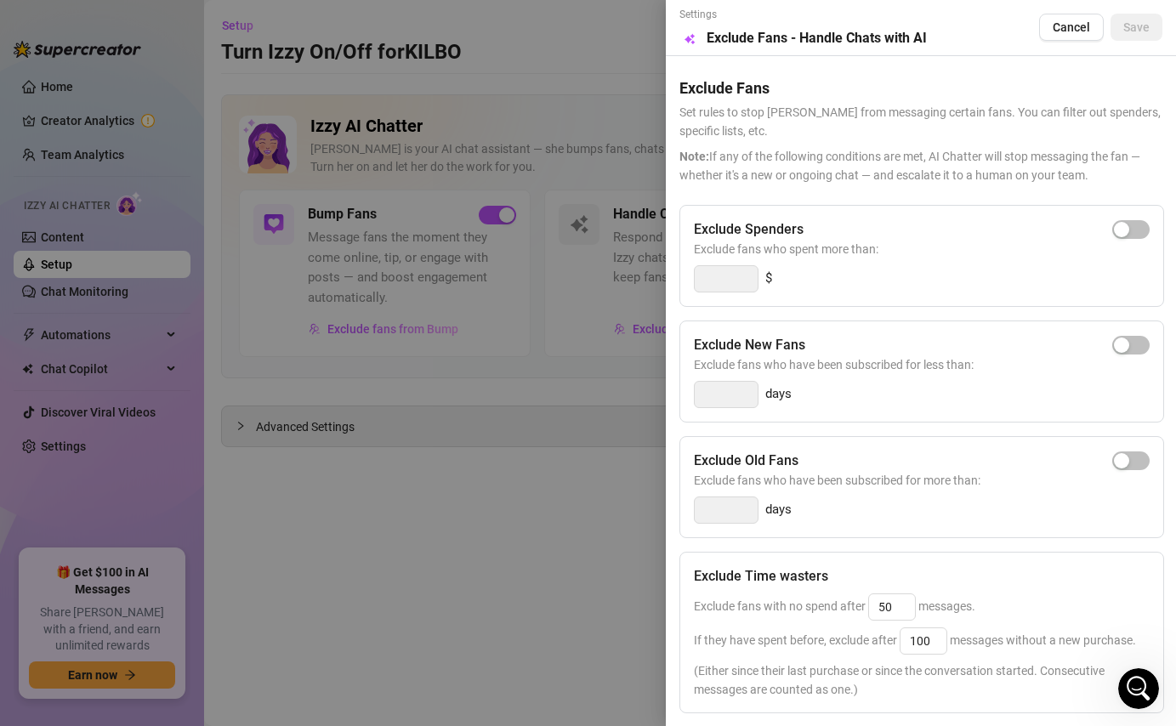
click at [539, 218] on div at bounding box center [588, 363] width 1176 height 726
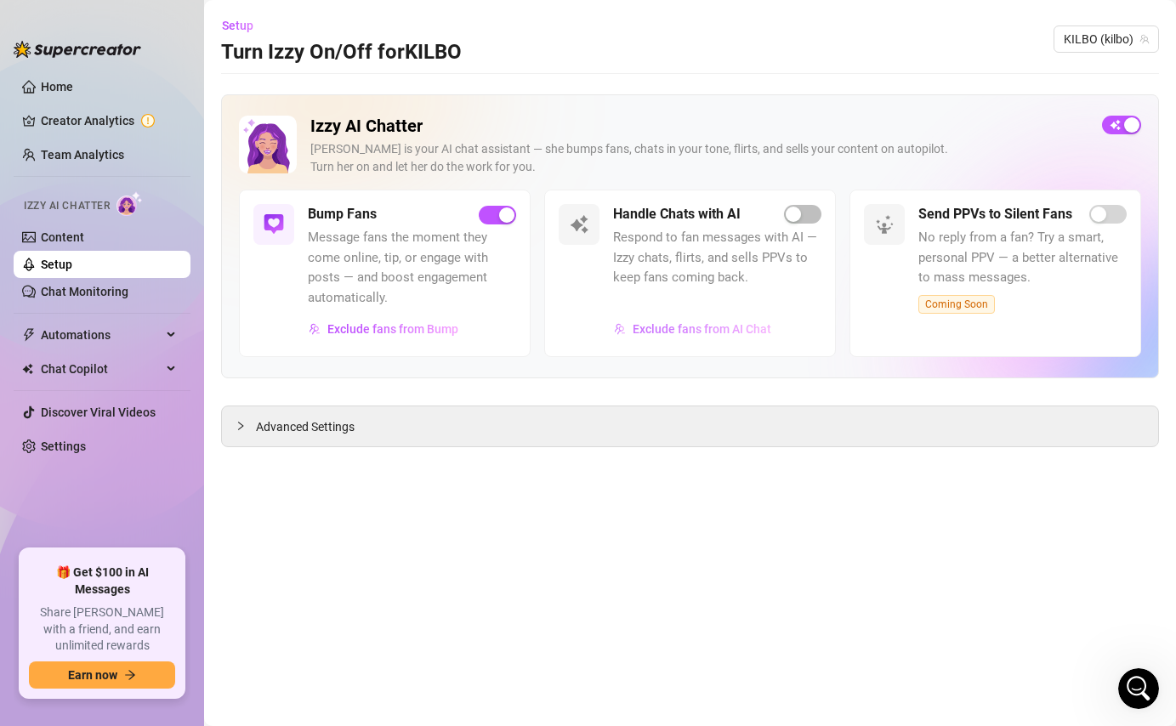
click at [672, 326] on span "Exclude fans from AI Chat" at bounding box center [702, 329] width 139 height 14
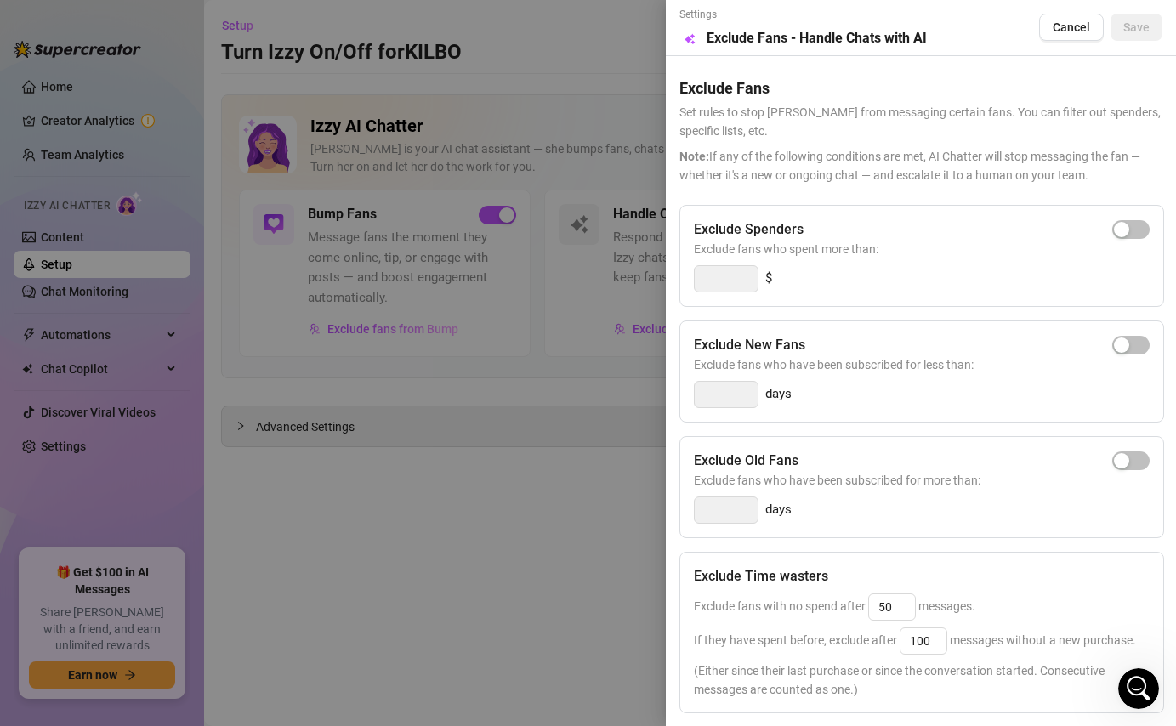
scroll to position [149, 0]
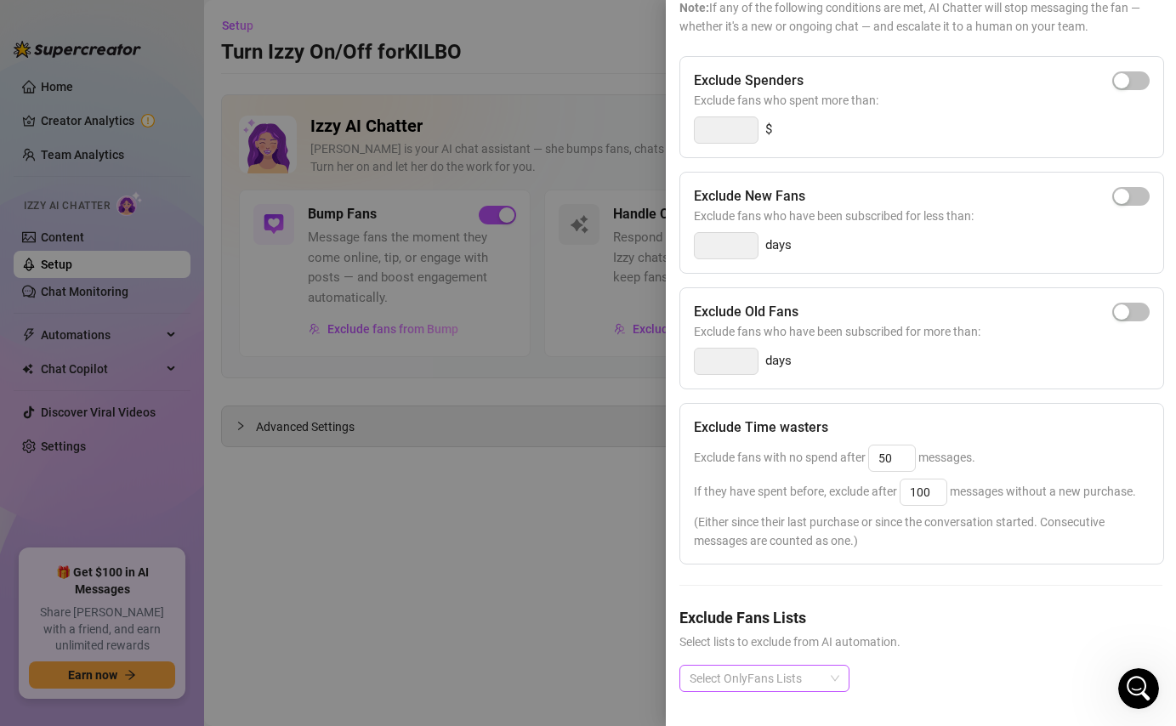
click at [799, 684] on div at bounding box center [755, 679] width 145 height 24
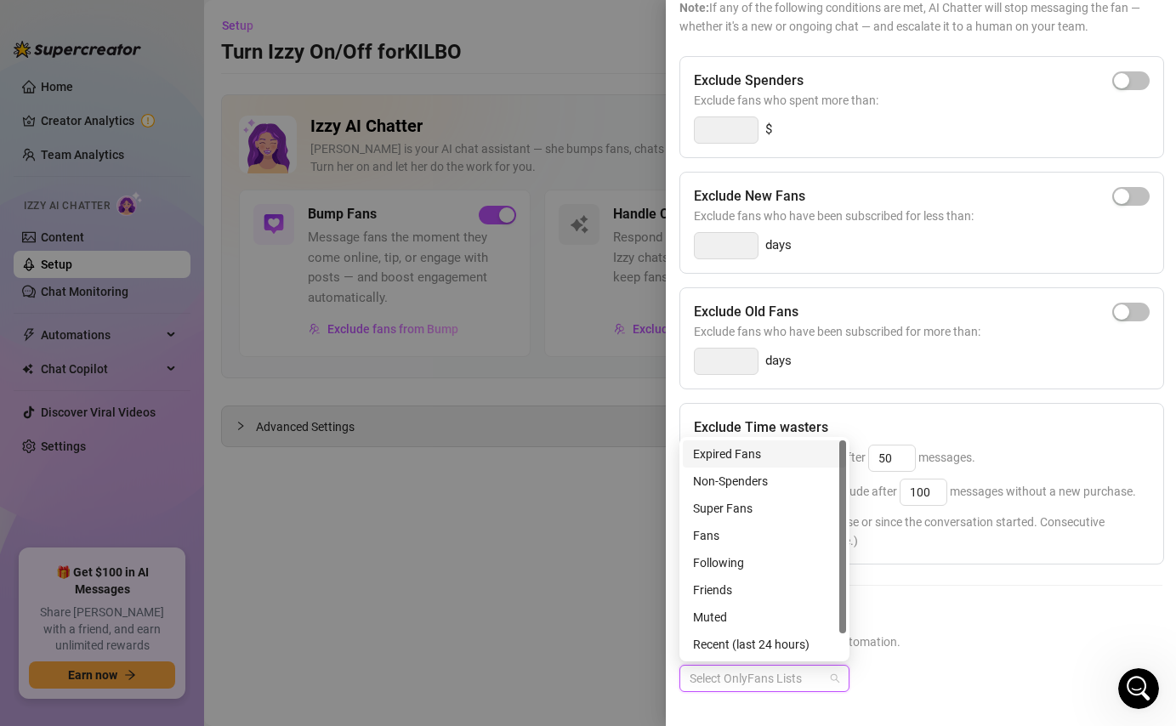
click at [873, 381] on div "Exclude Old Fans Exclude fans who have been subscribed for more than: days" at bounding box center [922, 339] width 485 height 102
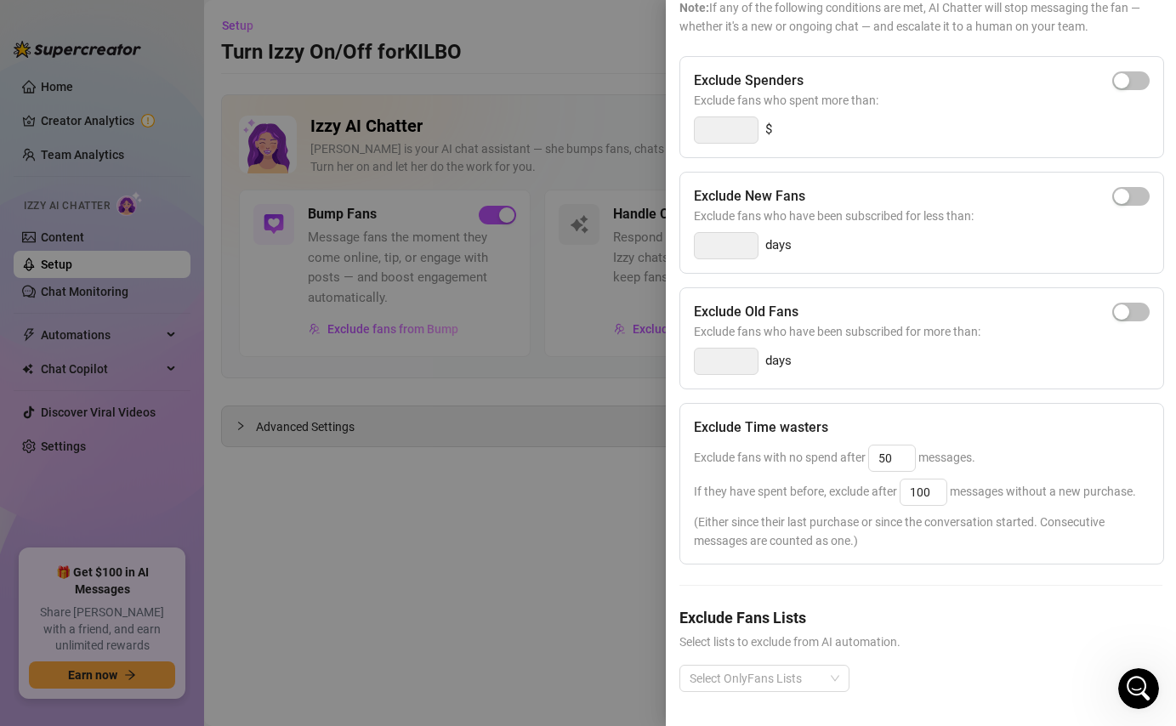
scroll to position [0, 0]
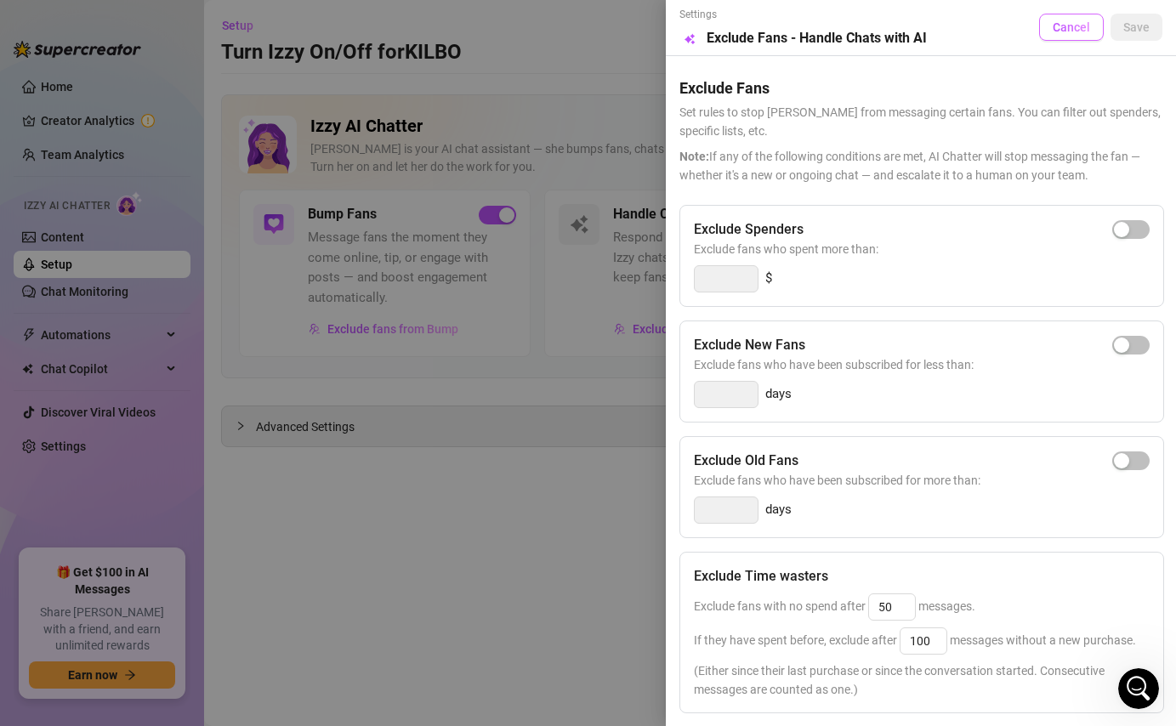
click at [1079, 31] on span "Cancel" at bounding box center [1071, 27] width 37 height 14
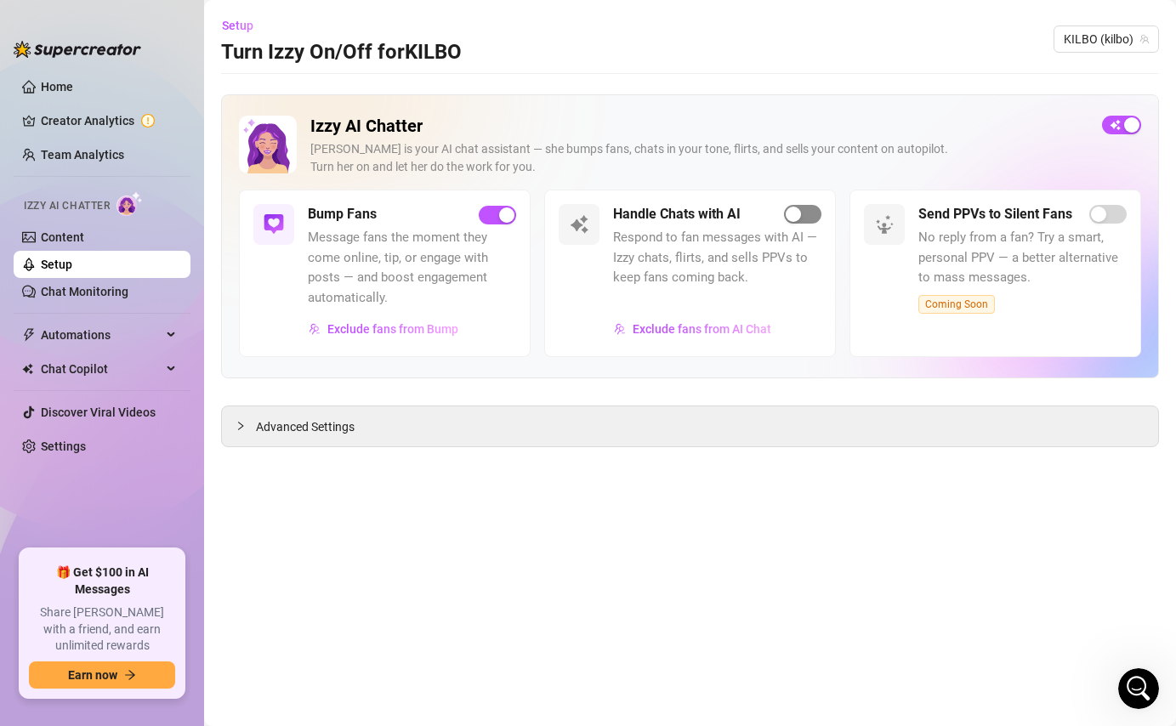
click at [800, 214] on div "button" at bounding box center [793, 214] width 15 height 15
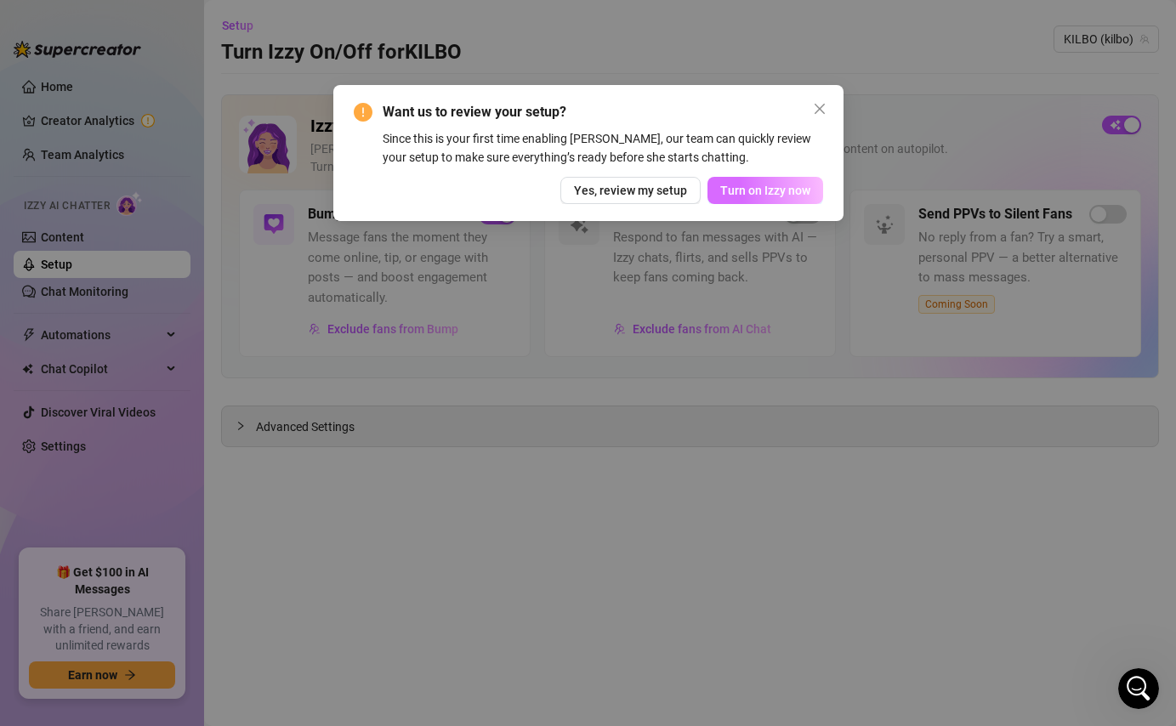
click at [741, 187] on span "Turn on Izzy now" at bounding box center [766, 191] width 90 height 14
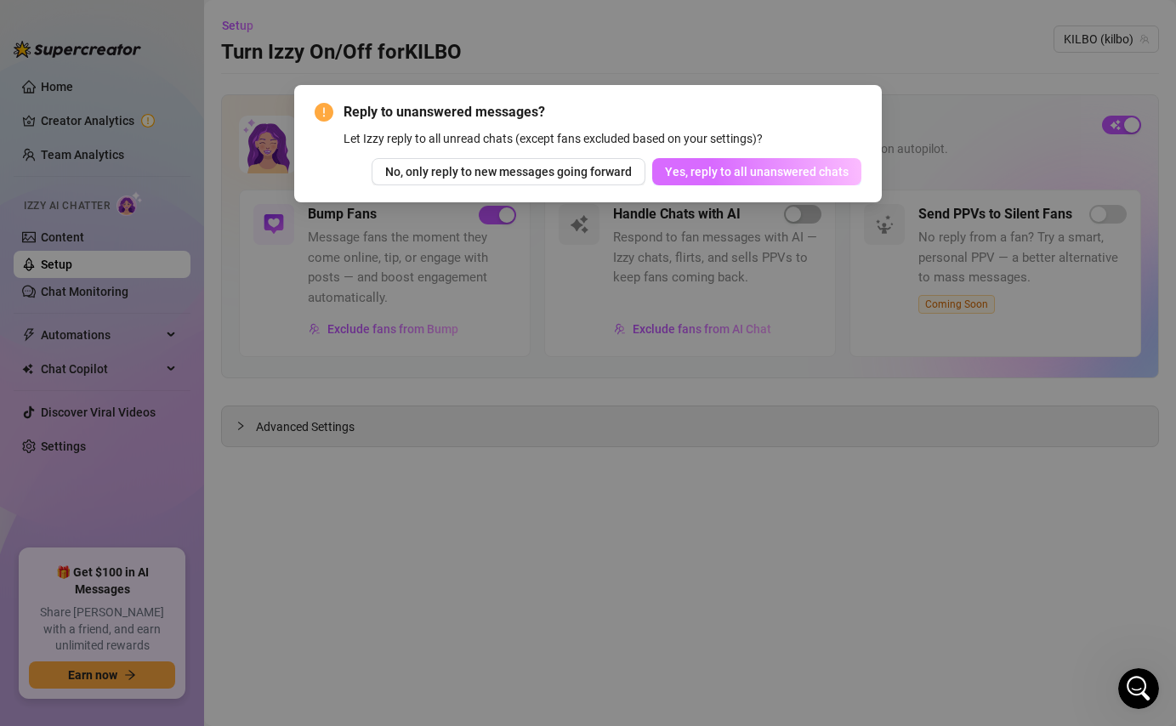
click at [738, 177] on span "Yes, reply to all unanswered chats" at bounding box center [757, 172] width 184 height 14
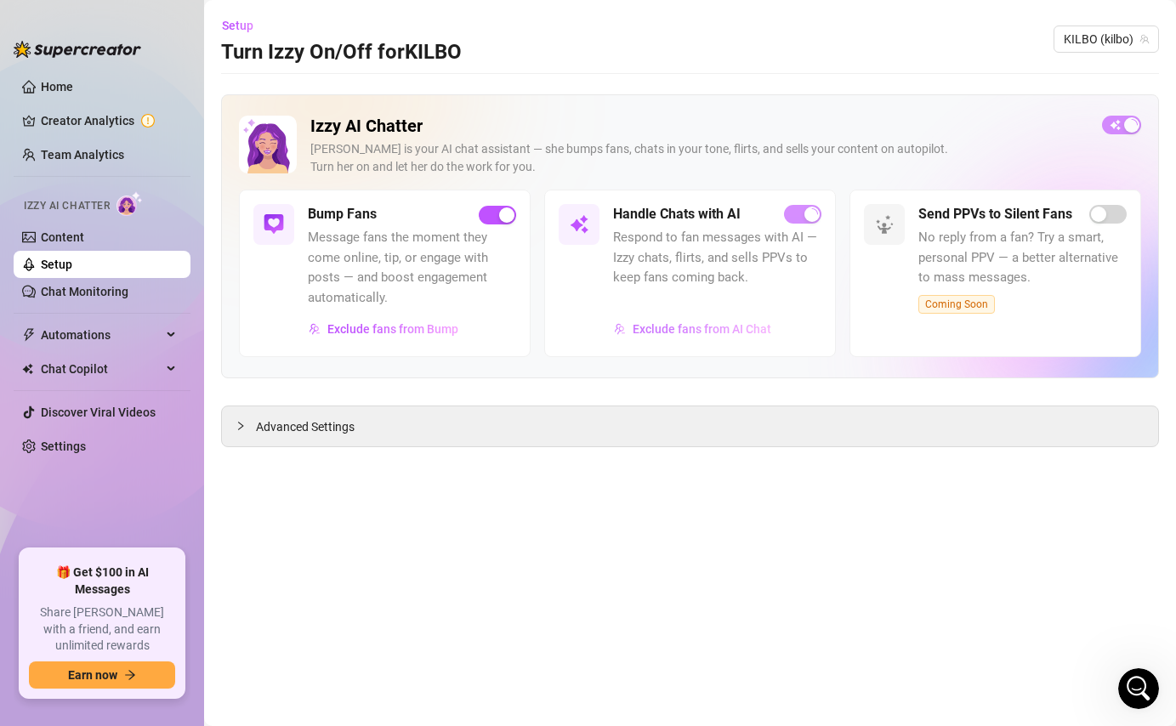
click at [698, 332] on span "Exclude fans from AI Chat" at bounding box center [702, 329] width 139 height 14
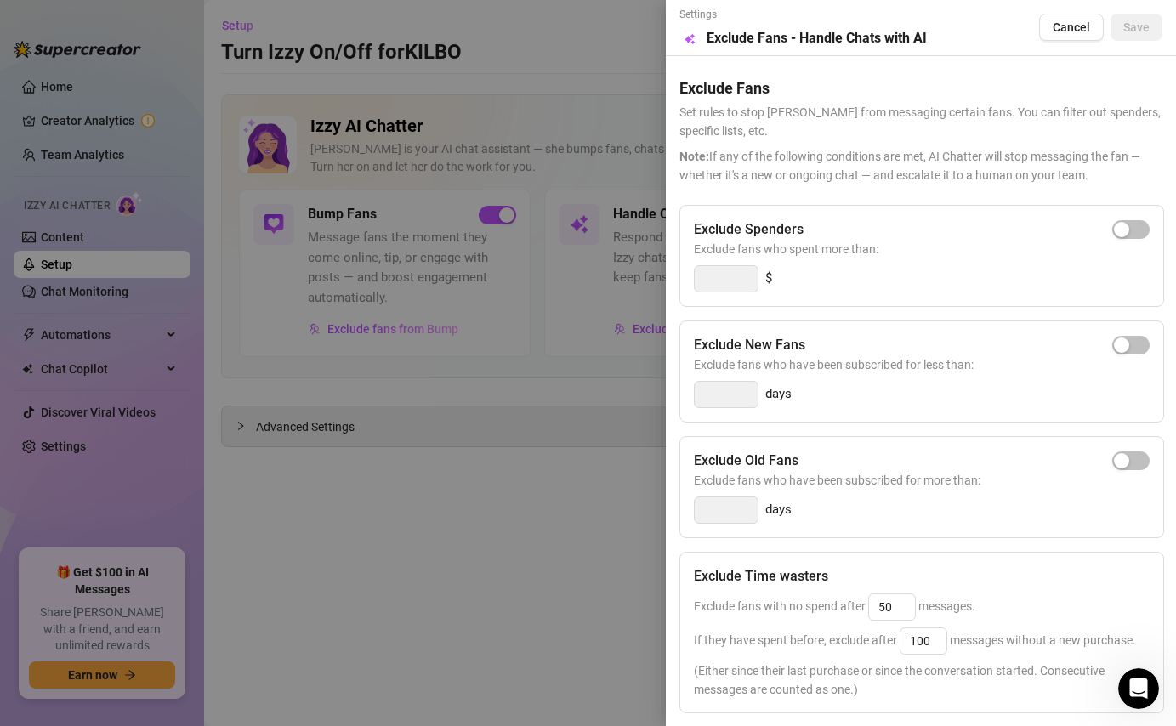
scroll to position [149, 0]
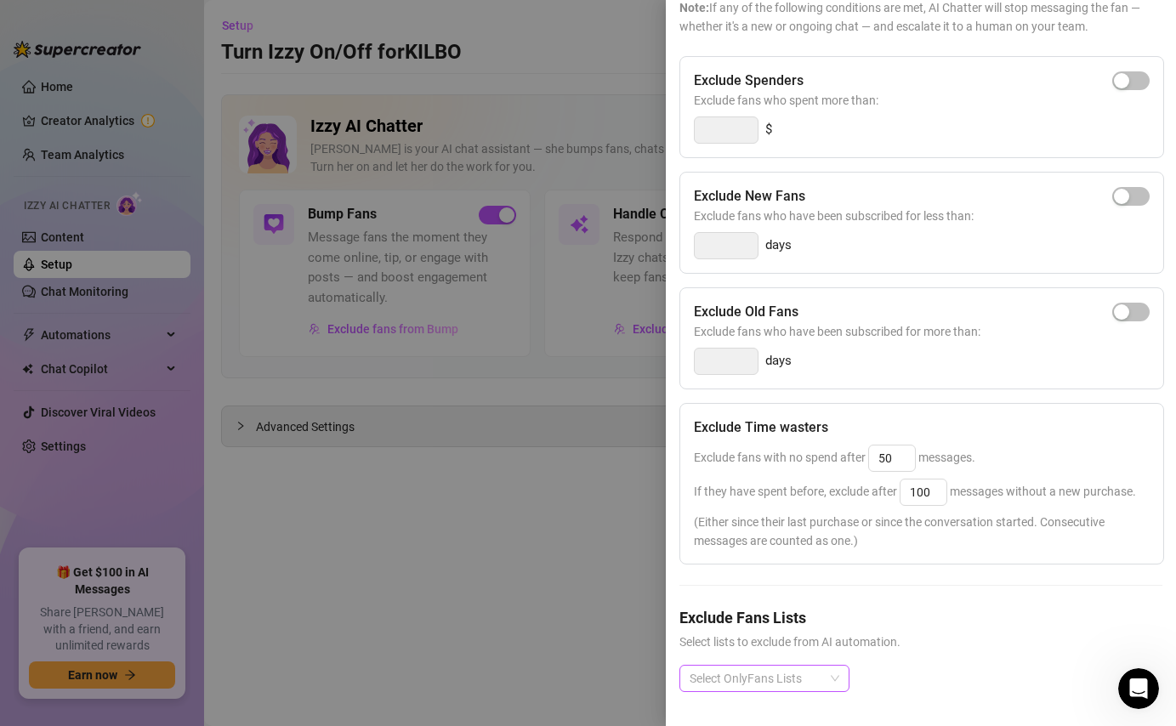
click at [738, 673] on div at bounding box center [755, 679] width 145 height 24
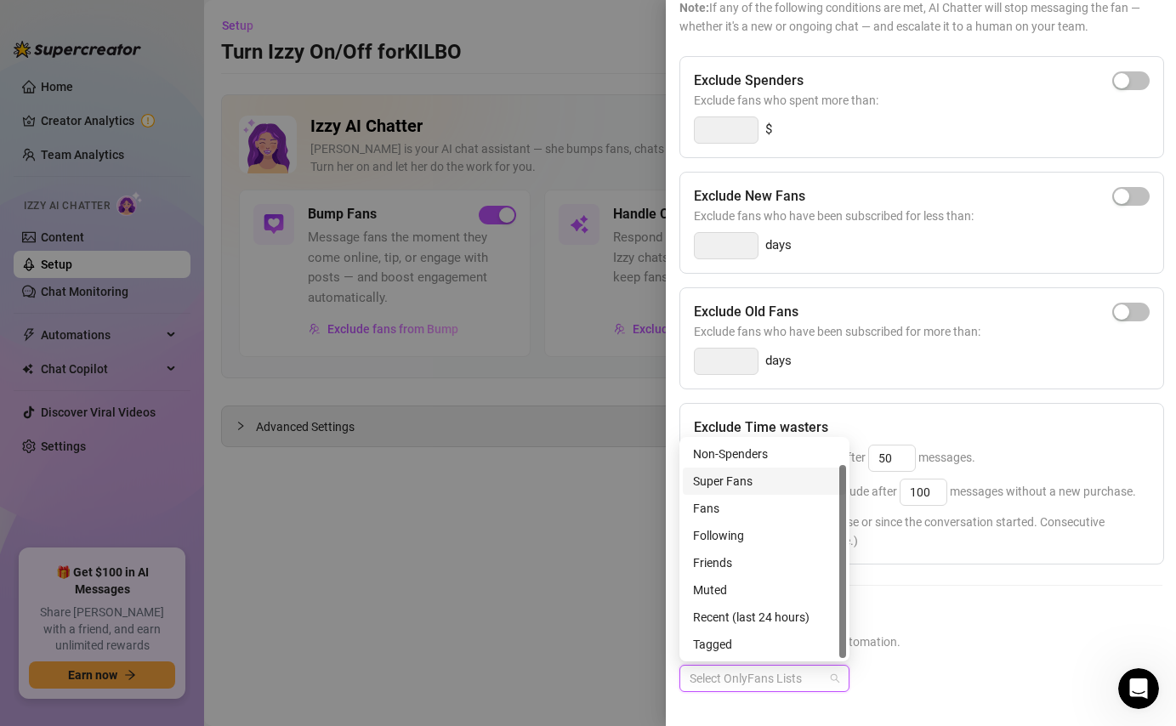
scroll to position [0, 0]
click at [923, 592] on div "Exclude Spenders Exclude fans who spent more than: $ Exclude New Fans Exclude f…" at bounding box center [921, 388] width 483 height 664
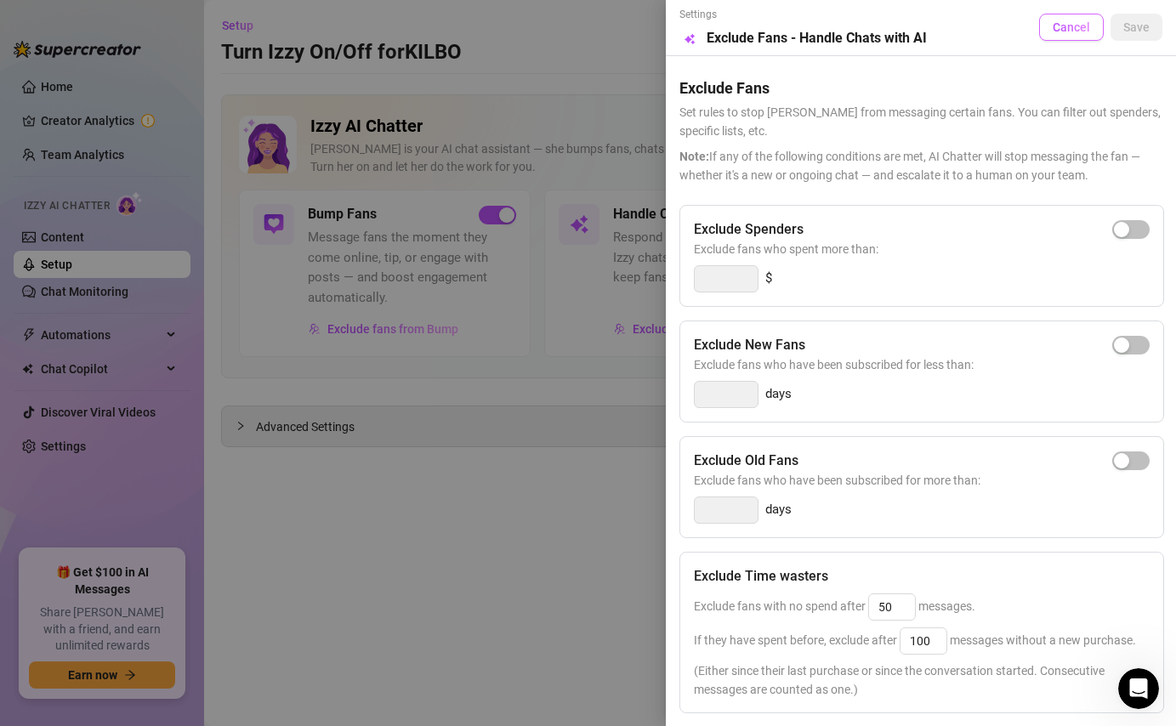
click at [1070, 25] on span "Cancel" at bounding box center [1071, 27] width 37 height 14
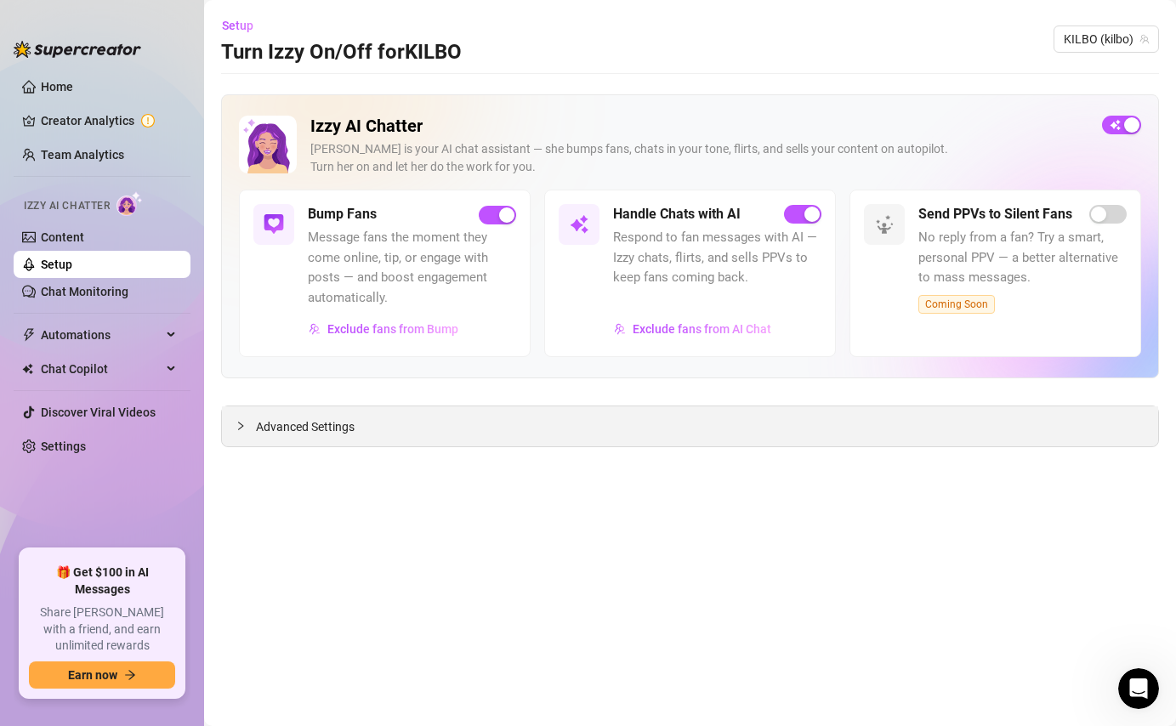
click at [320, 424] on span "Advanced Settings" at bounding box center [305, 427] width 99 height 19
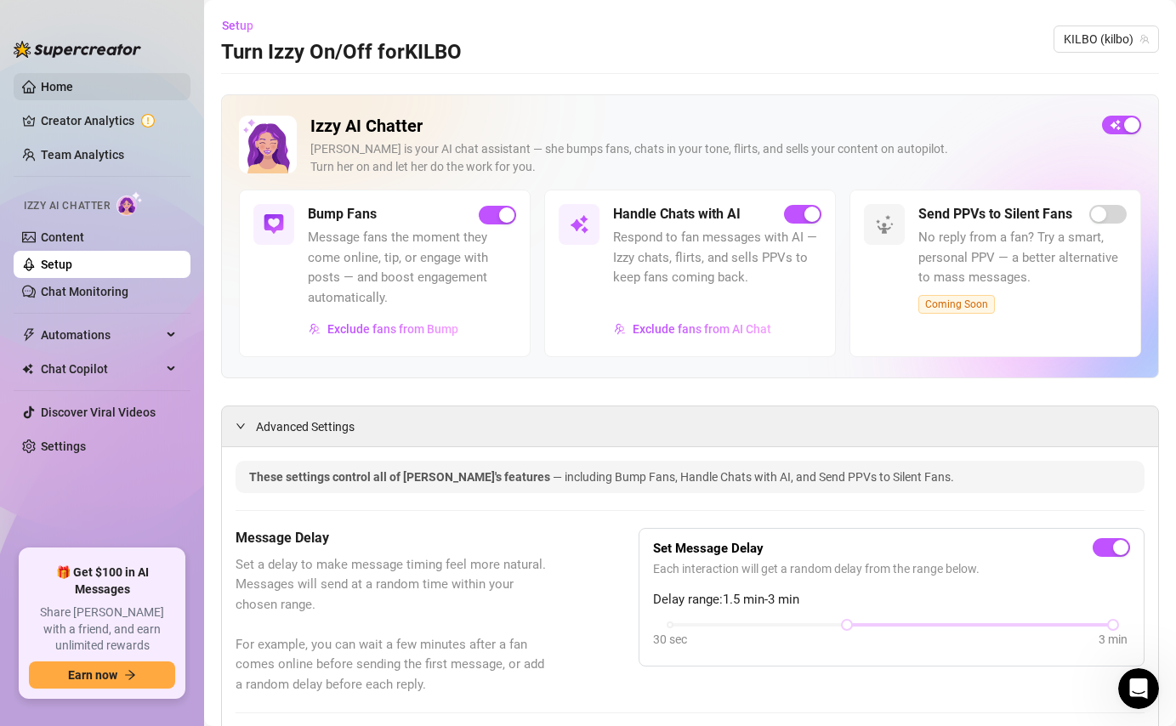
click at [73, 87] on link "Home" at bounding box center [57, 87] width 32 height 14
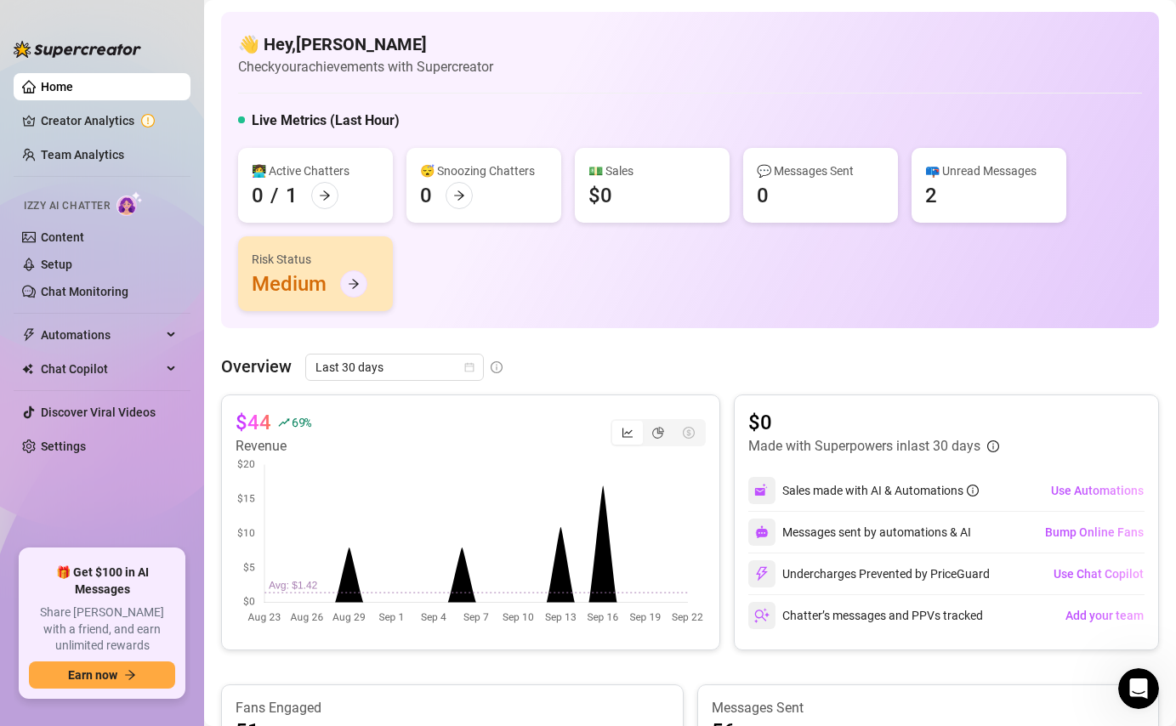
click at [358, 278] on icon "arrow-right" at bounding box center [354, 284] width 12 height 12
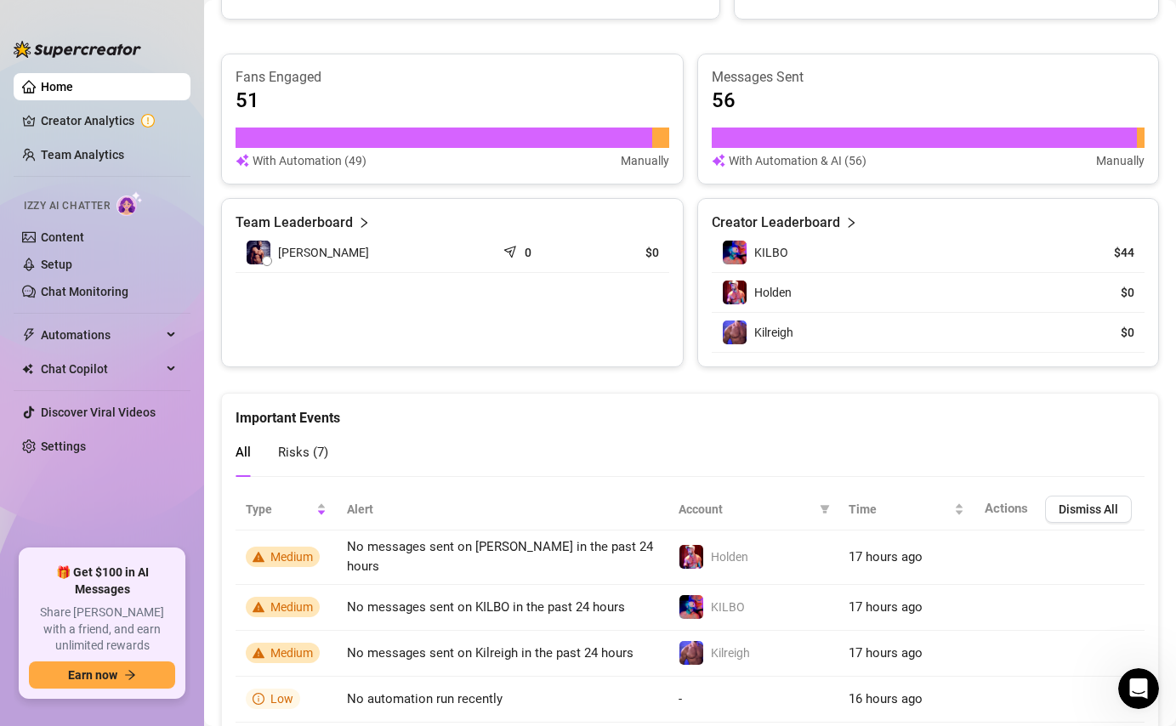
scroll to position [822, 0]
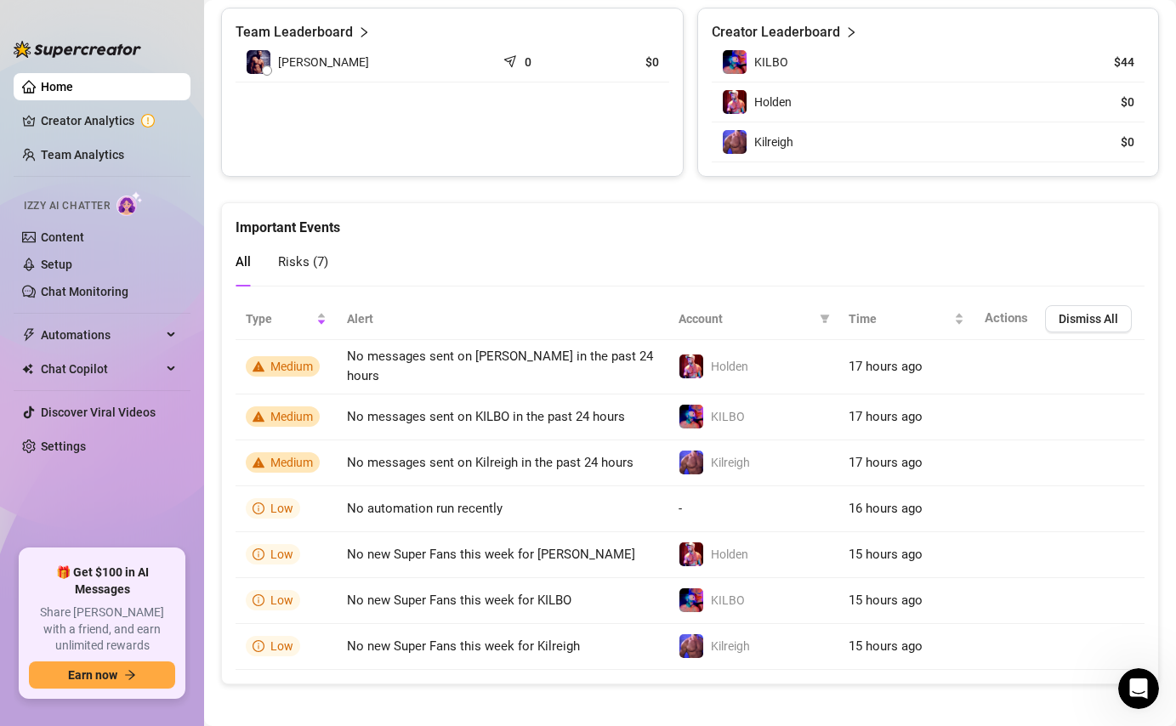
click at [299, 257] on span "Risks ( 7 )" at bounding box center [303, 261] width 50 height 15
click at [97, 114] on link "Creator Analytics" at bounding box center [109, 120] width 136 height 27
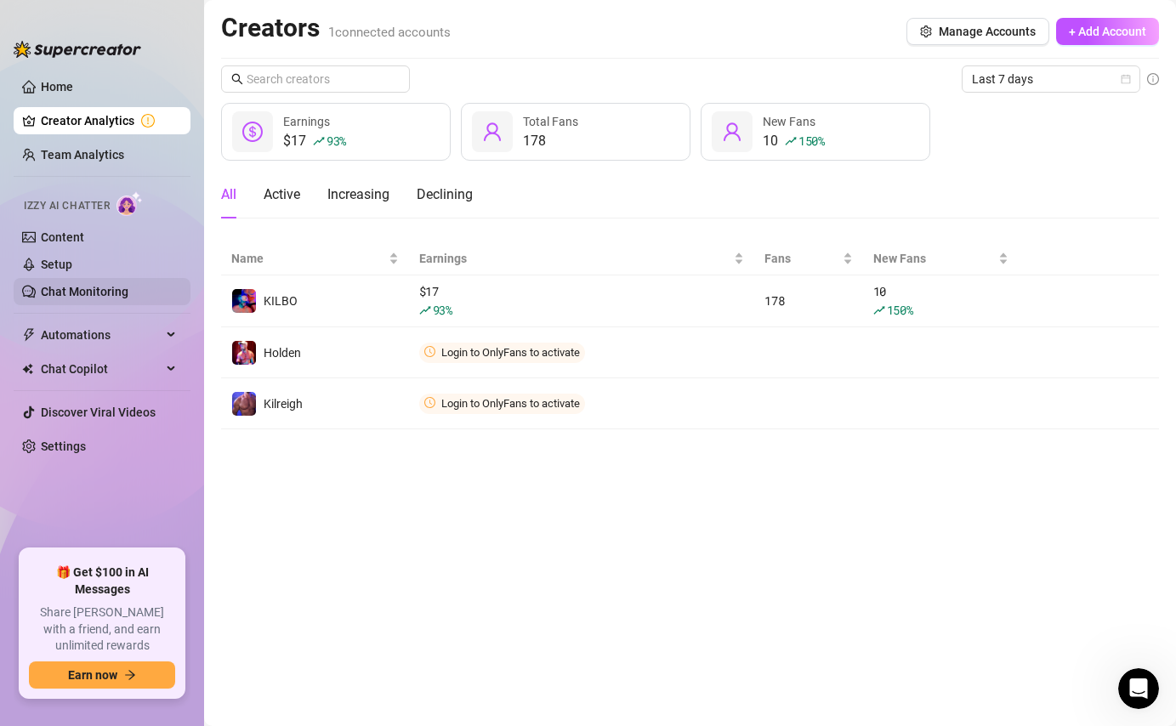
click at [74, 287] on link "Chat Monitoring" at bounding box center [85, 292] width 88 height 14
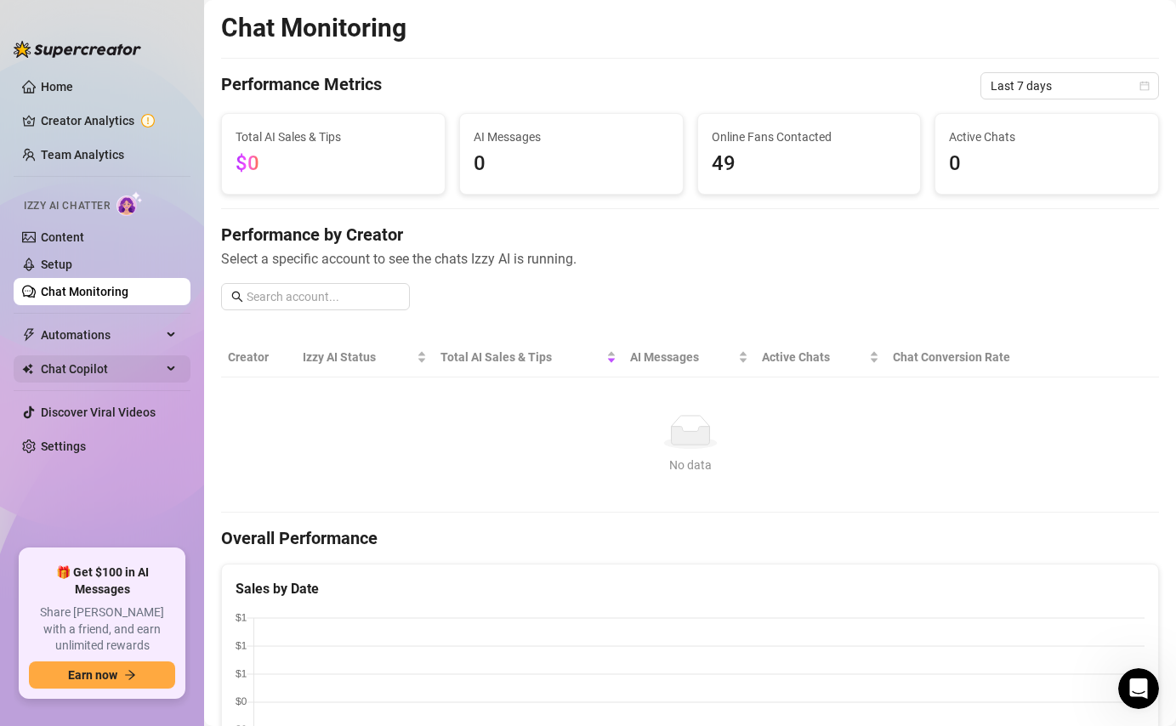
click at [129, 364] on span "Chat Copilot" at bounding box center [101, 369] width 121 height 27
